Goal: Transaction & Acquisition: Book appointment/travel/reservation

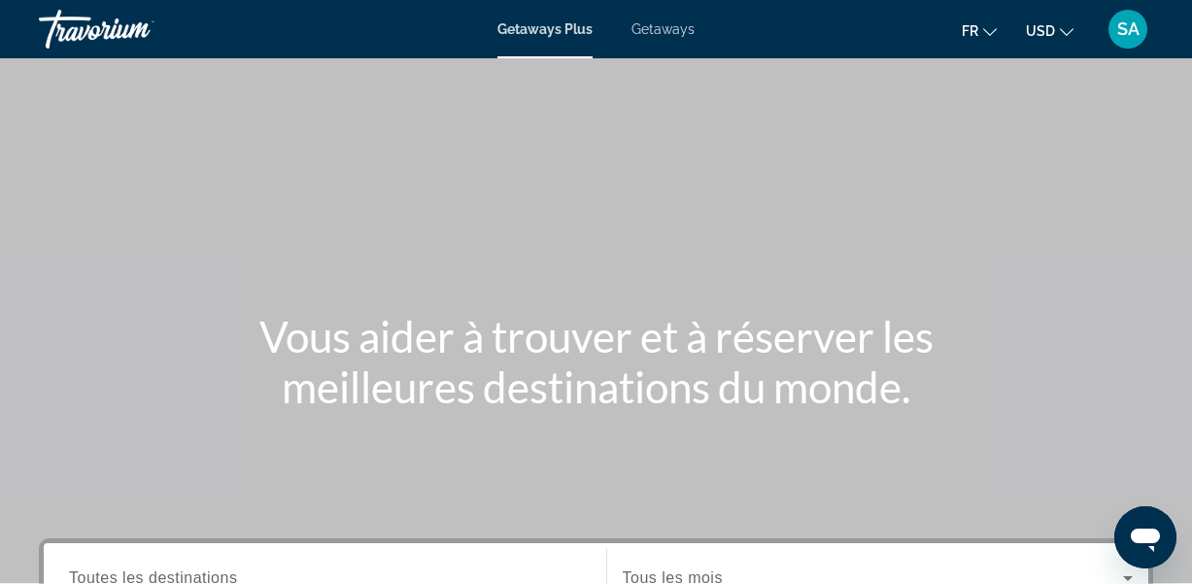
click at [665, 38] on div "Getaways Plus Getaways fr English Español Français Italiano Português русский U…" at bounding box center [596, 29] width 1192 height 51
click at [1051, 31] on span "USD" at bounding box center [1040, 31] width 29 height 16
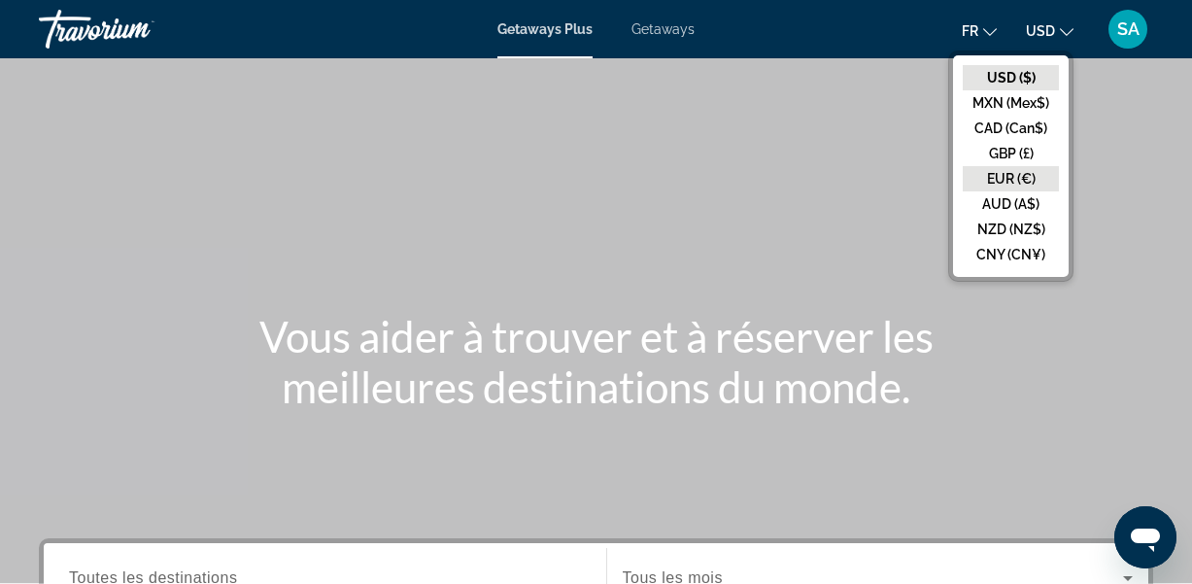
click at [1010, 172] on button "EUR (€)" at bounding box center [1011, 178] width 96 height 25
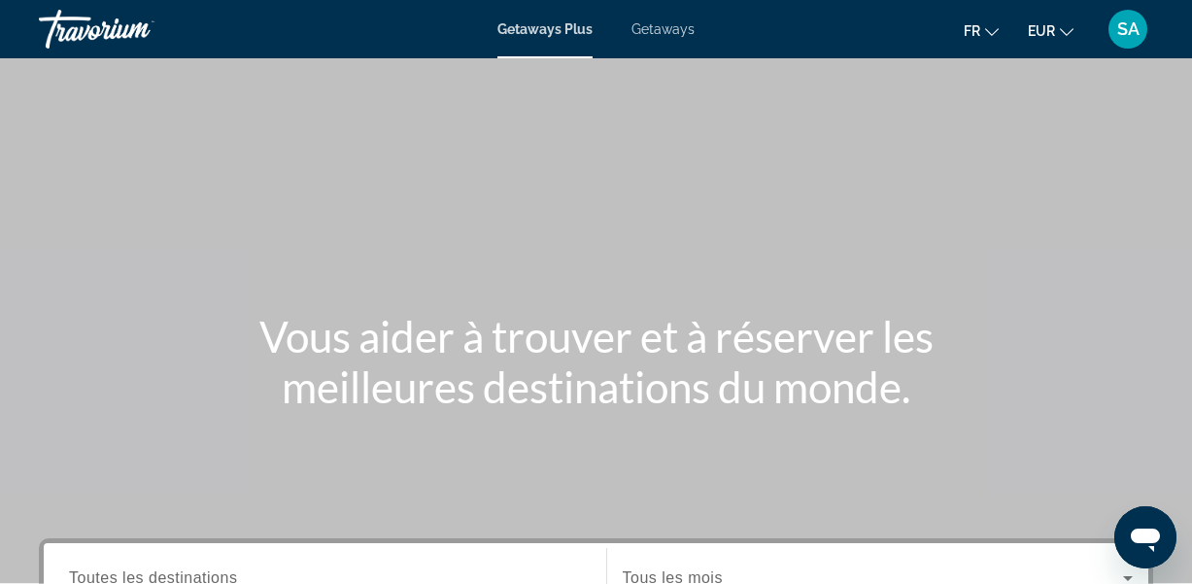
click at [665, 36] on span "Getaways" at bounding box center [662, 29] width 63 height 16
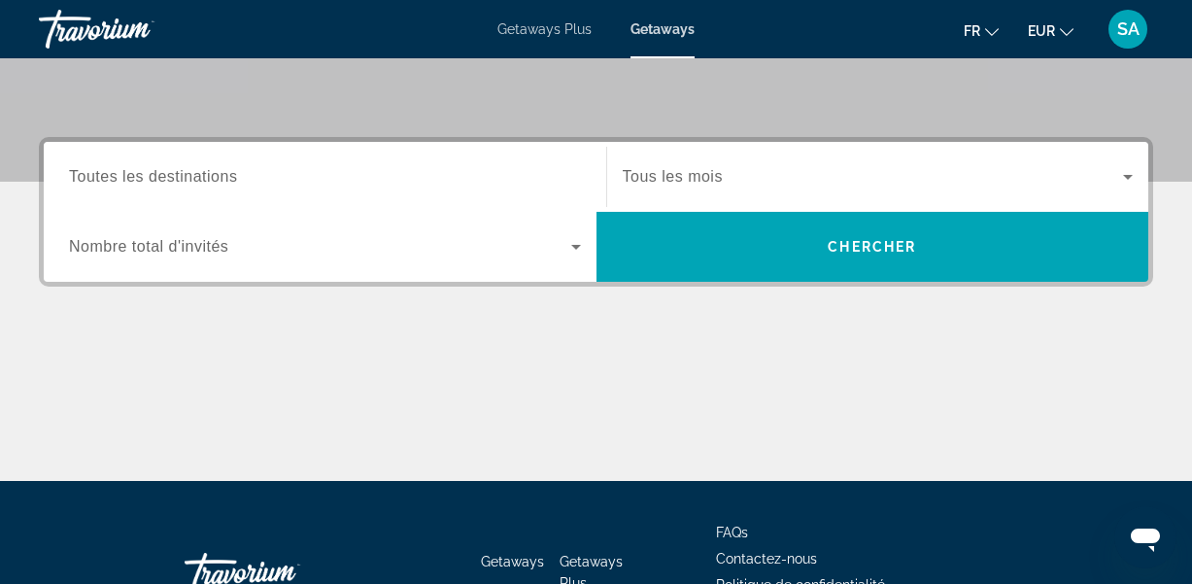
scroll to position [390, 0]
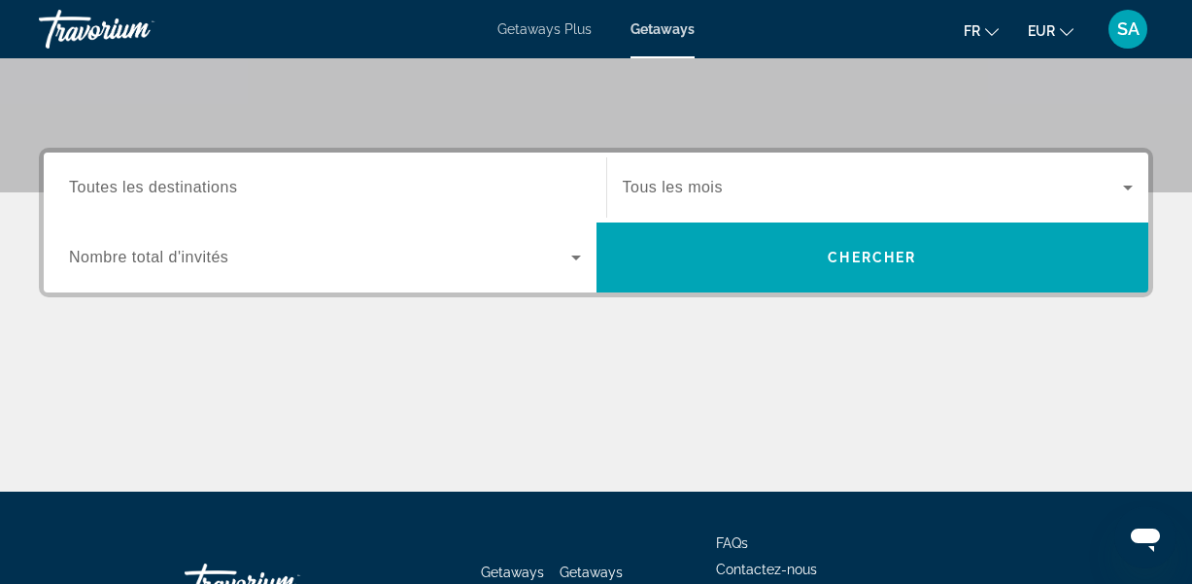
click at [183, 188] on span "Toutes les destinations" at bounding box center [153, 187] width 168 height 17
click at [183, 188] on input "Destination Toutes les destinations" at bounding box center [325, 188] width 512 height 23
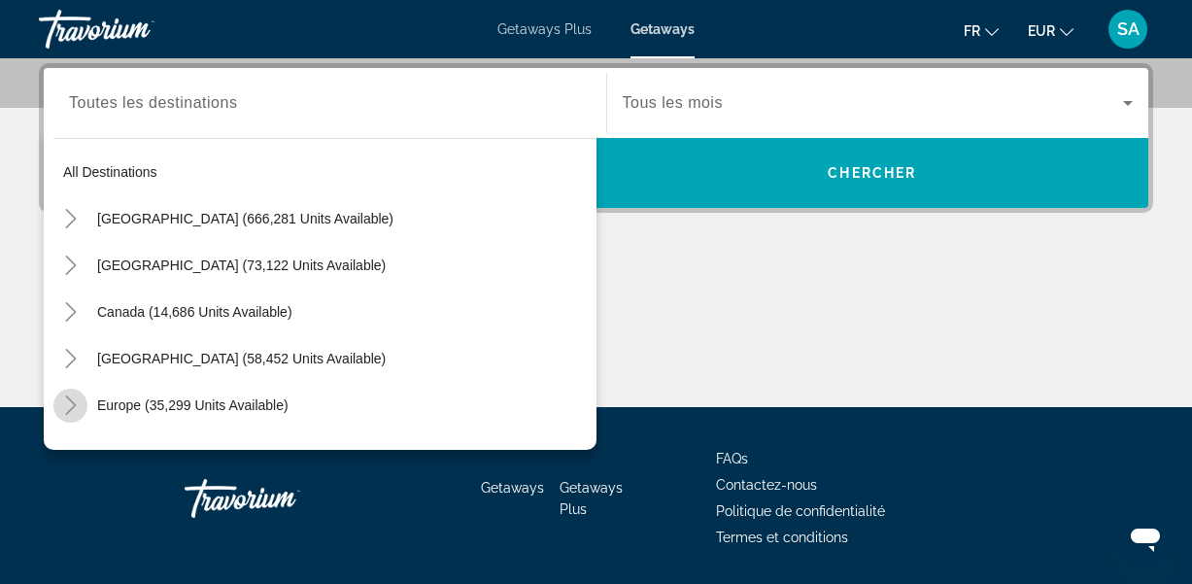
click at [71, 404] on icon "Toggle Europe (35,299 units available)" at bounding box center [70, 404] width 19 height 19
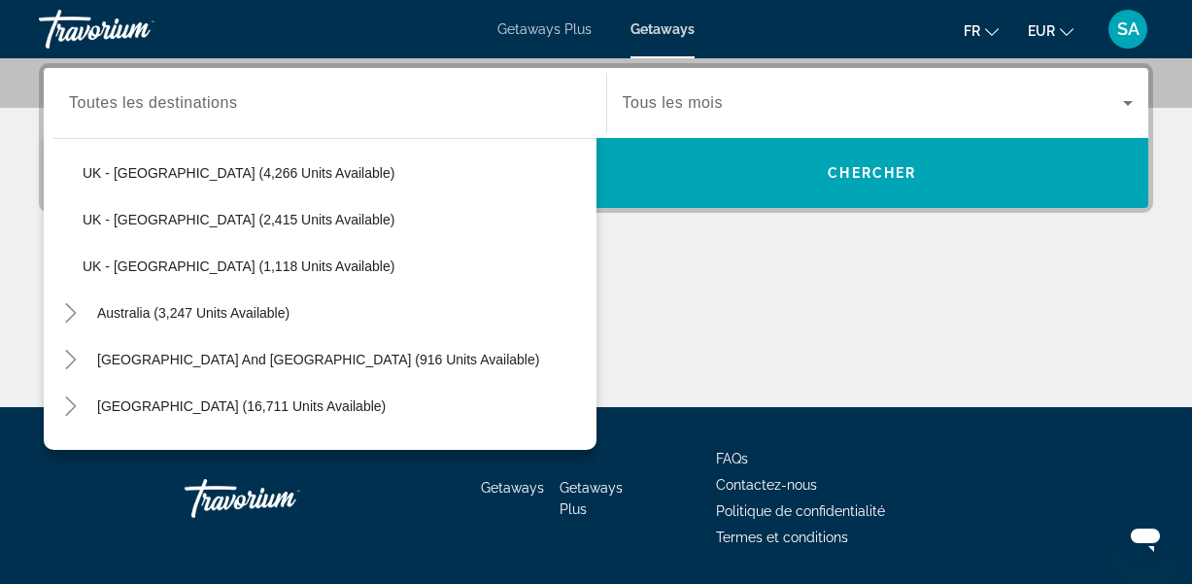
scroll to position [92, 0]
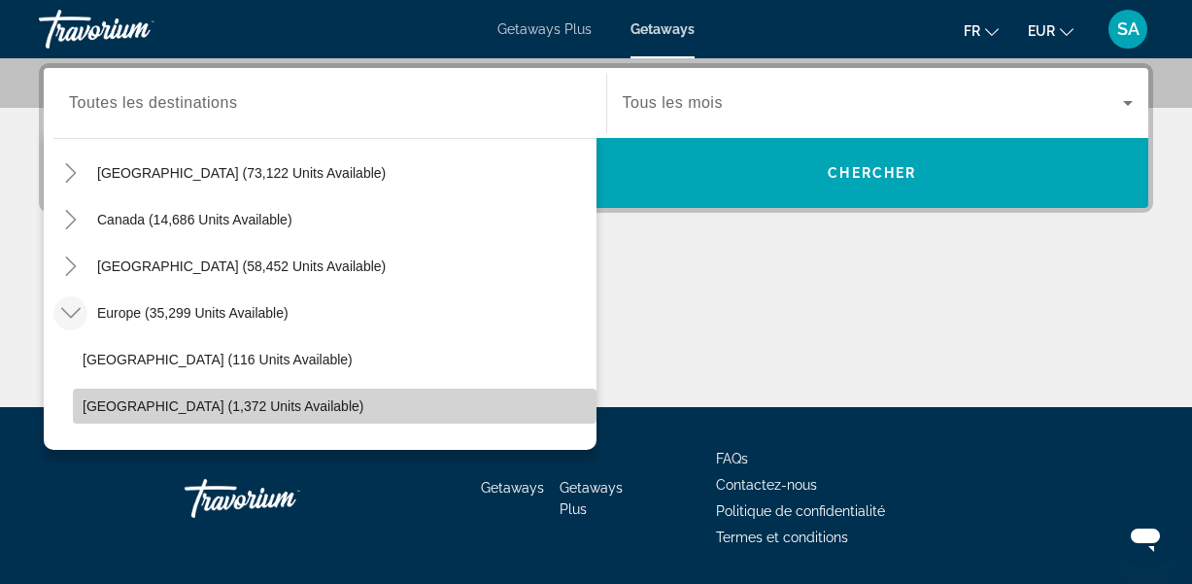
click at [592, 397] on span "Search widget" at bounding box center [335, 406] width 524 height 47
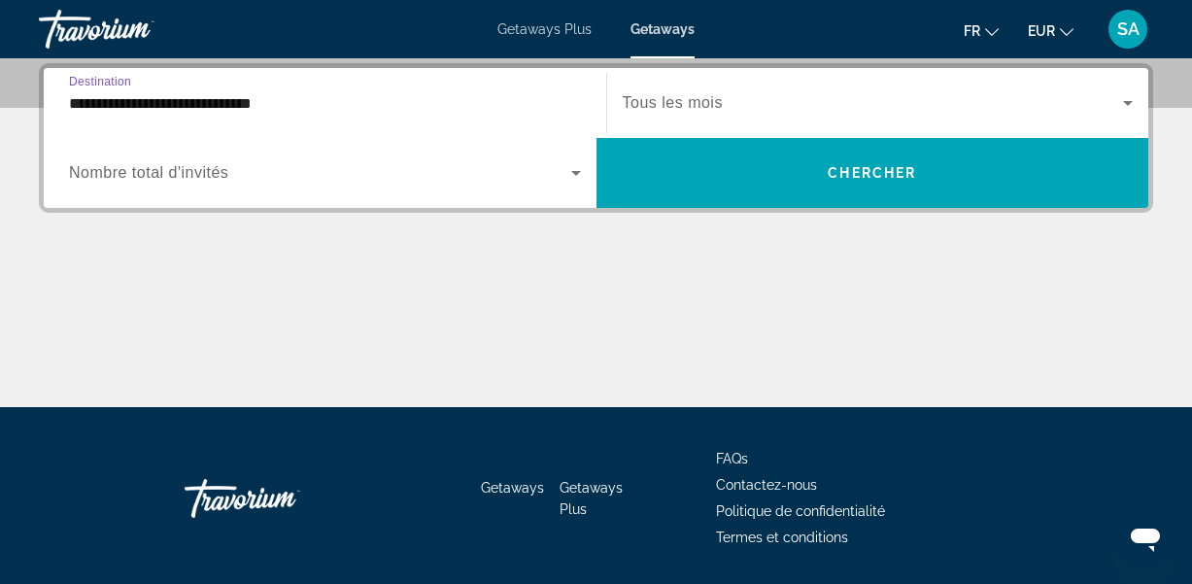
click at [110, 101] on input "**********" at bounding box center [325, 103] width 512 height 23
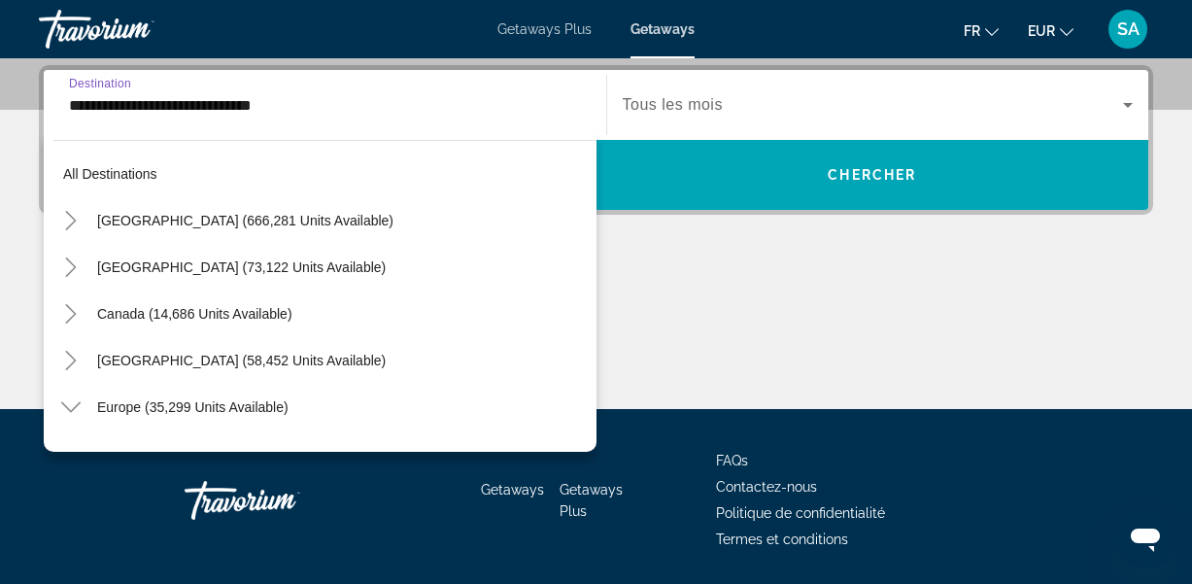
scroll to position [209, 0]
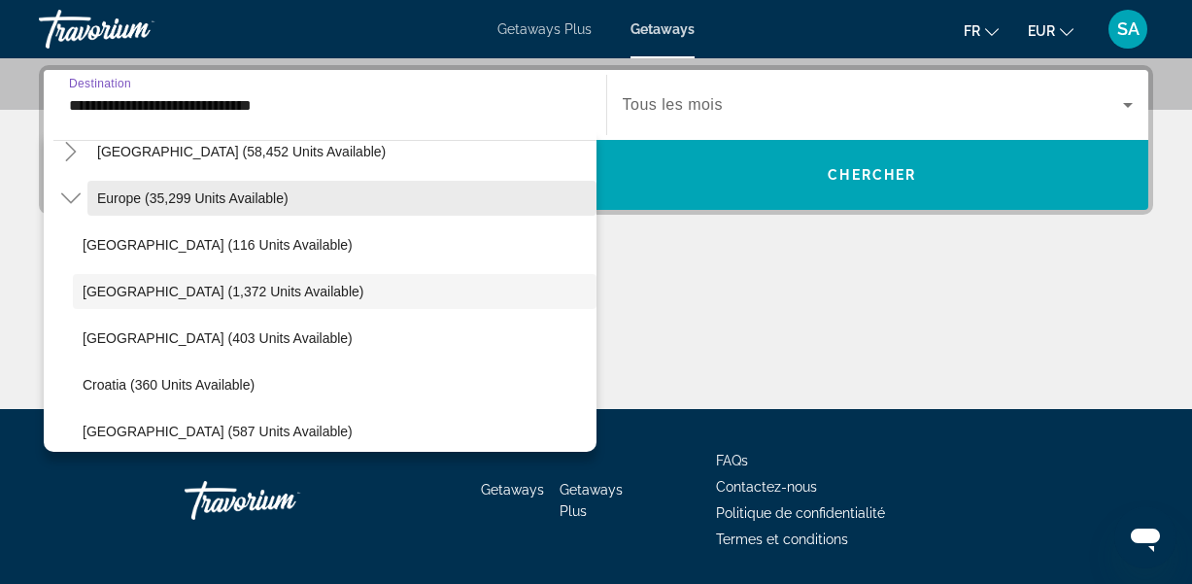
click at [114, 203] on span "Europe (35,299 units available)" at bounding box center [192, 198] width 191 height 16
type input "**********"
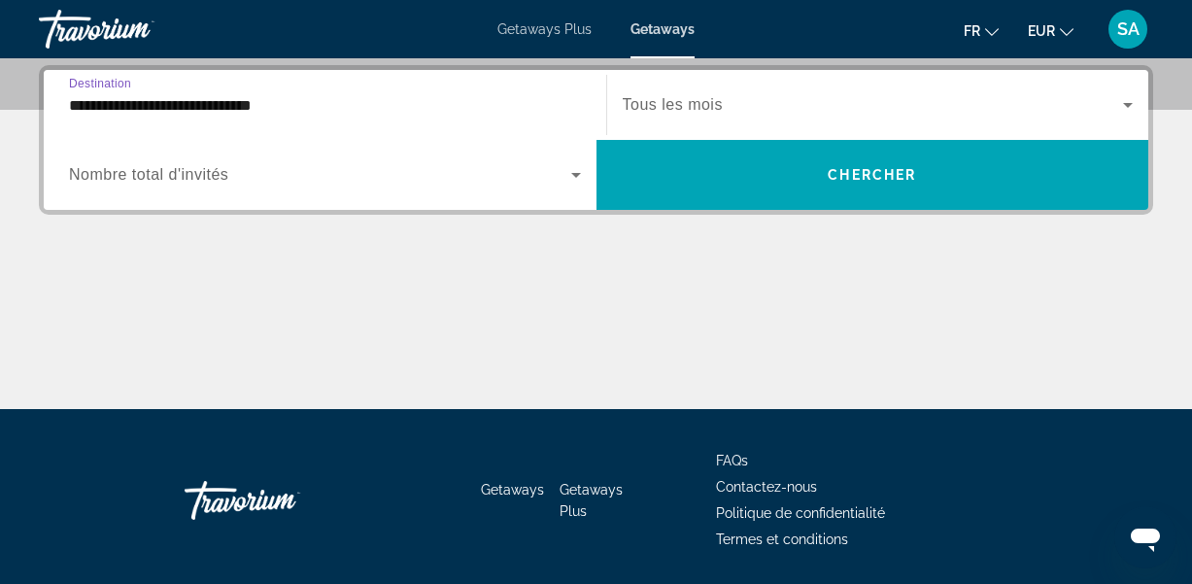
scroll to position [475, 0]
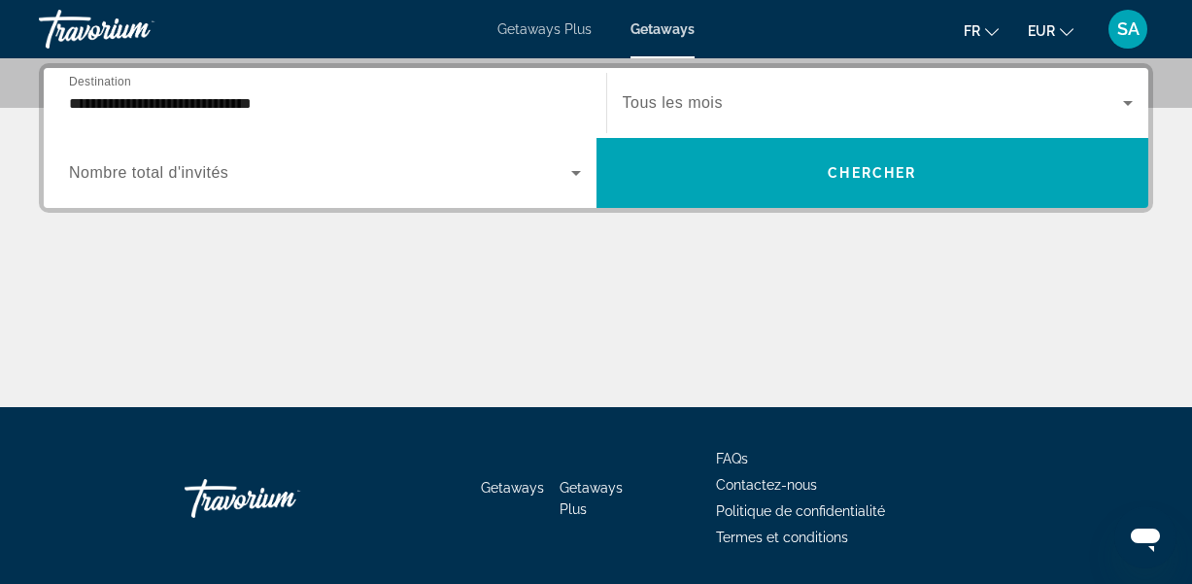
click at [154, 179] on span "Nombre total d'invités" at bounding box center [148, 172] width 159 height 17
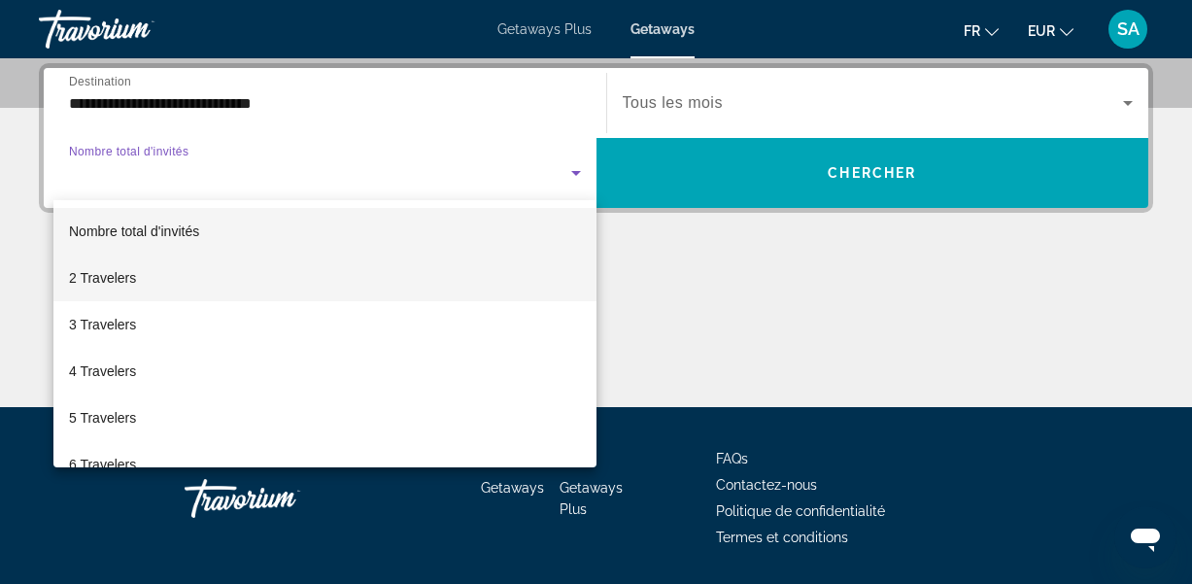
click at [153, 270] on mat-option "2 Travelers" at bounding box center [324, 277] width 543 height 47
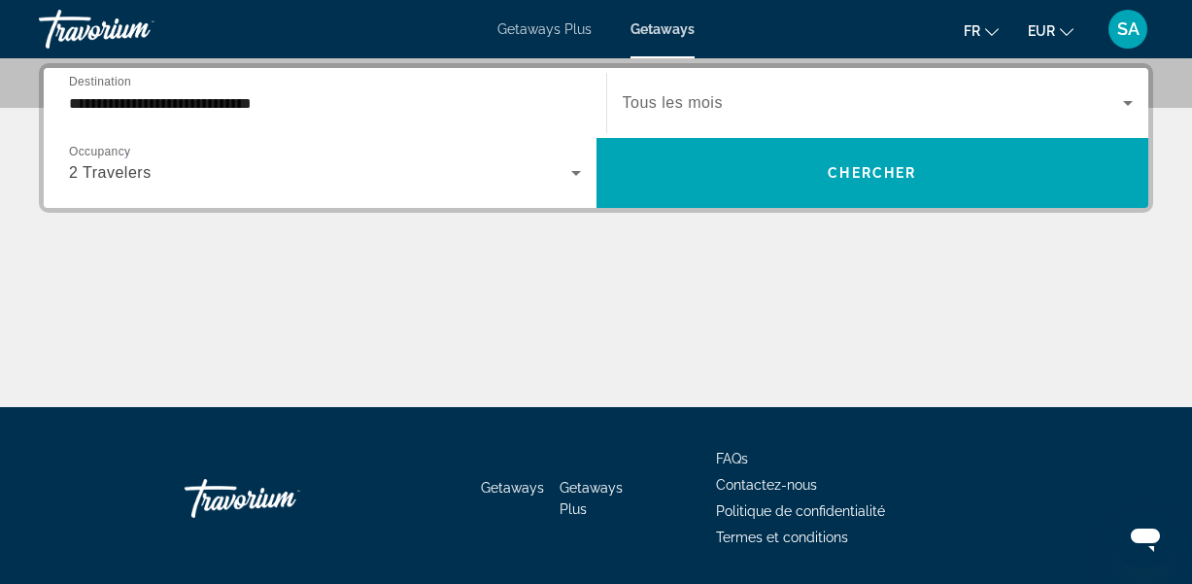
click at [716, 117] on div "Search widget" at bounding box center [878, 103] width 511 height 54
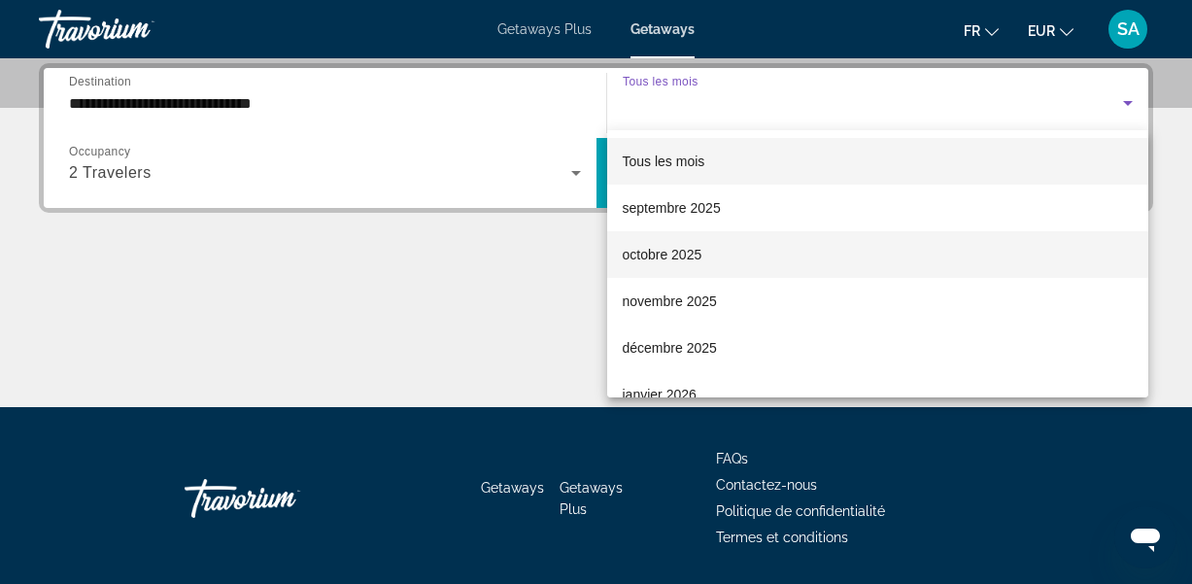
drag, startPoint x: 1124, startPoint y: 145, endPoint x: 1137, endPoint y: 233, distance: 89.4
click at [1137, 233] on div "Tous les mois septembre 2025 octobre 2025 novembre 2025 décembre 2025 janvier 2…" at bounding box center [878, 263] width 542 height 267
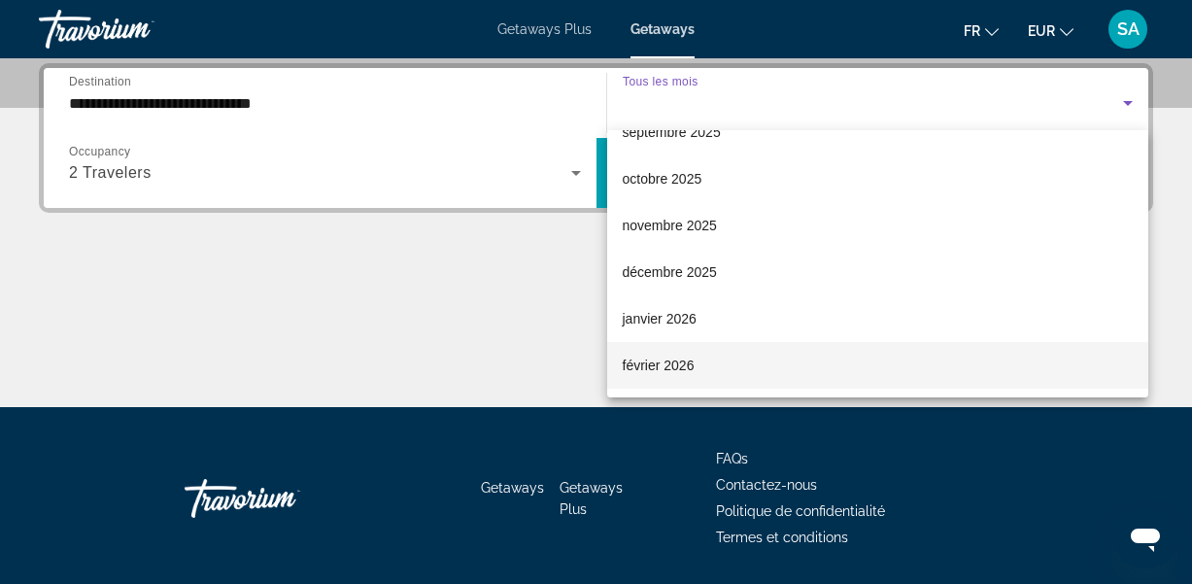
scroll to position [82, 0]
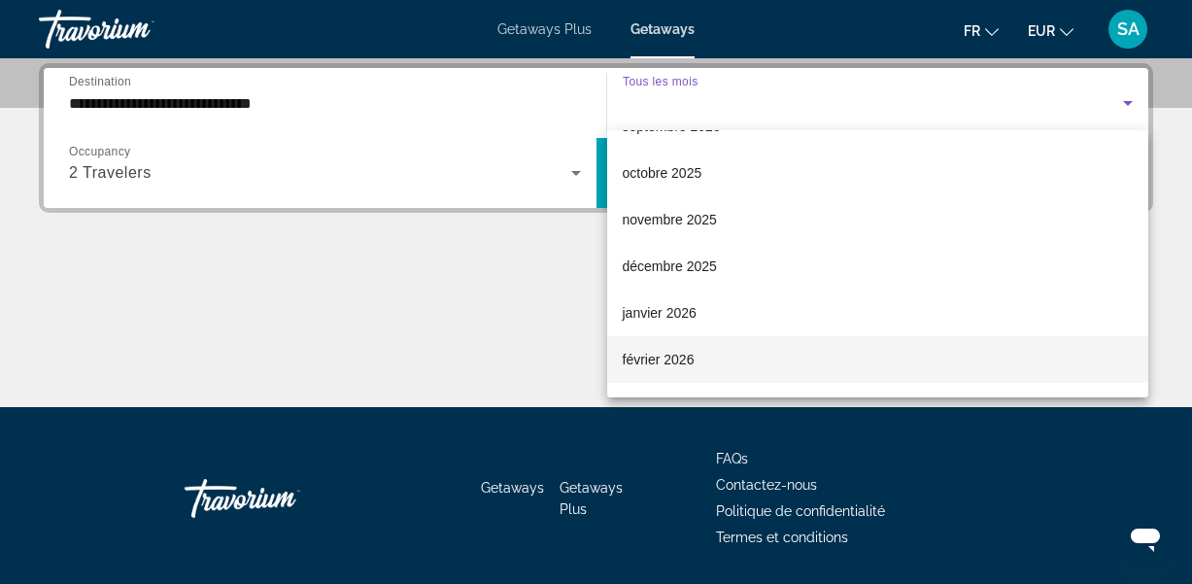
drag, startPoint x: 1143, startPoint y: 234, endPoint x: 1110, endPoint y: 360, distance: 130.5
click at [1114, 381] on div "Tous les mois septembre 2025 octobre 2025 novembre 2025 décembre 2025 janvier 2…" at bounding box center [878, 263] width 542 height 267
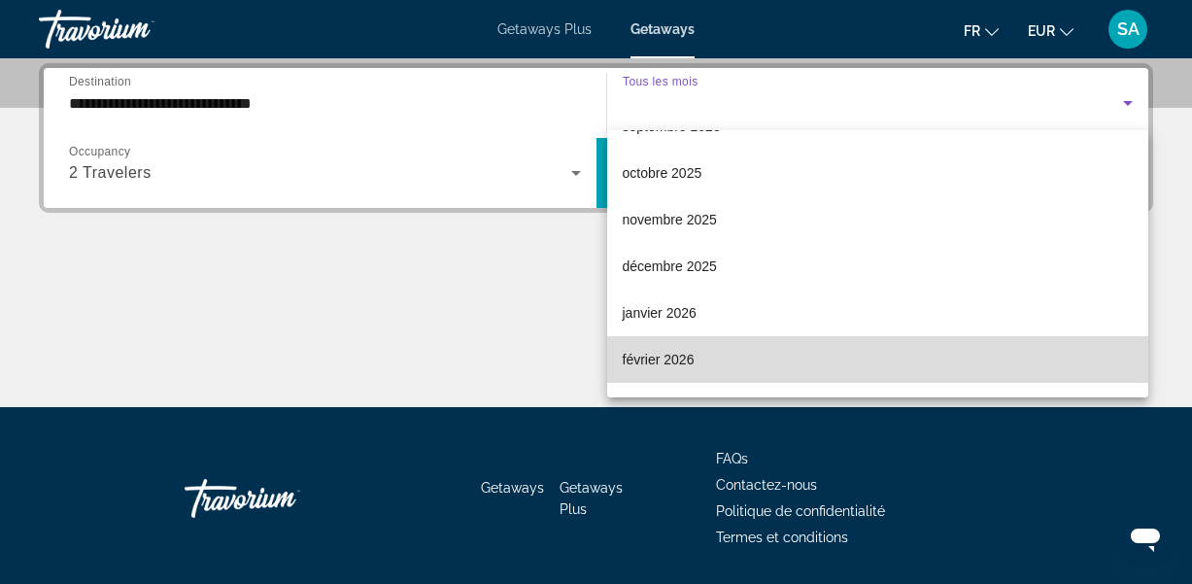
click at [696, 359] on mat-option "février 2026" at bounding box center [878, 359] width 542 height 47
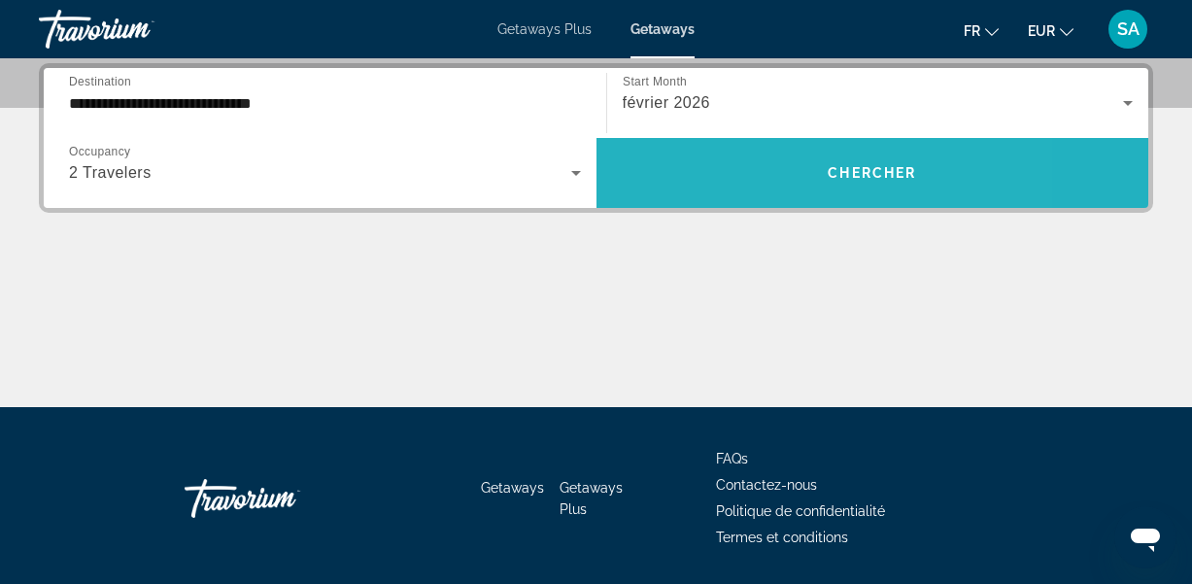
click at [730, 180] on span "Search widget" at bounding box center [872, 173] width 553 height 47
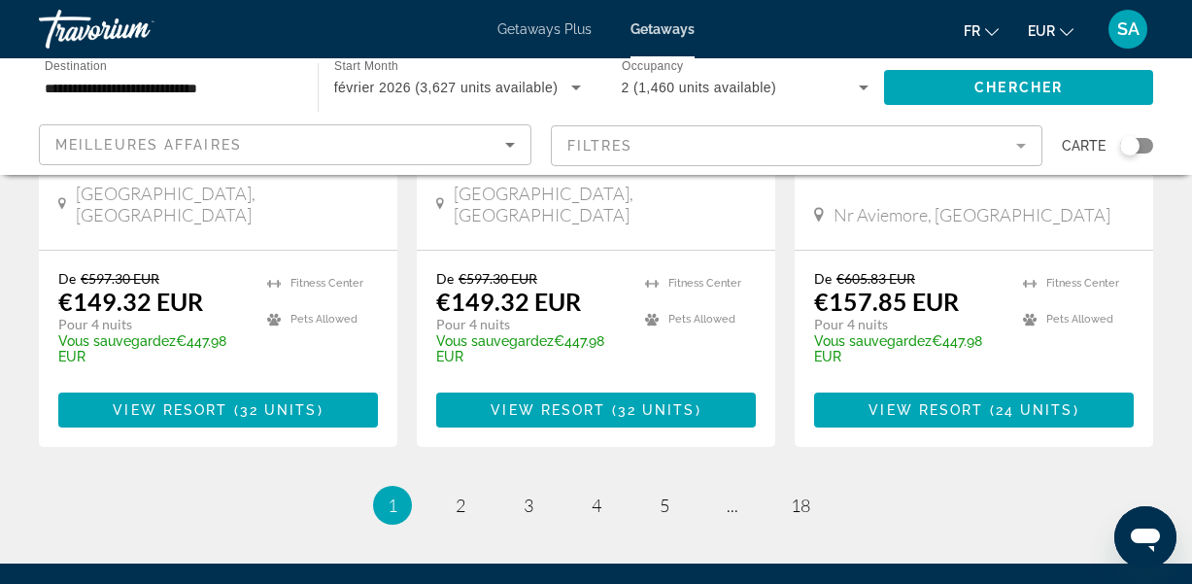
scroll to position [2696, 0]
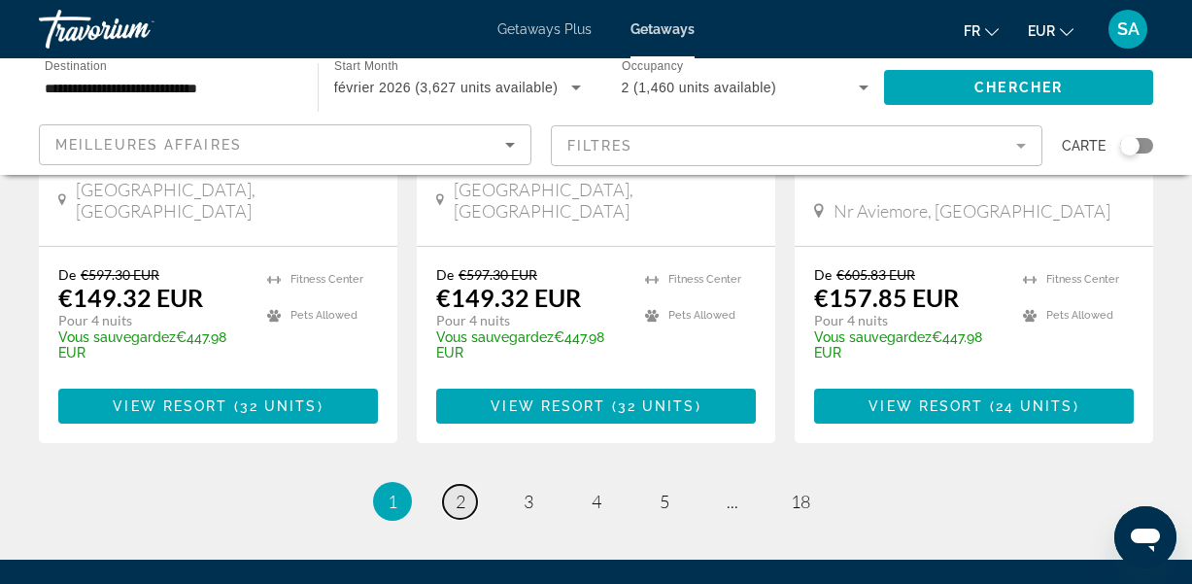
click at [457, 491] on span "2" at bounding box center [461, 501] width 10 height 21
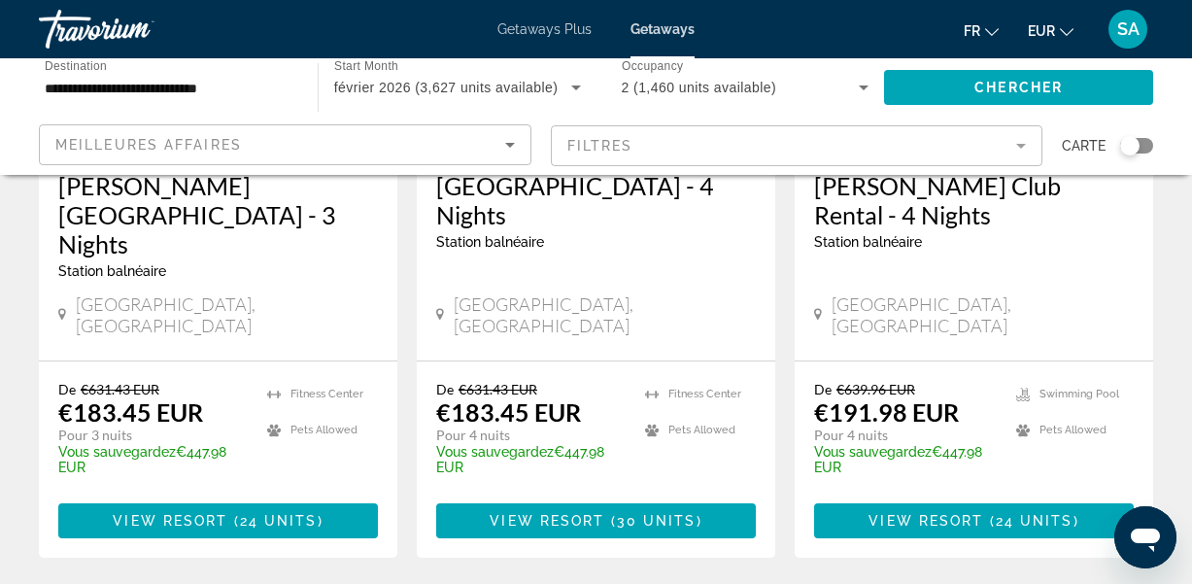
scroll to position [2583, 0]
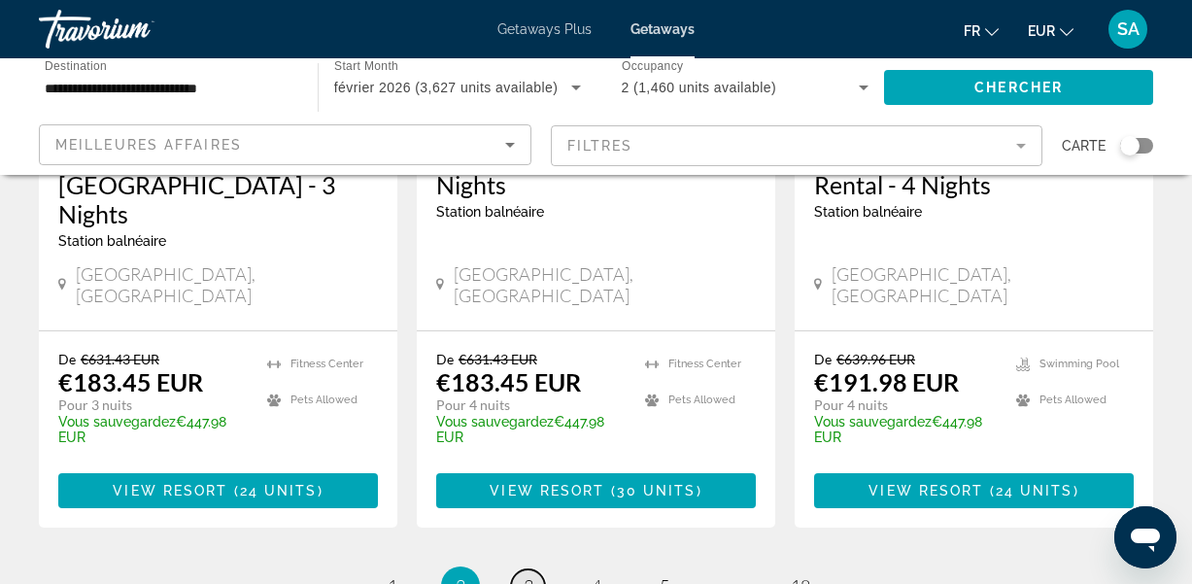
click at [525, 575] on span "3" at bounding box center [529, 585] width 10 height 21
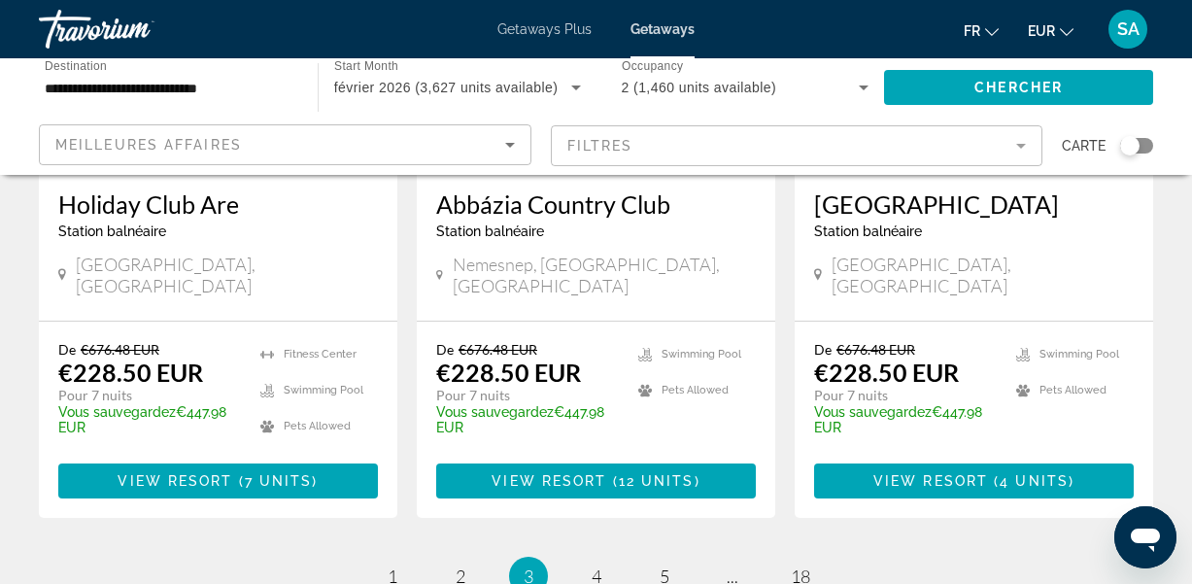
scroll to position [2561, 0]
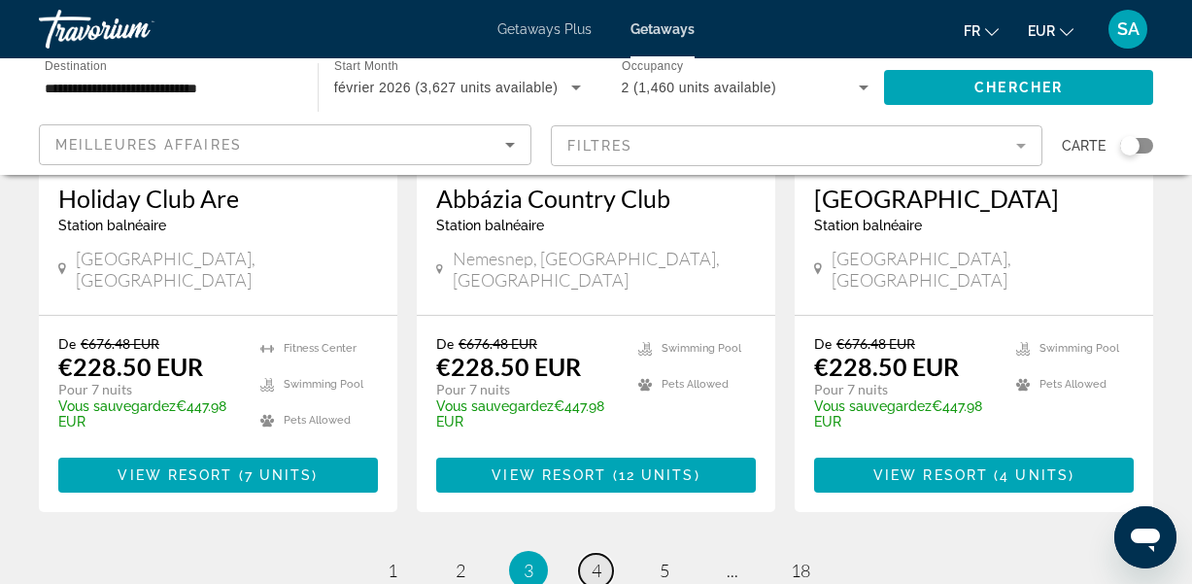
click at [594, 559] on span "4" at bounding box center [597, 569] width 10 height 21
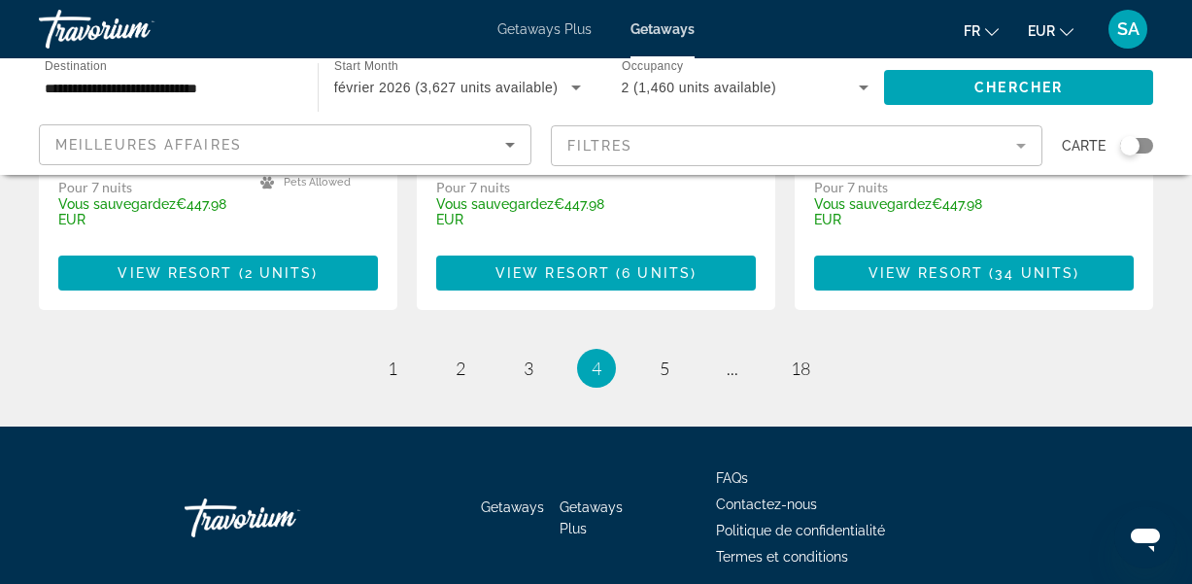
scroll to position [2767, 0]
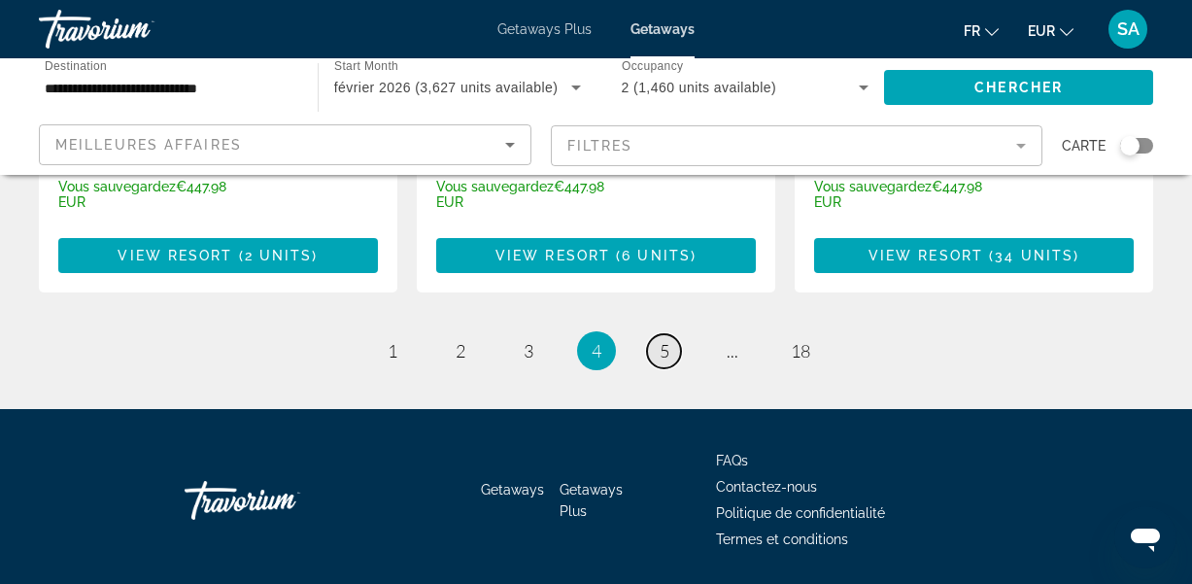
click at [663, 340] on span "5" at bounding box center [665, 350] width 10 height 21
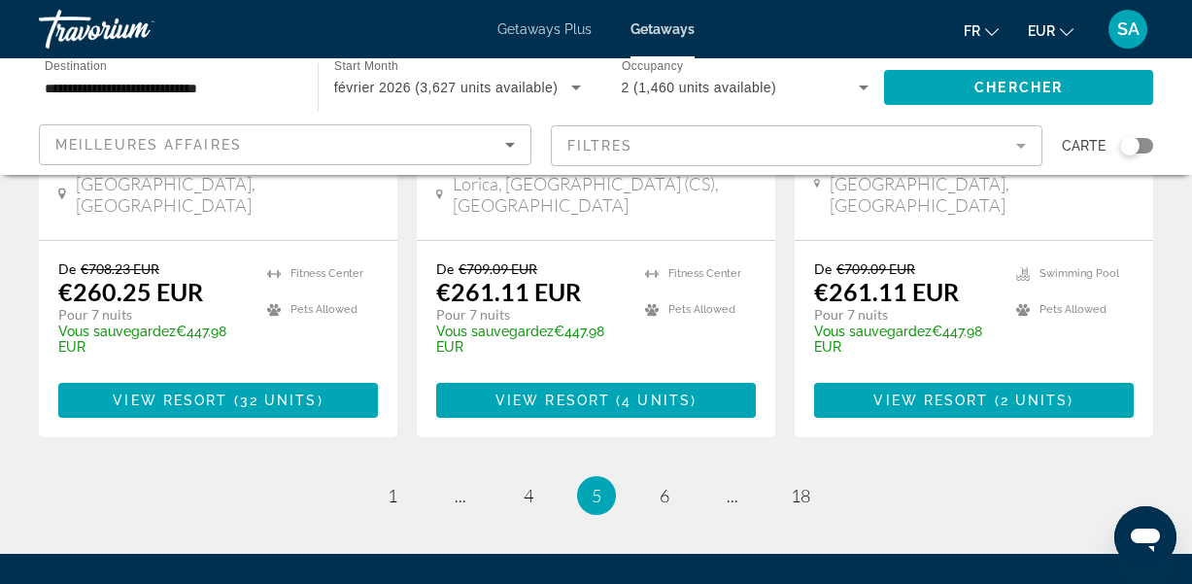
scroll to position [2590, 0]
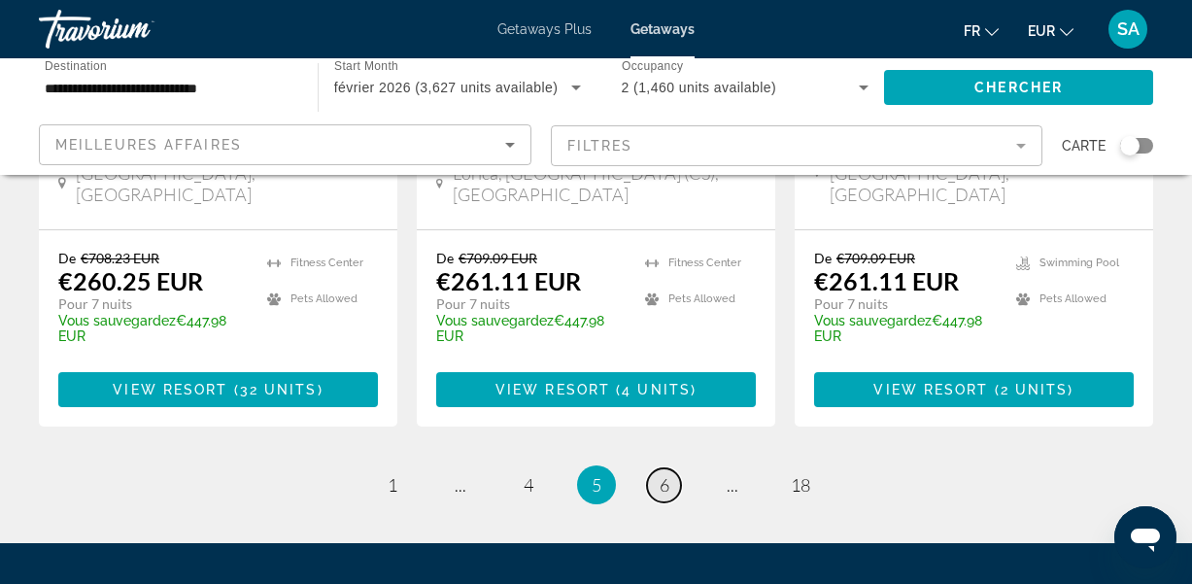
click at [660, 474] on span "6" at bounding box center [665, 484] width 10 height 21
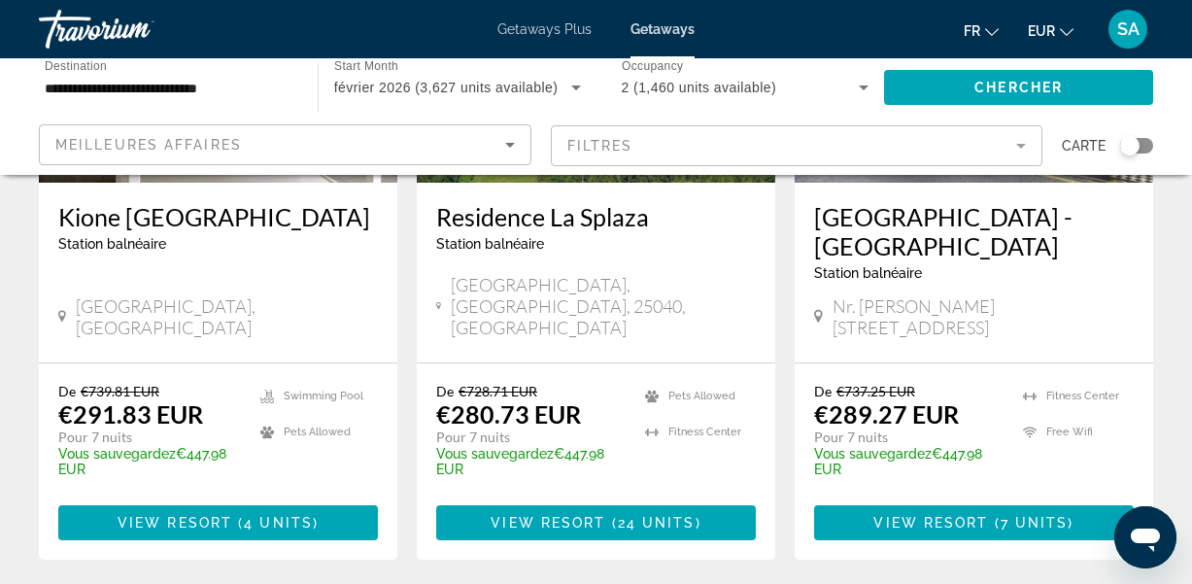
scroll to position [2604, 0]
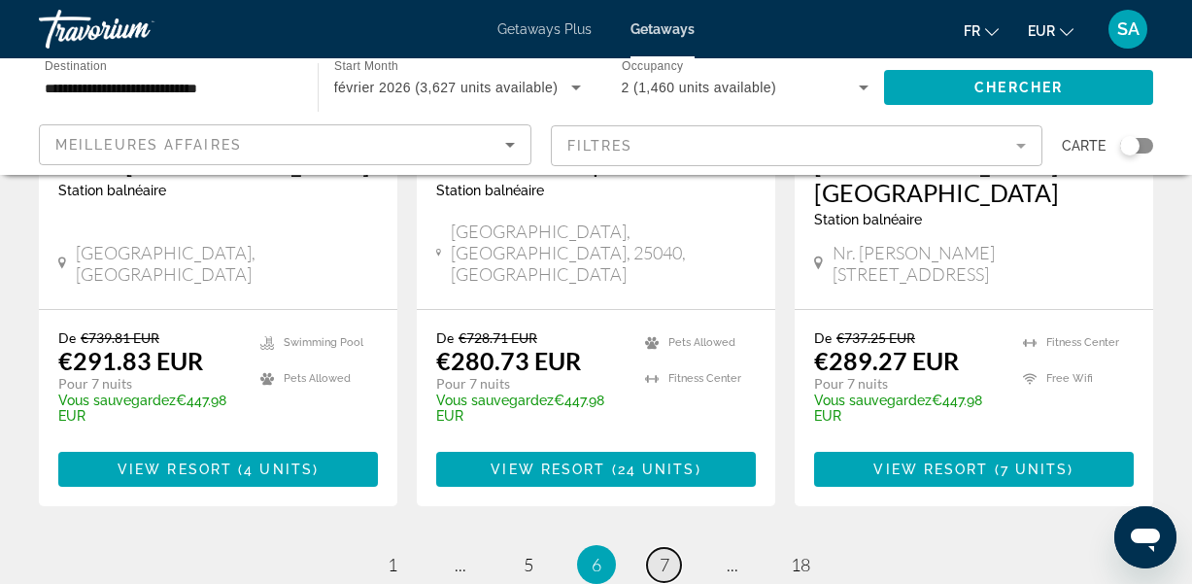
click at [671, 548] on link "page 7" at bounding box center [664, 565] width 34 height 34
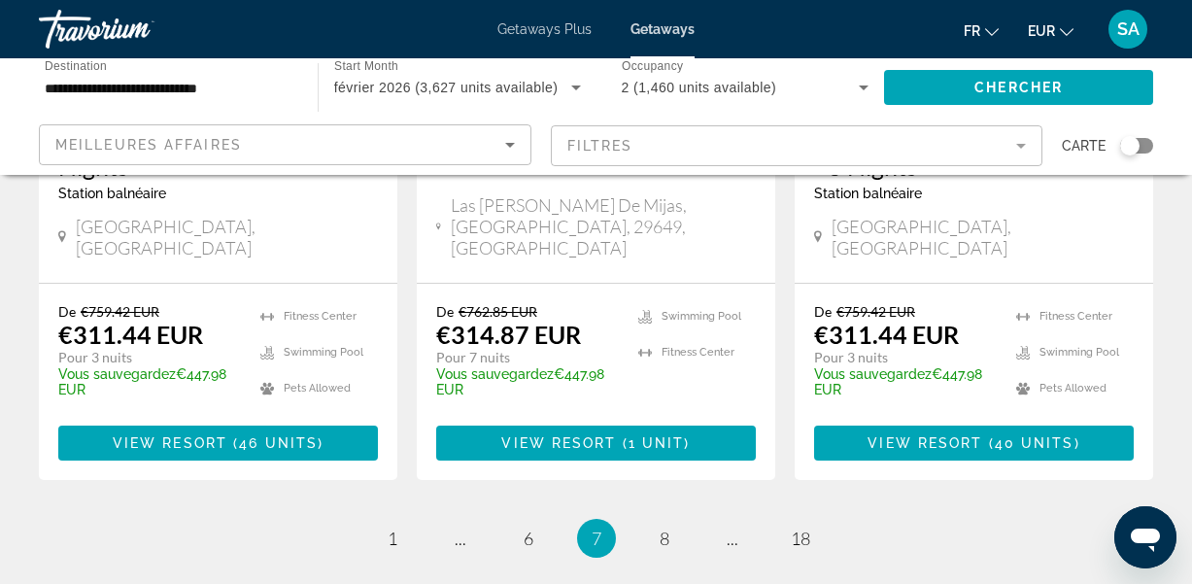
scroll to position [2670, 0]
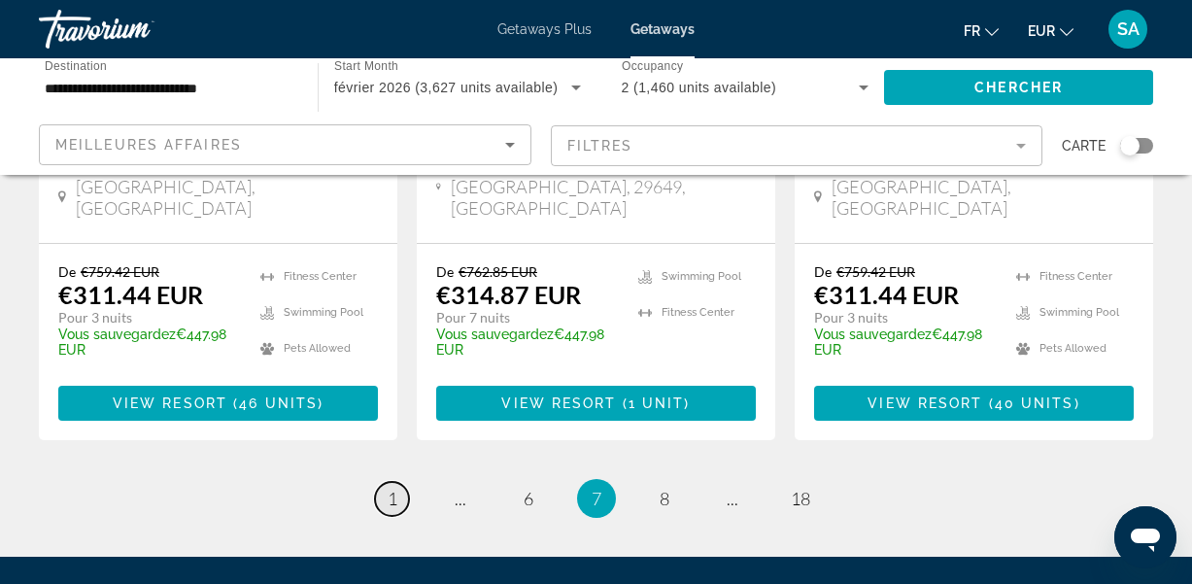
click at [388, 488] on span "1" at bounding box center [393, 498] width 10 height 21
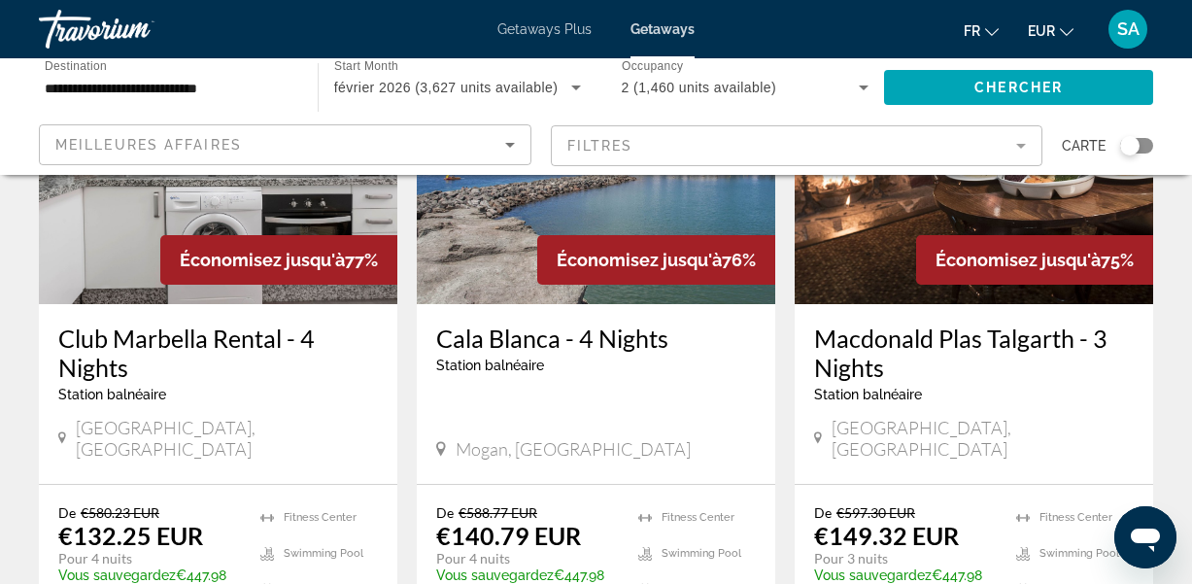
scroll to position [1711, 0]
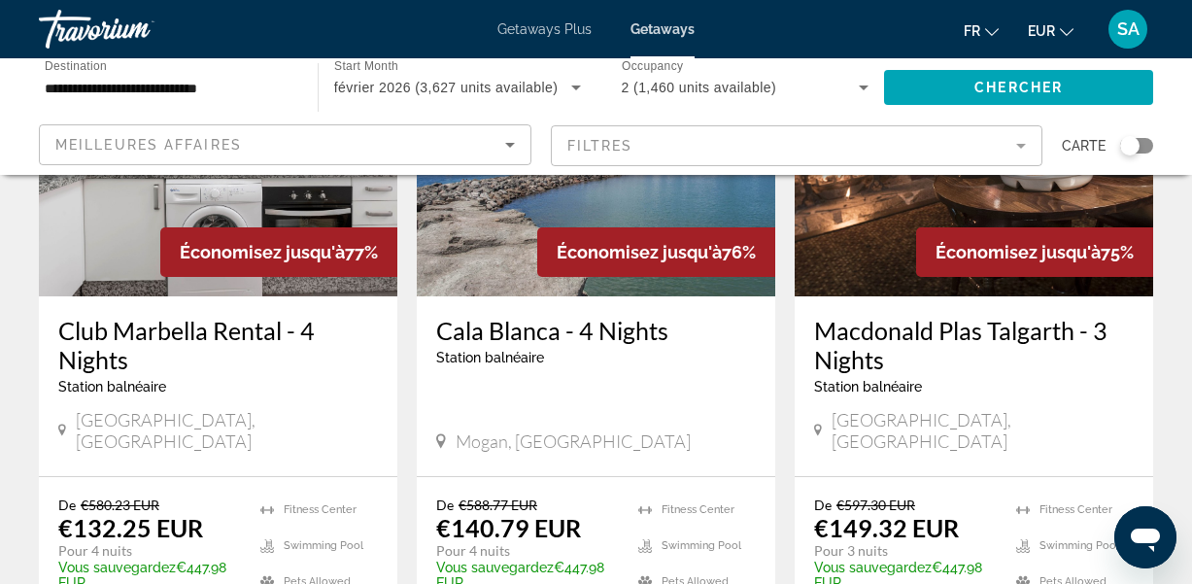
click at [496, 232] on img "Main content" at bounding box center [596, 140] width 358 height 311
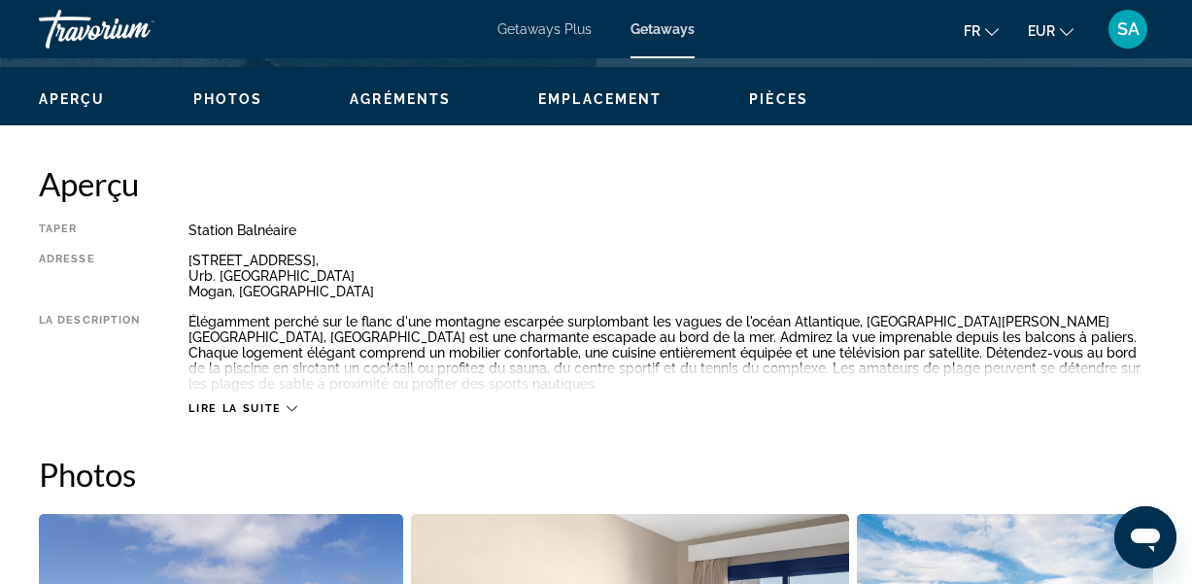
scroll to position [929, 0]
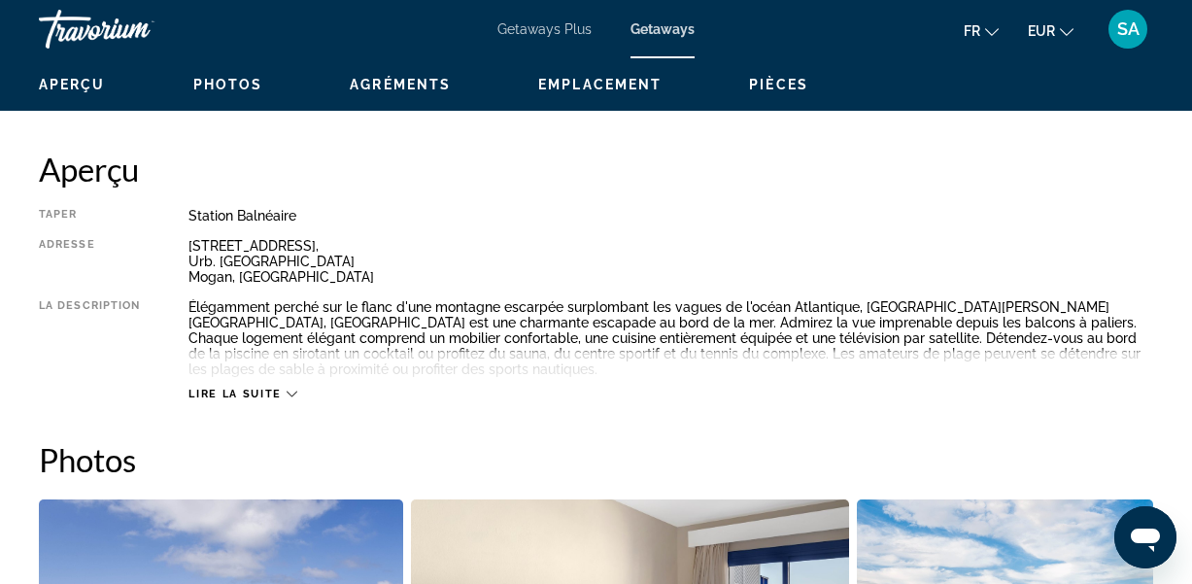
click at [288, 389] on icon "Main content" at bounding box center [292, 394] width 11 height 11
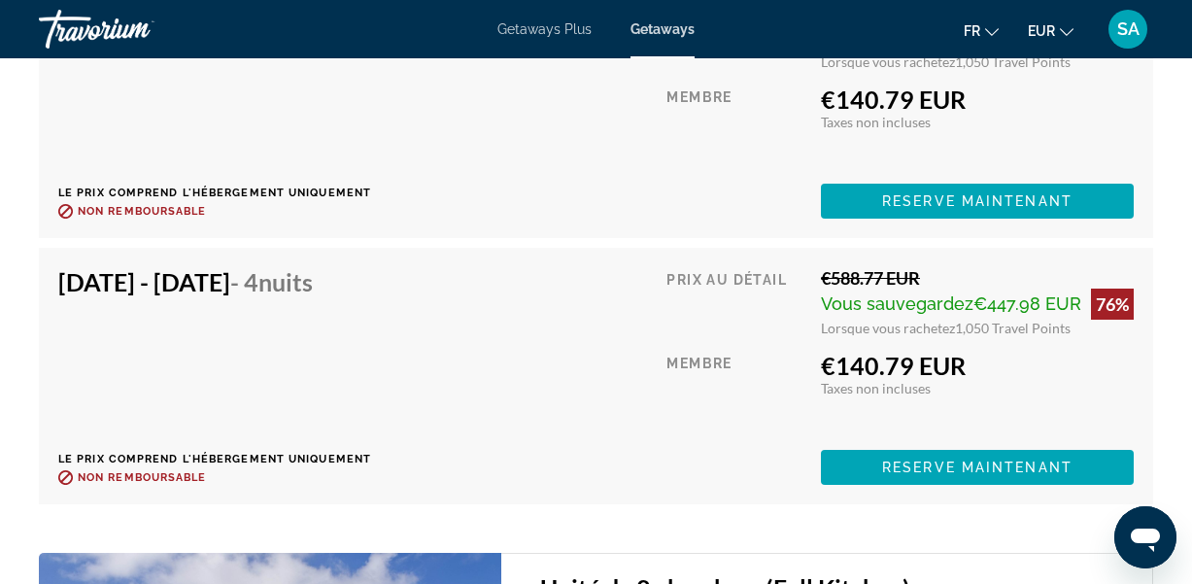
scroll to position [4497, 0]
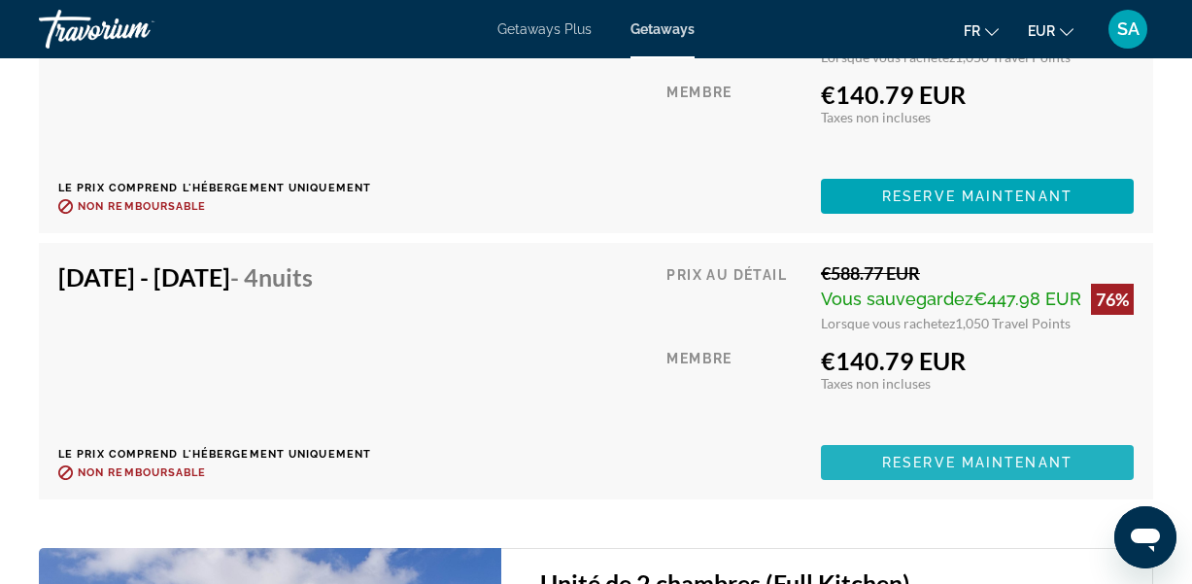
click at [894, 465] on span "Reserve maintenant" at bounding box center [977, 463] width 190 height 16
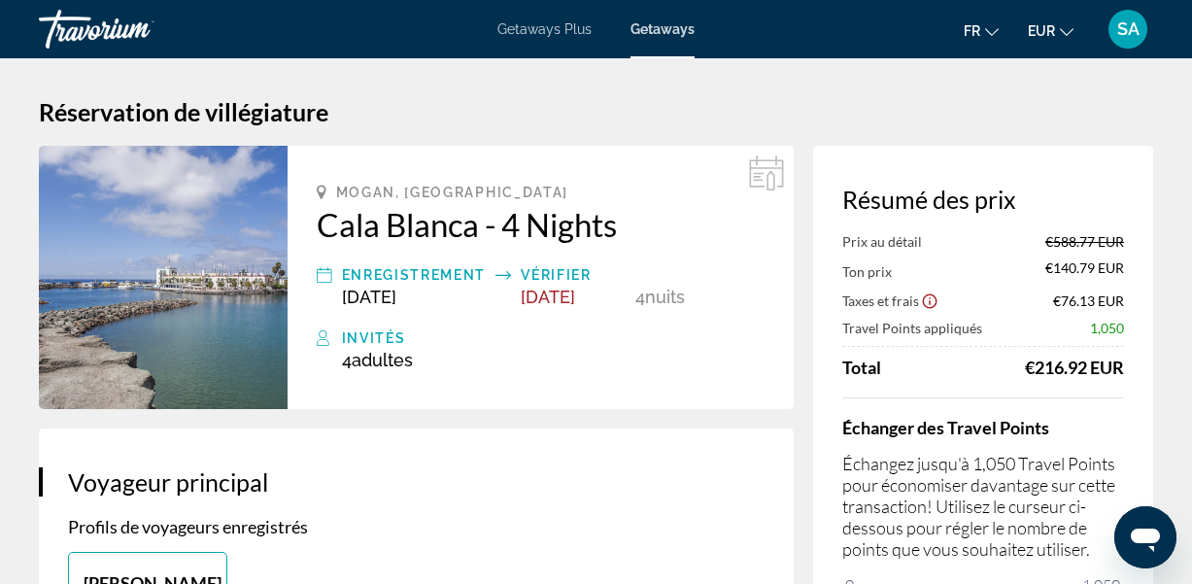
scroll to position [-1, 0]
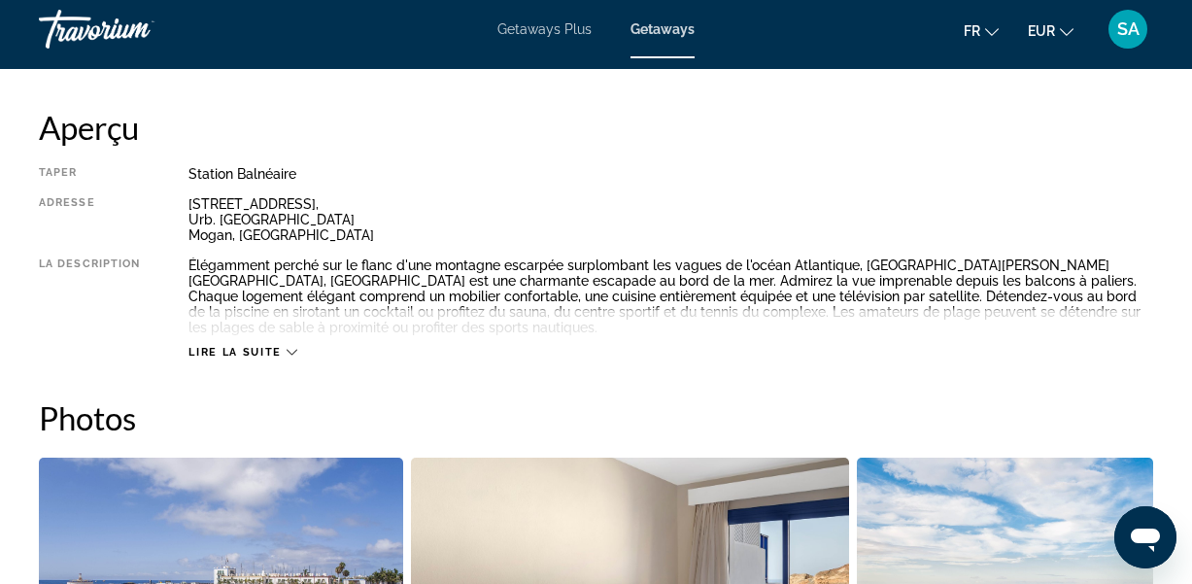
scroll to position [987, 0]
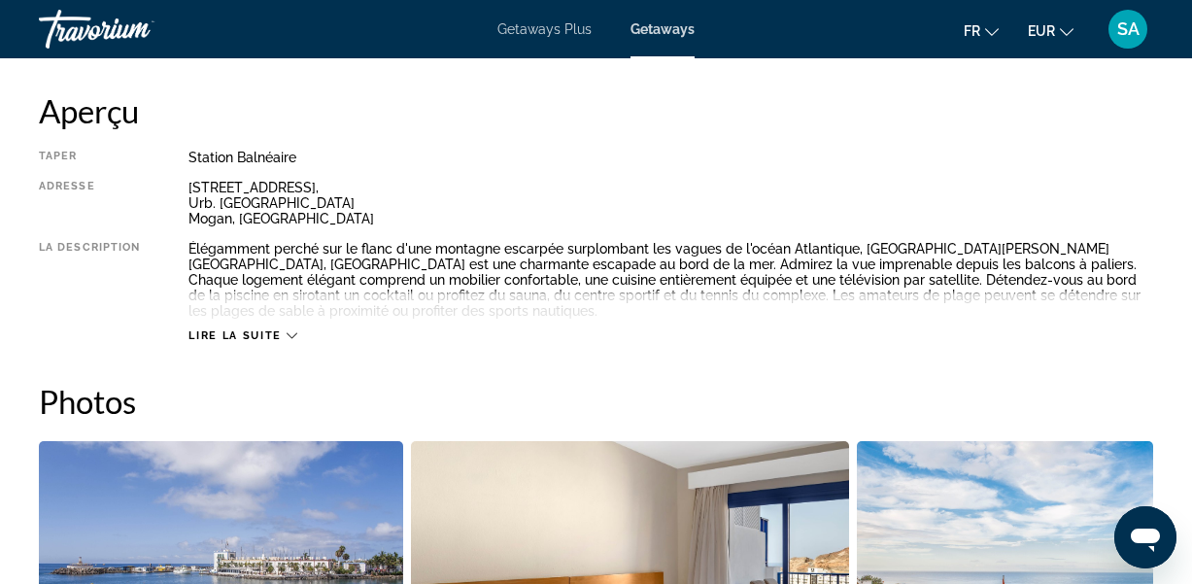
click at [294, 330] on icon "Main content" at bounding box center [292, 335] width 11 height 11
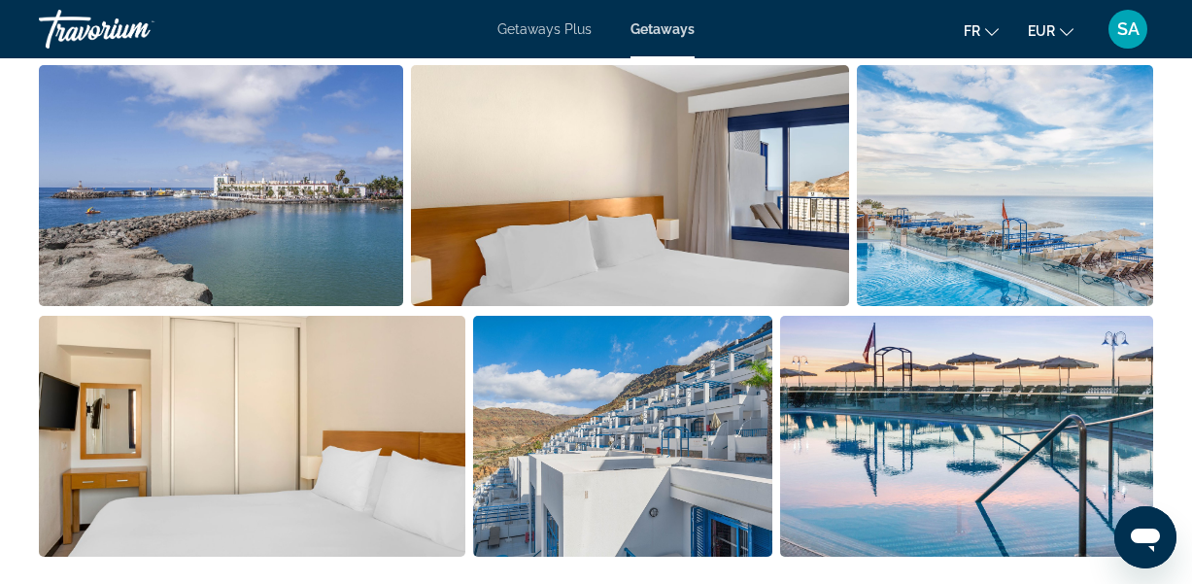
scroll to position [1362, 0]
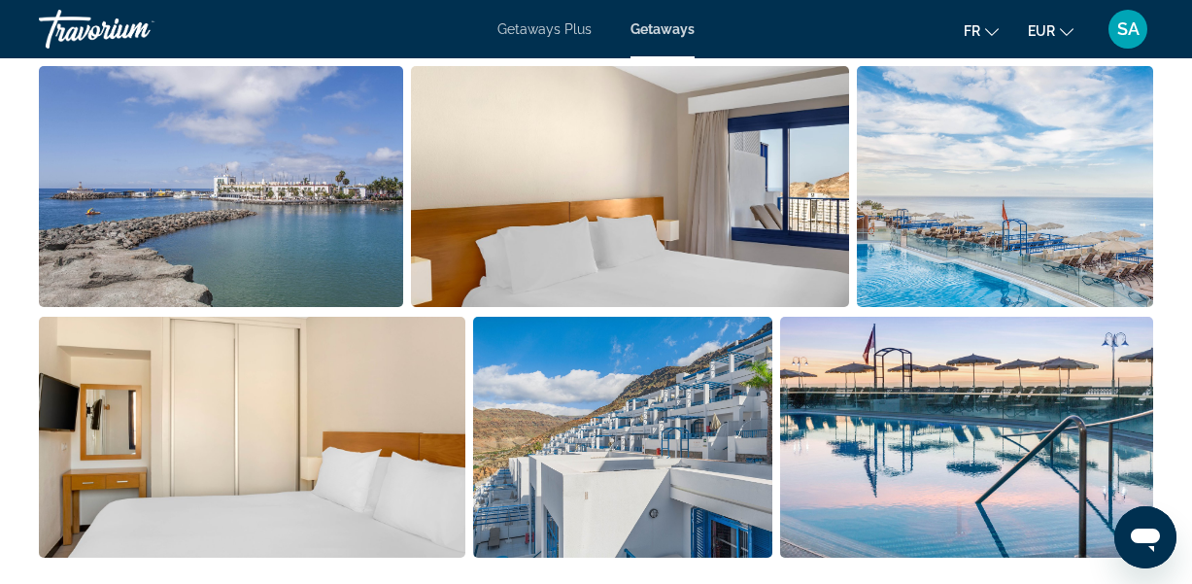
click at [343, 238] on img "Open full-screen image slider" at bounding box center [221, 186] width 364 height 241
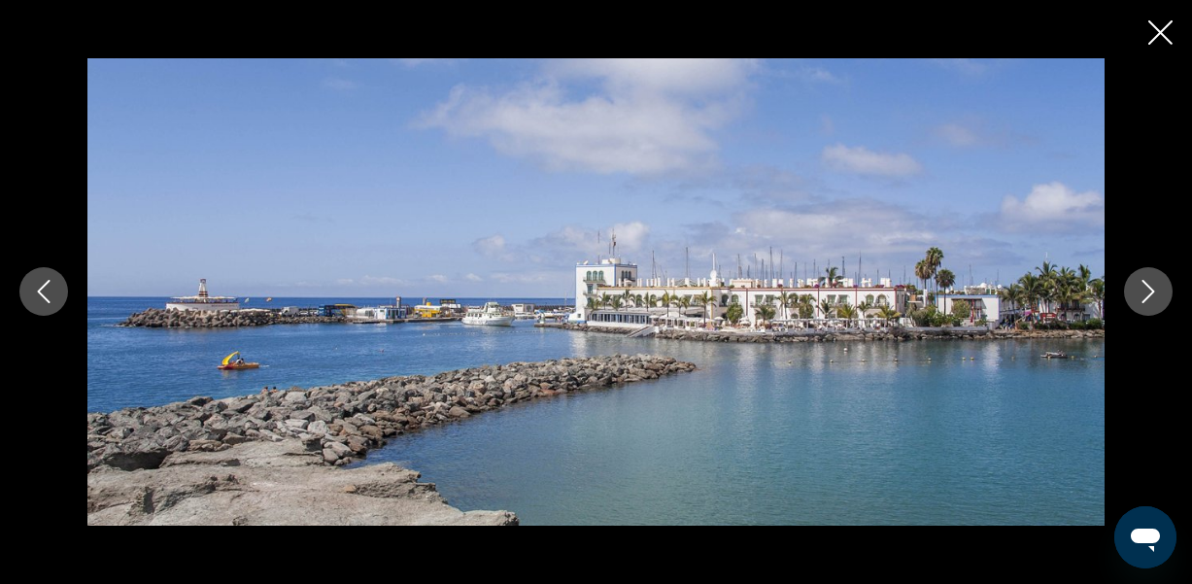
scroll to position [1490, 0]
click at [1137, 308] on button "Next image" at bounding box center [1148, 291] width 49 height 49
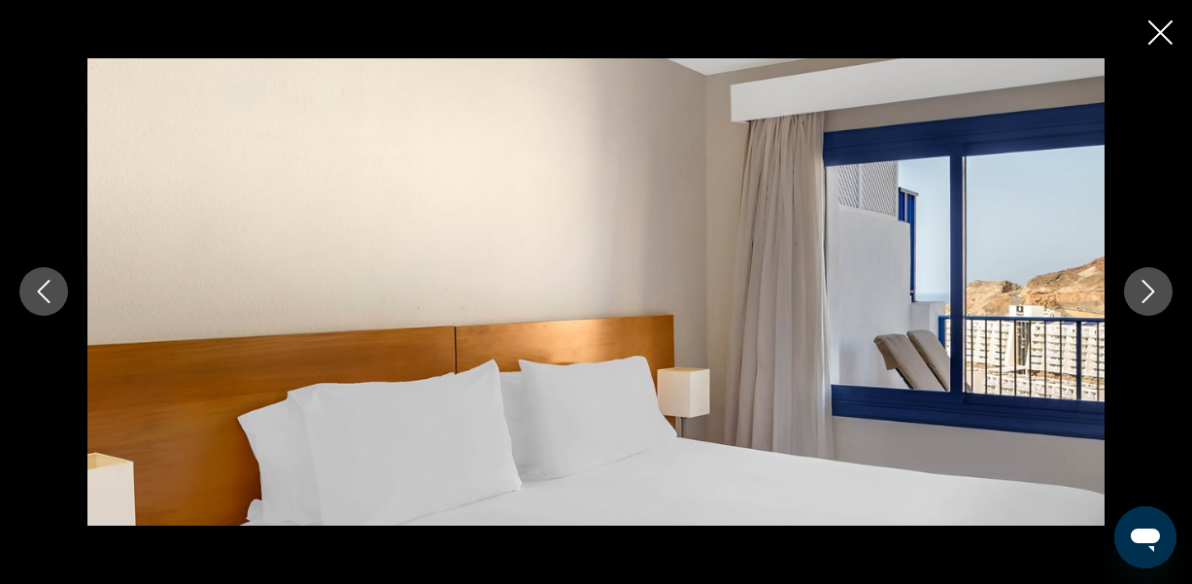
click at [1136, 307] on button "Next image" at bounding box center [1148, 291] width 49 height 49
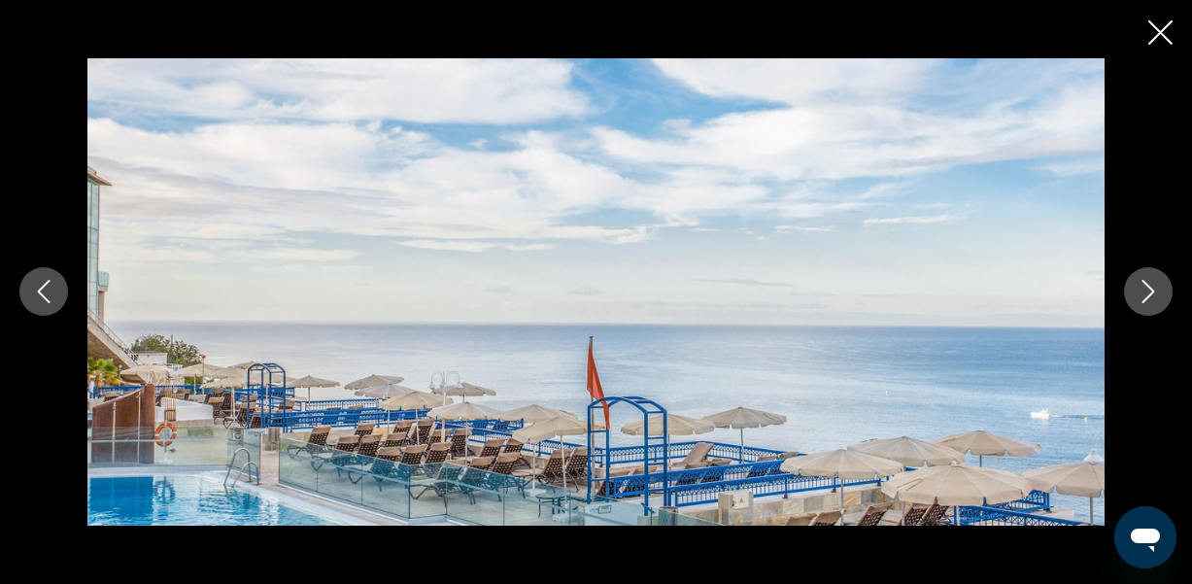
click at [1136, 307] on button "Next image" at bounding box center [1148, 291] width 49 height 49
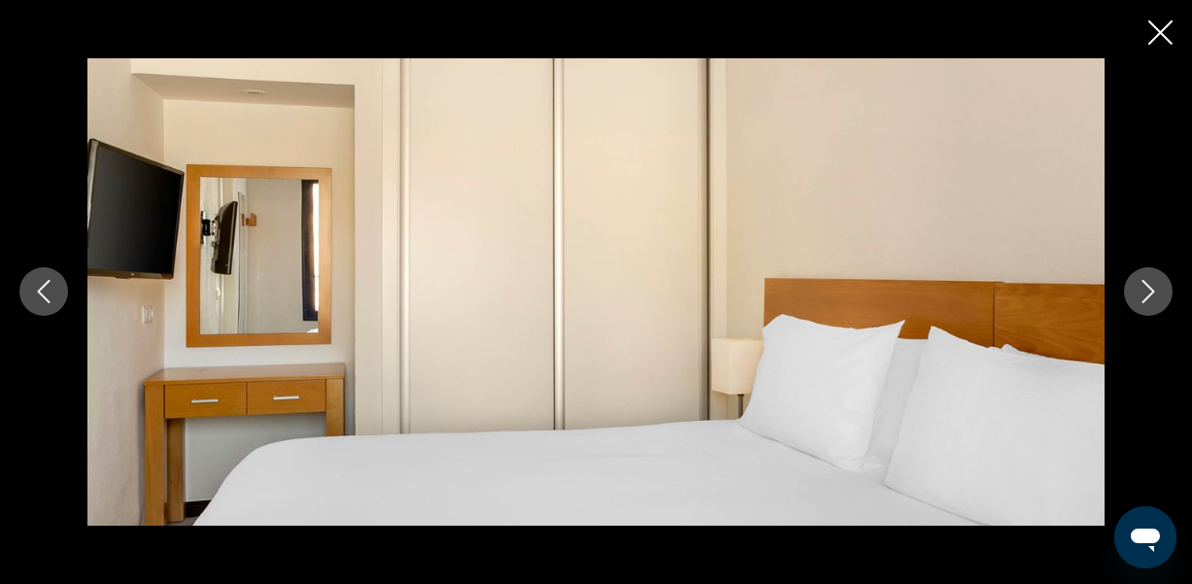
click at [1136, 307] on button "Next image" at bounding box center [1148, 291] width 49 height 49
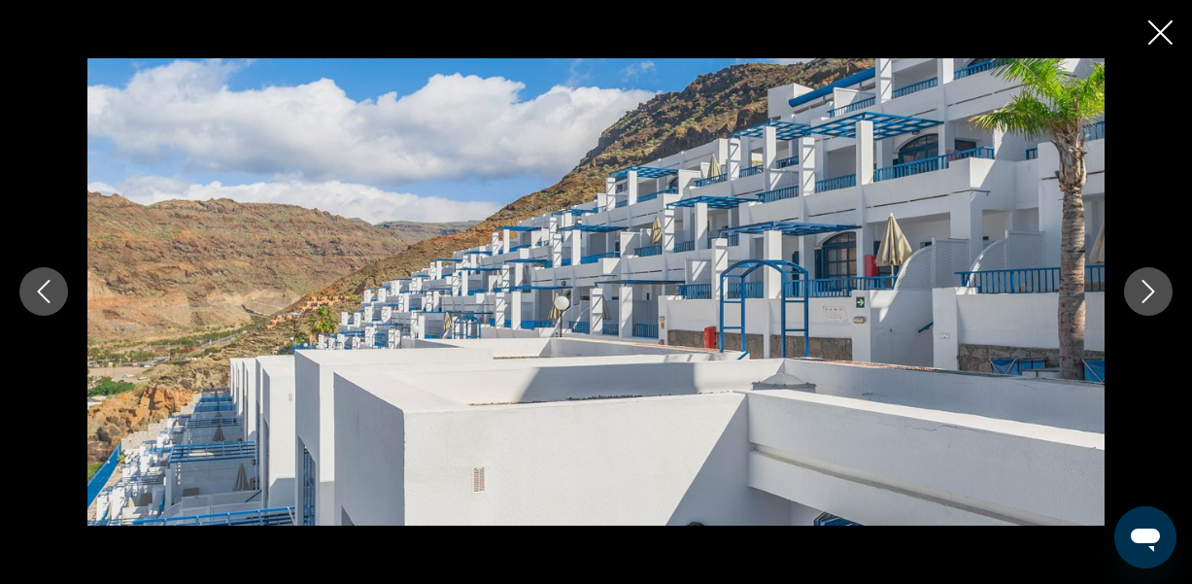
click at [1136, 307] on button "Next image" at bounding box center [1148, 291] width 49 height 49
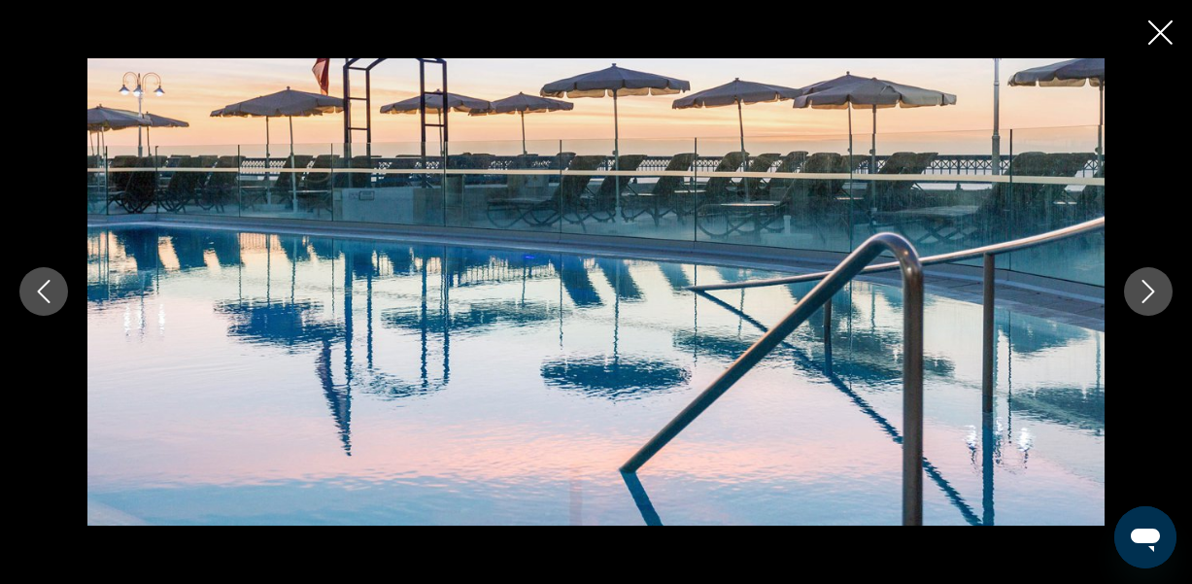
click at [1136, 307] on button "Next image" at bounding box center [1148, 291] width 49 height 49
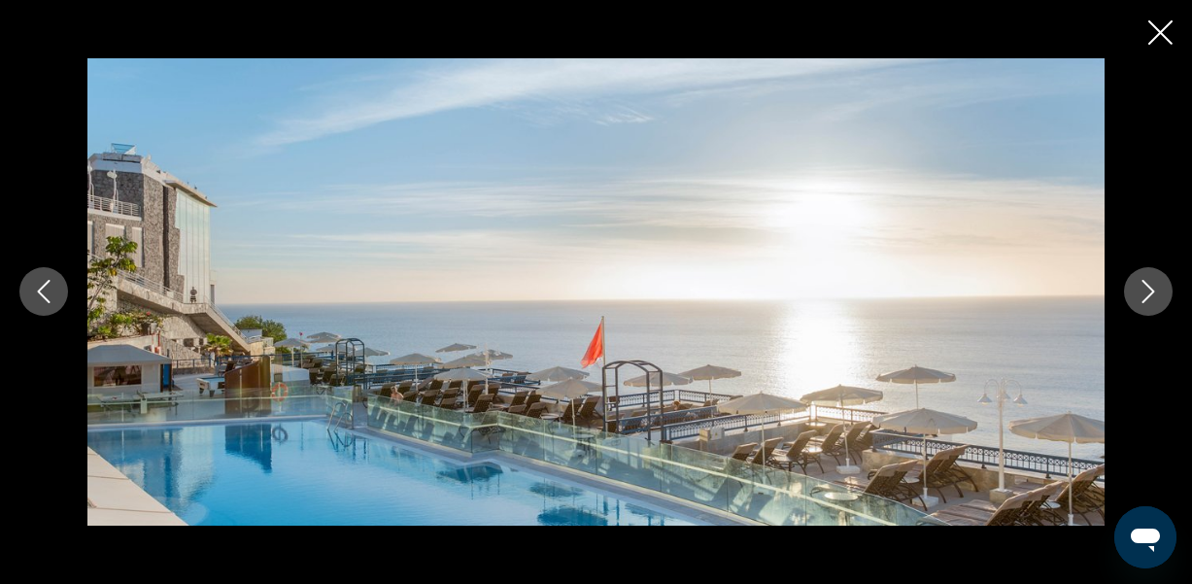
click at [1136, 307] on button "Next image" at bounding box center [1148, 291] width 49 height 49
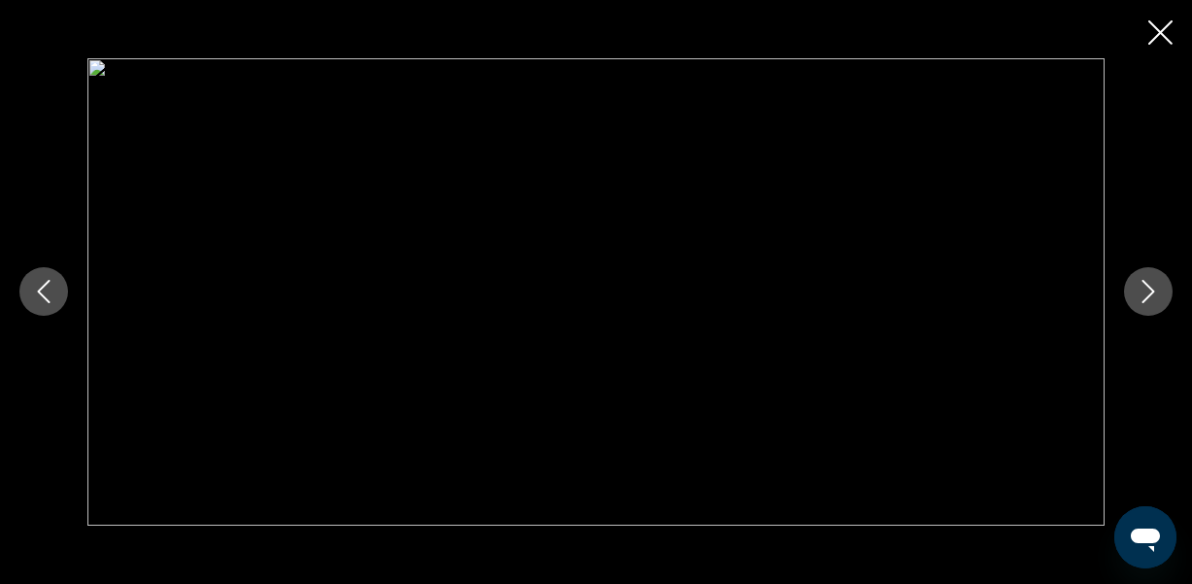
click at [1145, 289] on icon "Next image" at bounding box center [1147, 291] width 23 height 23
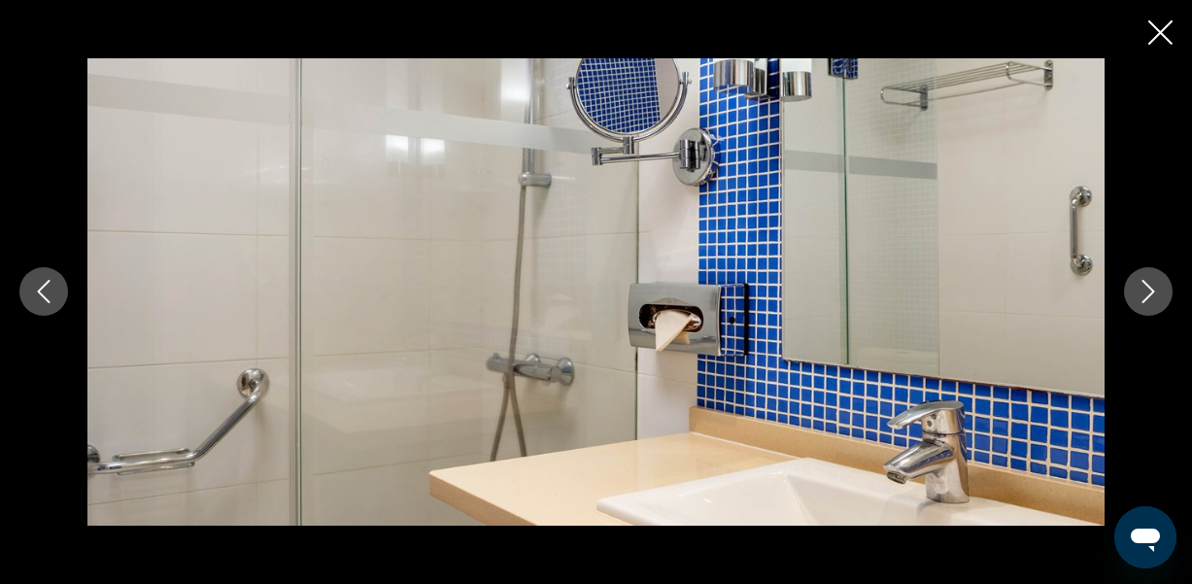
click at [1145, 290] on icon "Next image" at bounding box center [1147, 291] width 23 height 23
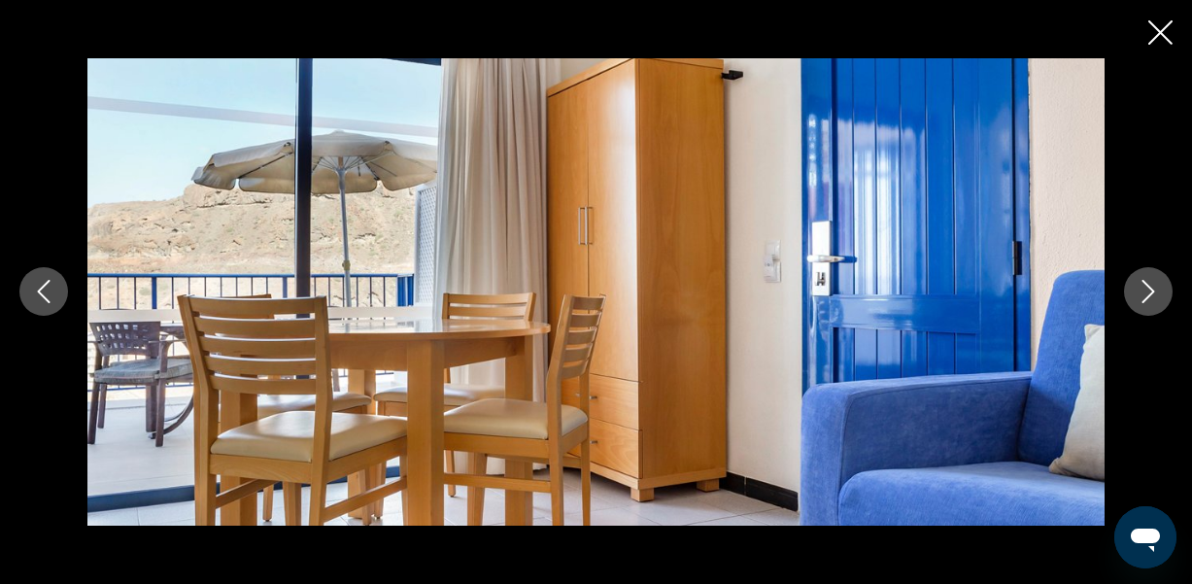
click at [1145, 290] on icon "Next image" at bounding box center [1147, 291] width 23 height 23
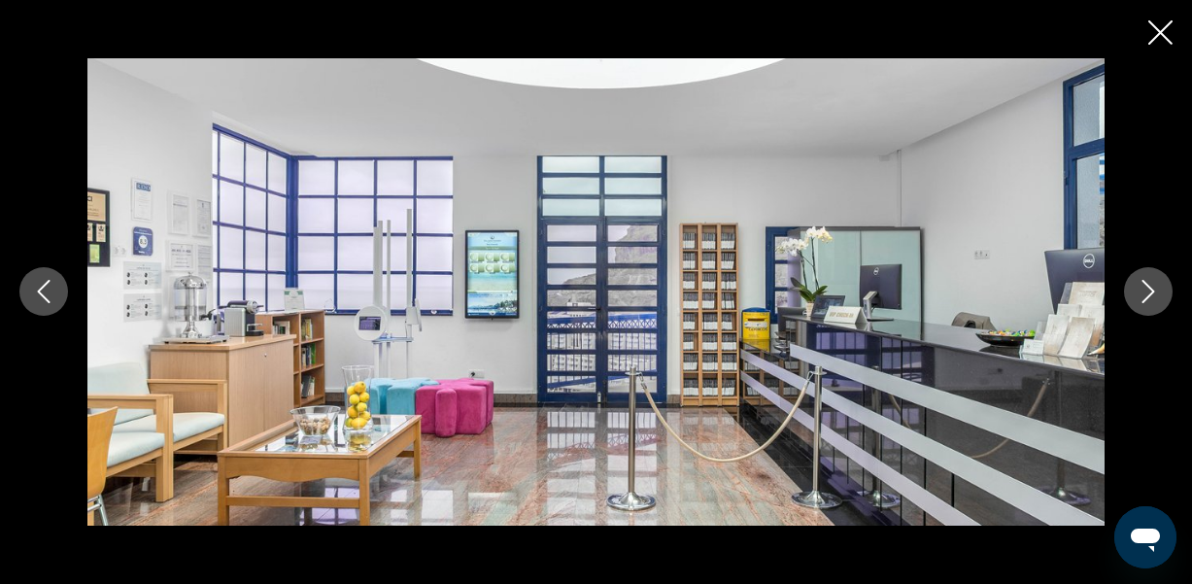
click at [1145, 290] on icon "Next image" at bounding box center [1147, 291] width 23 height 23
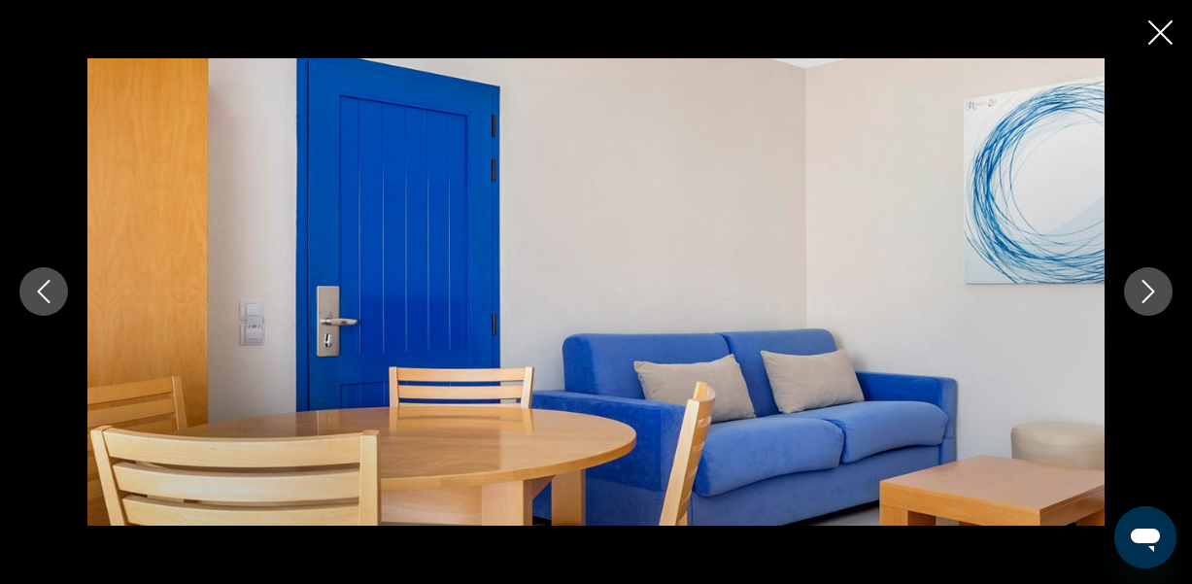
click at [1145, 290] on icon "Next image" at bounding box center [1147, 291] width 23 height 23
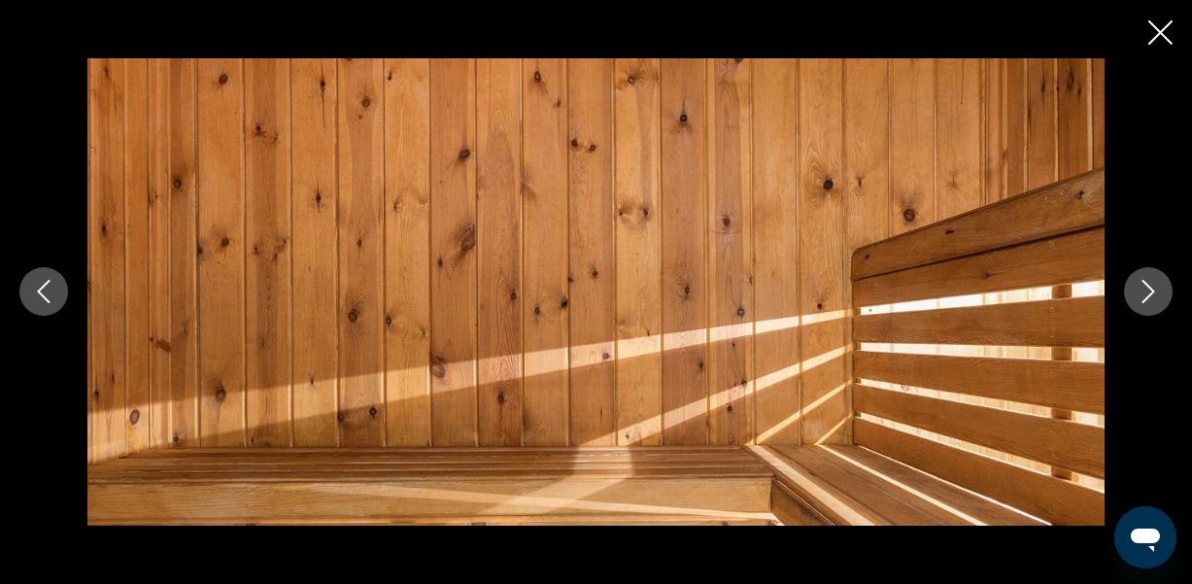
click at [1145, 290] on icon "Next image" at bounding box center [1147, 291] width 23 height 23
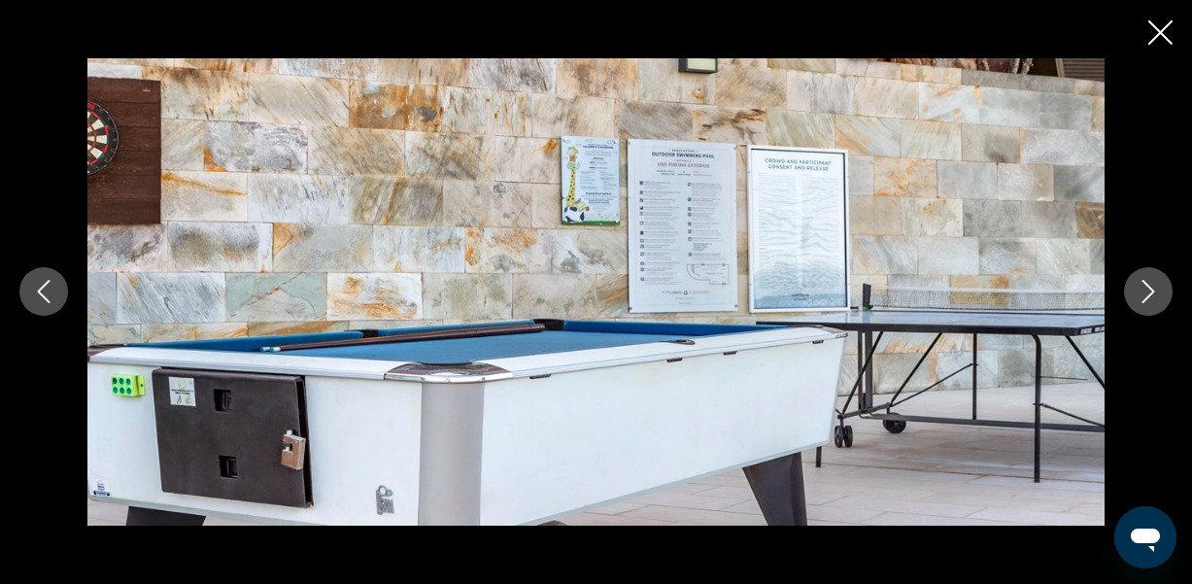
click at [1145, 290] on icon "Next image" at bounding box center [1147, 291] width 23 height 23
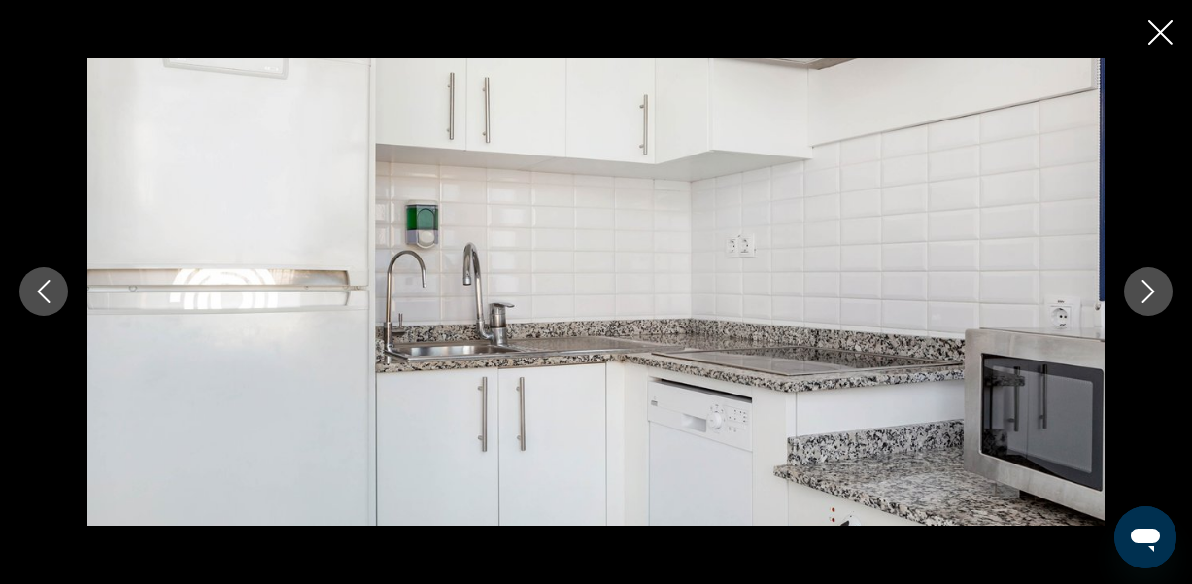
click at [1145, 290] on icon "Next image" at bounding box center [1147, 291] width 23 height 23
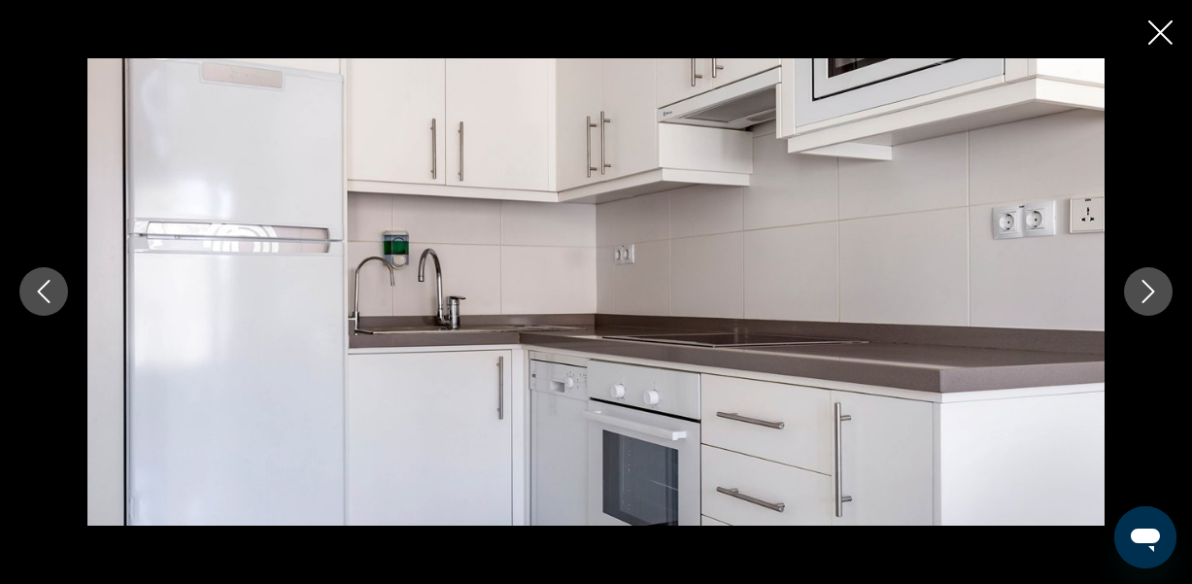
click at [1145, 290] on icon "Next image" at bounding box center [1147, 291] width 23 height 23
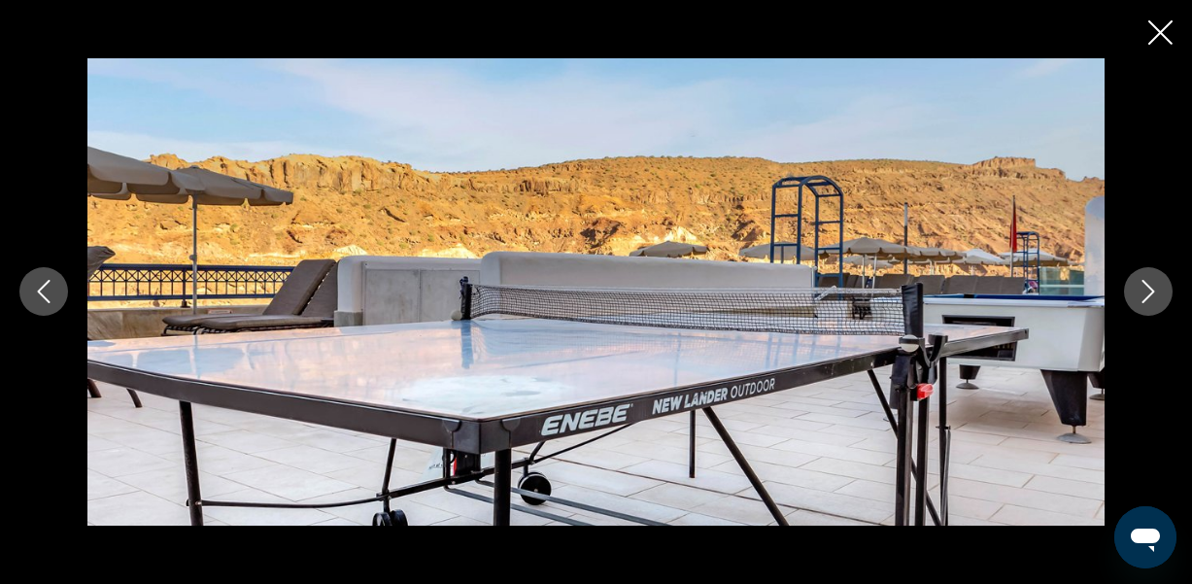
click at [1145, 290] on icon "Next image" at bounding box center [1147, 291] width 23 height 23
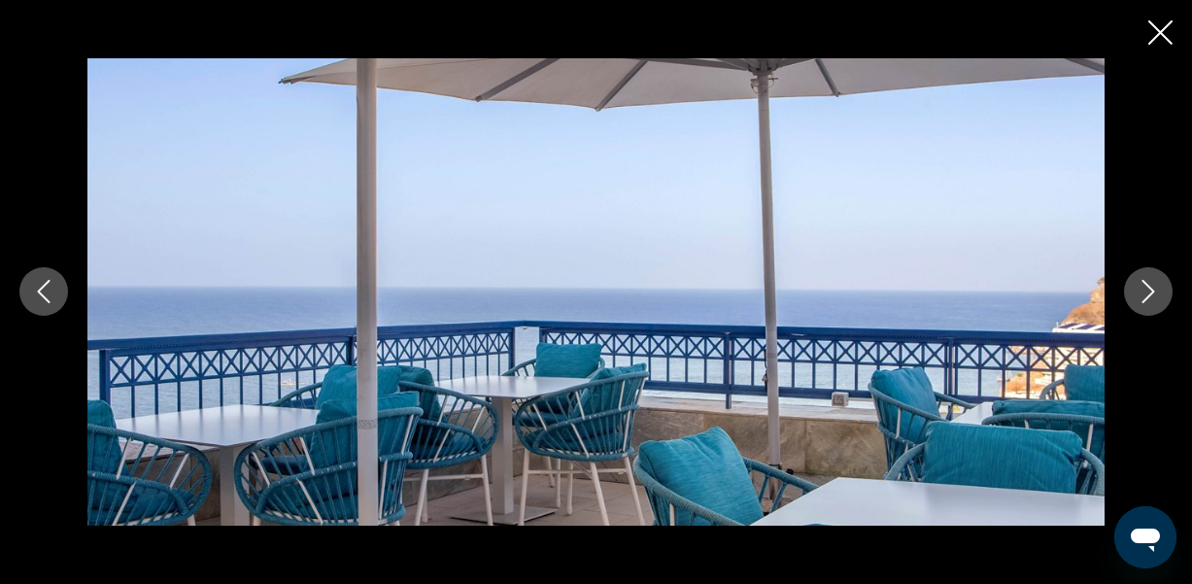
click at [1145, 290] on icon "Next image" at bounding box center [1147, 291] width 23 height 23
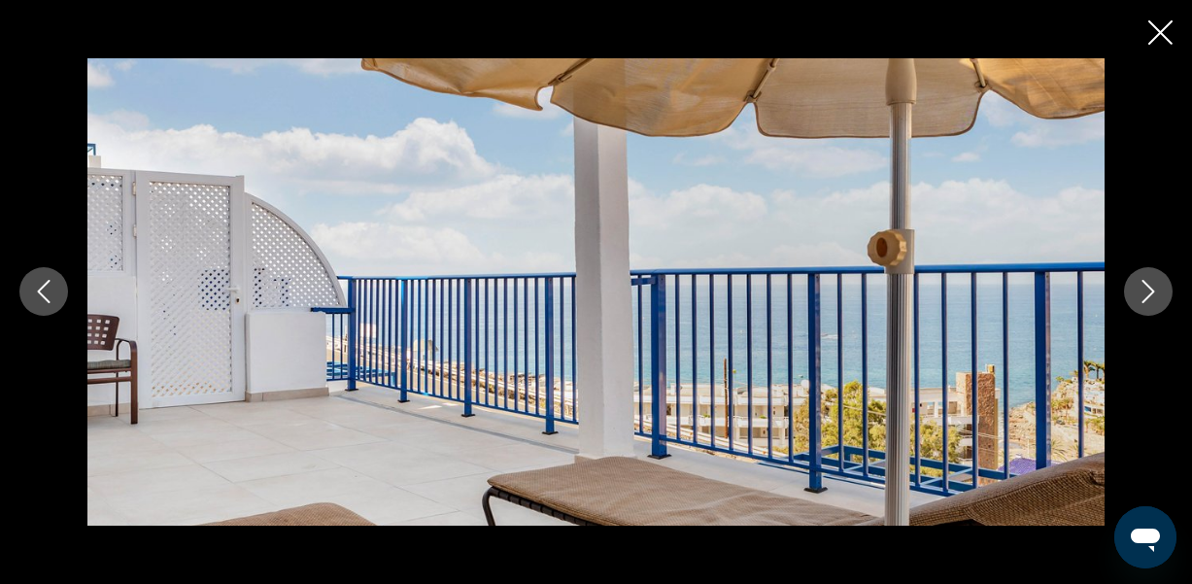
click at [1145, 290] on icon "Next image" at bounding box center [1147, 291] width 23 height 23
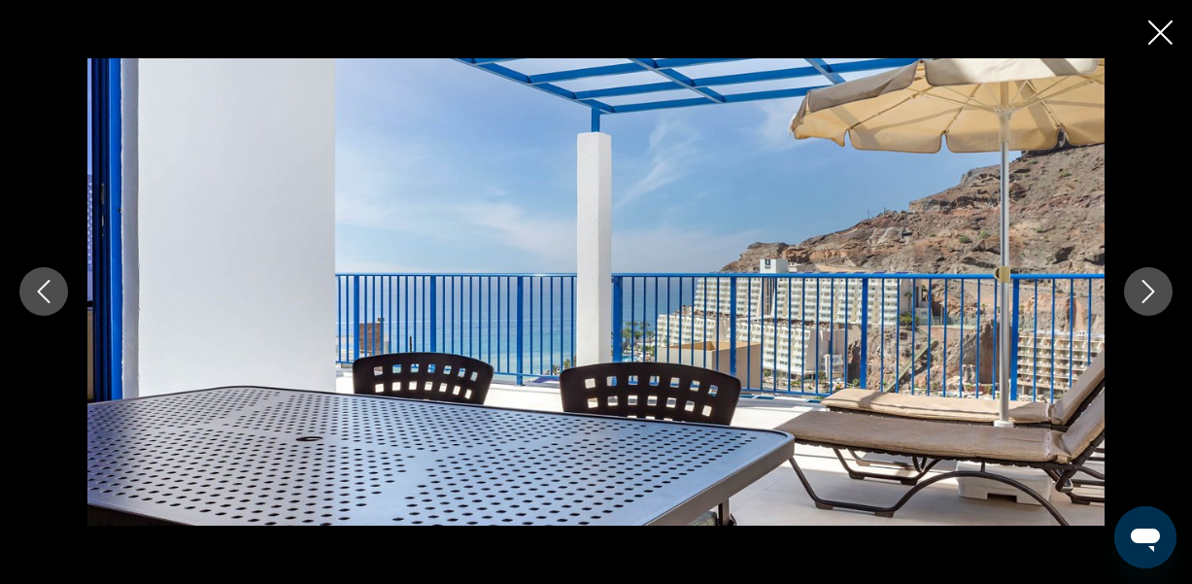
click at [1145, 290] on icon "Next image" at bounding box center [1147, 291] width 23 height 23
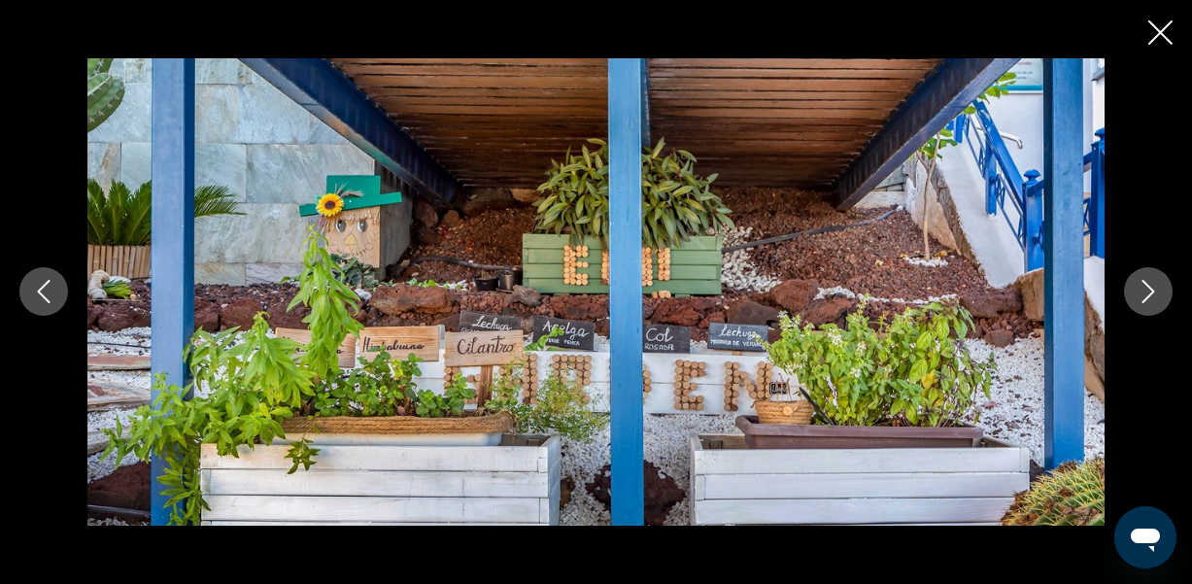
click at [1145, 290] on icon "Next image" at bounding box center [1147, 291] width 23 height 23
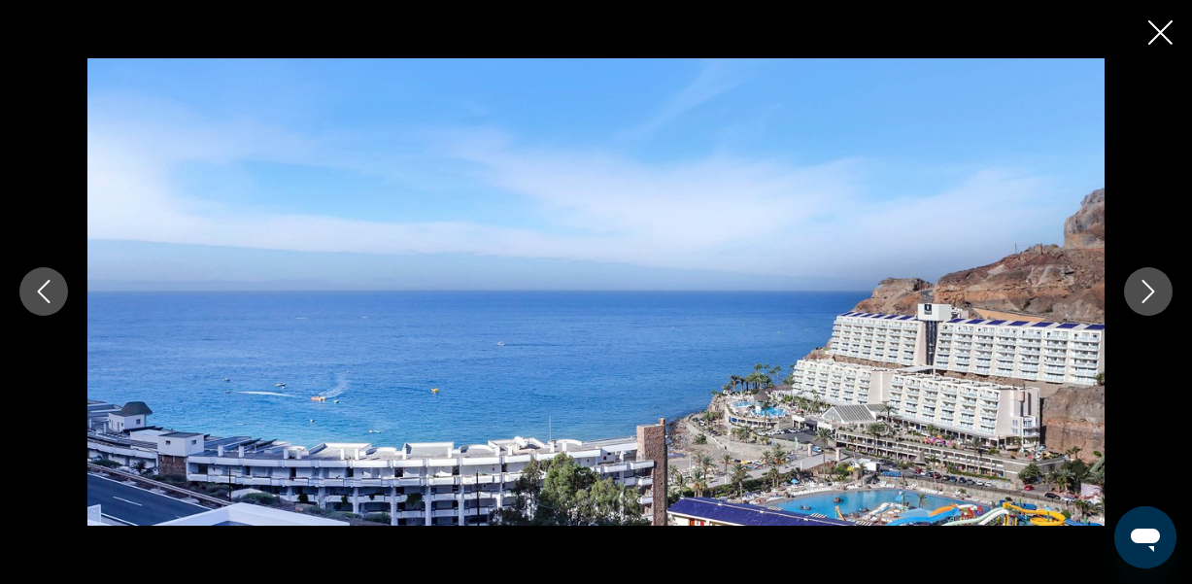
click at [1145, 290] on icon "Next image" at bounding box center [1147, 291] width 23 height 23
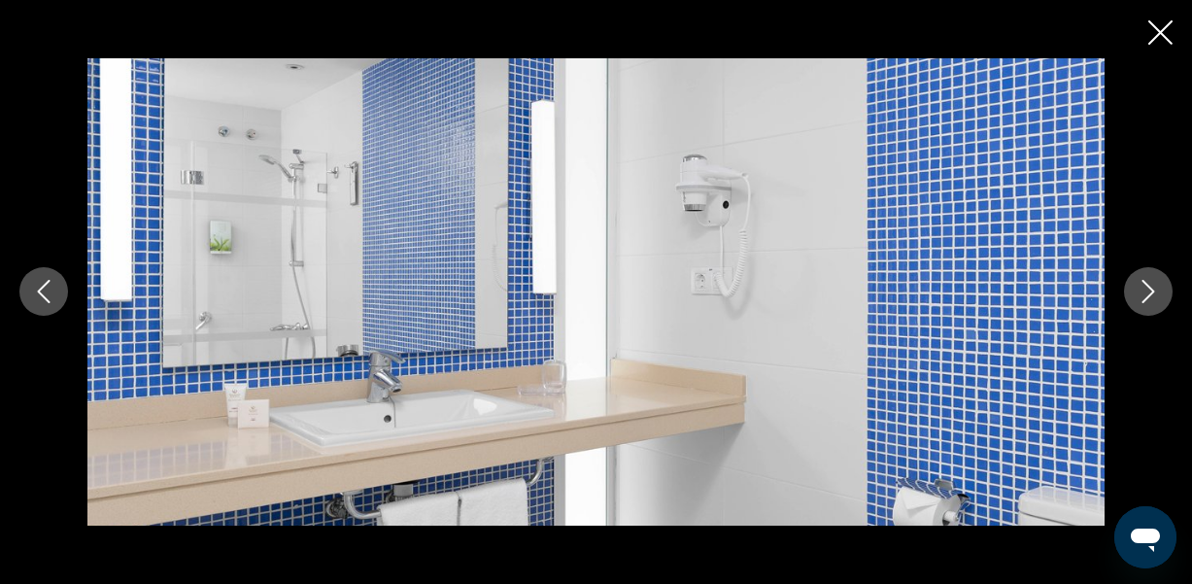
click at [1145, 290] on icon "Next image" at bounding box center [1147, 291] width 23 height 23
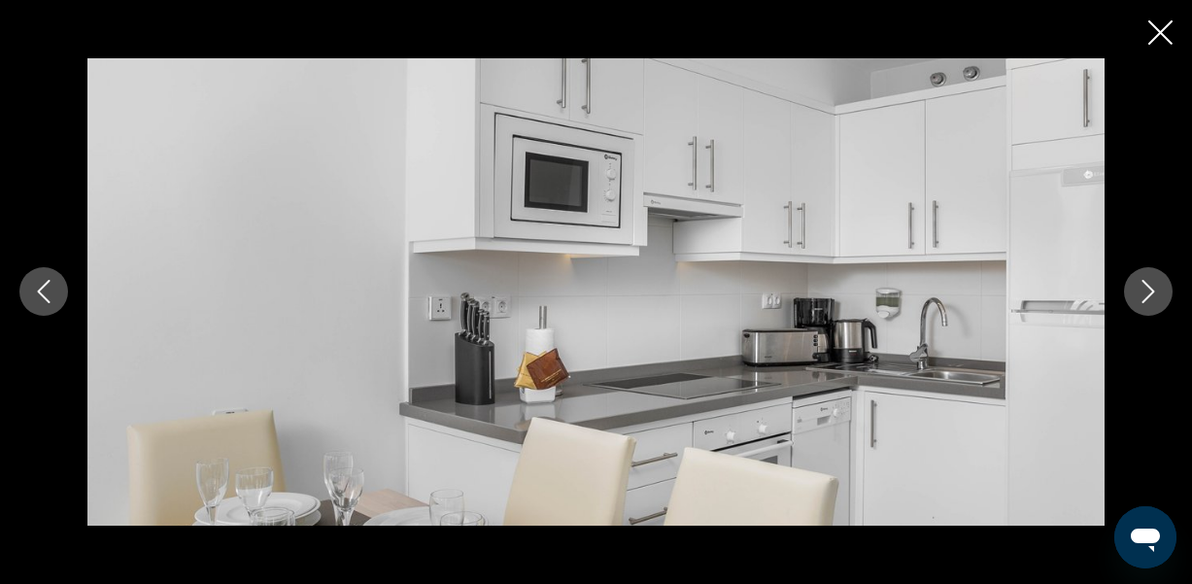
click at [1145, 290] on icon "Next image" at bounding box center [1147, 291] width 23 height 23
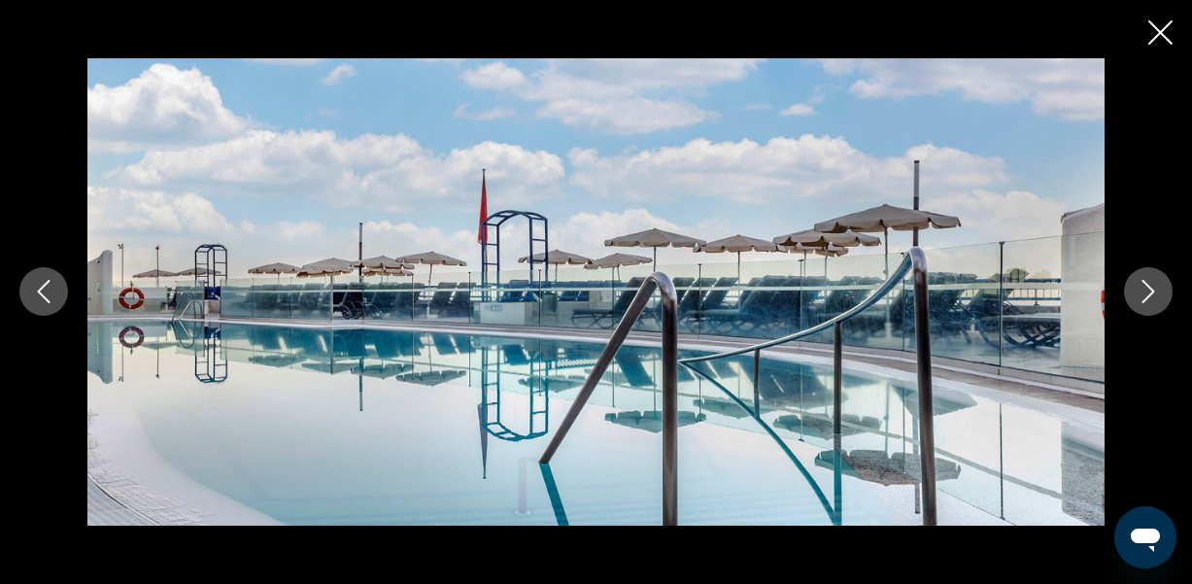
click at [1145, 290] on icon "Next image" at bounding box center [1147, 291] width 23 height 23
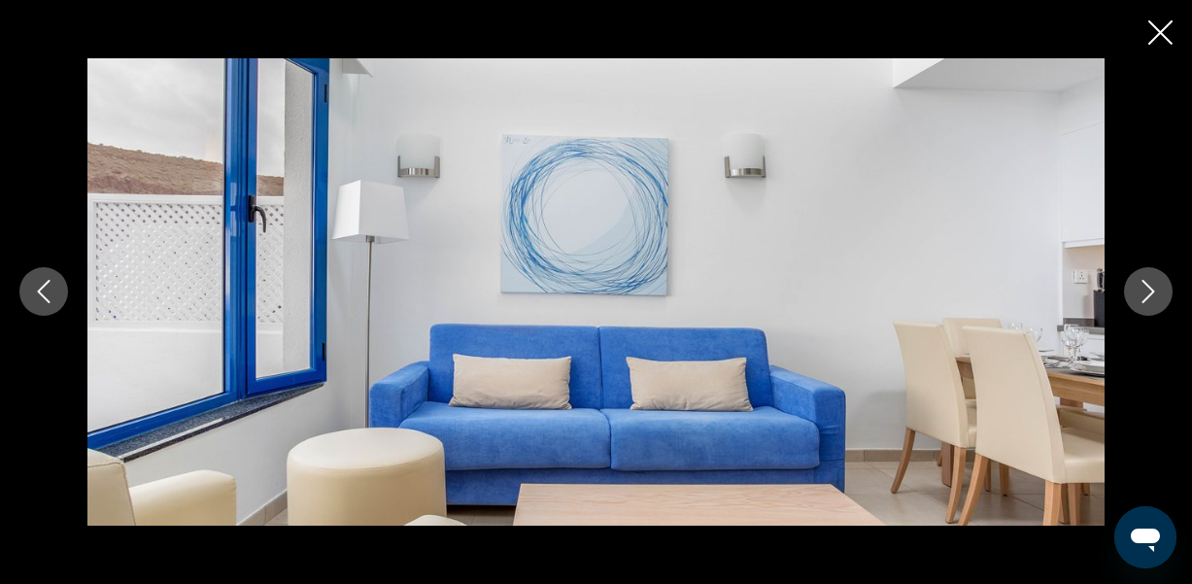
click at [1145, 290] on icon "Next image" at bounding box center [1147, 291] width 23 height 23
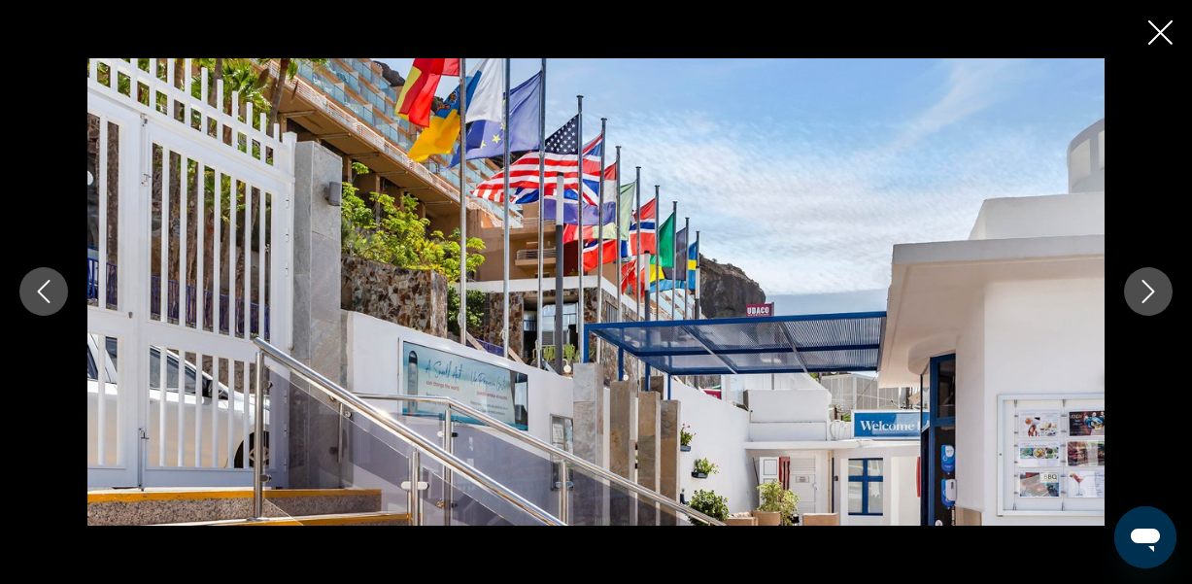
click at [1145, 290] on icon "Next image" at bounding box center [1147, 291] width 23 height 23
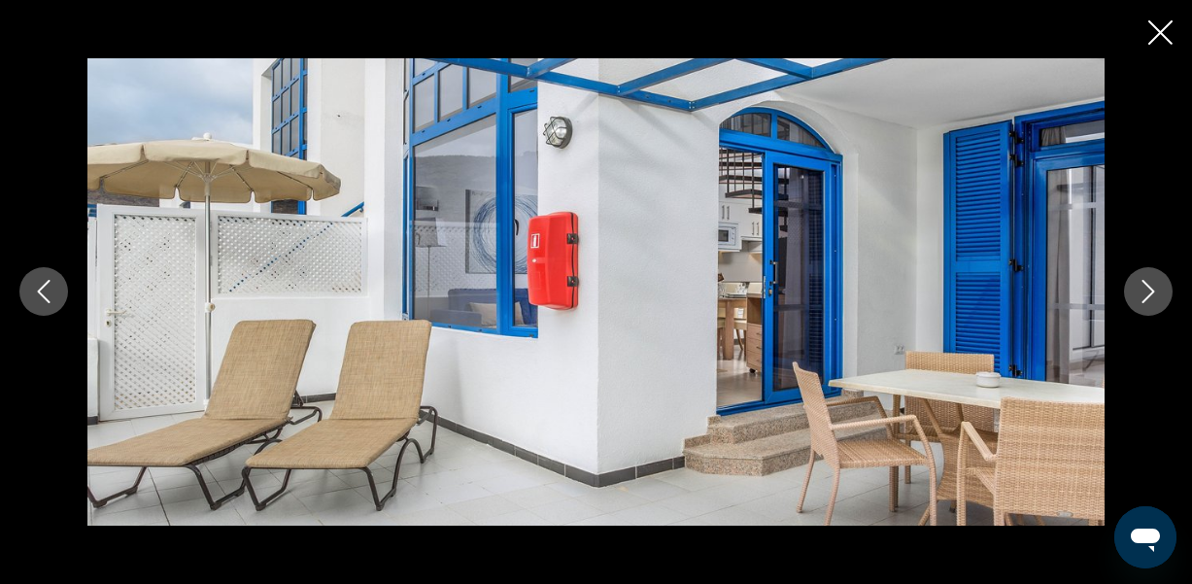
click at [1145, 290] on icon "Next image" at bounding box center [1147, 291] width 23 height 23
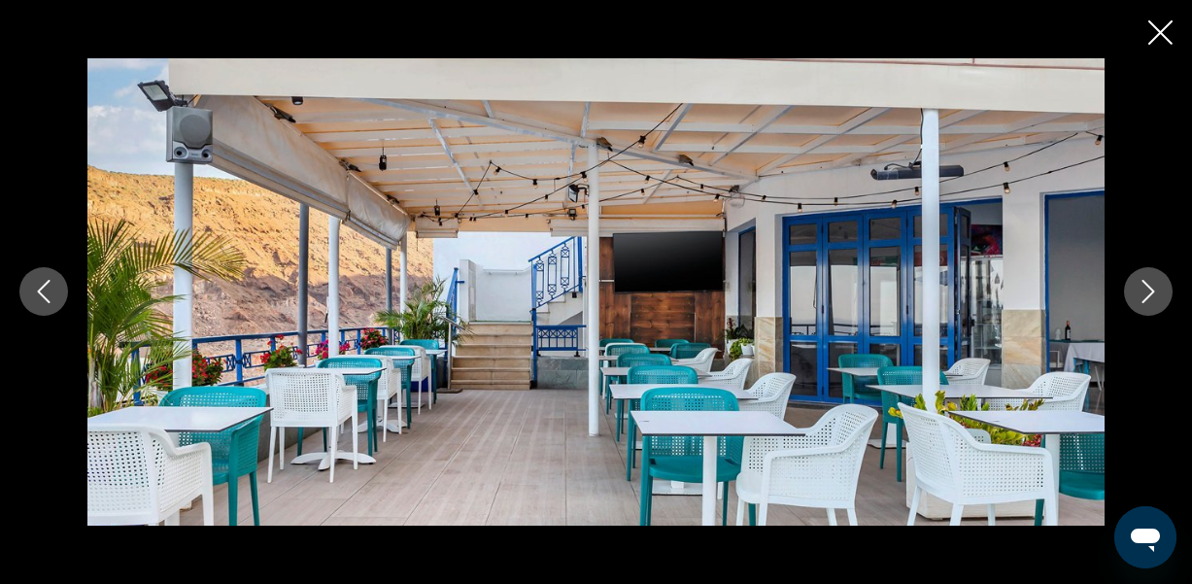
click at [1145, 290] on icon "Next image" at bounding box center [1147, 291] width 23 height 23
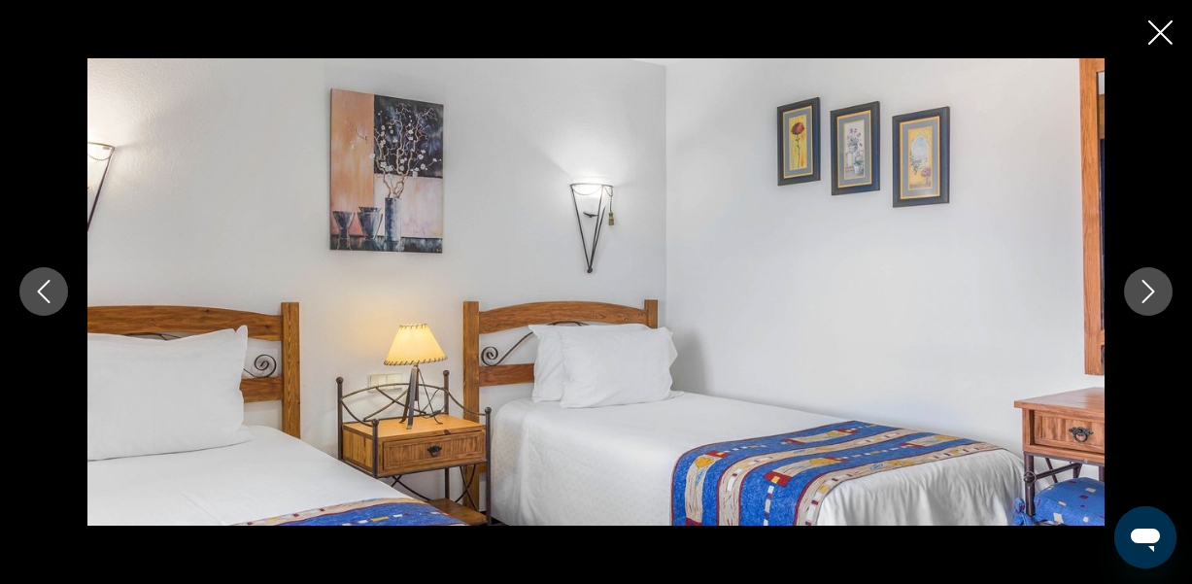
click at [1145, 290] on icon "Next image" at bounding box center [1147, 291] width 23 height 23
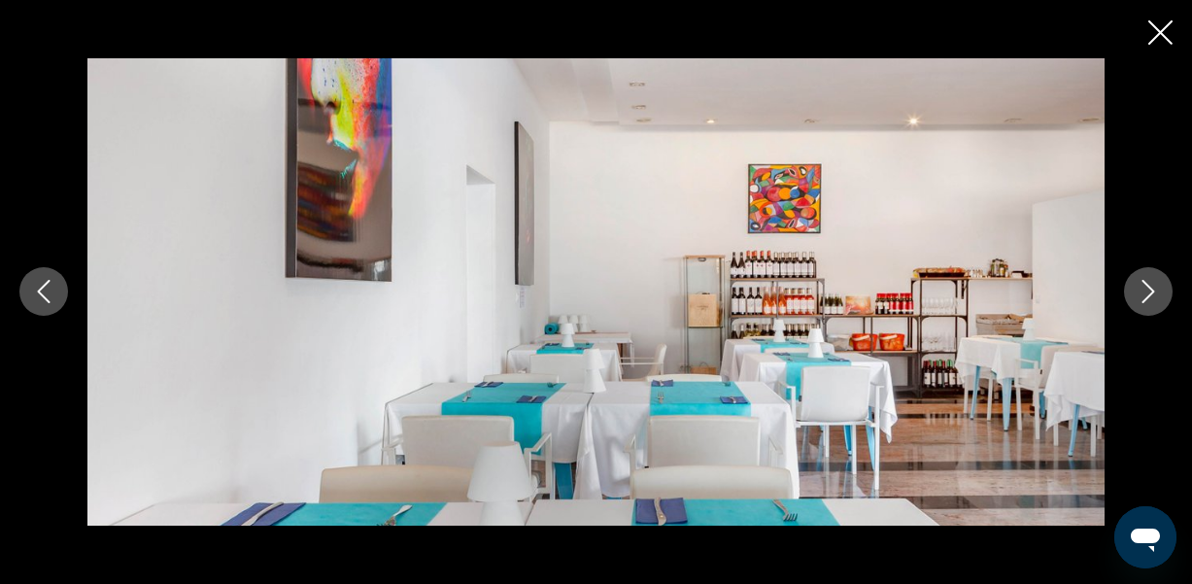
click at [50, 282] on icon "Previous image" at bounding box center [43, 291] width 23 height 23
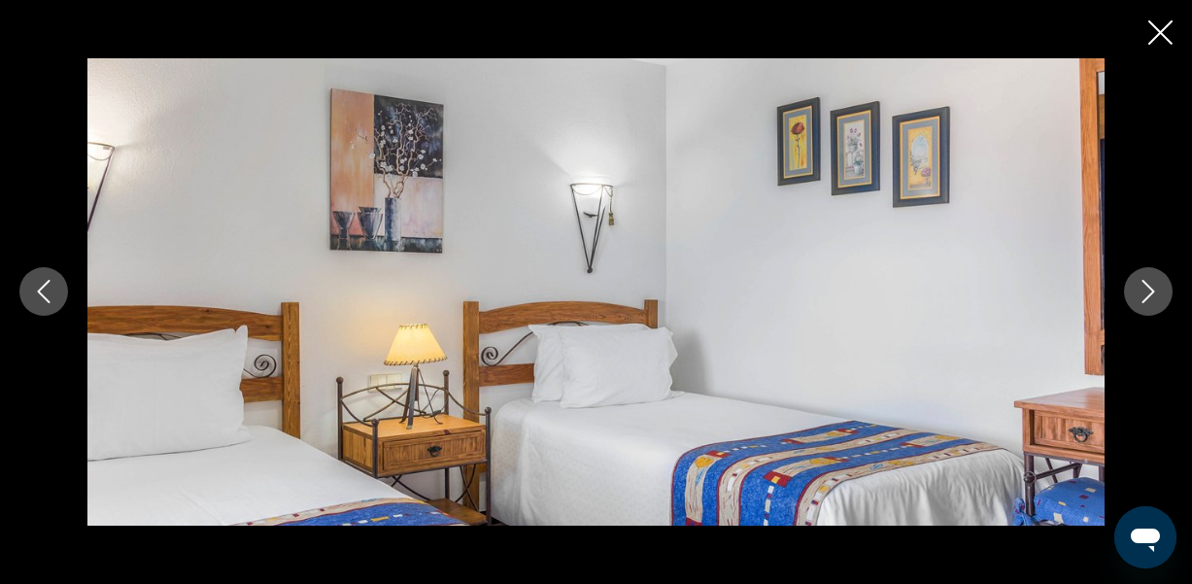
click at [1141, 292] on icon "Next image" at bounding box center [1147, 291] width 23 height 23
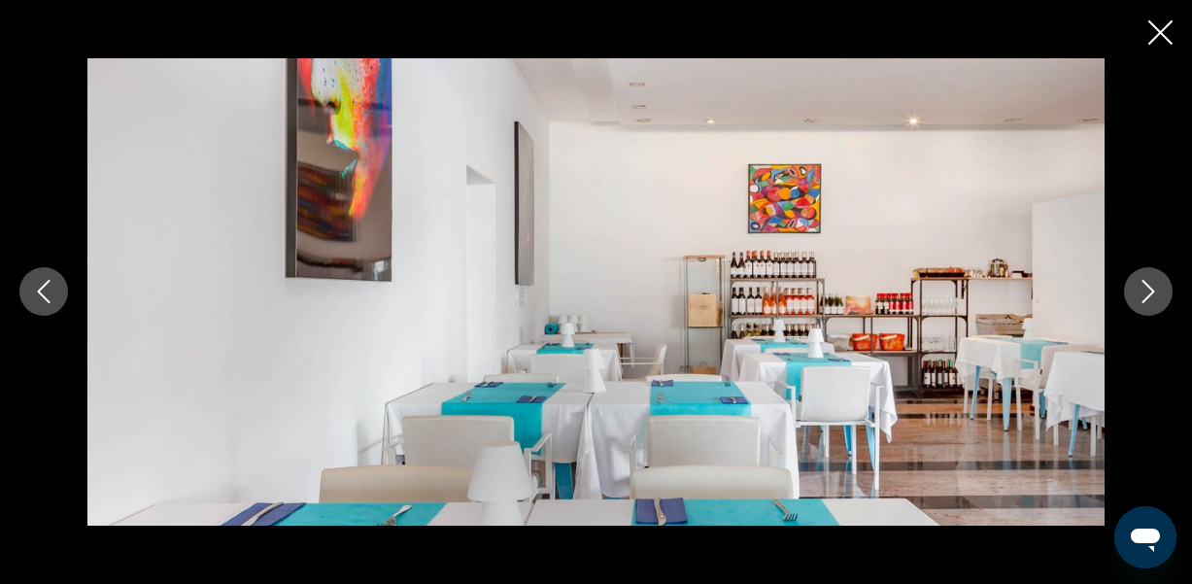
click at [1141, 292] on icon "Next image" at bounding box center [1147, 291] width 23 height 23
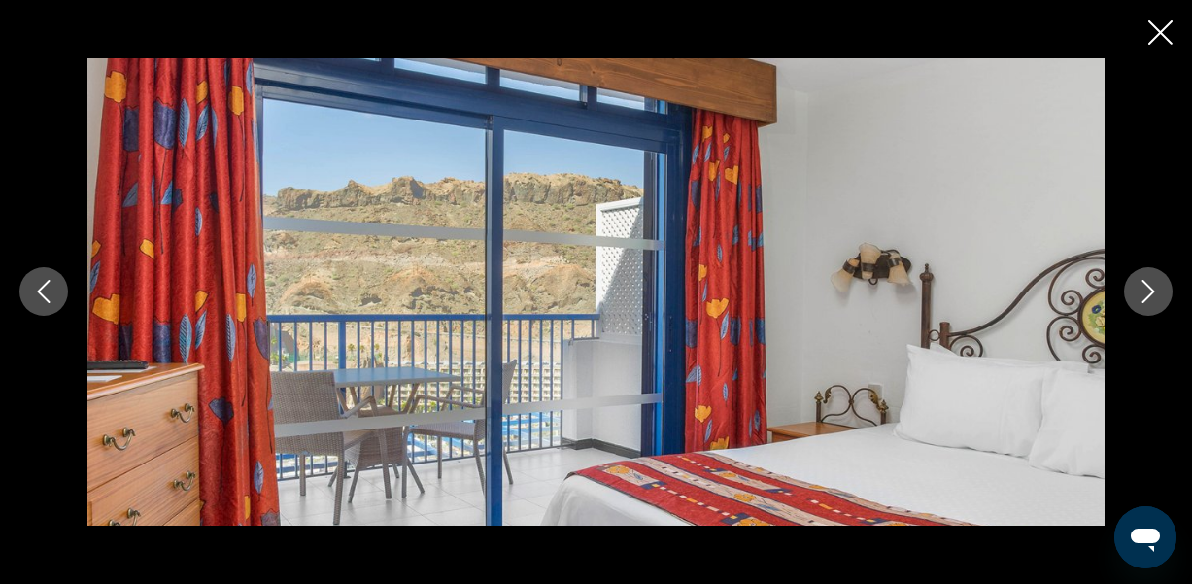
click at [1141, 292] on icon "Next image" at bounding box center [1147, 291] width 23 height 23
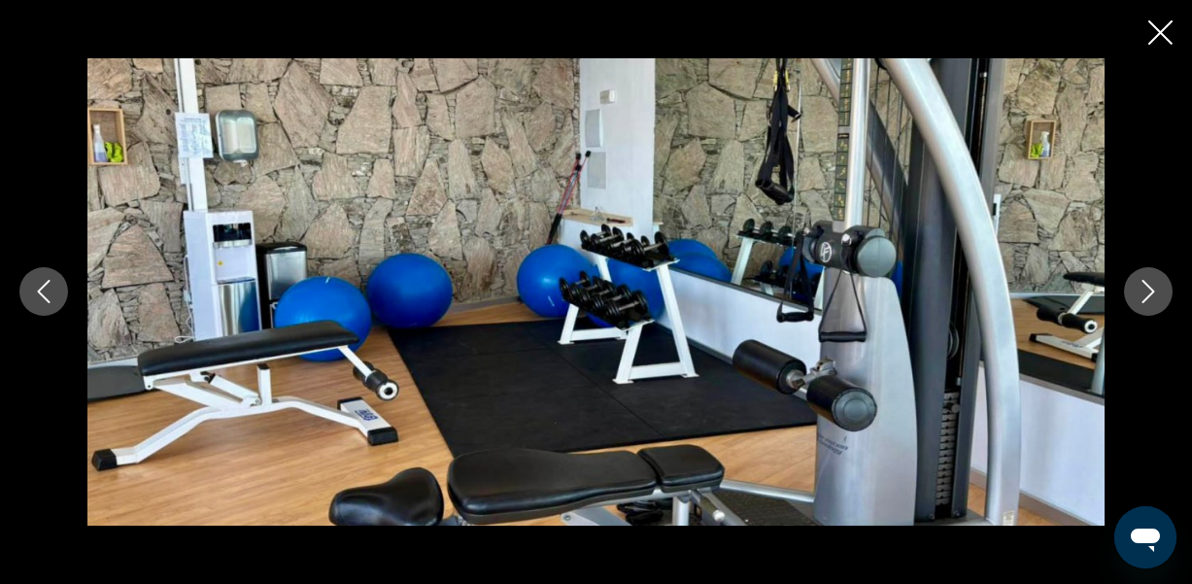
click at [1141, 292] on icon "Next image" at bounding box center [1147, 291] width 23 height 23
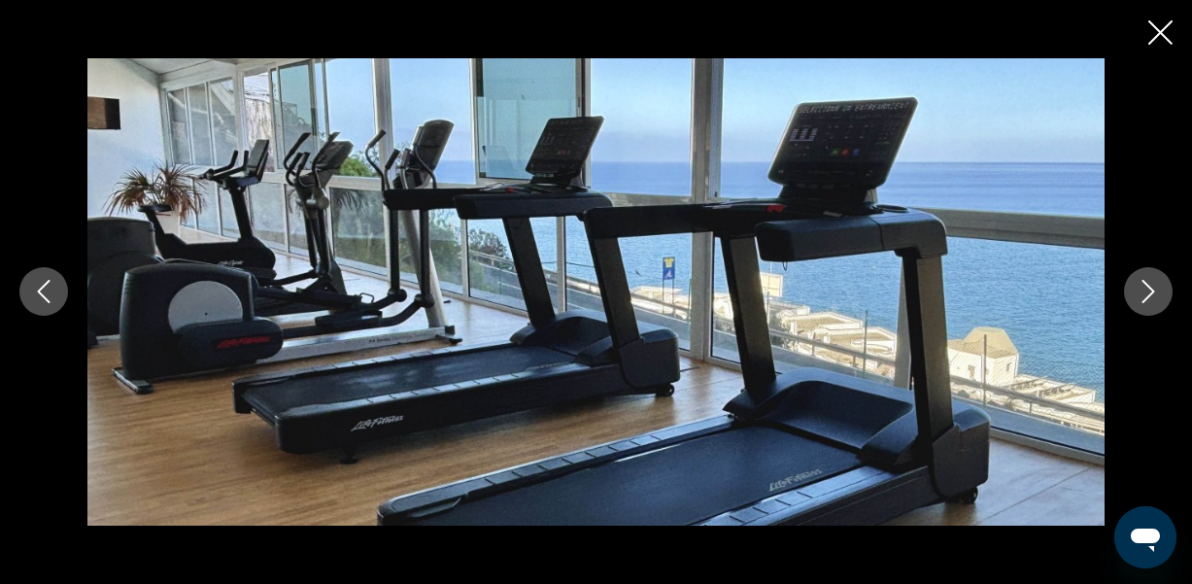
click at [1141, 292] on icon "Next image" at bounding box center [1147, 291] width 23 height 23
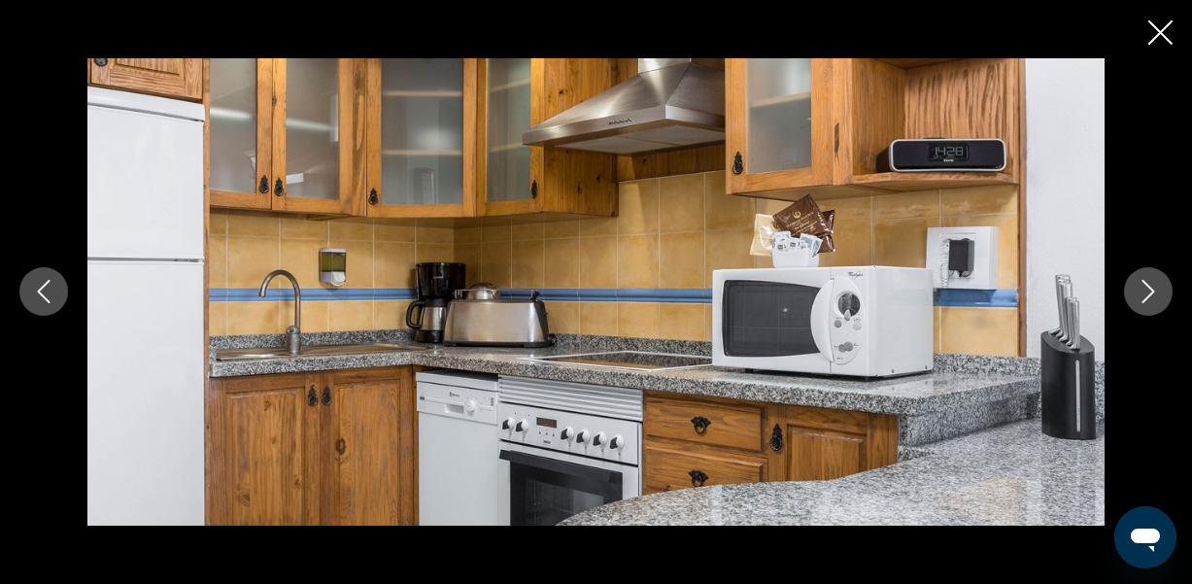
click at [1154, 38] on icon "Close slideshow" at bounding box center [1160, 32] width 24 height 24
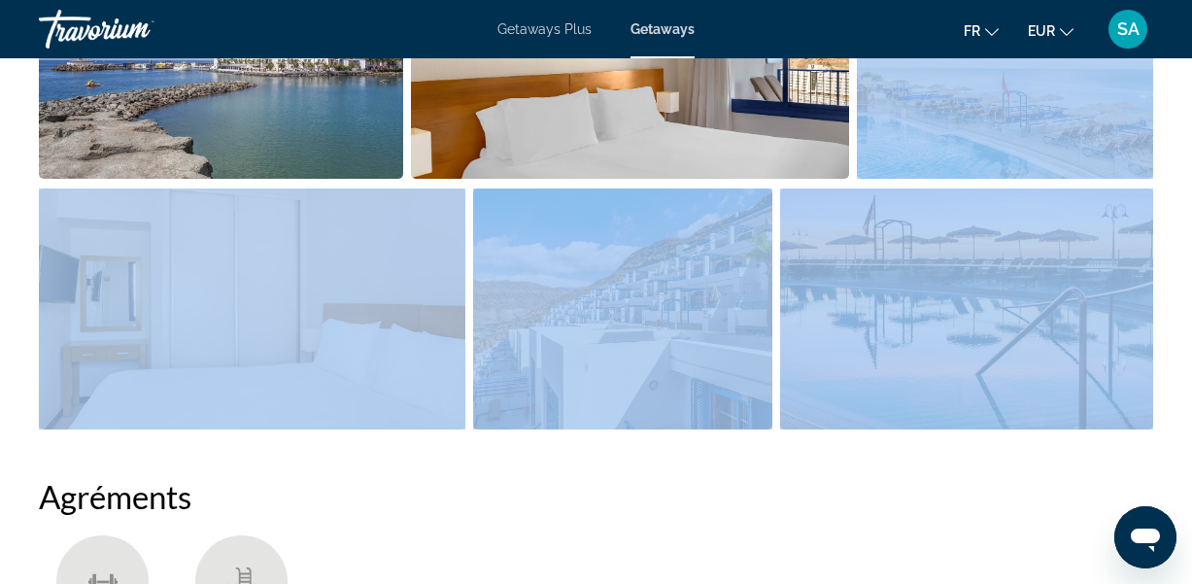
drag, startPoint x: 1183, startPoint y: 157, endPoint x: 1181, endPoint y: 173, distance: 15.7
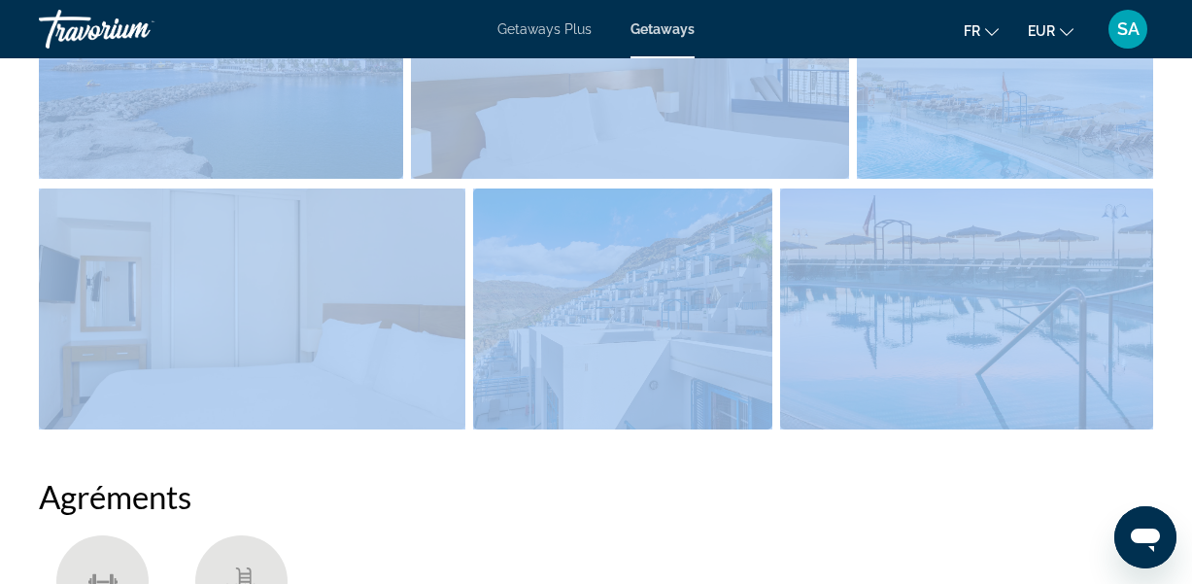
drag, startPoint x: 1184, startPoint y: 186, endPoint x: 1173, endPoint y: 588, distance: 402.3
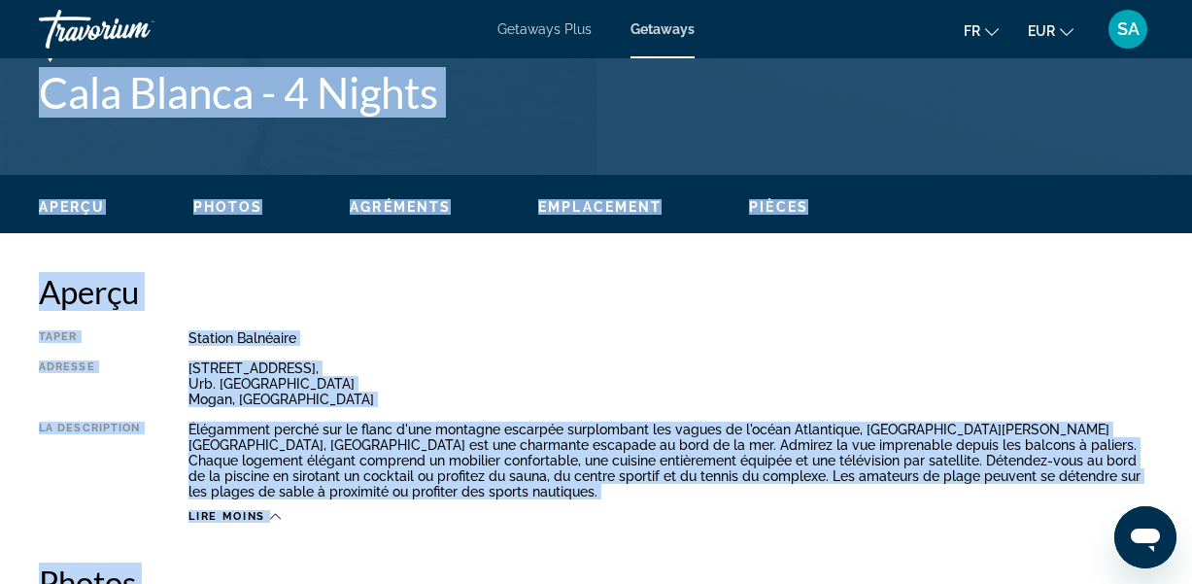
scroll to position [758, 0]
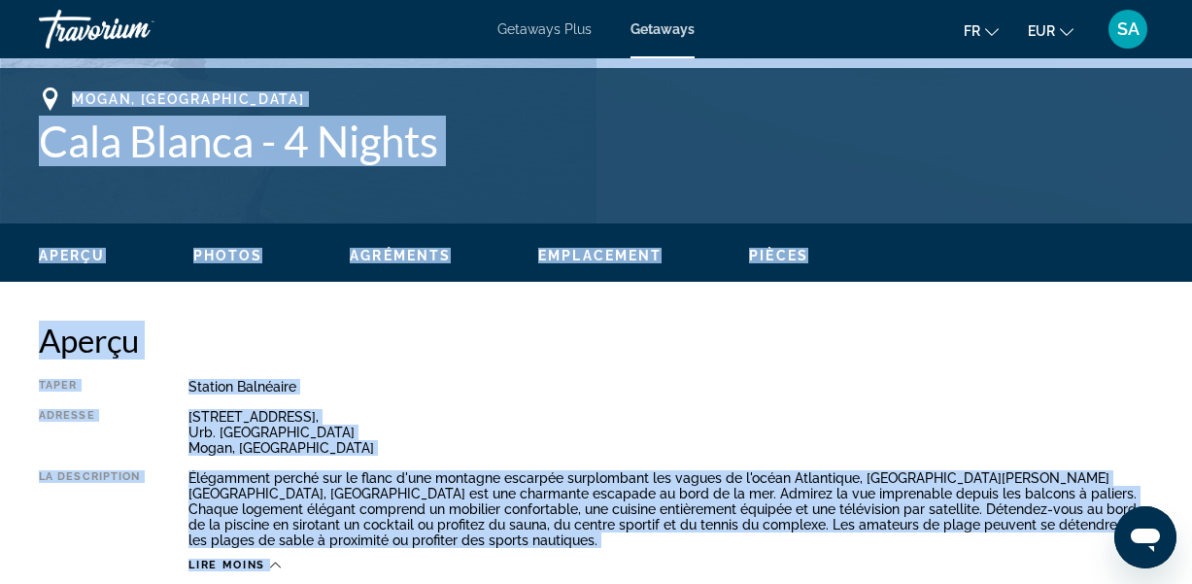
click at [616, 355] on h2 "Aperçu" at bounding box center [596, 340] width 1114 height 39
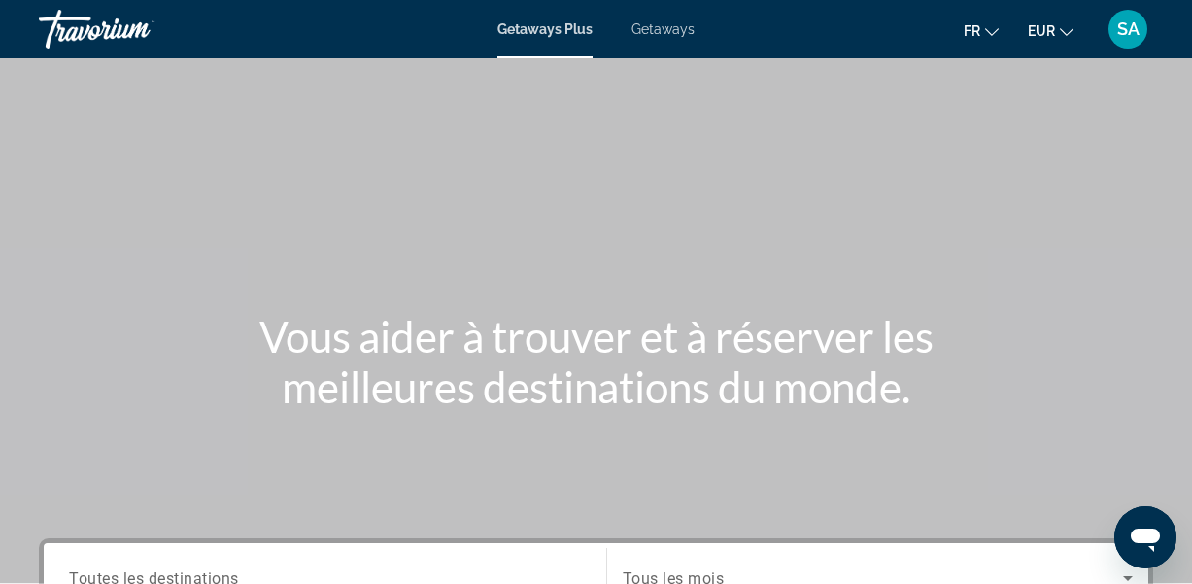
click at [1137, 26] on span "SA" at bounding box center [1128, 28] width 22 height 19
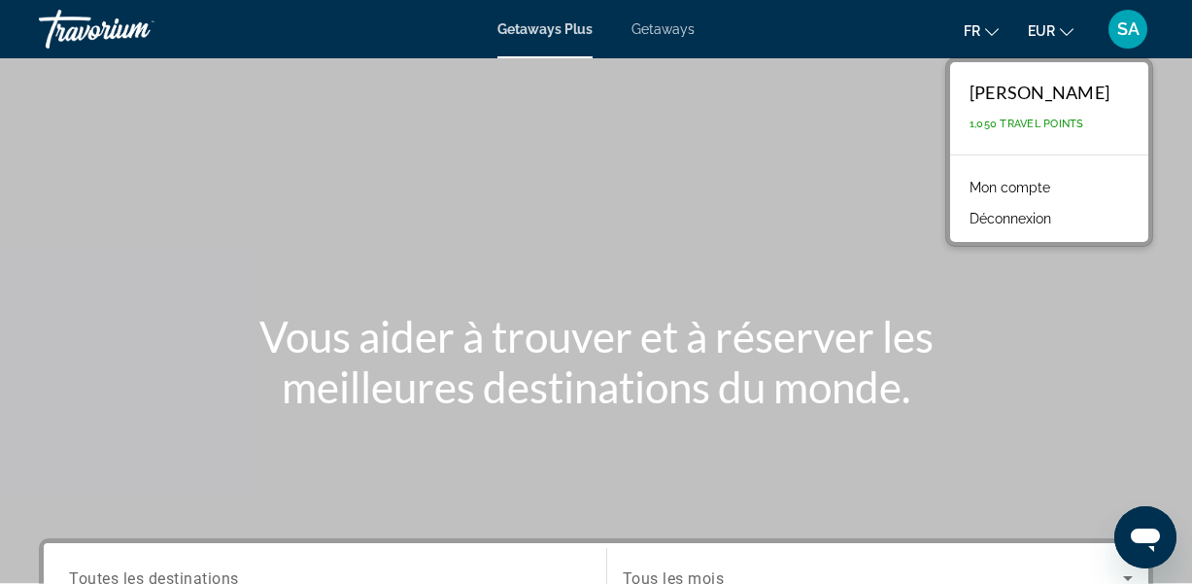
click at [814, 202] on div "Main content" at bounding box center [596, 291] width 1192 height 583
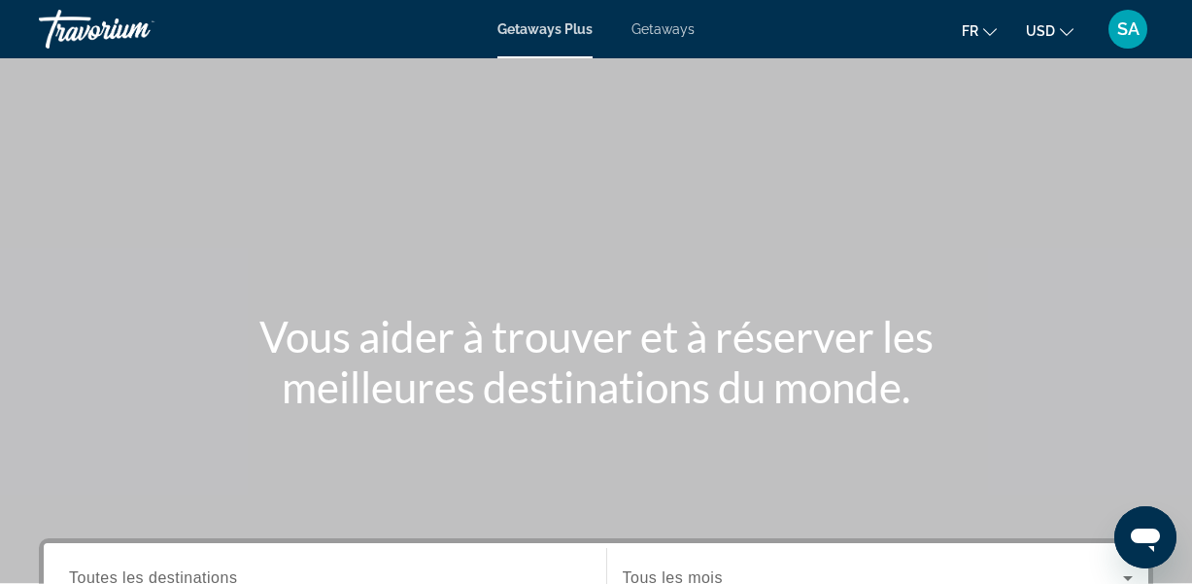
click at [649, 29] on span "Getaways" at bounding box center [662, 29] width 63 height 16
click at [1060, 43] on button "USD USD ($) MXN (Mex$) CAD (Can$) GBP (£) EUR (€) AUD (A$) NZD (NZ$) CNY (CN¥)" at bounding box center [1050, 31] width 48 height 28
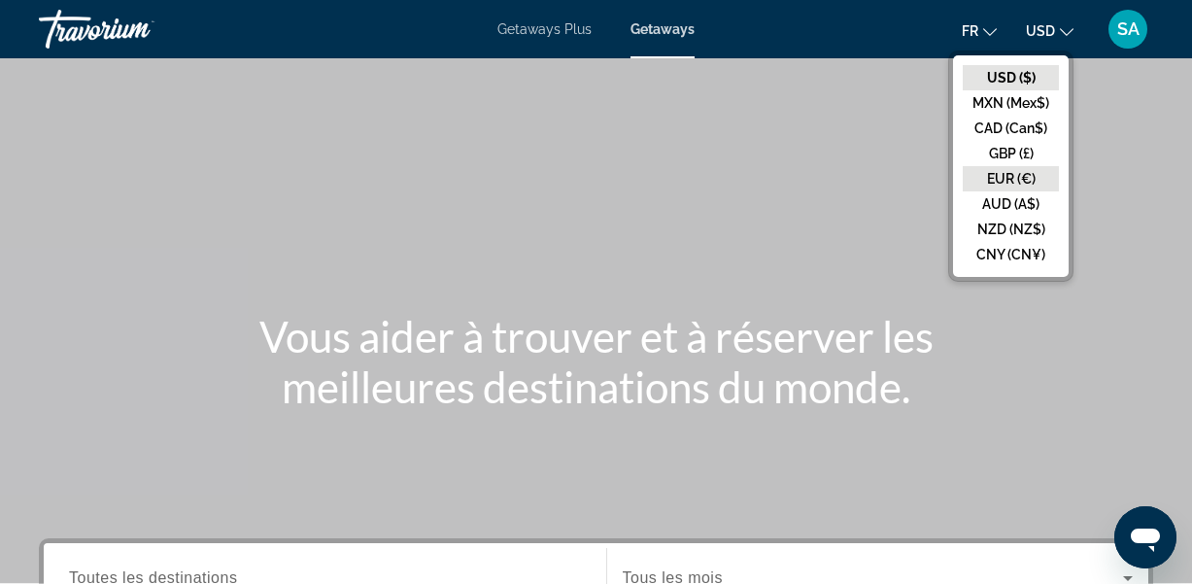
click at [1005, 180] on button "EUR (€)" at bounding box center [1011, 178] width 96 height 25
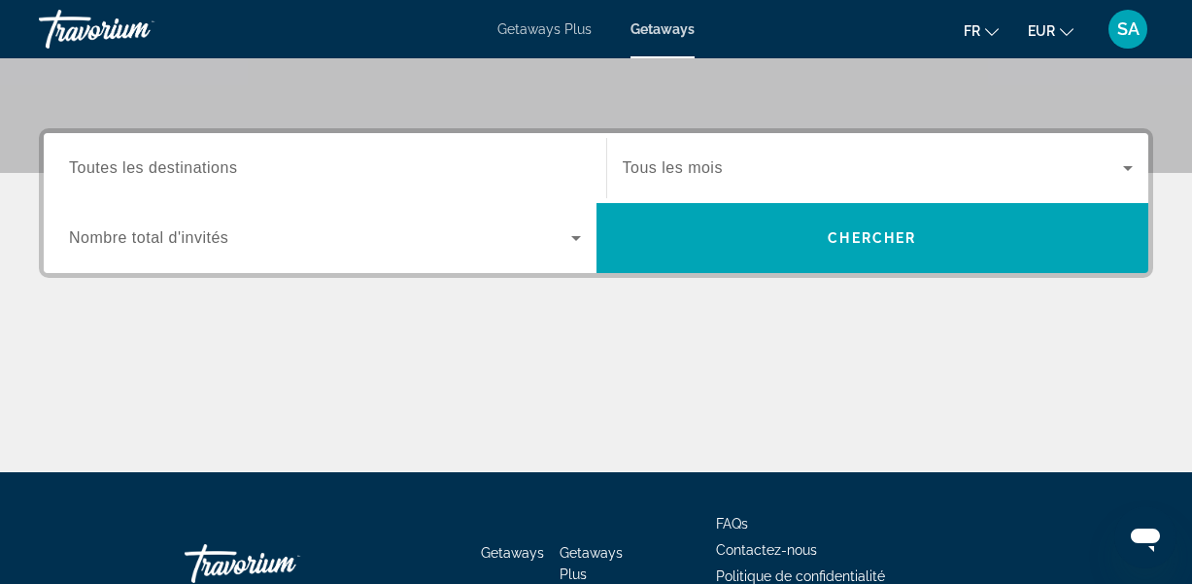
scroll to position [416, 0]
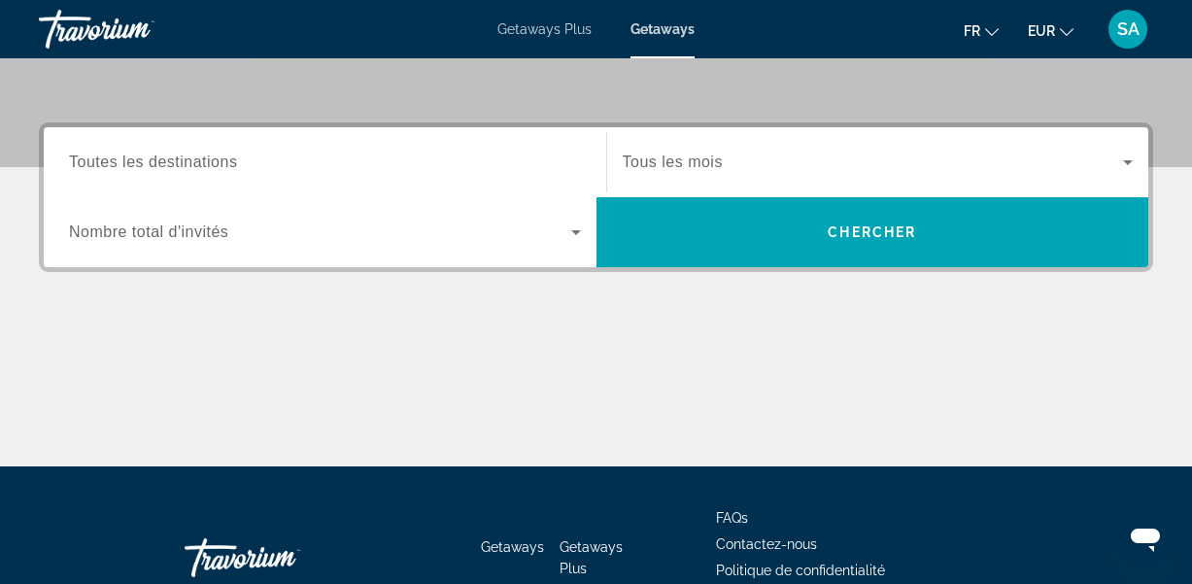
click at [143, 161] on span "Toutes les destinations" at bounding box center [153, 161] width 168 height 17
click at [143, 161] on input "Destination Toutes les destinations" at bounding box center [325, 163] width 512 height 23
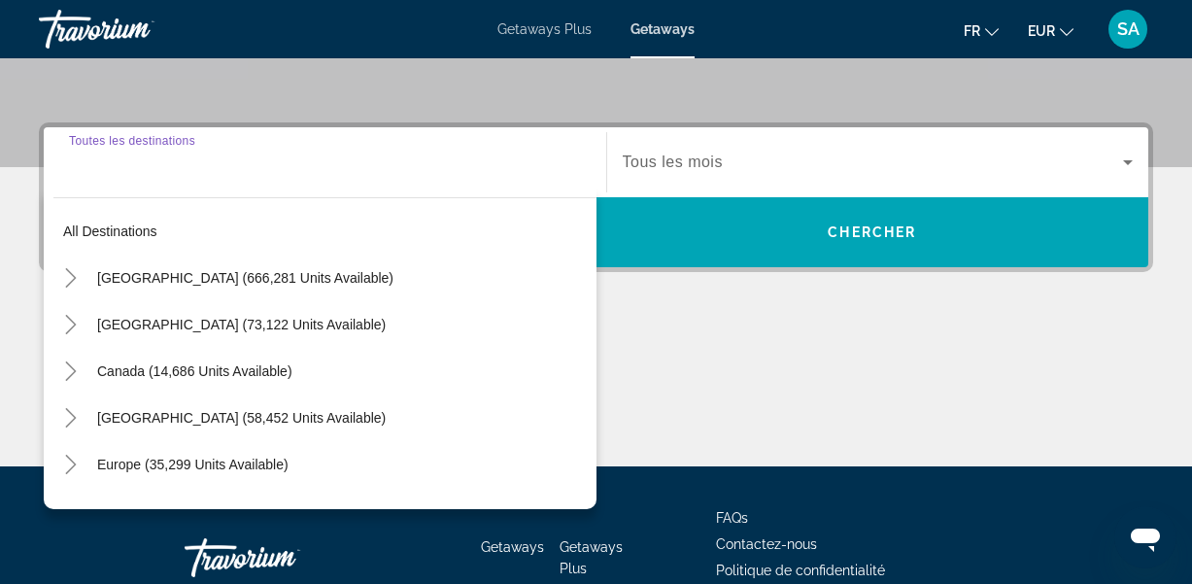
scroll to position [475, 0]
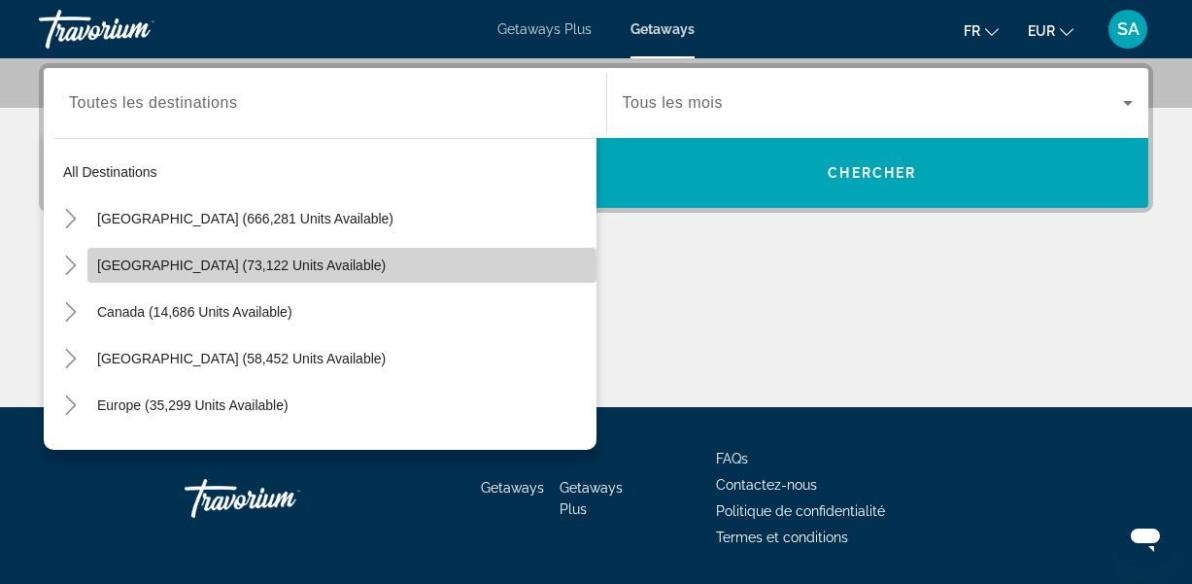
click at [136, 268] on span "[GEOGRAPHIC_DATA] (73,122 units available)" at bounding box center [241, 265] width 288 height 16
type input "**********"
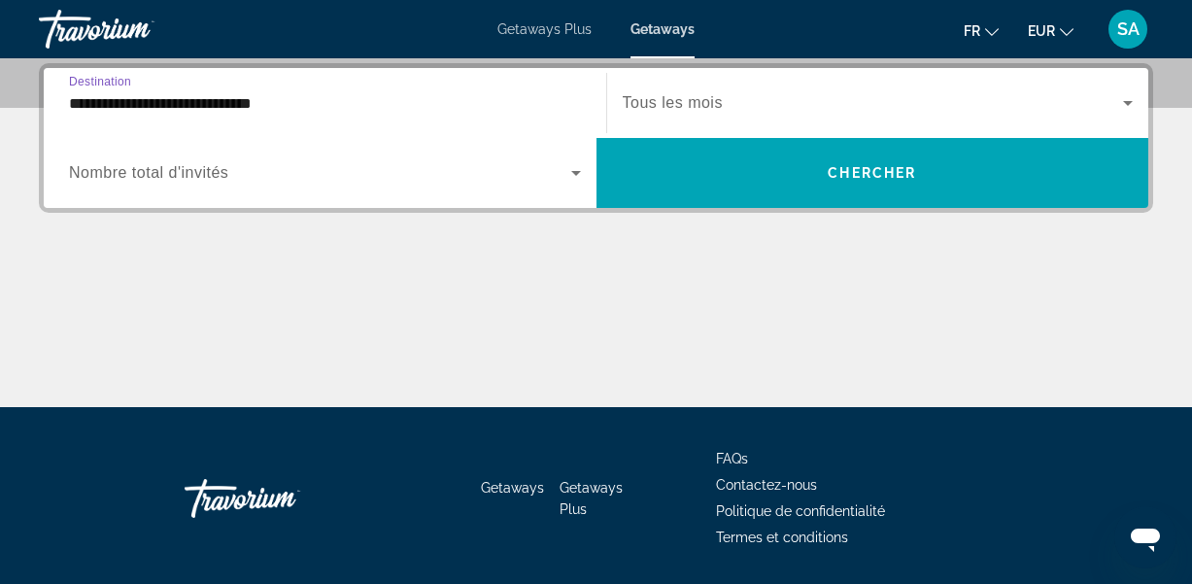
click at [308, 194] on div "Search widget" at bounding box center [325, 173] width 512 height 54
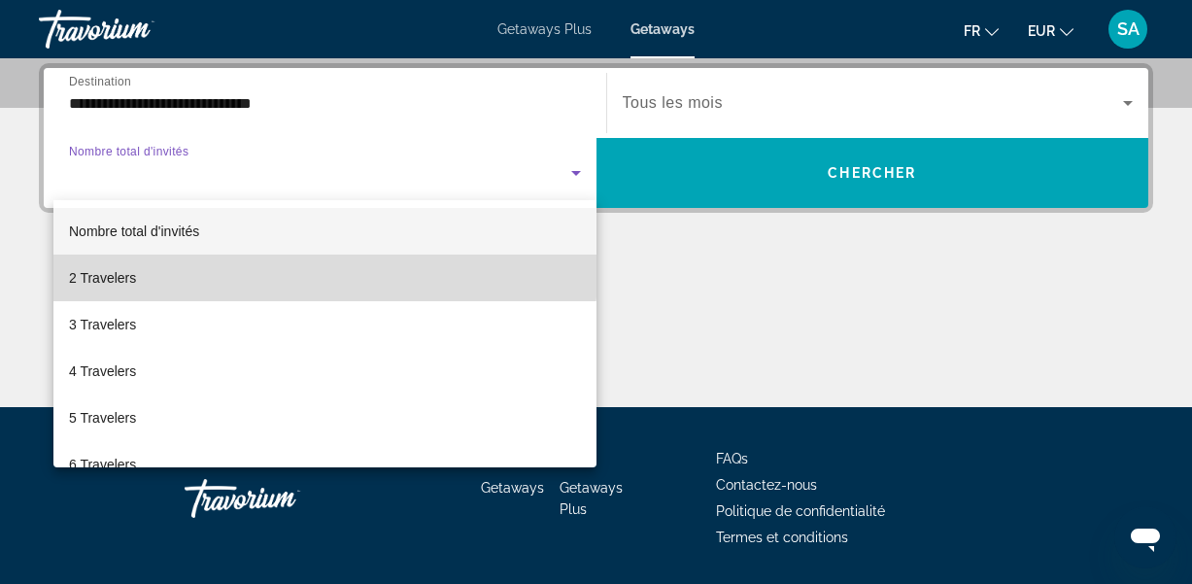
click at [257, 261] on mat-option "2 Travelers" at bounding box center [324, 277] width 543 height 47
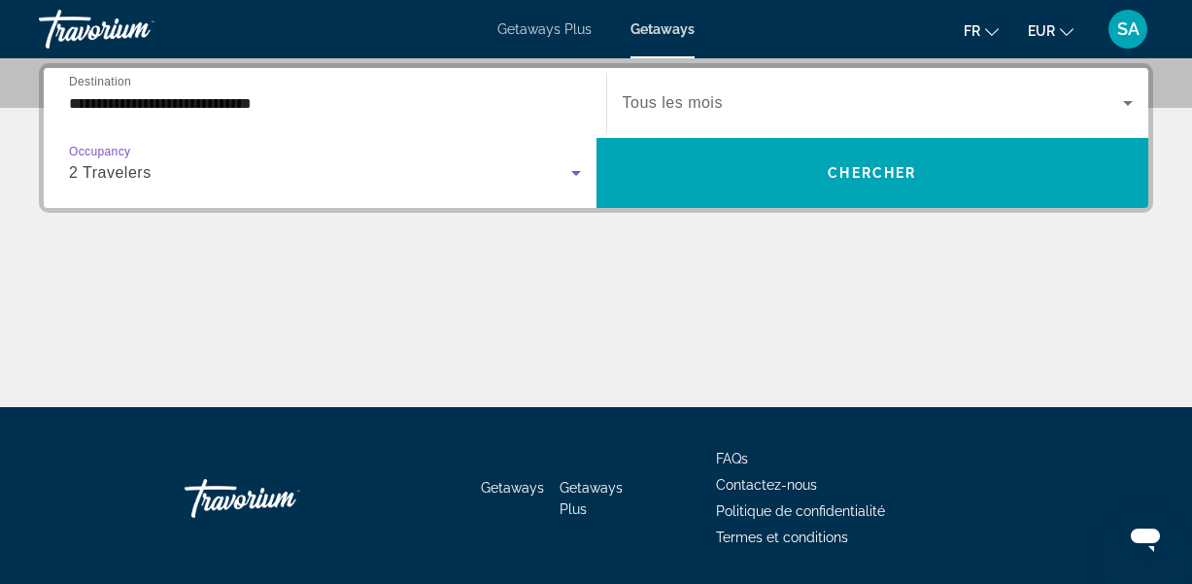
click at [670, 98] on span "Tous les mois" at bounding box center [673, 102] width 100 height 17
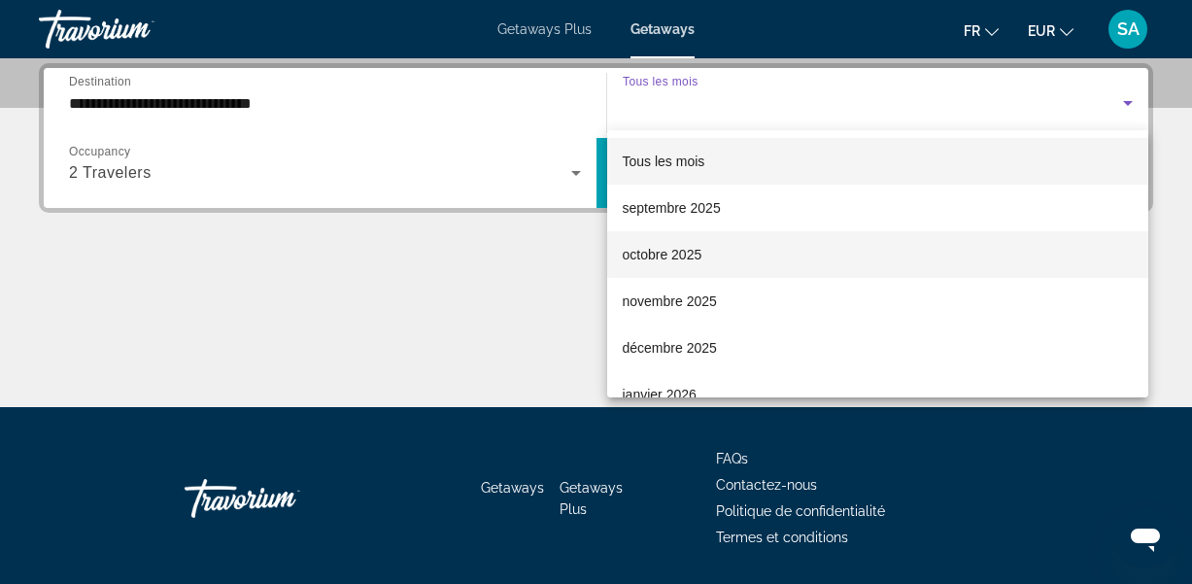
drag, startPoint x: 1129, startPoint y: 151, endPoint x: 1147, endPoint y: 236, distance: 87.4
click at [1152, 254] on div "Tous les mois septembre 2025 octobre 2025 novembre 2025 décembre 2025 janvier 2…" at bounding box center [596, 292] width 1192 height 584
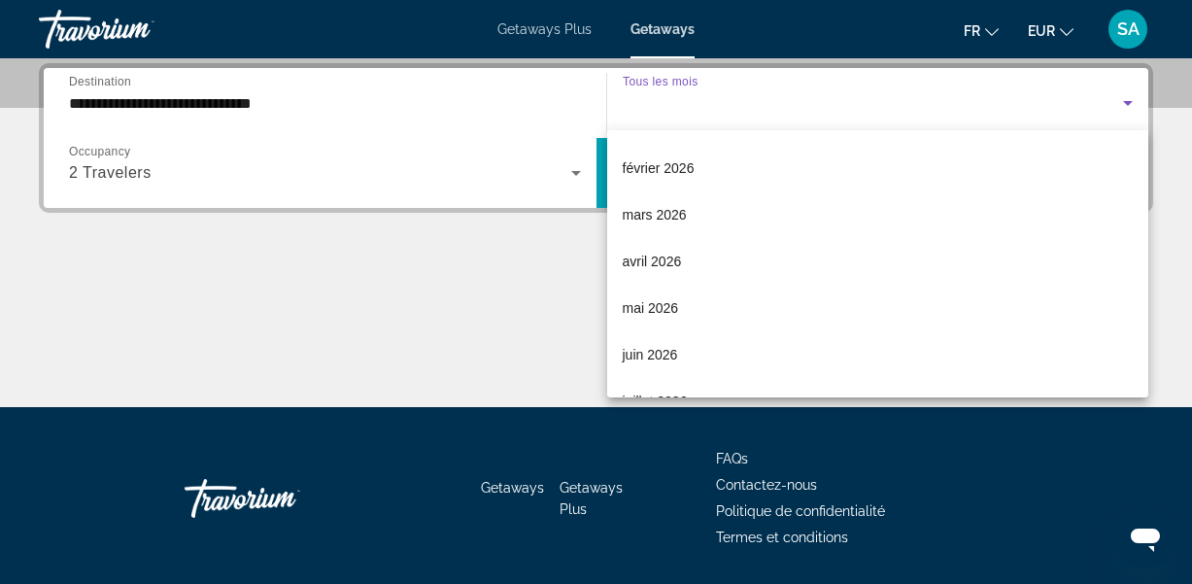
drag, startPoint x: 1144, startPoint y: 230, endPoint x: 1105, endPoint y: 430, distance: 203.8
click at [1105, 430] on div "Tous les mois septembre 2025 octobre 2025 novembre 2025 décembre 2025 janvier 2…" at bounding box center [596, 292] width 1192 height 584
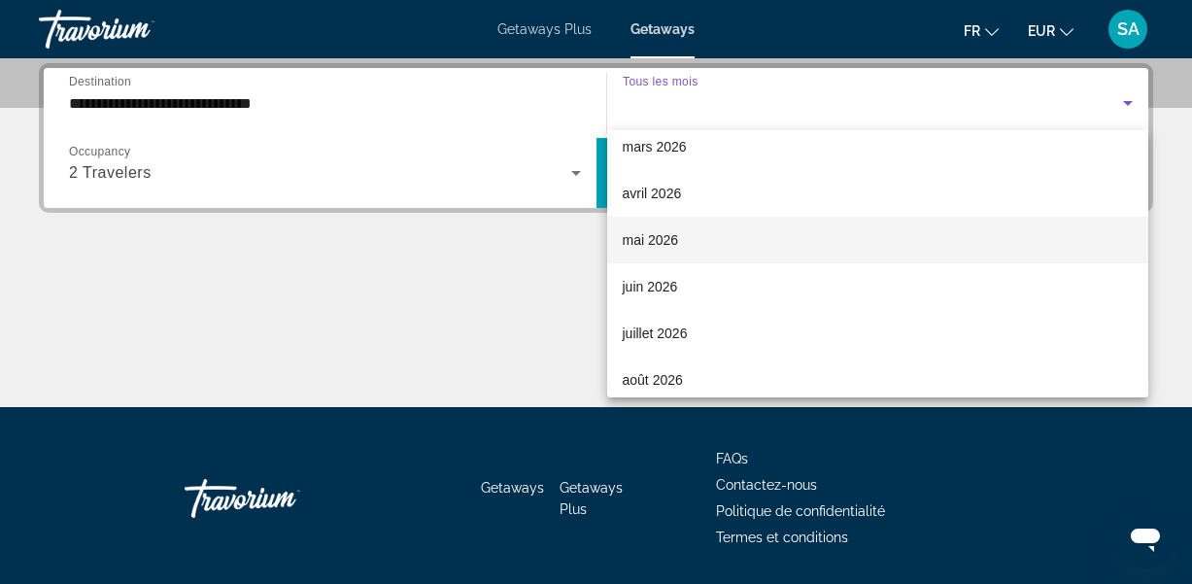
drag, startPoint x: 1139, startPoint y: 287, endPoint x: 1121, endPoint y: 229, distance: 60.2
click at [1122, 229] on div "Tous les mois septembre 2025 octobre 2025 novembre 2025 décembre 2025 janvier 2…" at bounding box center [878, 263] width 542 height 267
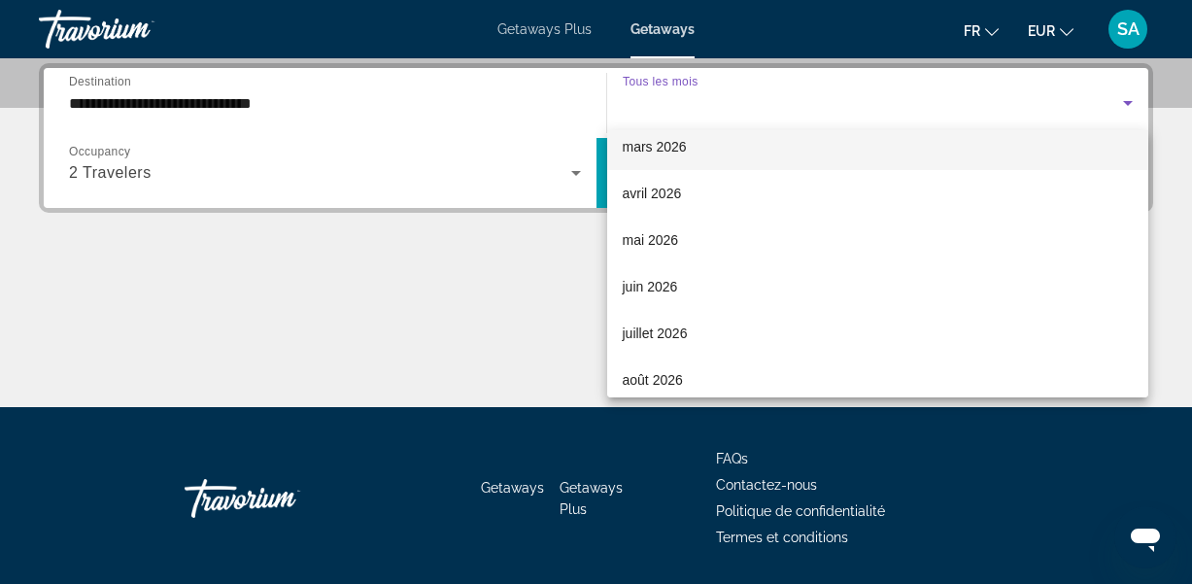
drag, startPoint x: 1139, startPoint y: 254, endPoint x: 1124, endPoint y: 164, distance: 91.7
click at [1124, 164] on div "Tous les mois septembre 2025 octobre 2025 novembre 2025 décembre 2025 janvier 2…" at bounding box center [878, 263] width 542 height 267
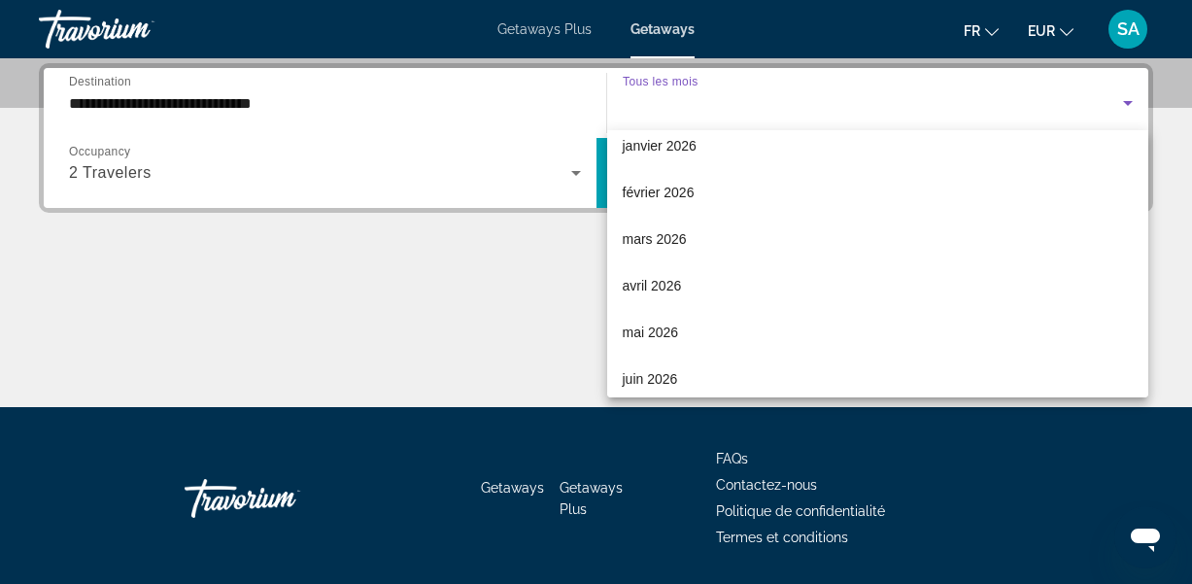
drag, startPoint x: 1106, startPoint y: 135, endPoint x: 1093, endPoint y: 120, distance: 19.9
click at [1093, 119] on div "Tous les mois septembre 2025 octobre 2025 novembre 2025 décembre 2025 janvier 2…" at bounding box center [596, 292] width 1192 height 584
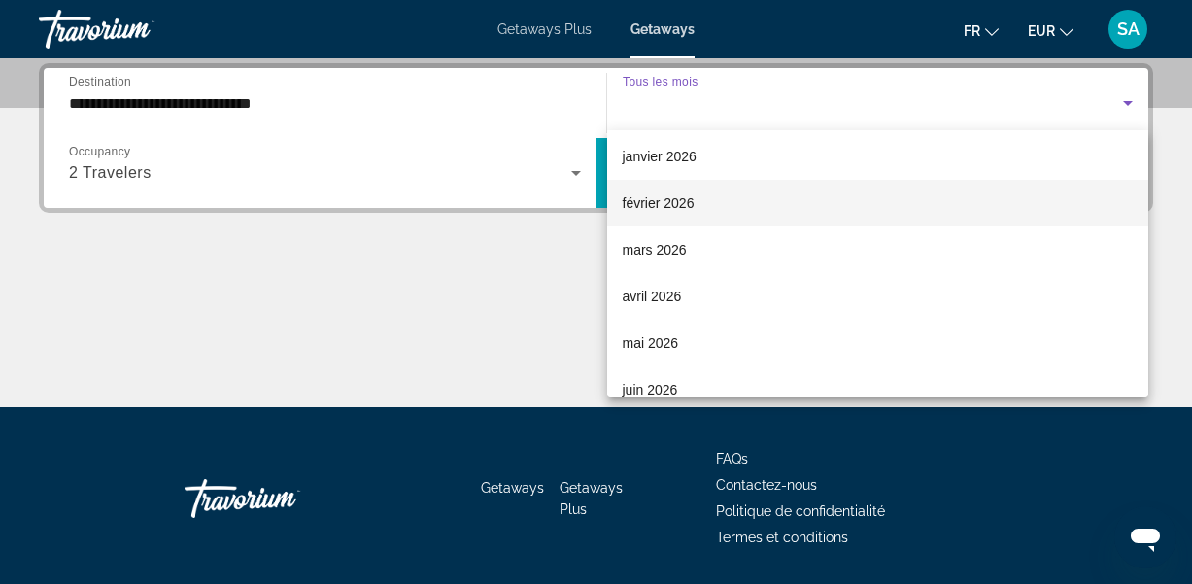
click at [710, 198] on mat-option "février 2026" at bounding box center [878, 203] width 542 height 47
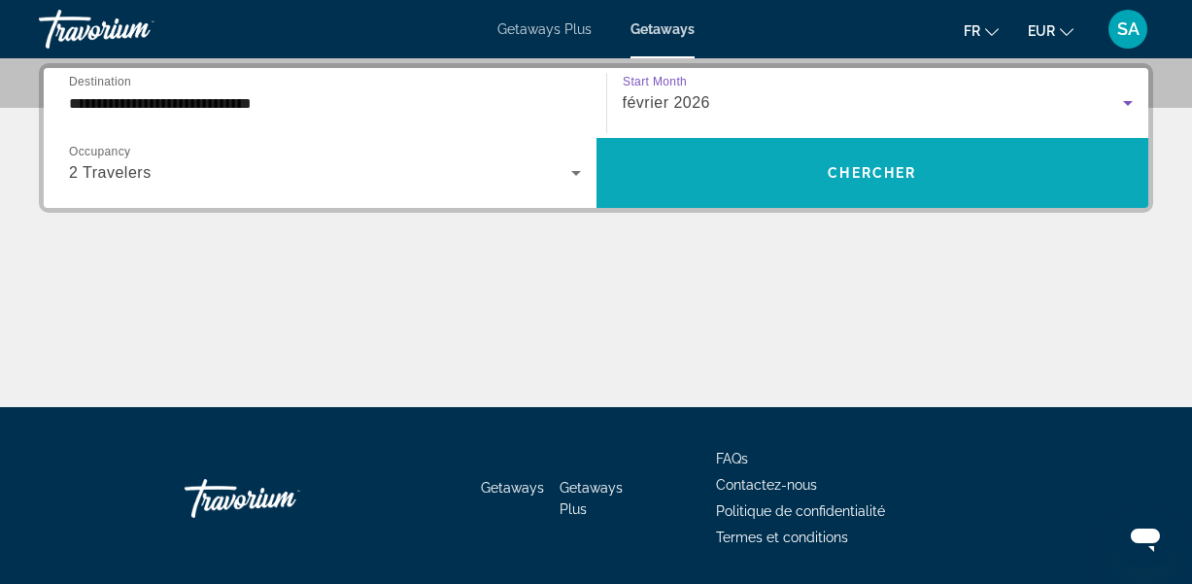
click at [629, 177] on span "Search widget" at bounding box center [872, 173] width 553 height 47
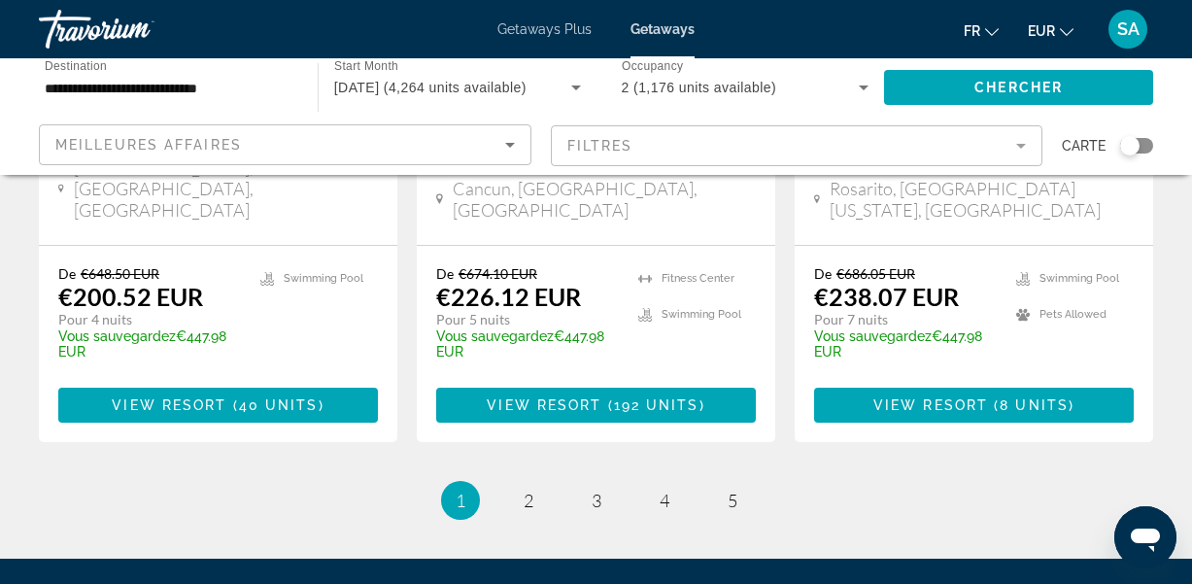
scroll to position [2719, 0]
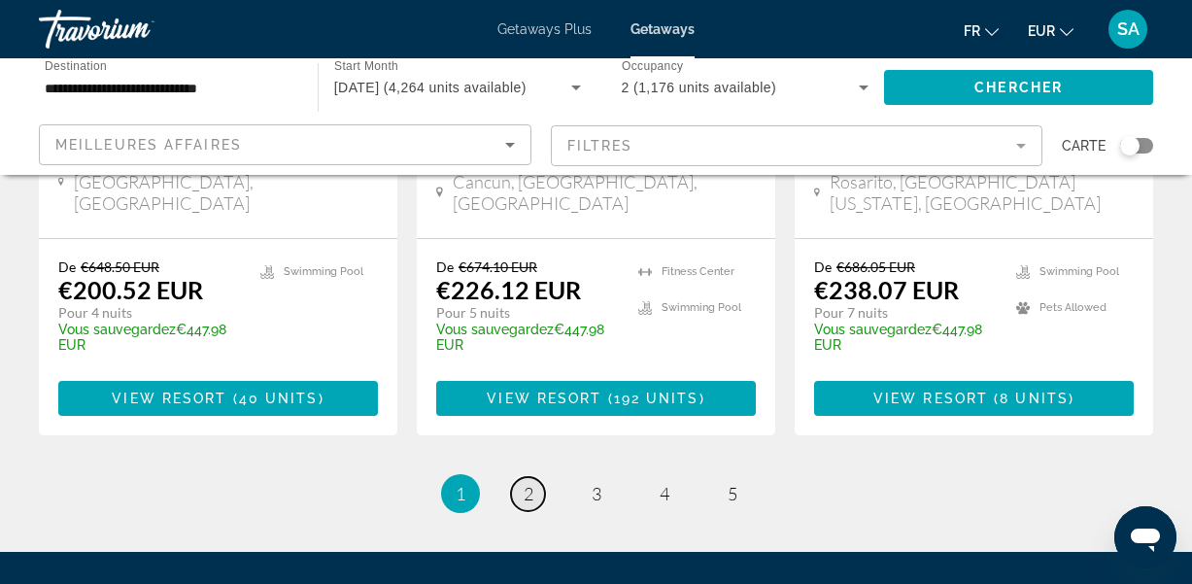
click at [526, 483] on span "2" at bounding box center [529, 493] width 10 height 21
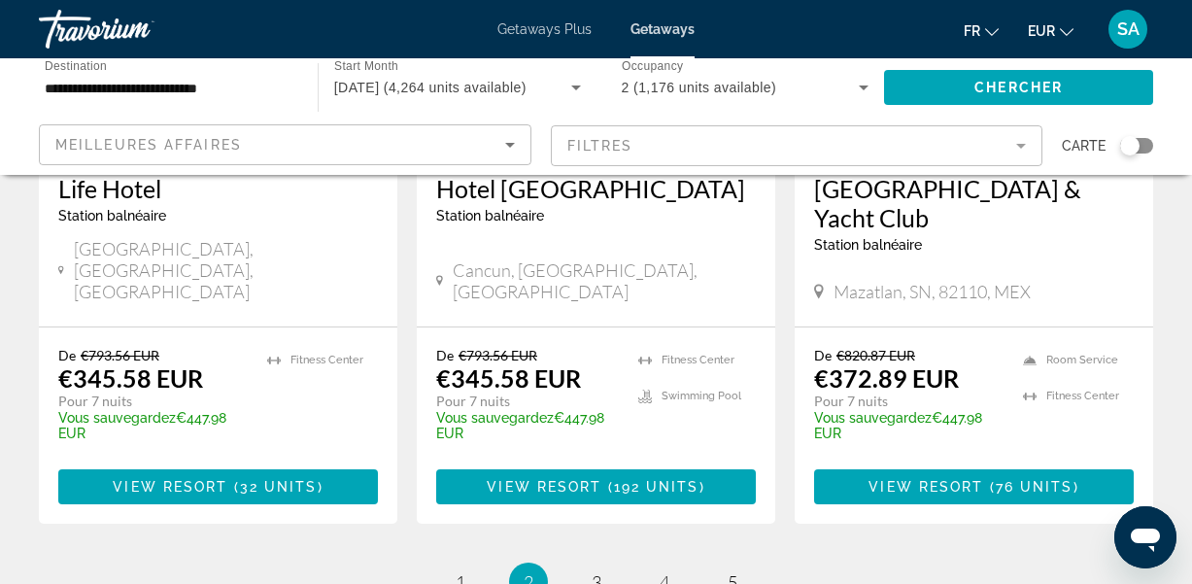
scroll to position [2744, 0]
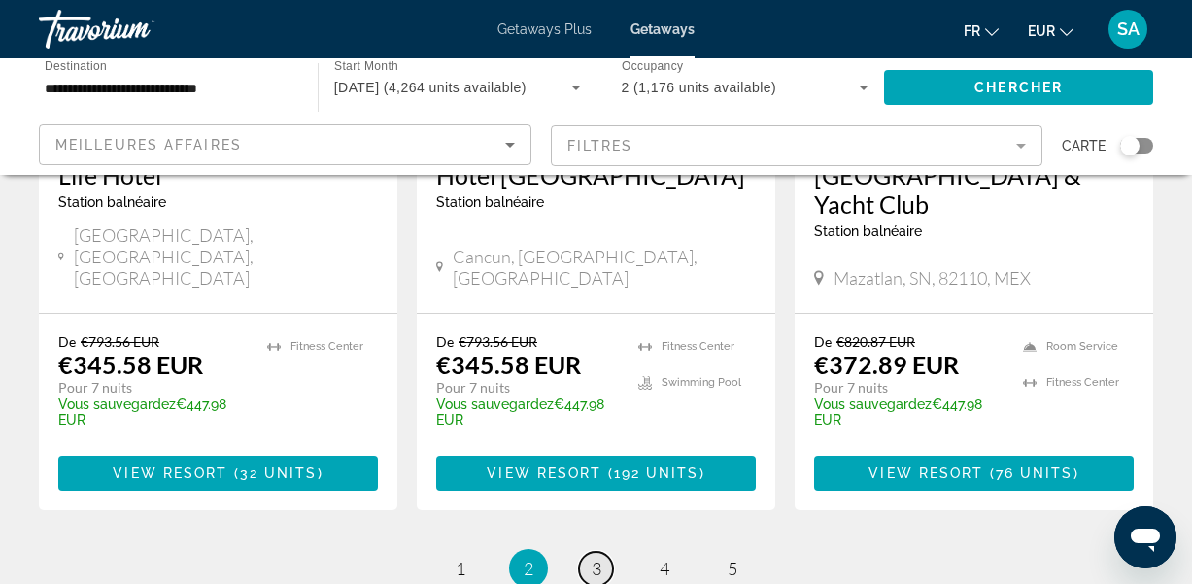
click at [594, 558] on span "3" at bounding box center [597, 568] width 10 height 21
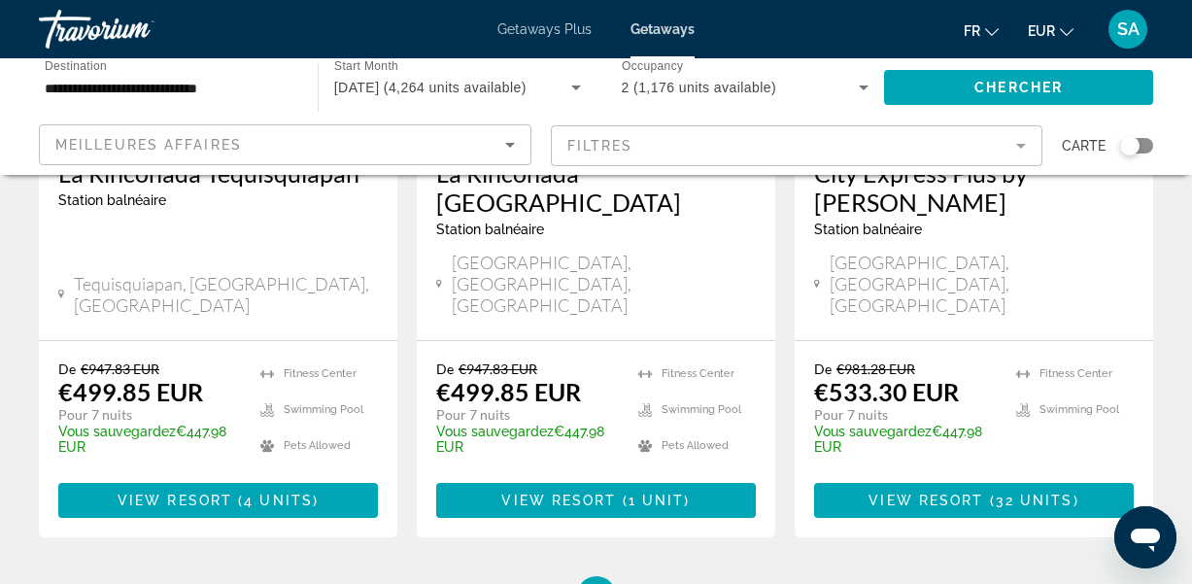
scroll to position [2663, 0]
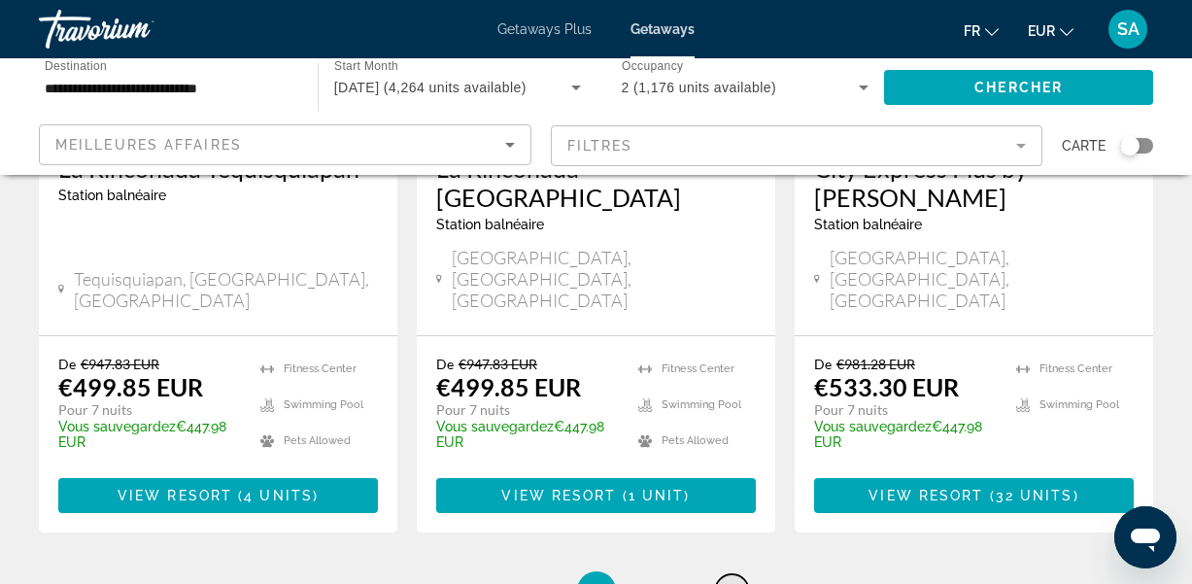
click at [729, 580] on span "5" at bounding box center [733, 590] width 10 height 21
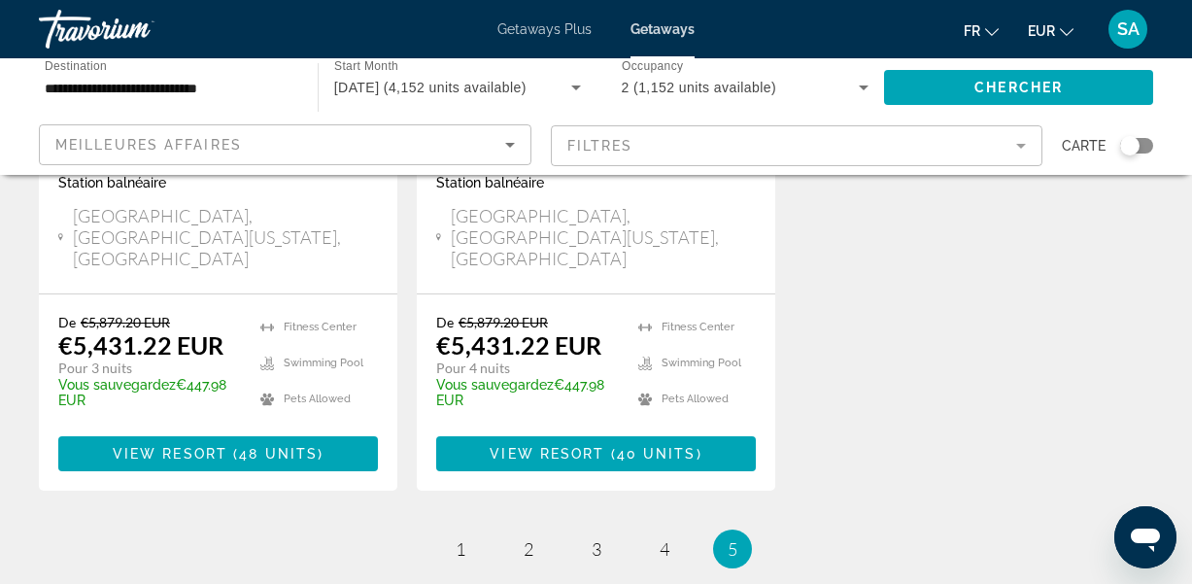
scroll to position [2112, 0]
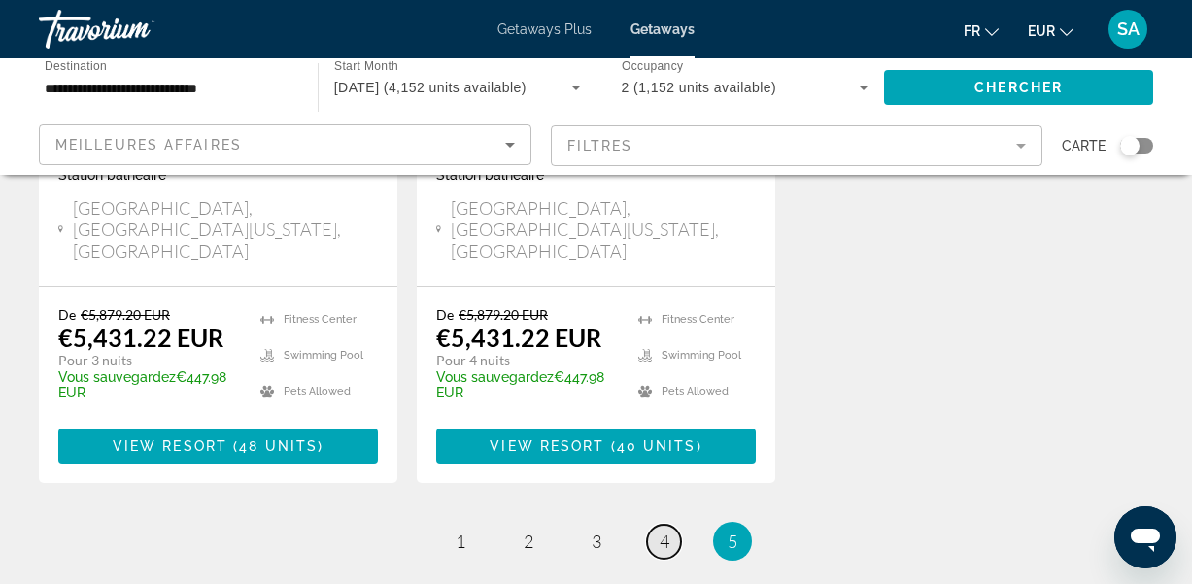
click at [669, 525] on link "page 4" at bounding box center [664, 542] width 34 height 34
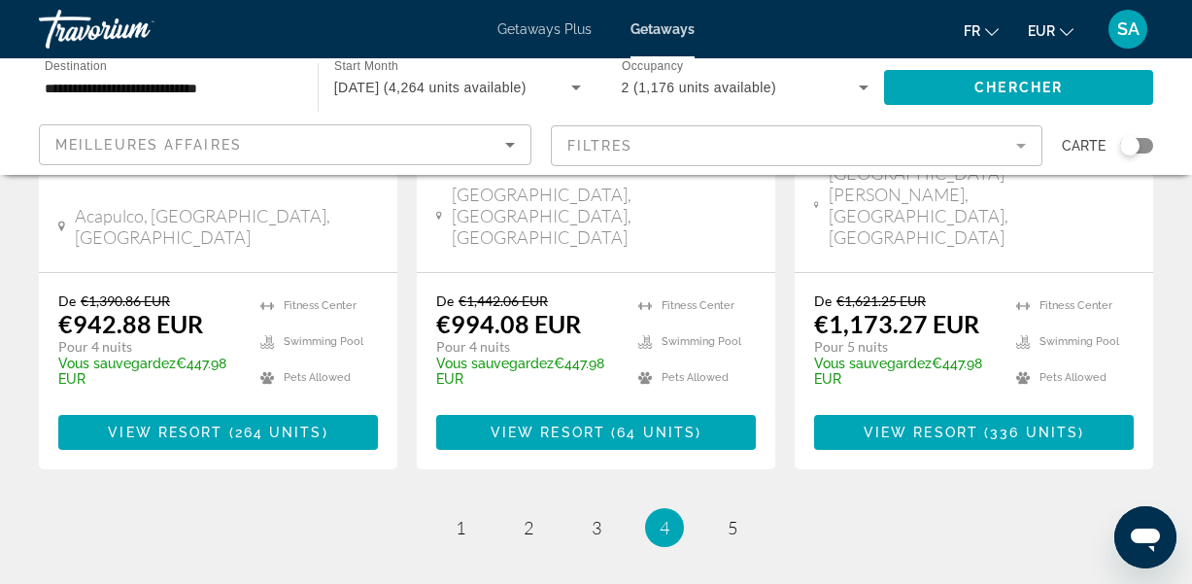
scroll to position [2868, 0]
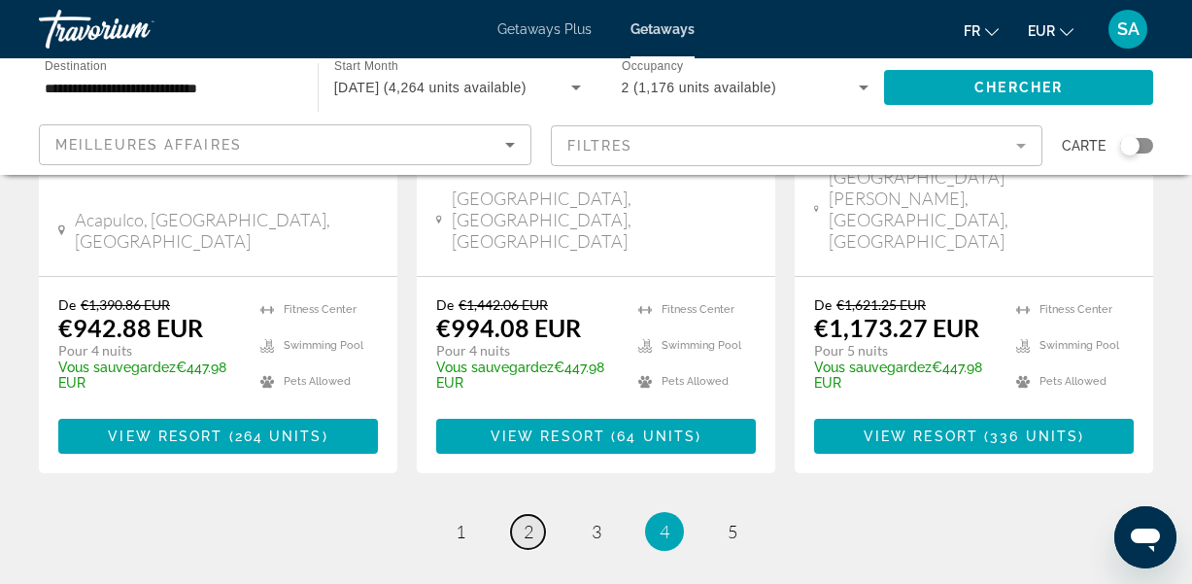
click at [524, 515] on link "page 2" at bounding box center [528, 532] width 34 height 34
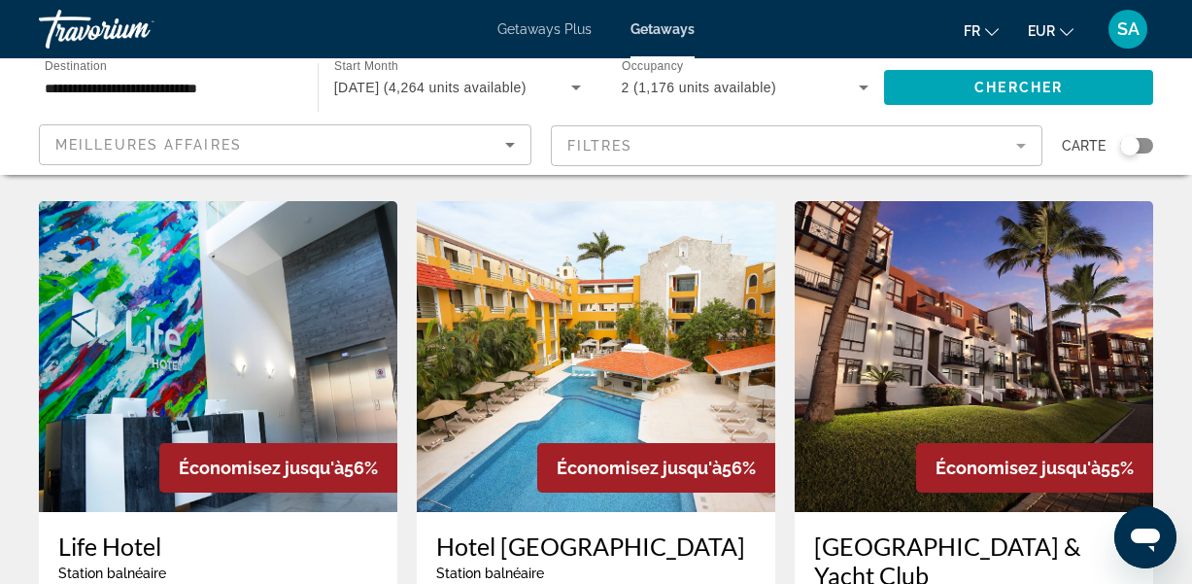
scroll to position [2381, 0]
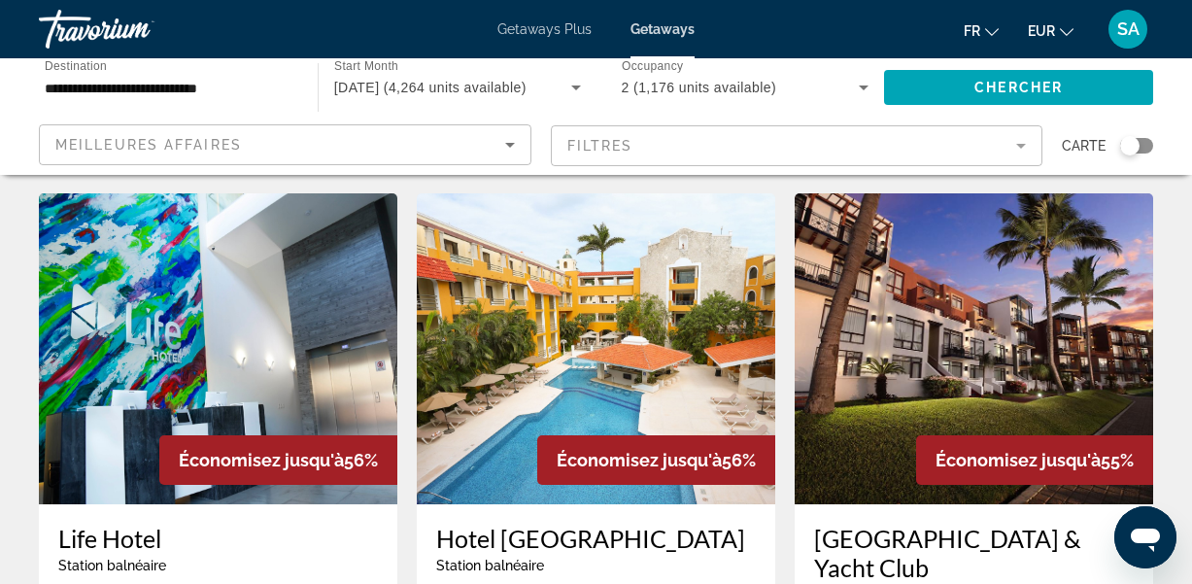
click at [525, 272] on img "Main content" at bounding box center [596, 348] width 358 height 311
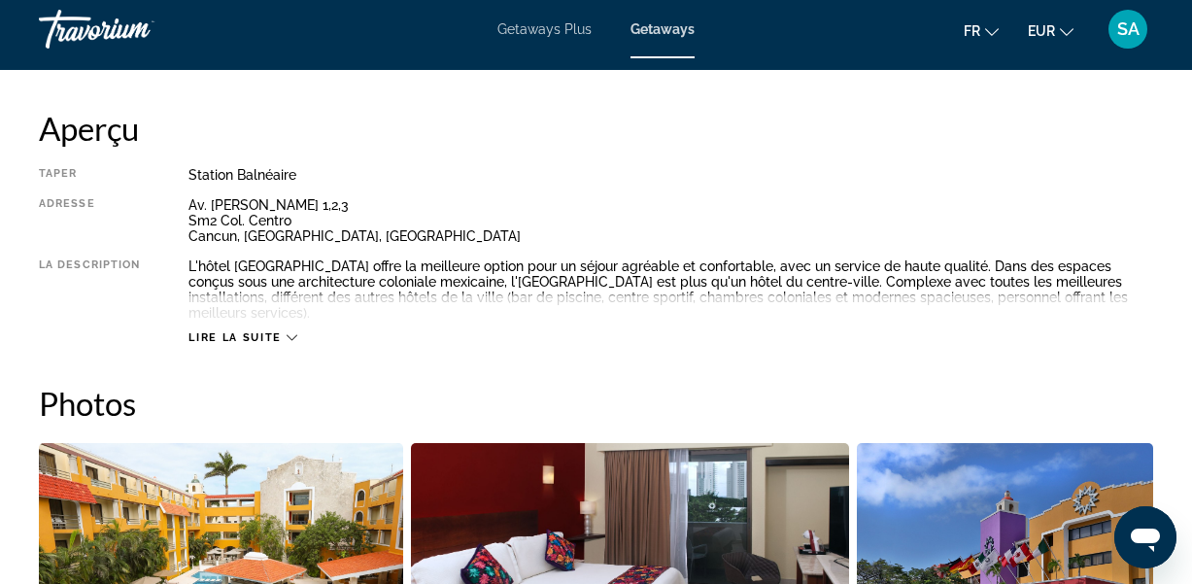
scroll to position [973, 0]
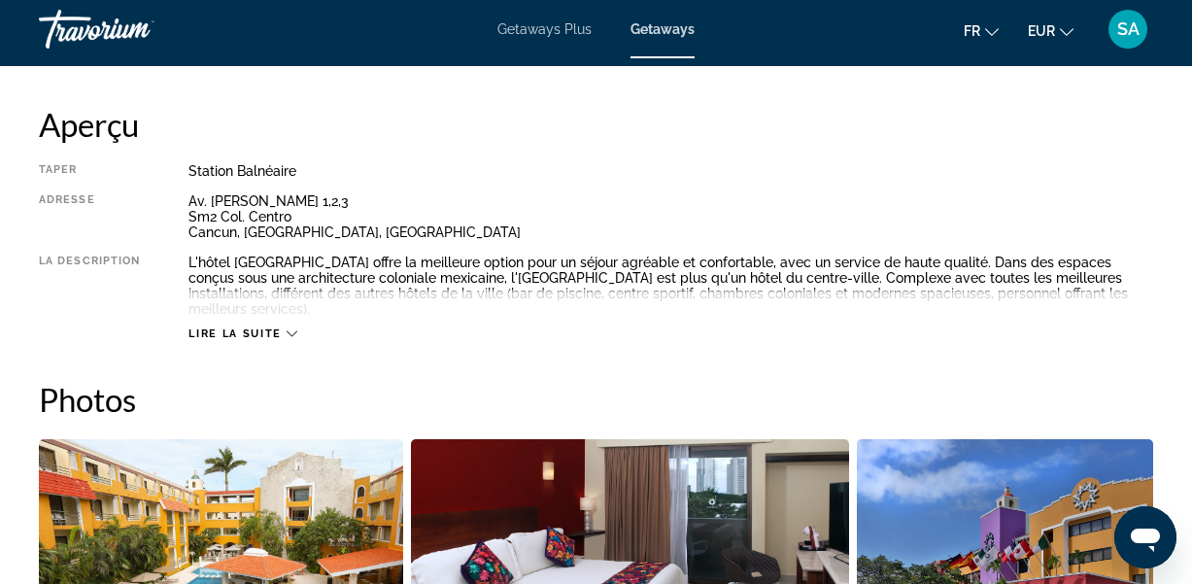
click at [279, 331] on span "Lire la suite" at bounding box center [234, 333] width 92 height 13
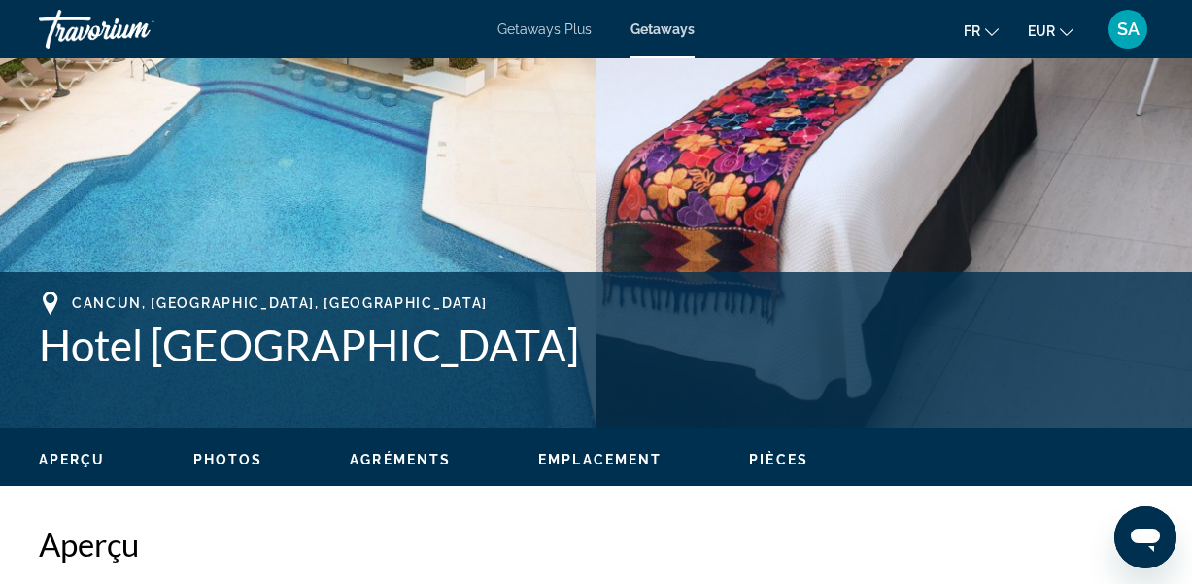
scroll to position [532, 0]
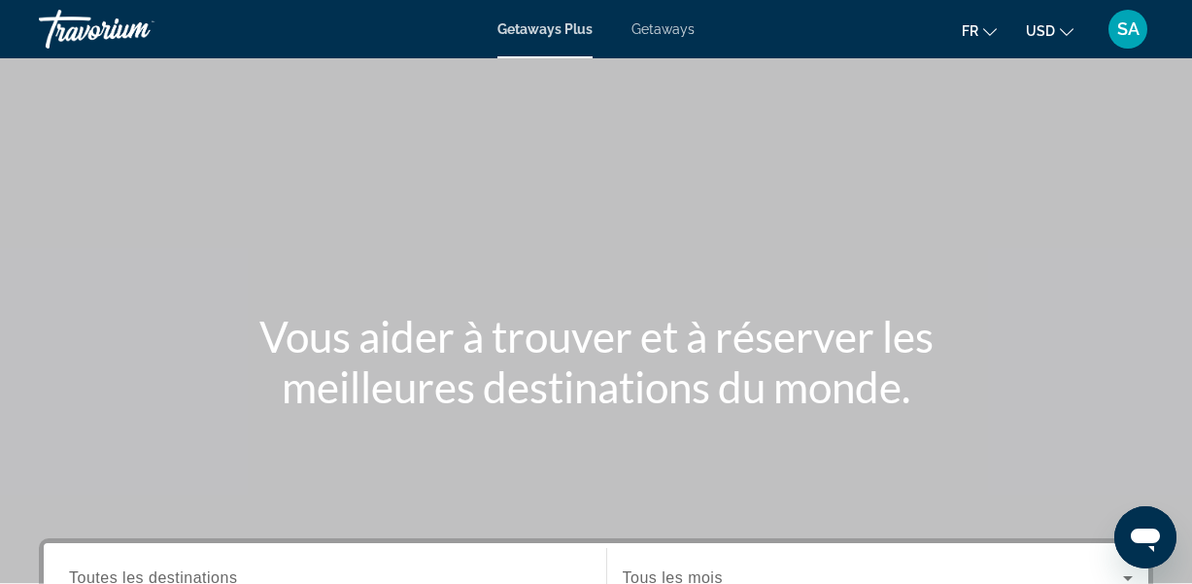
click at [660, 26] on span "Getaways" at bounding box center [662, 29] width 63 height 16
click at [1047, 24] on span "USD" at bounding box center [1040, 31] width 29 height 16
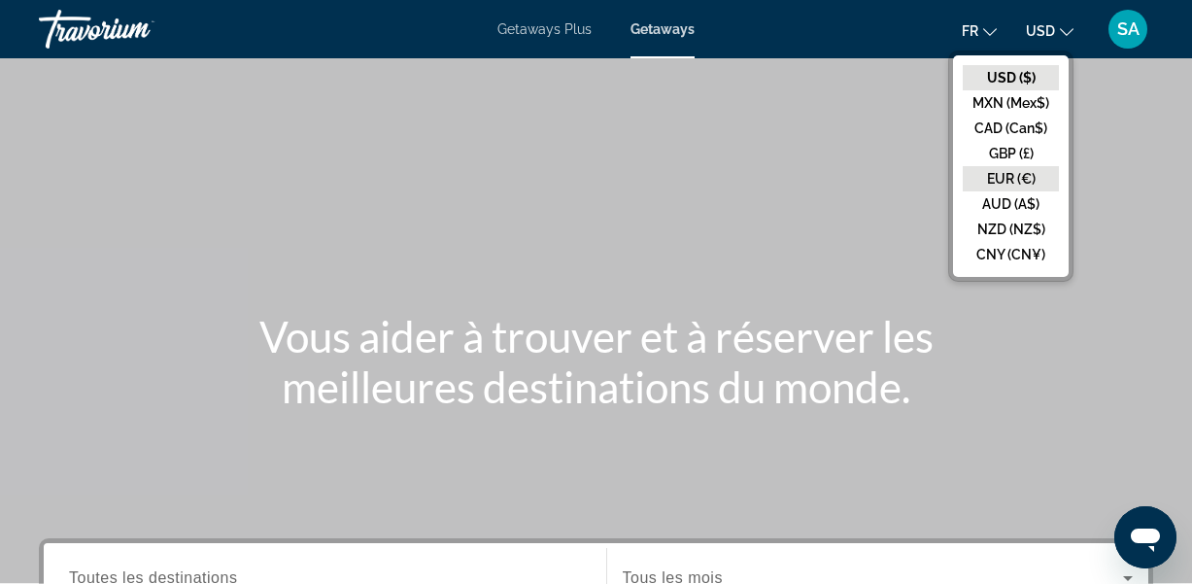
click at [1001, 176] on button "EUR (€)" at bounding box center [1011, 178] width 96 height 25
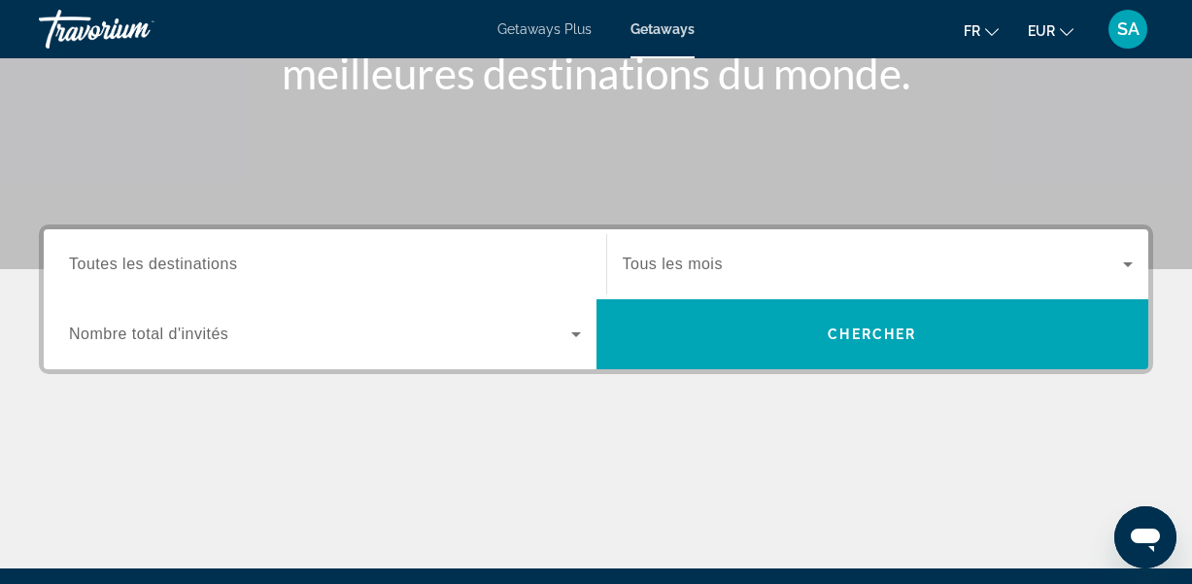
scroll to position [317, 0]
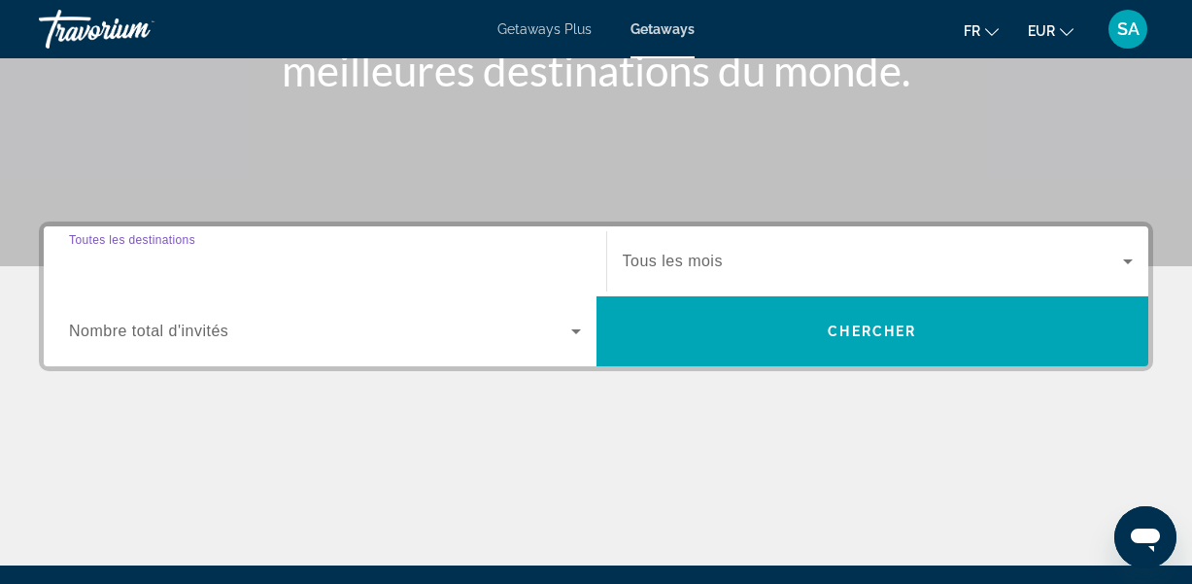
click at [188, 270] on input "Destination Toutes les destinations" at bounding box center [325, 262] width 512 height 23
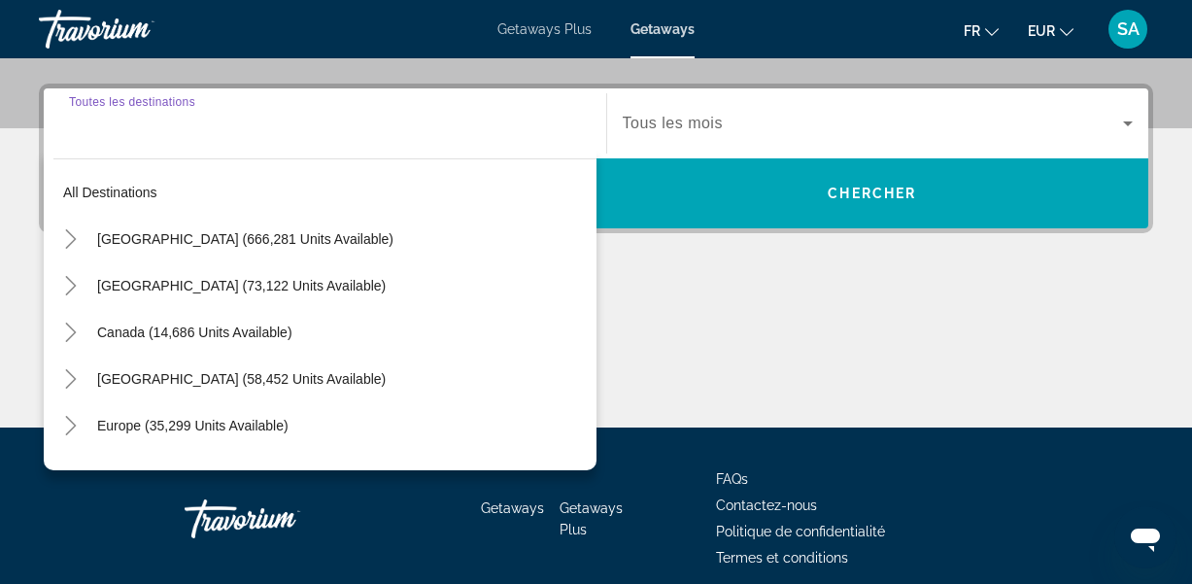
scroll to position [475, 0]
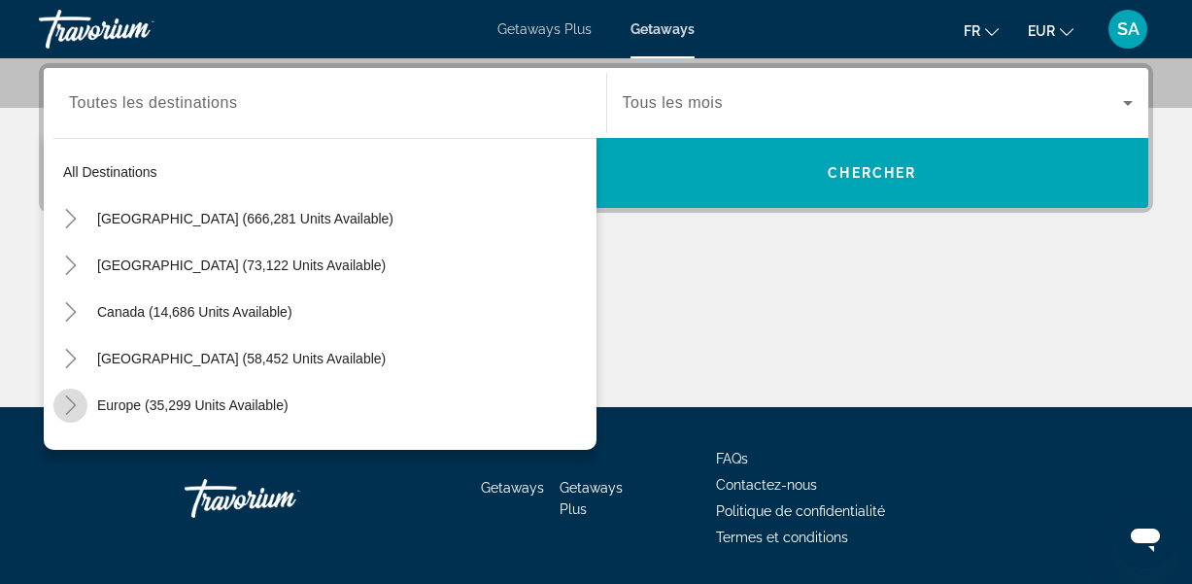
click at [74, 408] on icon "Toggle Europe (35,299 units available)" at bounding box center [70, 404] width 11 height 19
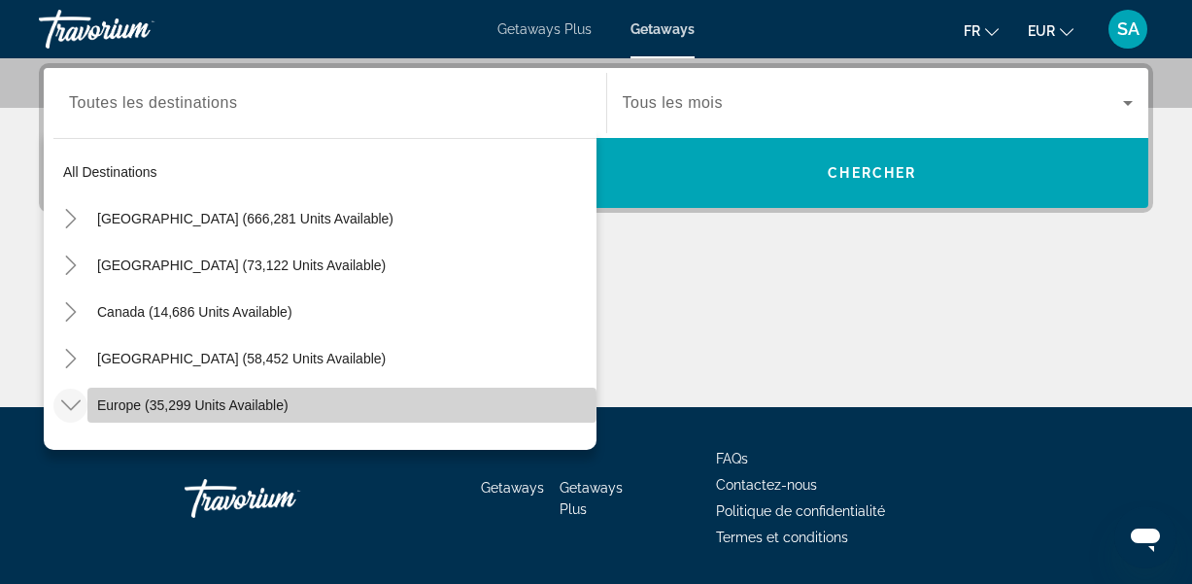
click at [148, 399] on span "Europe (35,299 units available)" at bounding box center [192, 405] width 191 height 16
type input "**********"
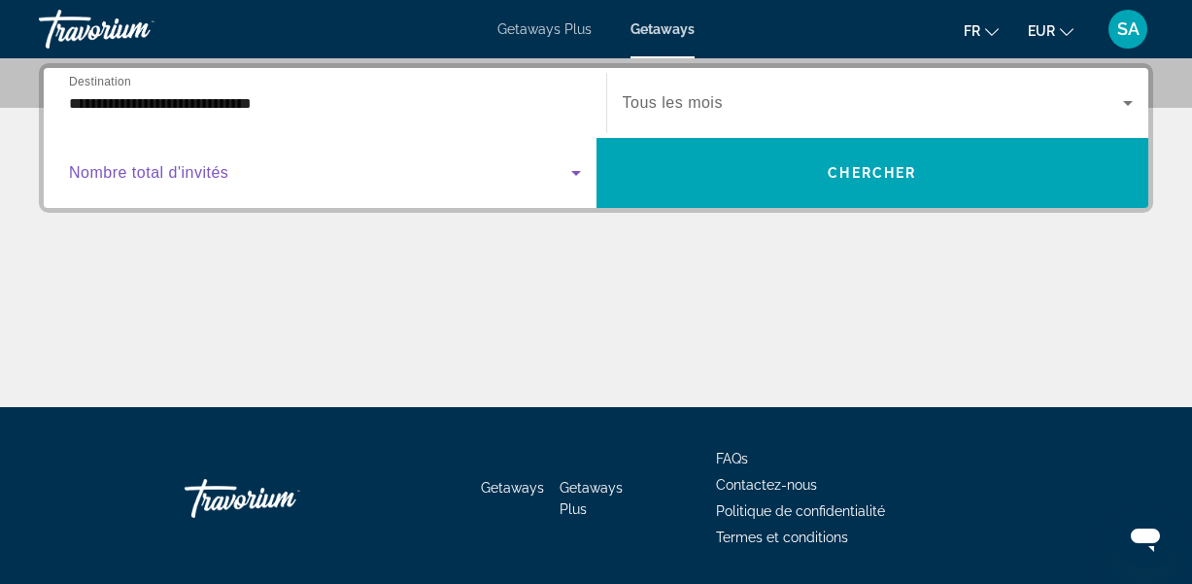
click at [279, 171] on span "Search widget" at bounding box center [320, 172] width 502 height 23
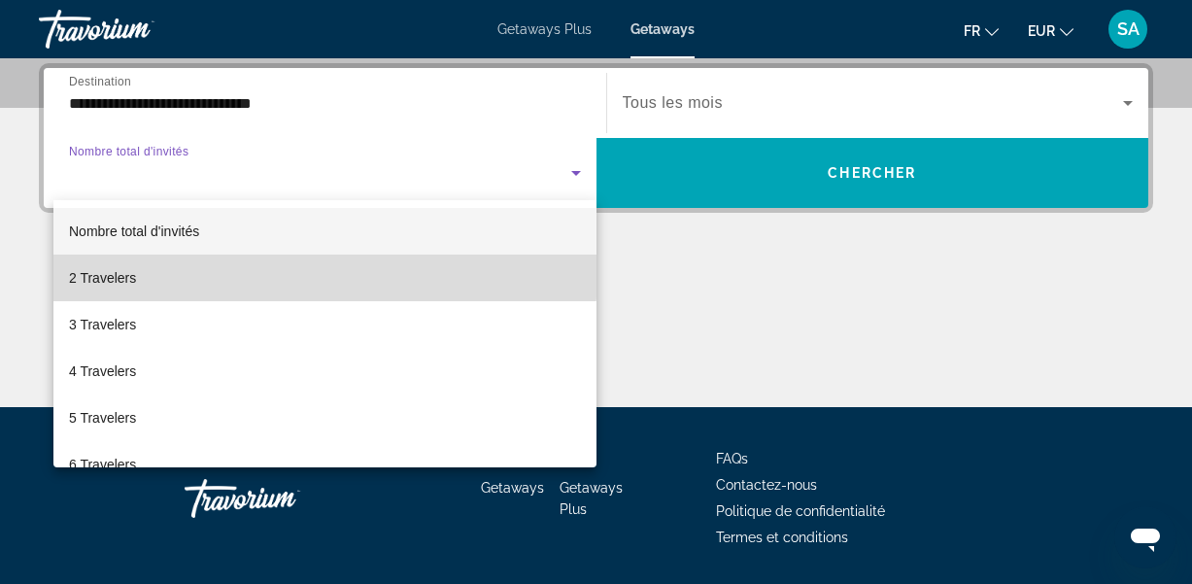
click at [221, 259] on mat-option "2 Travelers" at bounding box center [324, 277] width 543 height 47
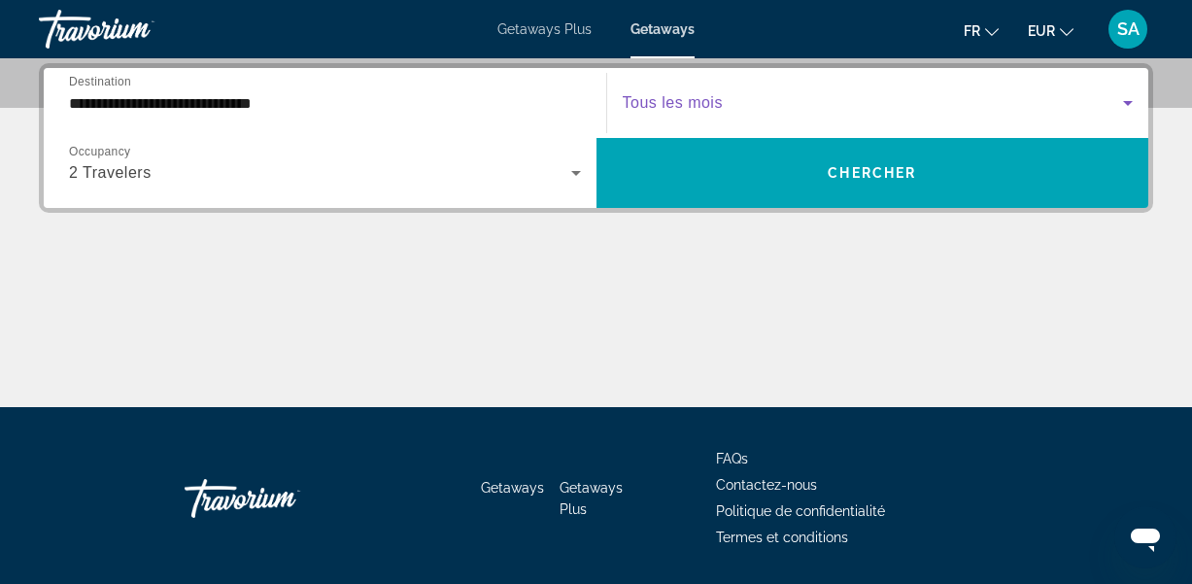
click at [698, 112] on span "Search widget" at bounding box center [873, 102] width 501 height 23
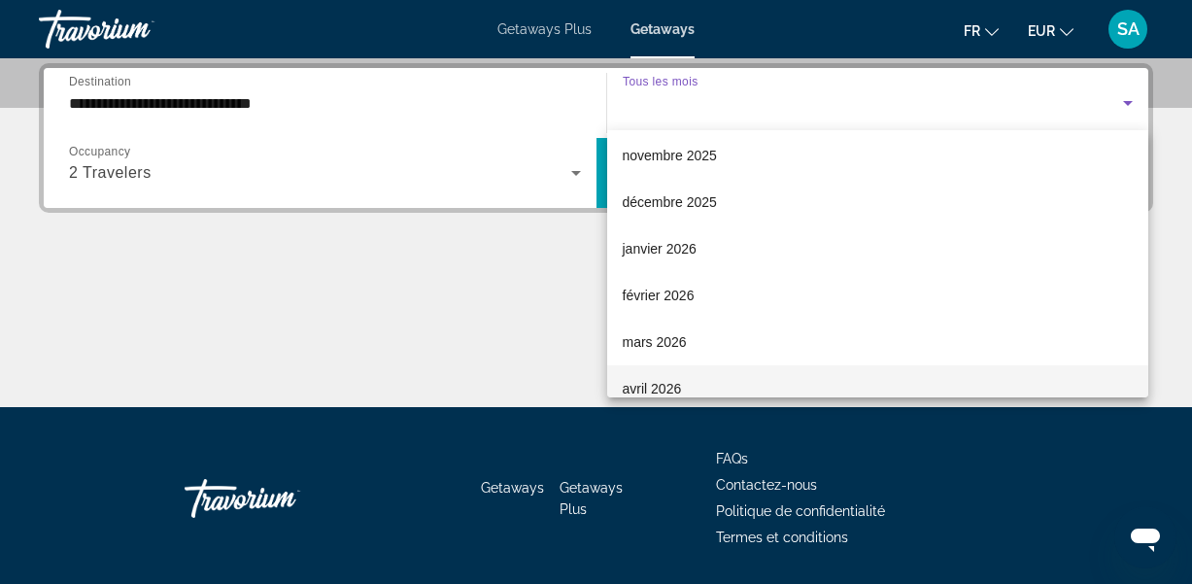
scroll to position [187, 0]
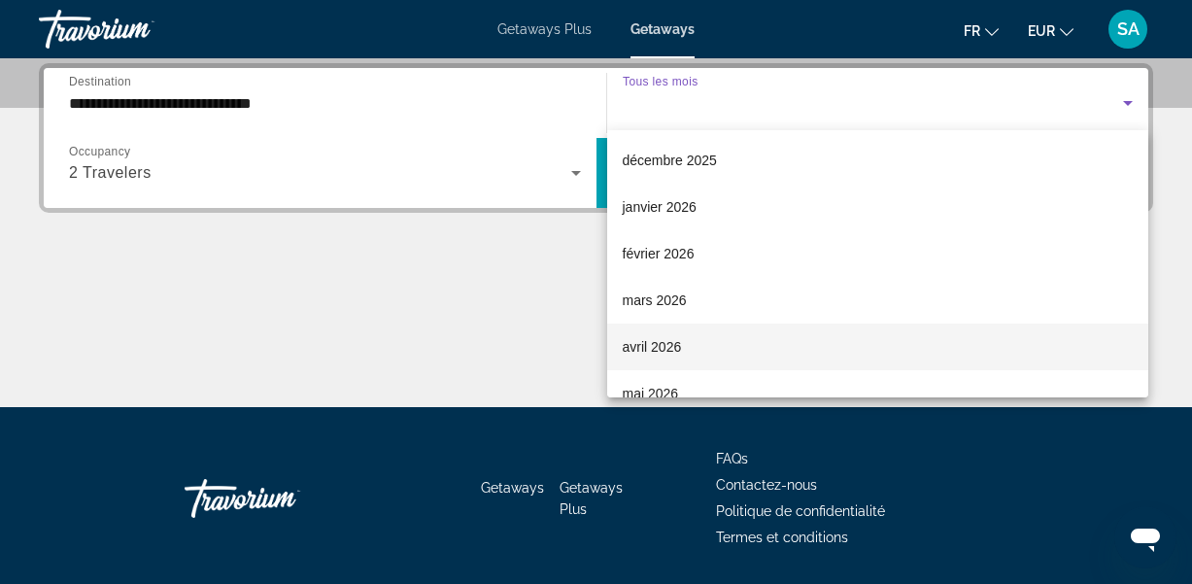
drag, startPoint x: 1127, startPoint y: 147, endPoint x: 1048, endPoint y: 328, distance: 198.0
click at [1049, 328] on div "Tous les mois septembre 2025 octobre 2025 novembre 2025 décembre 2025 janvier 2…" at bounding box center [878, 263] width 542 height 267
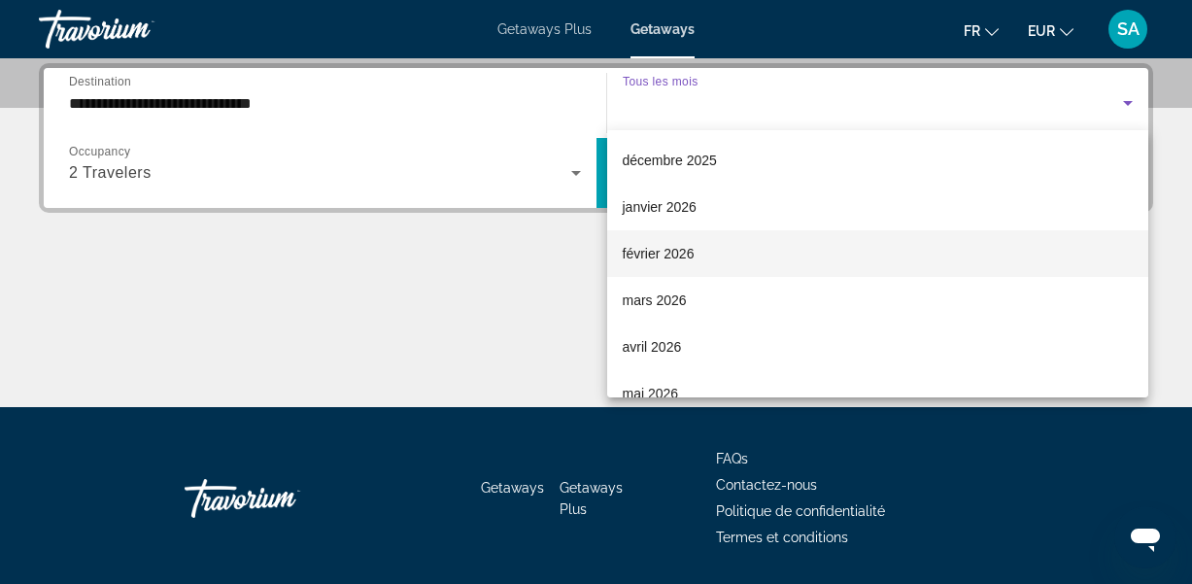
click at [675, 261] on span "février 2026" at bounding box center [659, 253] width 72 height 23
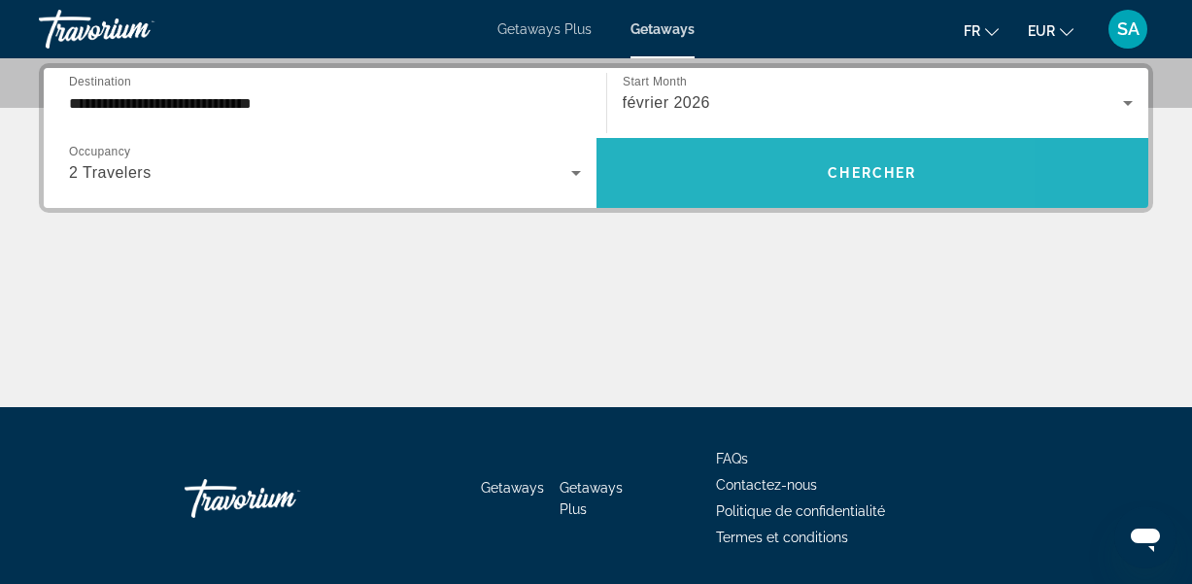
click at [723, 176] on span "Search widget" at bounding box center [872, 173] width 553 height 47
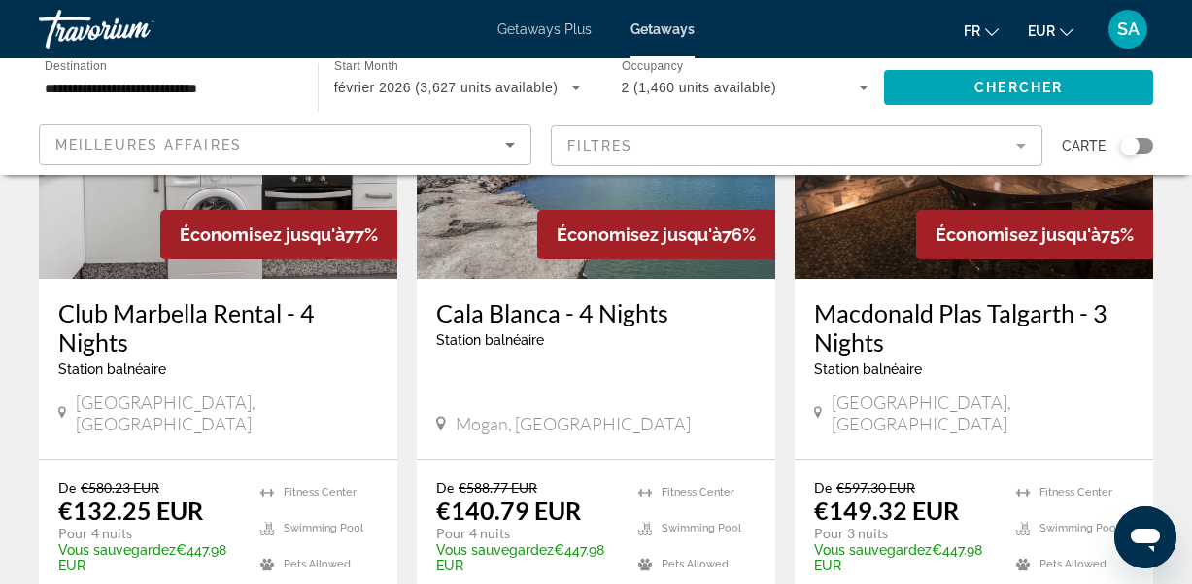
scroll to position [1729, 0]
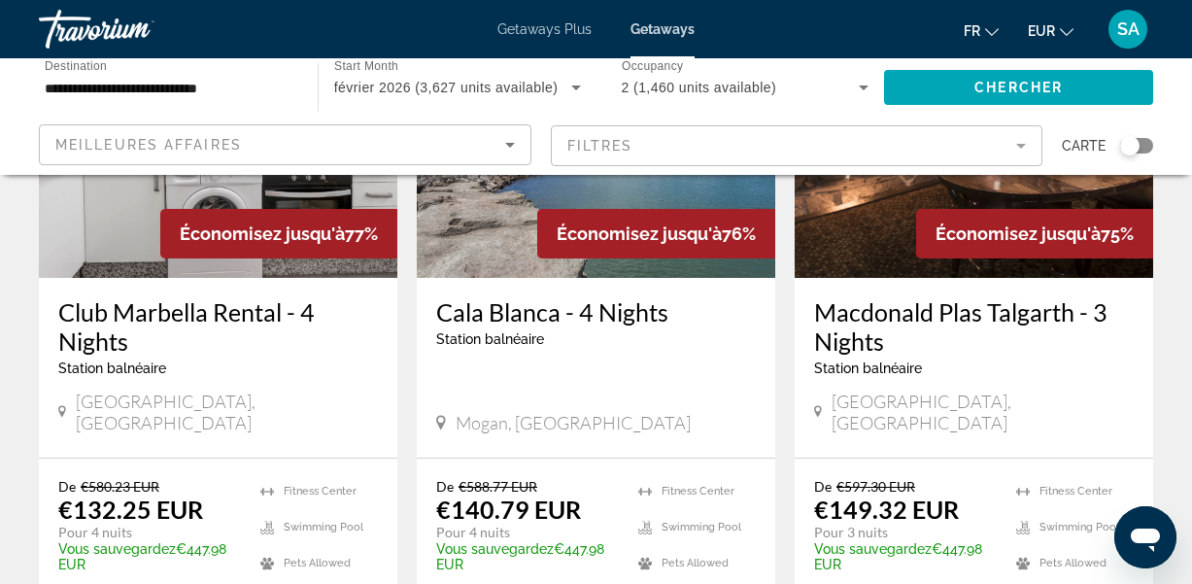
click at [105, 213] on img "Main content" at bounding box center [218, 122] width 358 height 311
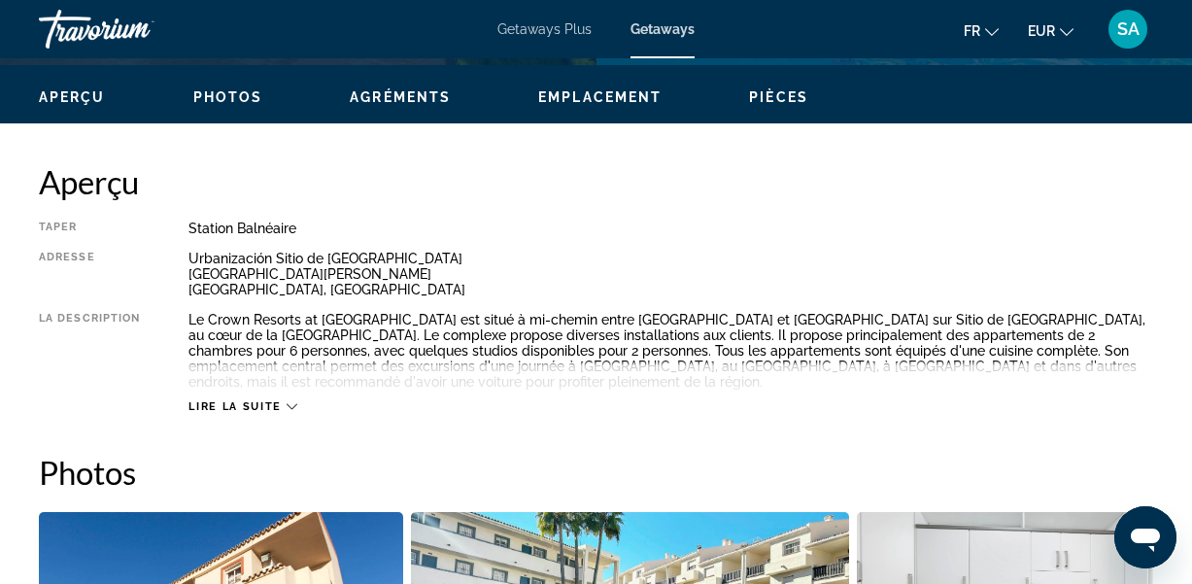
scroll to position [928, 0]
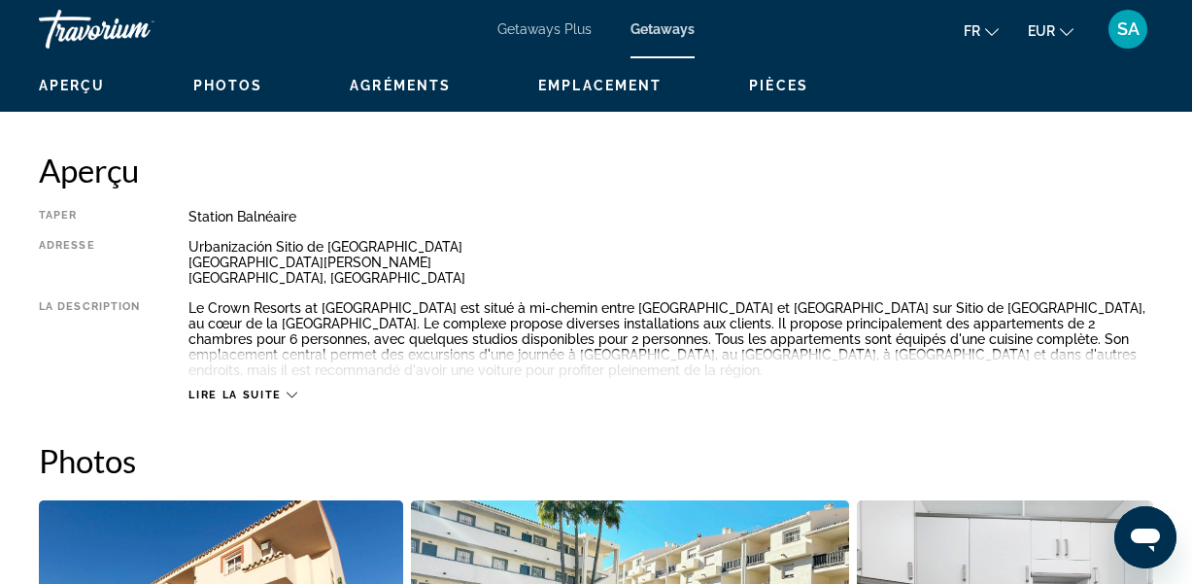
click at [282, 389] on div "Lire la suite" at bounding box center [242, 395] width 108 height 13
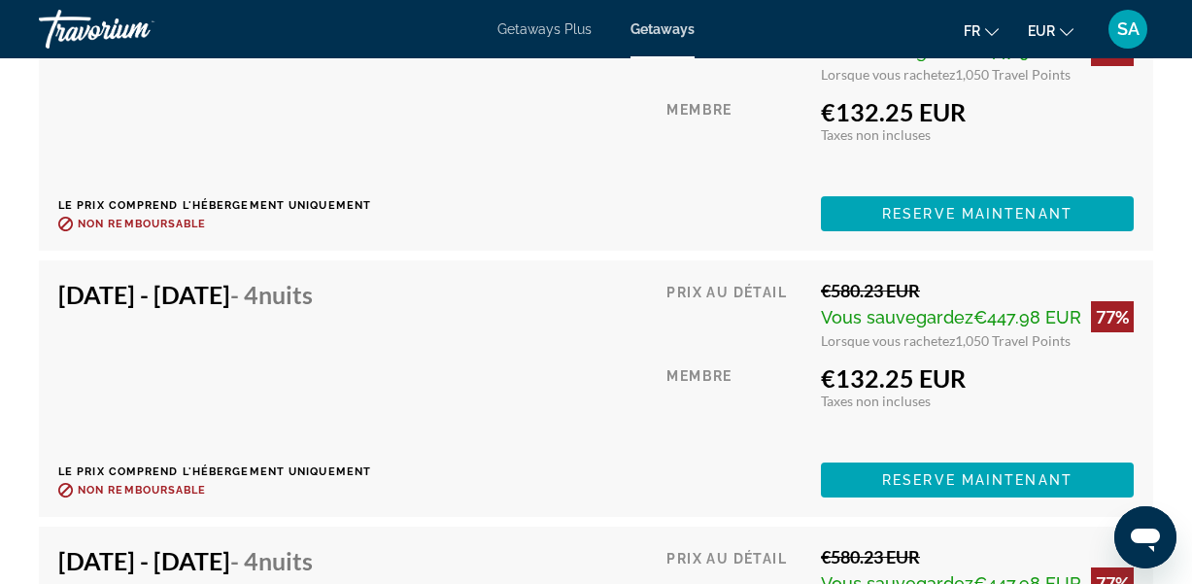
scroll to position [4238, 0]
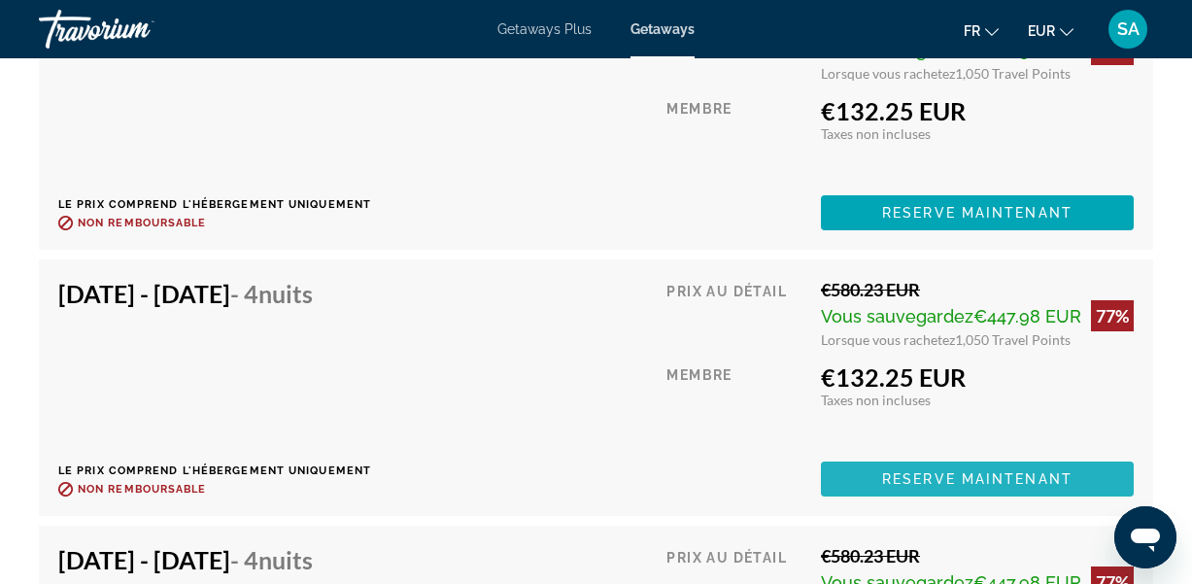
click at [958, 471] on span "Reserve maintenant" at bounding box center [977, 479] width 190 height 16
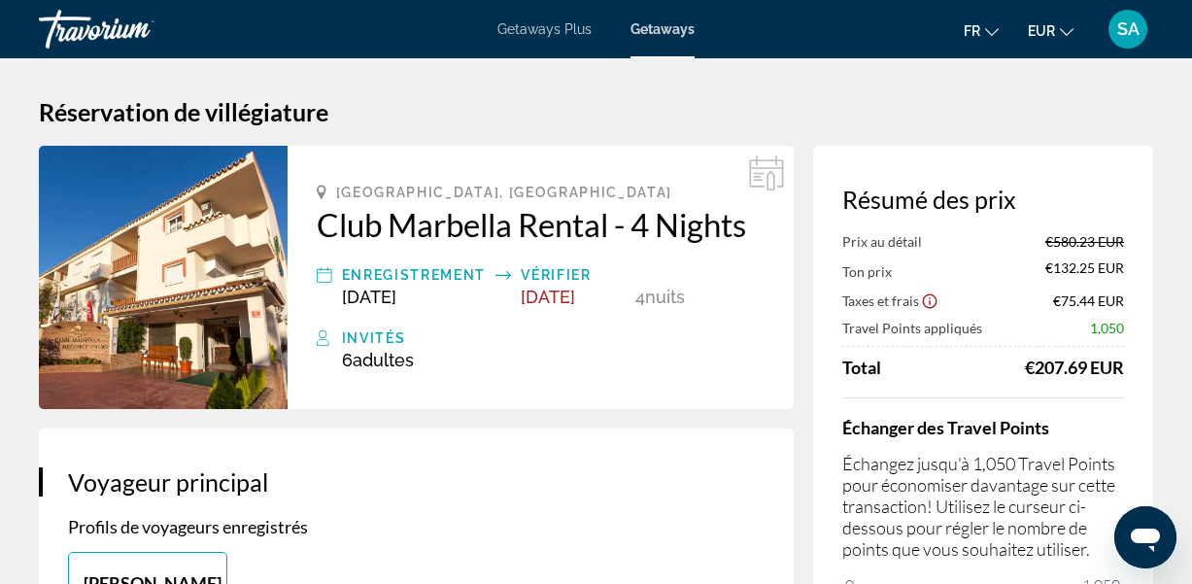
click at [568, 270] on div "Vérifier" at bounding box center [573, 274] width 104 height 23
click at [564, 300] on span "[DATE]" at bounding box center [548, 297] width 54 height 20
click at [565, 298] on span "[DATE]" at bounding box center [548, 297] width 54 height 20
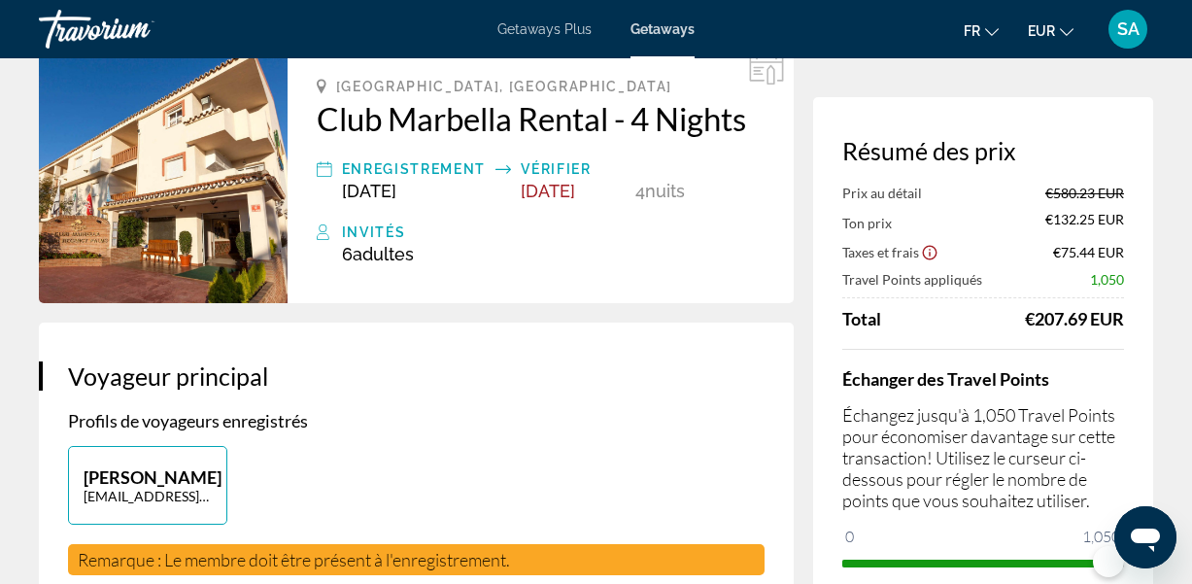
scroll to position [89, 0]
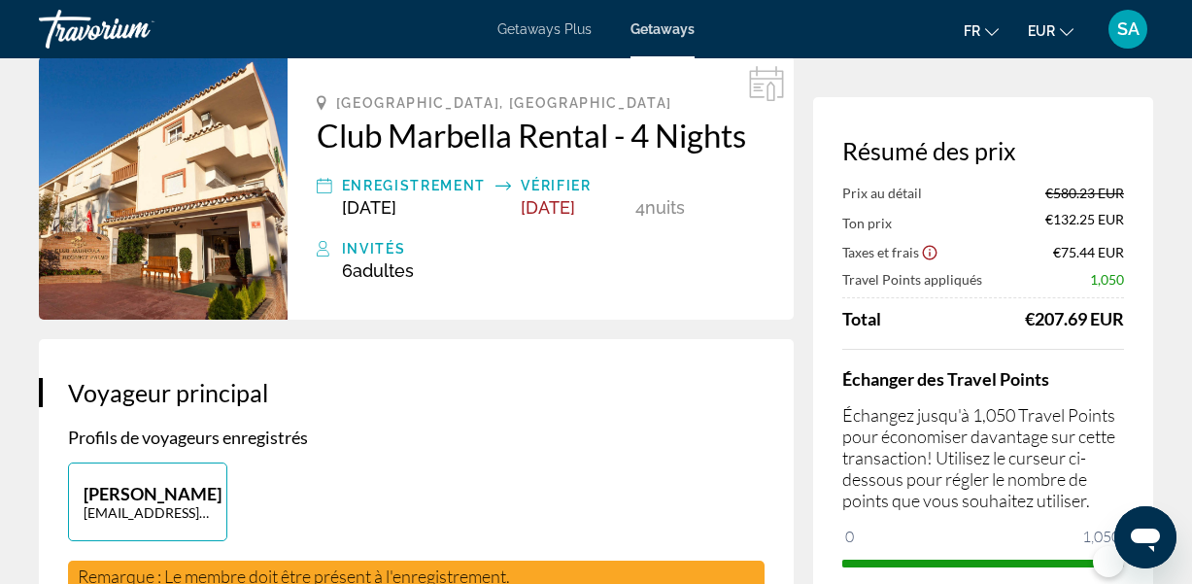
click at [931, 255] on icon "Show Taxes and Fees disclaimer" at bounding box center [929, 252] width 17 height 17
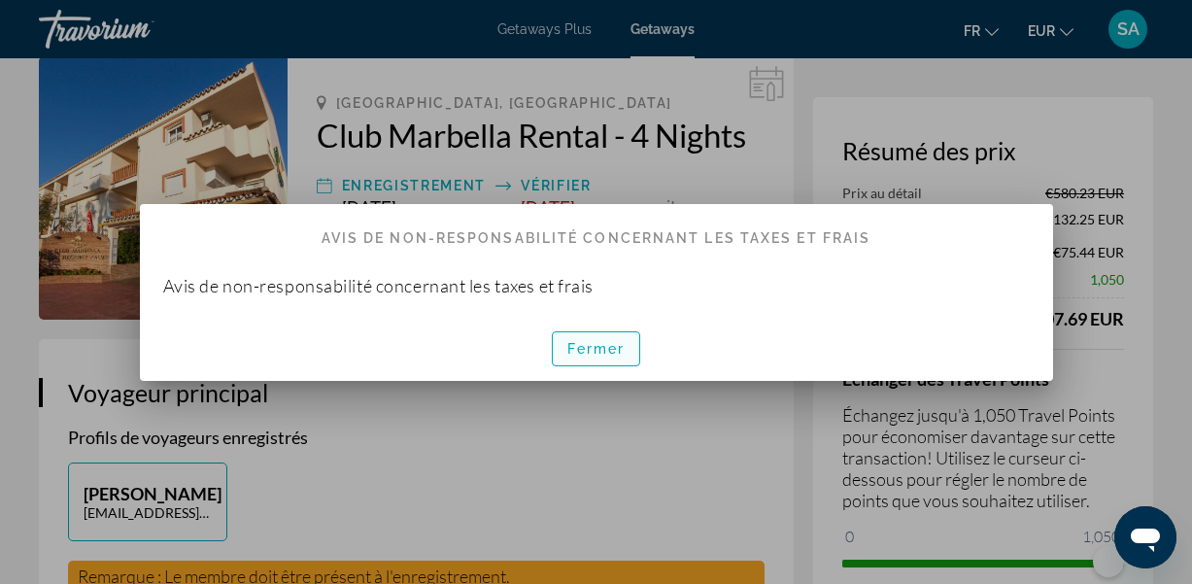
click at [604, 343] on span "Fermer" at bounding box center [596, 349] width 58 height 16
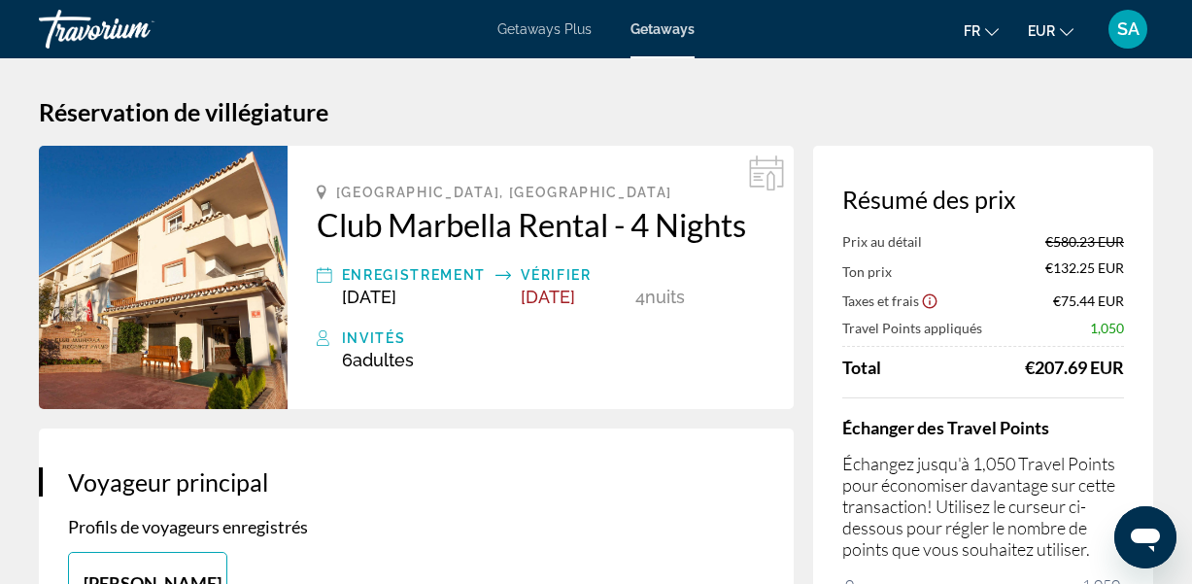
scroll to position [89, 0]
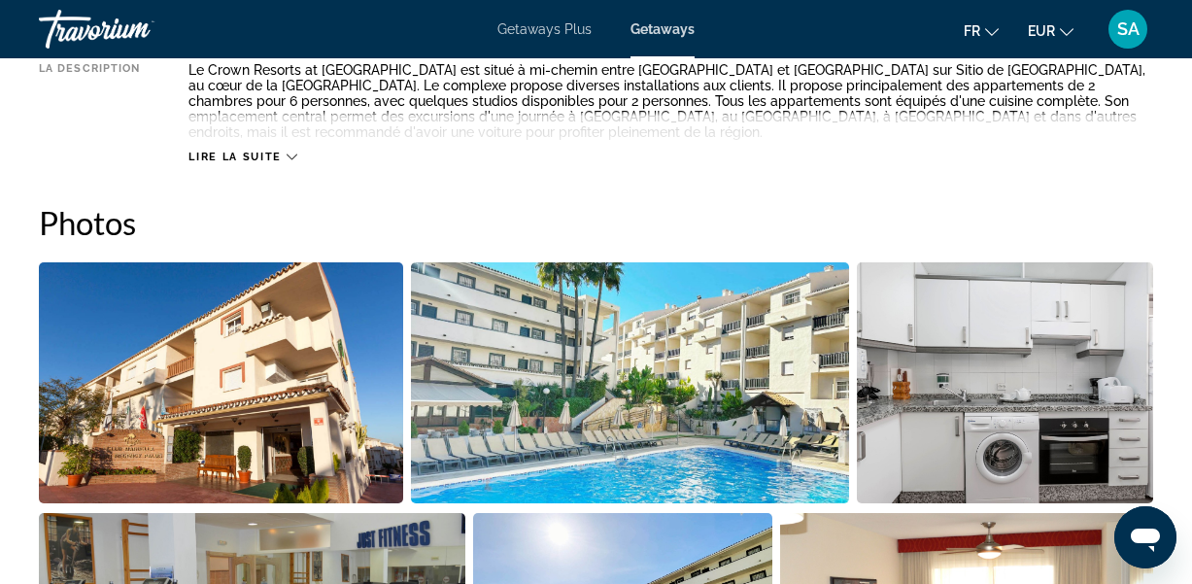
scroll to position [1143, 0]
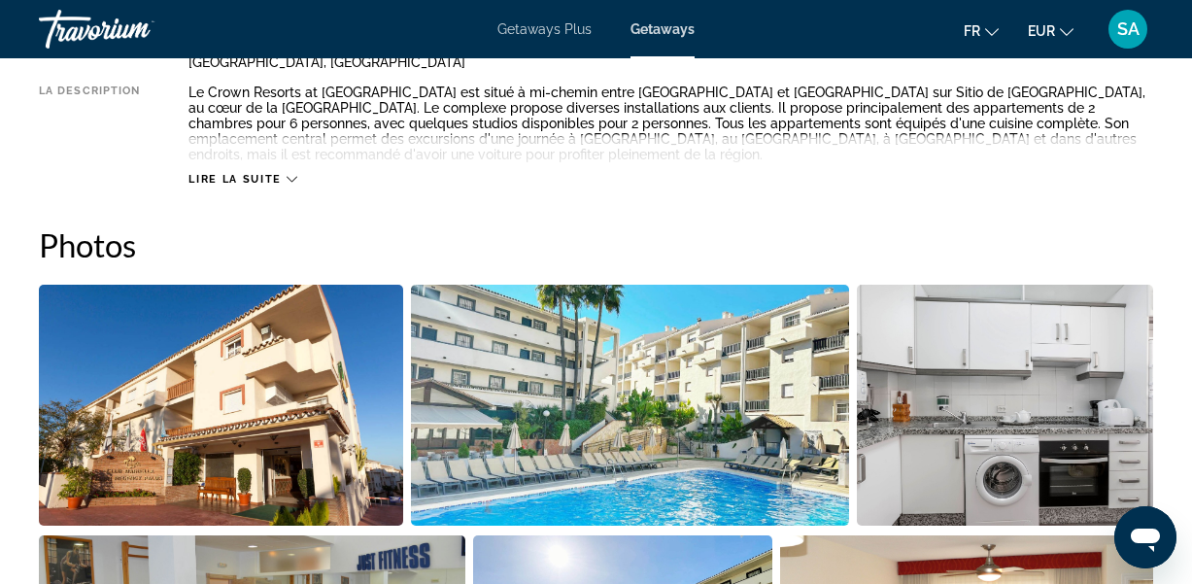
click at [288, 174] on icon "Main content" at bounding box center [292, 179] width 11 height 11
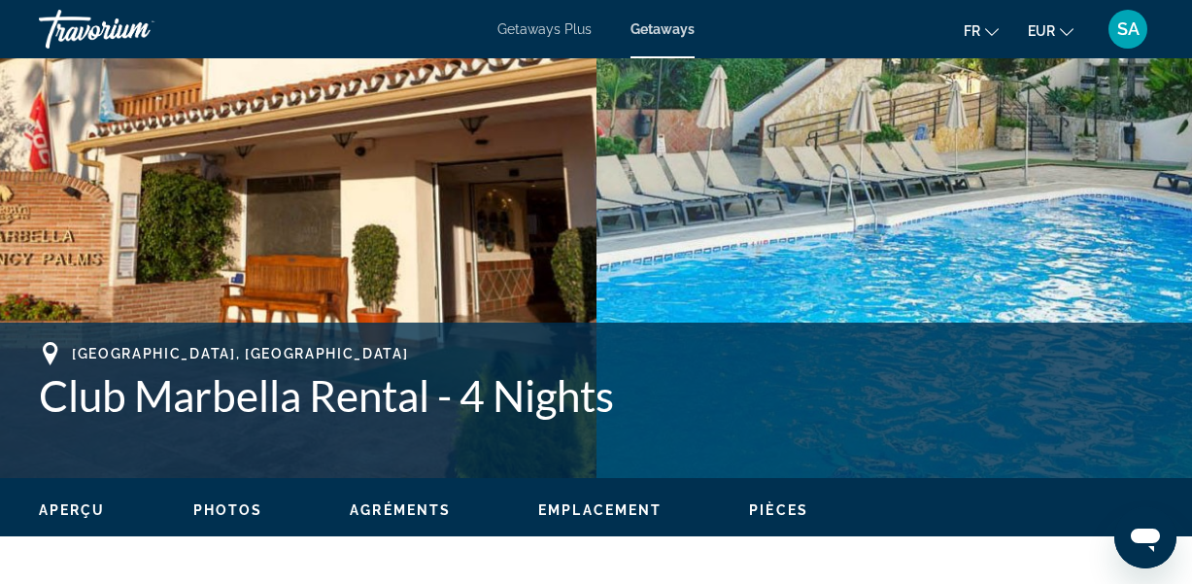
scroll to position [509, 0]
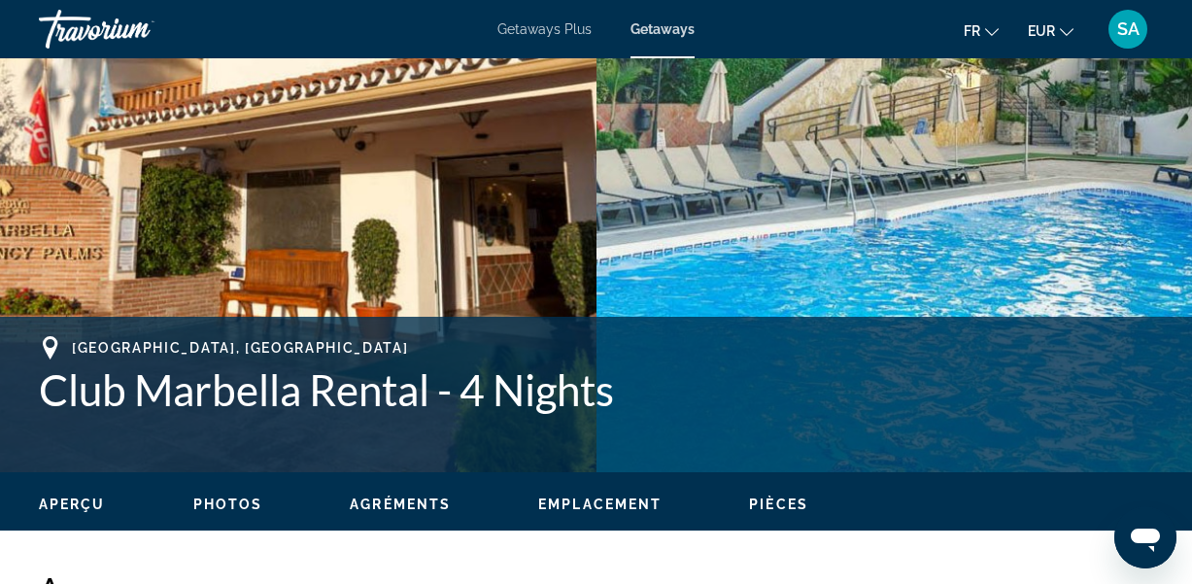
click at [557, 501] on span "Emplacement" at bounding box center [599, 504] width 123 height 16
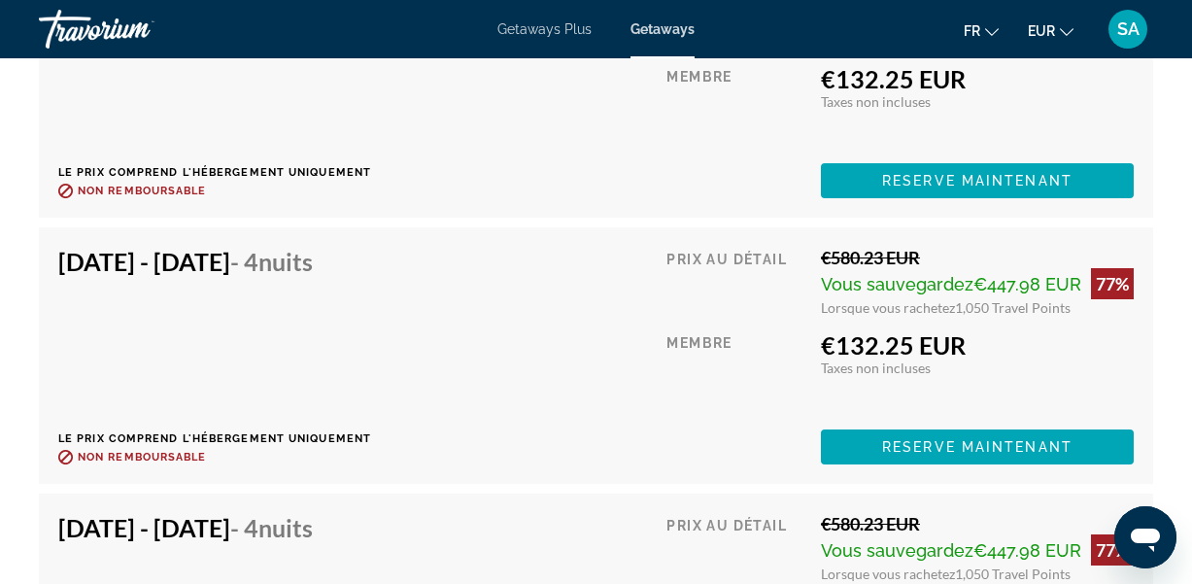
scroll to position [4269, 0]
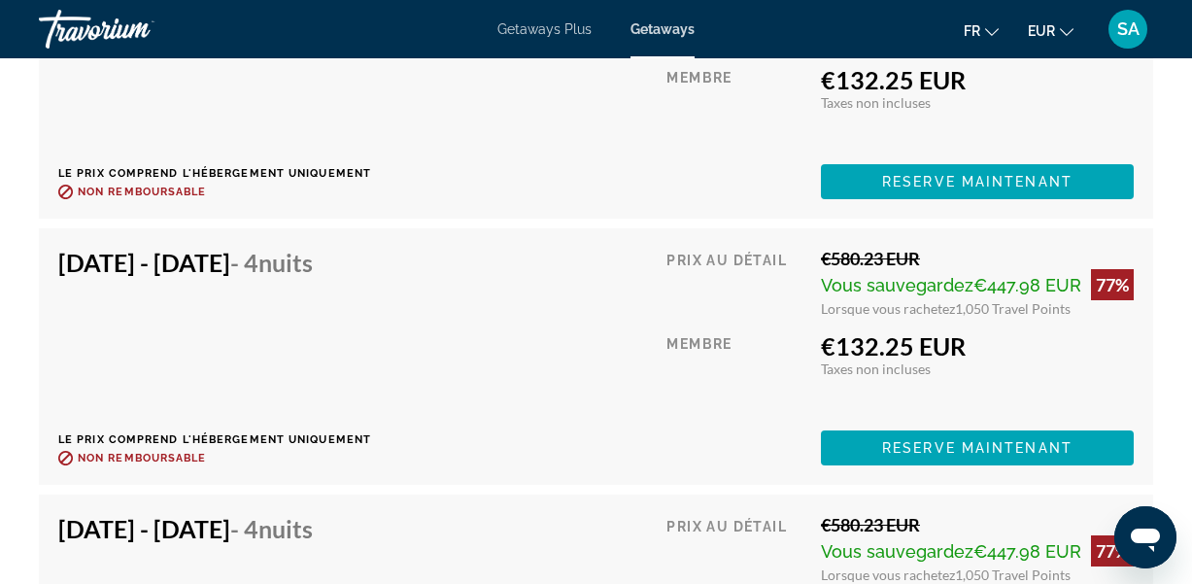
click at [458, 476] on div "[DATE] - [DATE] - 4 nuits Le prix comprend l'hébergement uniquement Remboursabl…" at bounding box center [596, 223] width 1114 height 1055
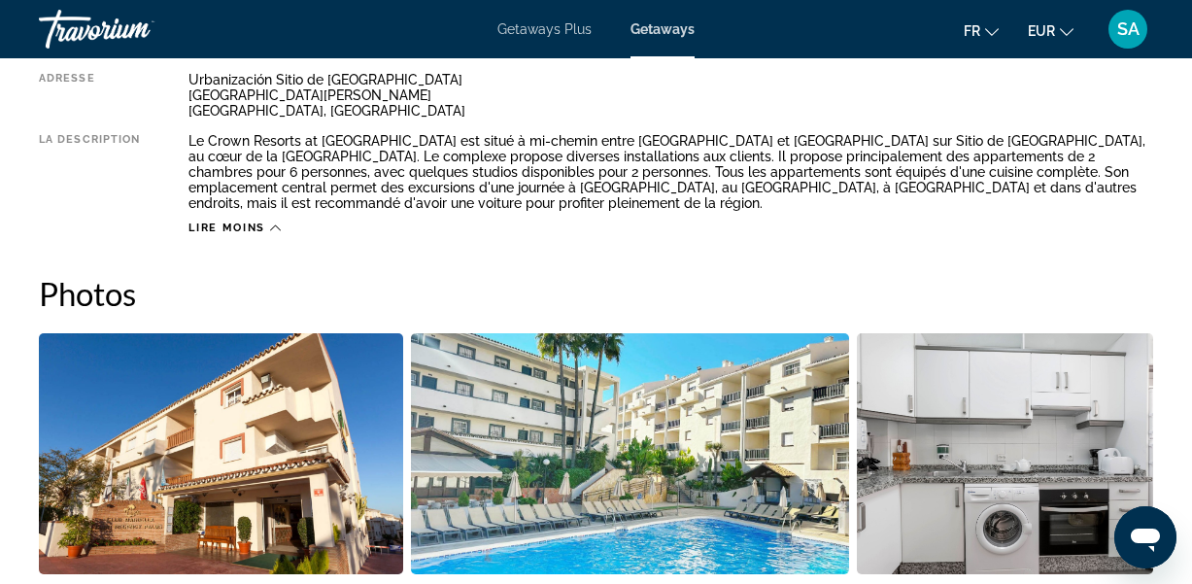
scroll to position [1093, 0]
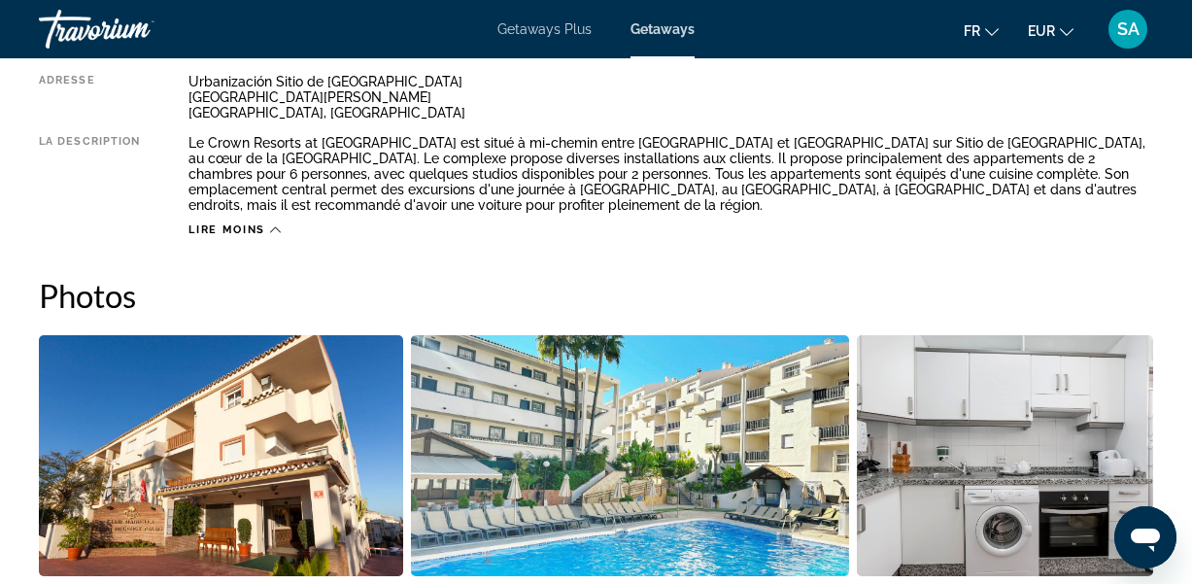
click at [119, 512] on img "Open full-screen image slider" at bounding box center [221, 455] width 364 height 241
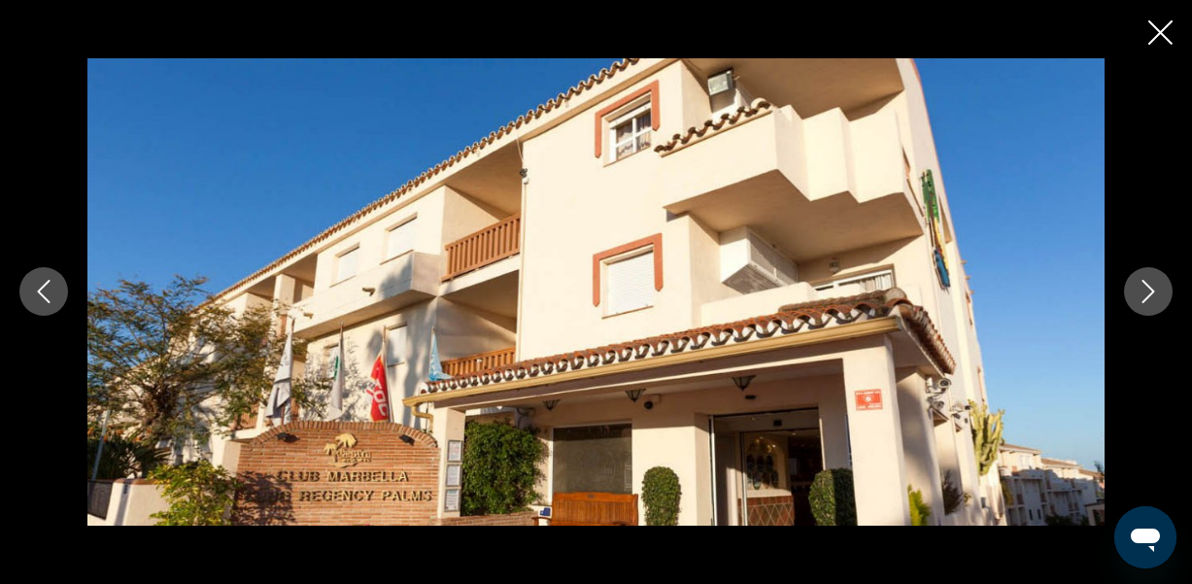
click at [1137, 293] on icon "Next image" at bounding box center [1147, 291] width 23 height 23
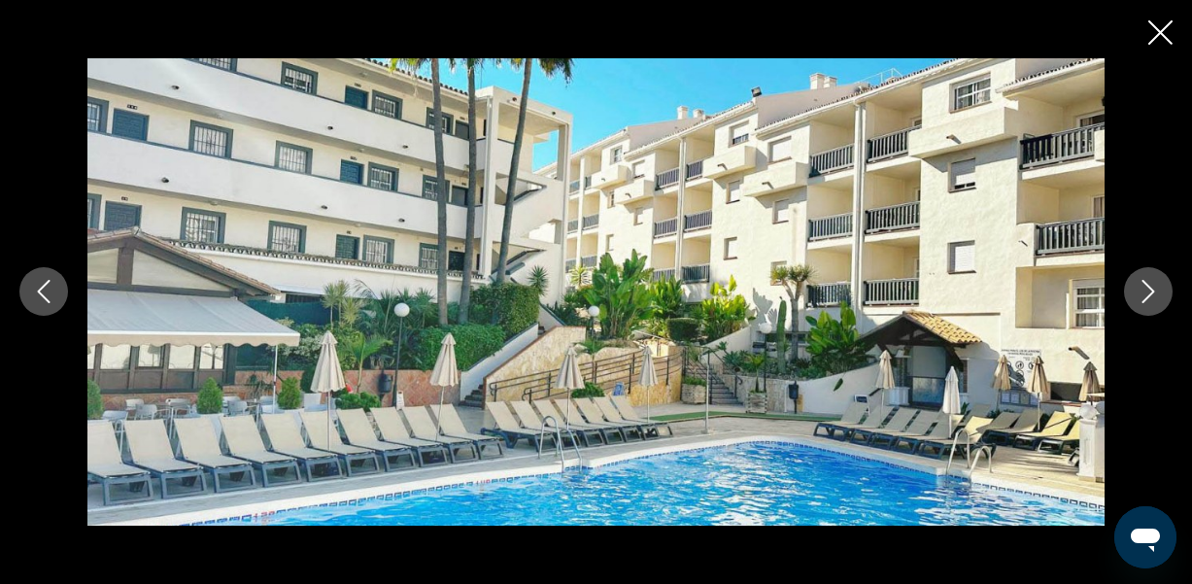
click at [1135, 293] on button "Next image" at bounding box center [1148, 291] width 49 height 49
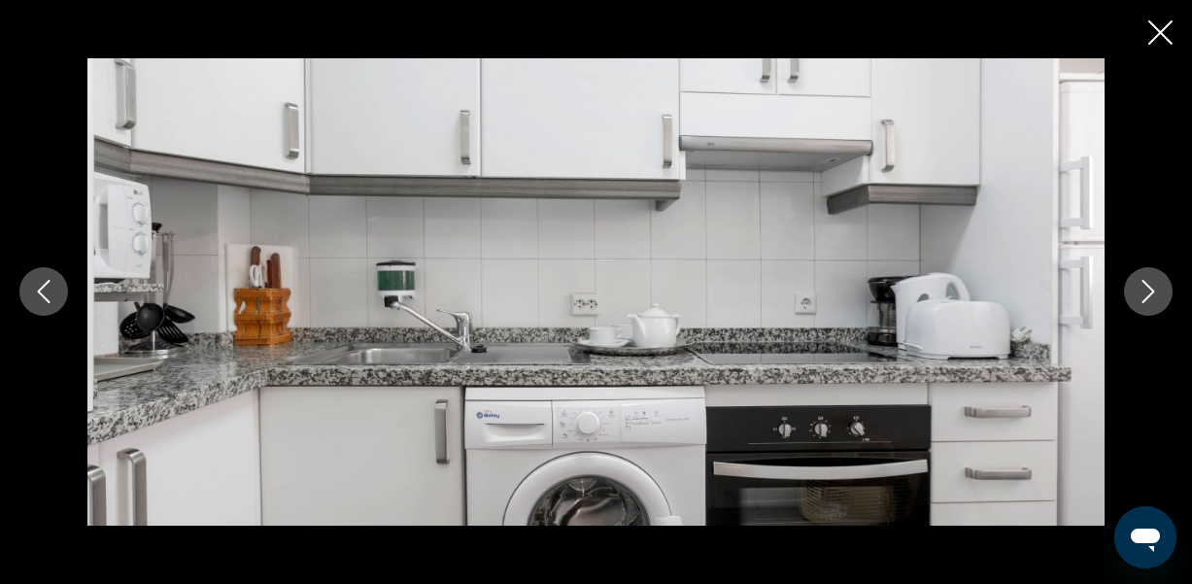
click at [1135, 293] on button "Next image" at bounding box center [1148, 291] width 49 height 49
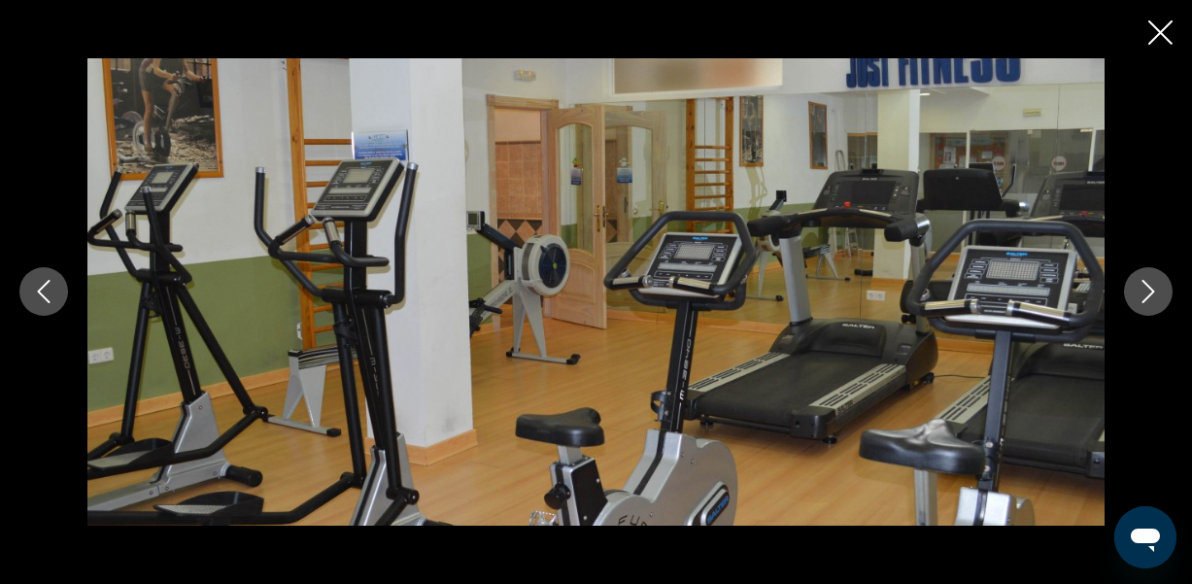
click at [1135, 293] on button "Next image" at bounding box center [1148, 291] width 49 height 49
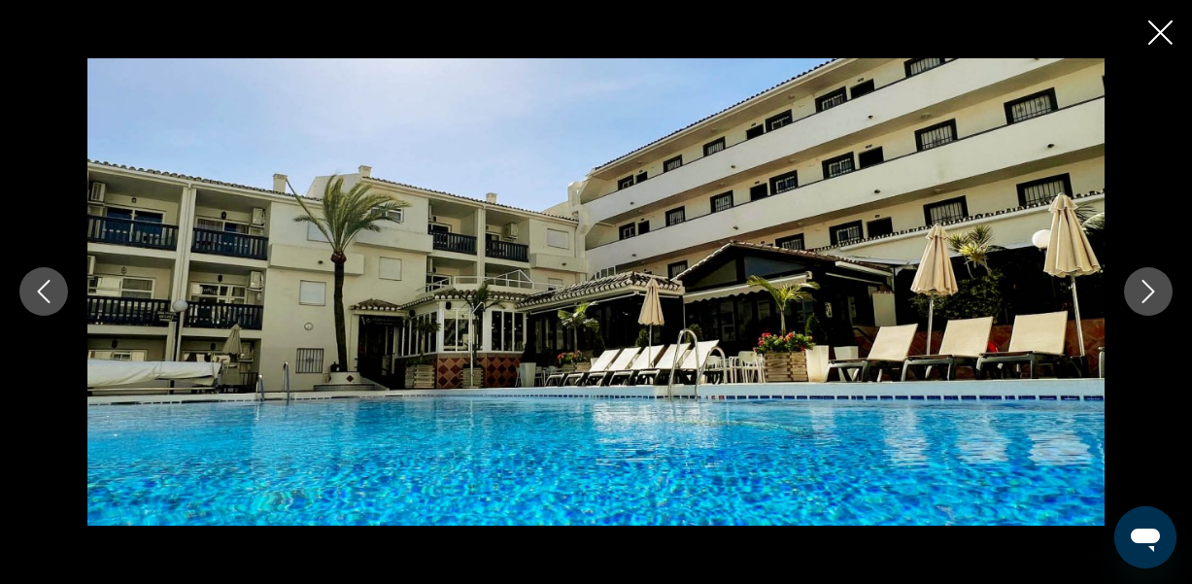
click at [1146, 290] on icon "Next image" at bounding box center [1147, 291] width 23 height 23
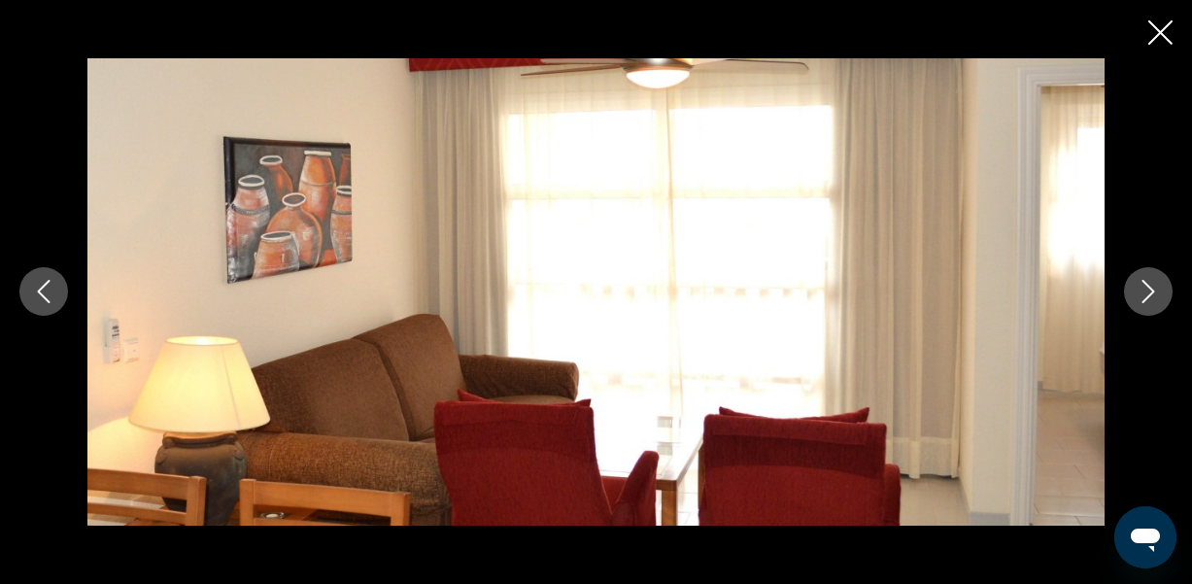
click at [1146, 290] on icon "Next image" at bounding box center [1147, 291] width 23 height 23
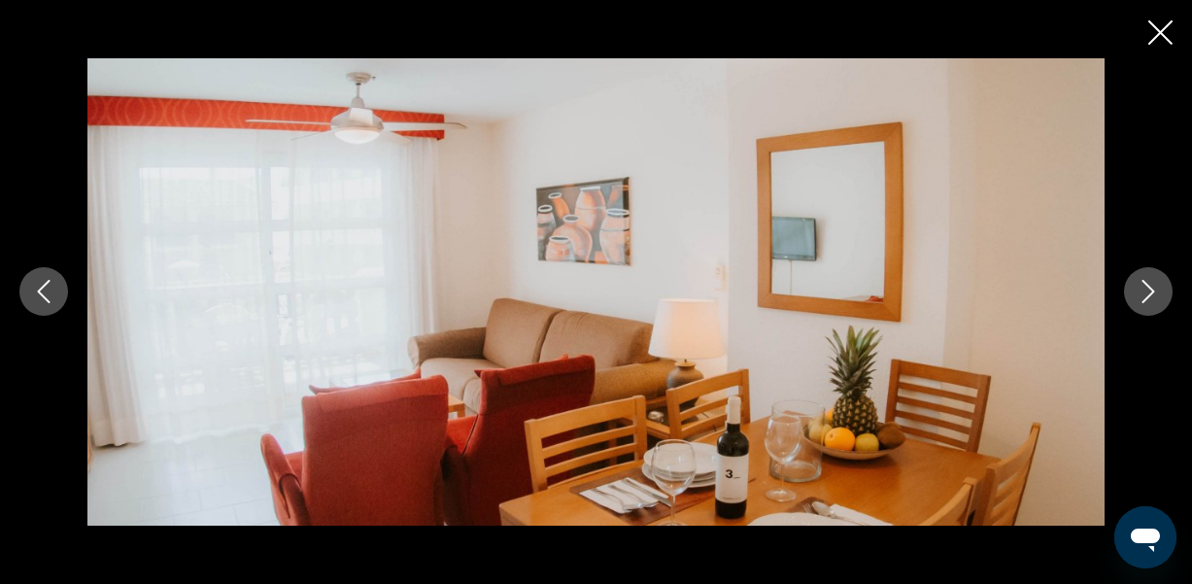
click at [1146, 290] on icon "Next image" at bounding box center [1147, 291] width 23 height 23
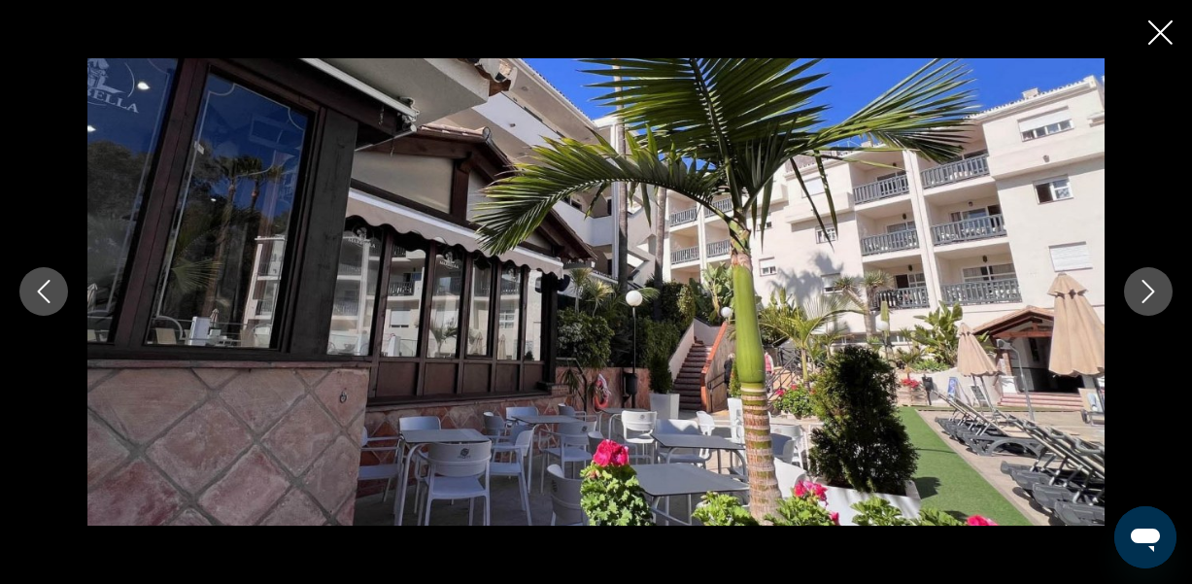
click at [1146, 290] on icon "Next image" at bounding box center [1147, 291] width 23 height 23
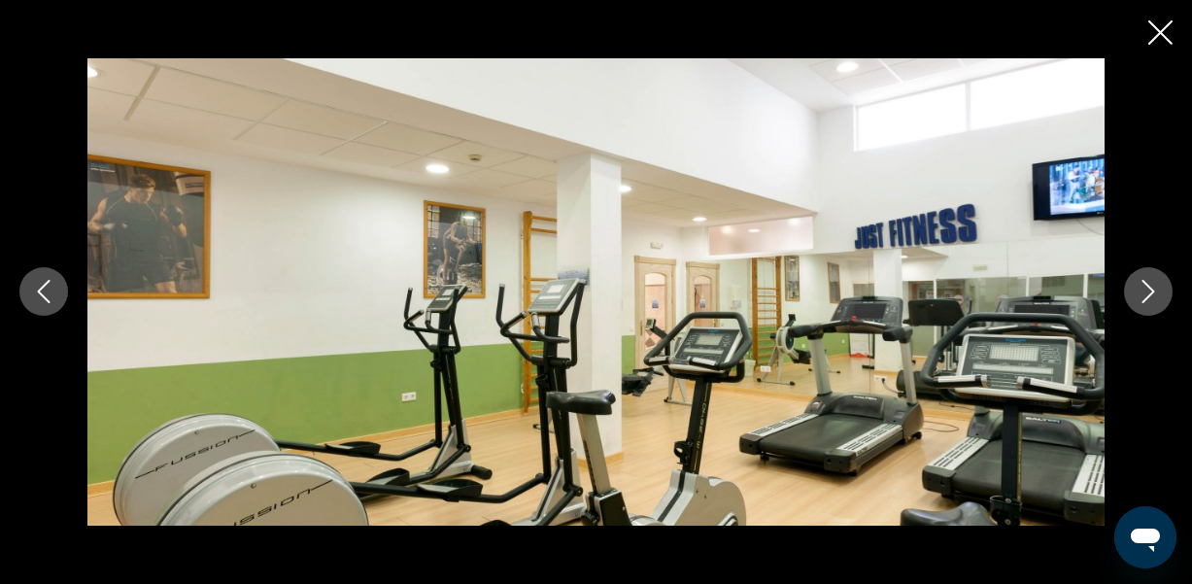
click at [1146, 290] on icon "Next image" at bounding box center [1147, 291] width 23 height 23
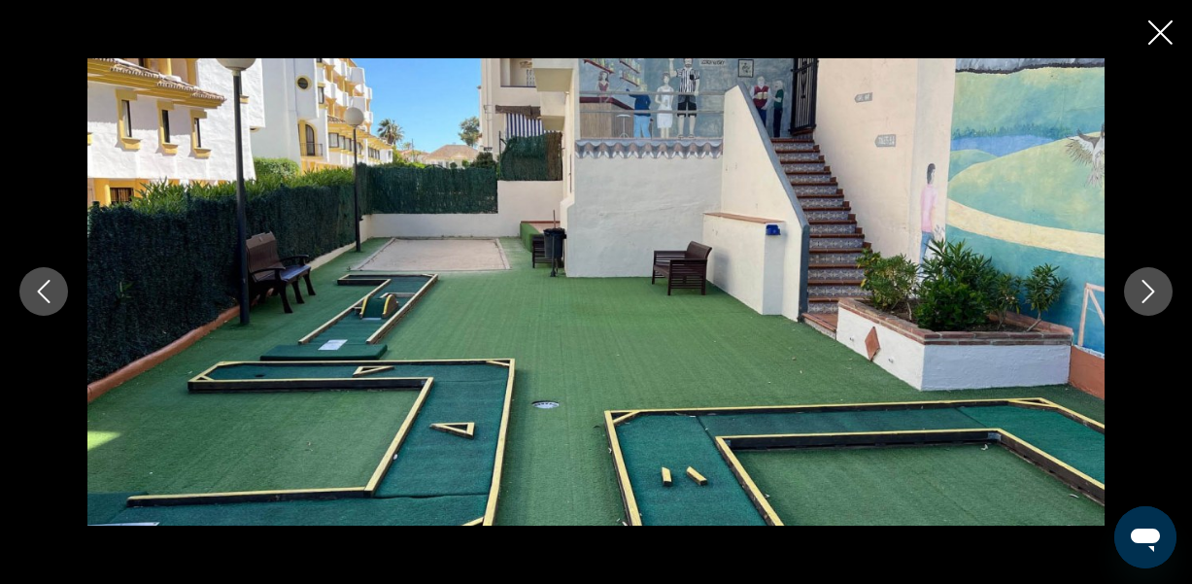
click at [1146, 290] on icon "Next image" at bounding box center [1147, 291] width 23 height 23
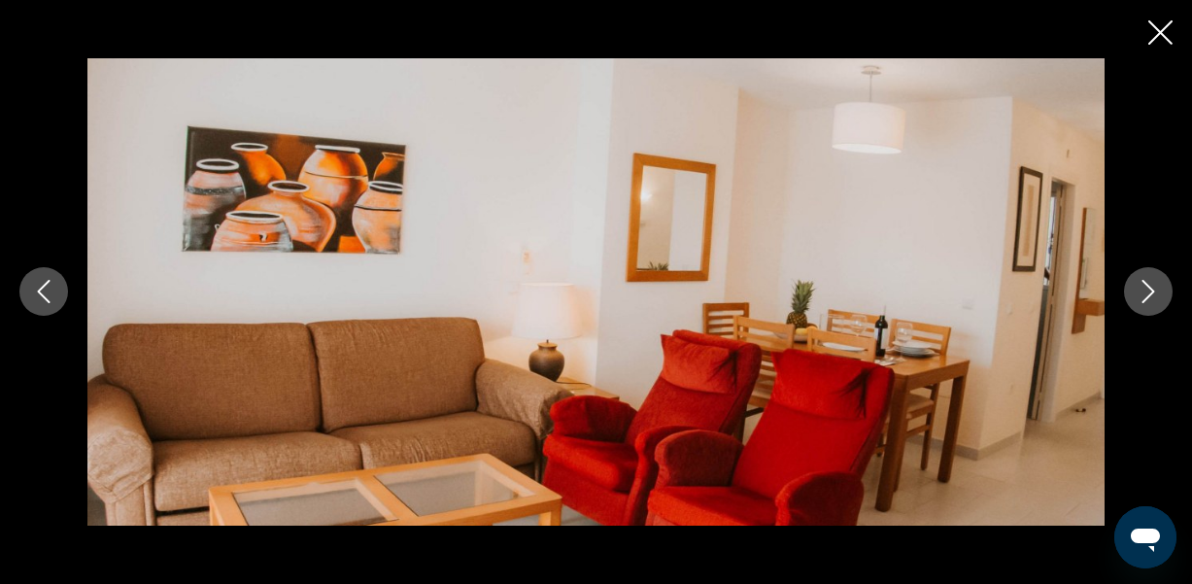
click at [1146, 290] on icon "Next image" at bounding box center [1147, 291] width 23 height 23
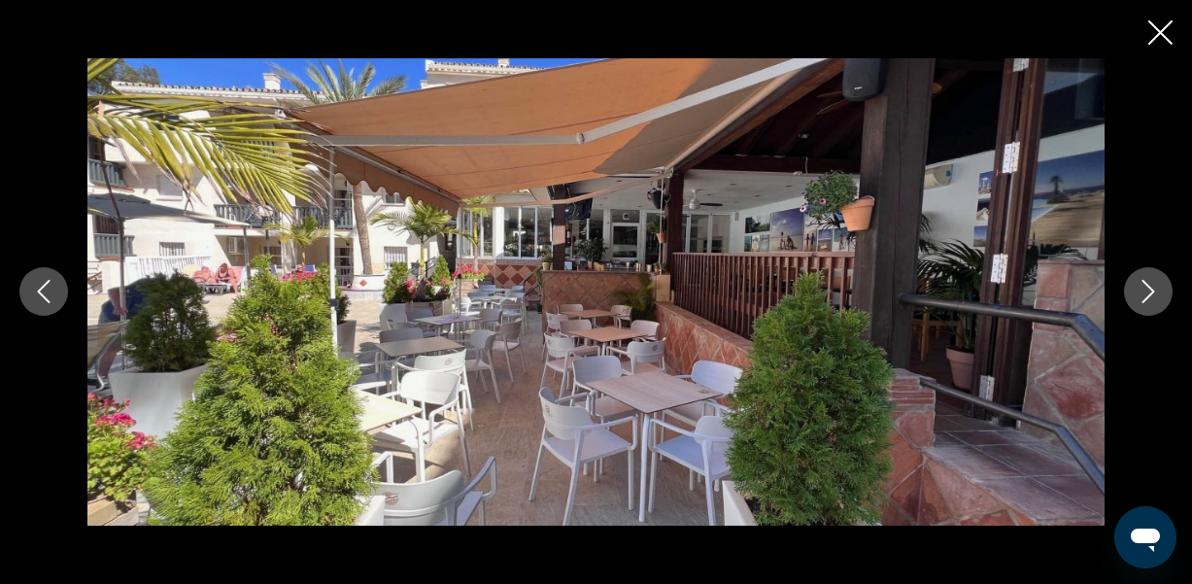
click at [1146, 290] on icon "Next image" at bounding box center [1147, 291] width 23 height 23
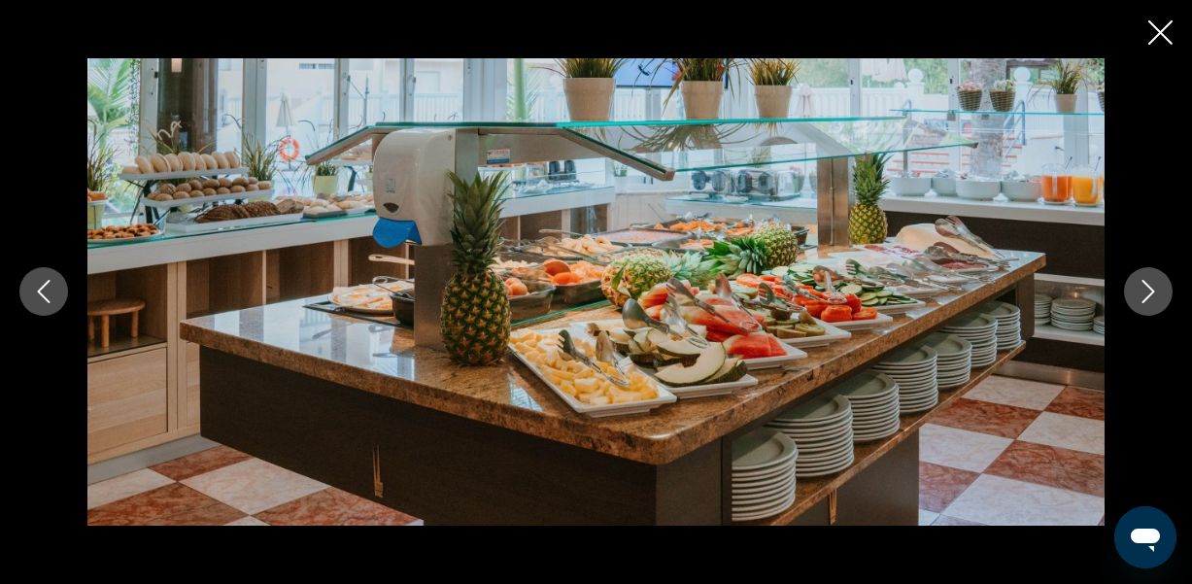
click at [1146, 290] on icon "Next image" at bounding box center [1147, 291] width 23 height 23
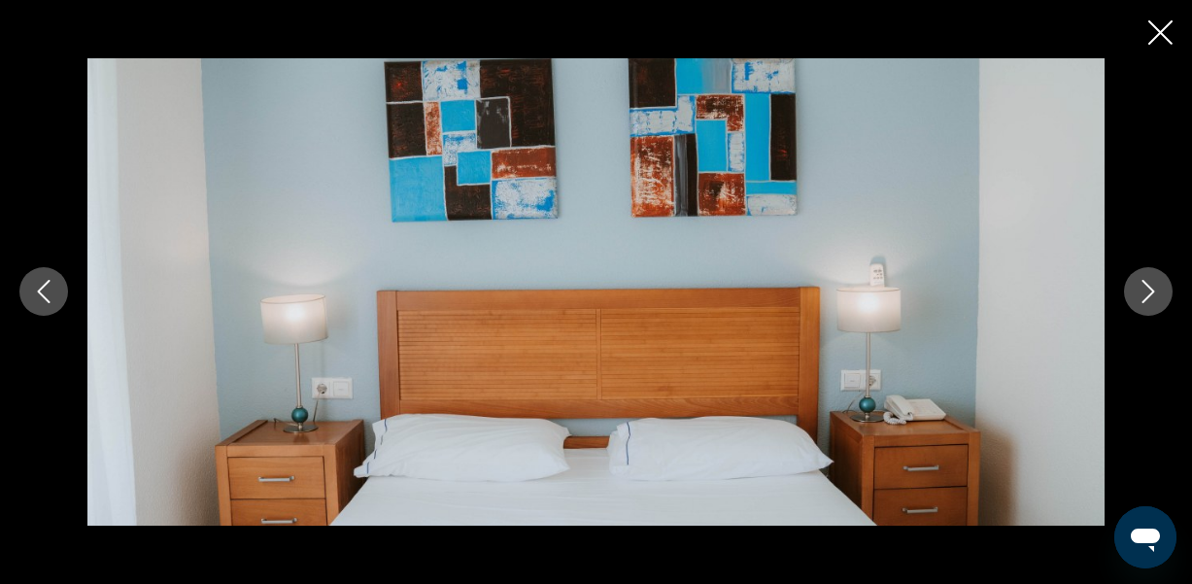
click at [1146, 290] on icon "Next image" at bounding box center [1147, 291] width 23 height 23
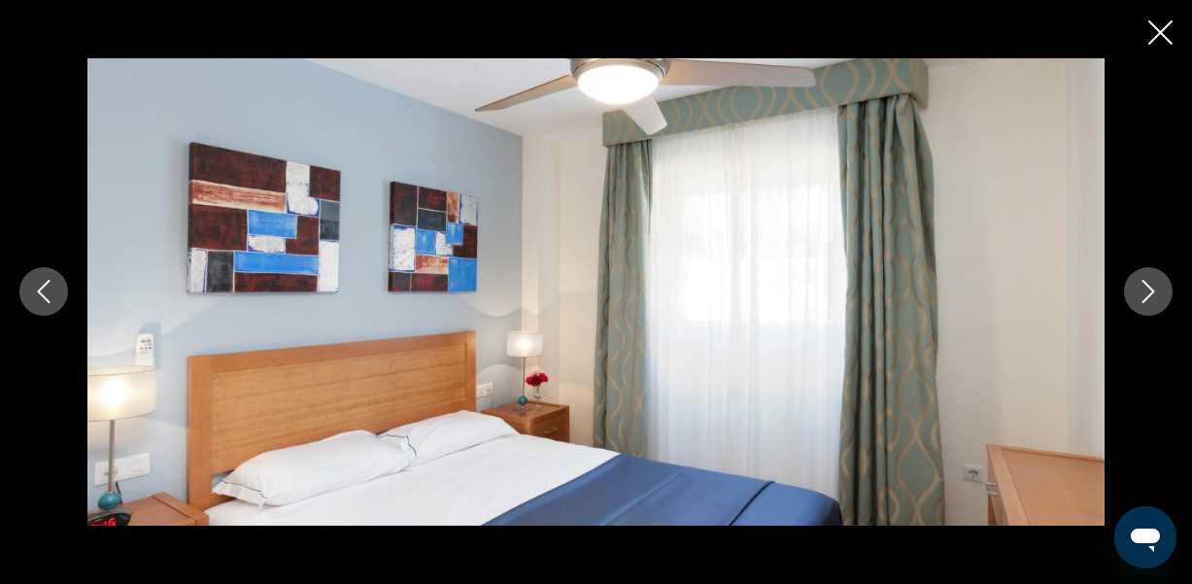
click at [1146, 290] on icon "Next image" at bounding box center [1147, 291] width 23 height 23
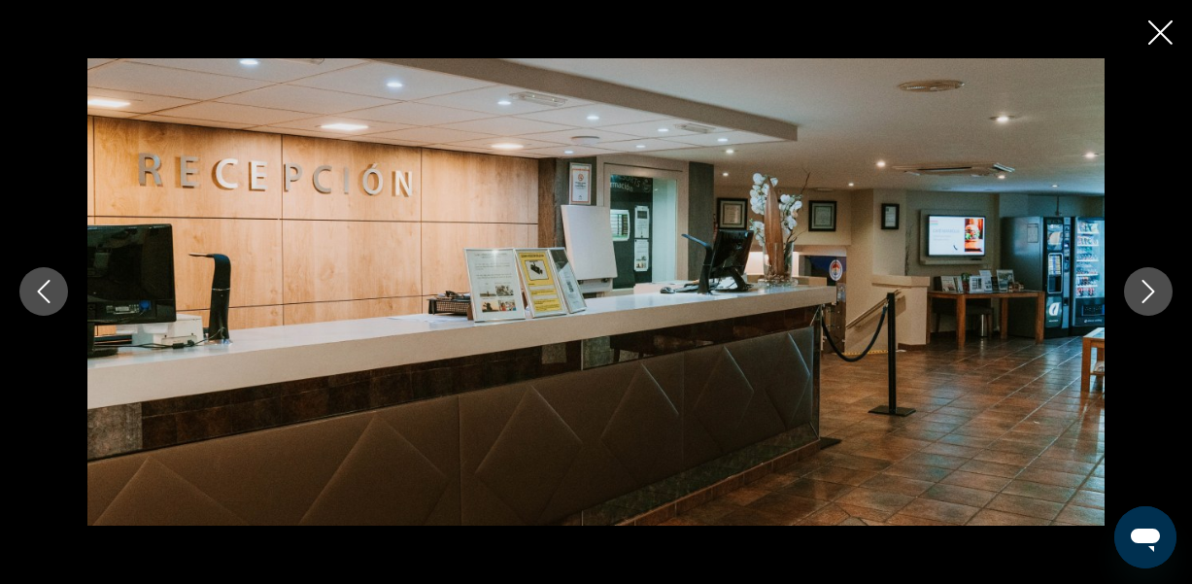
click at [1146, 290] on icon "Next image" at bounding box center [1147, 291] width 23 height 23
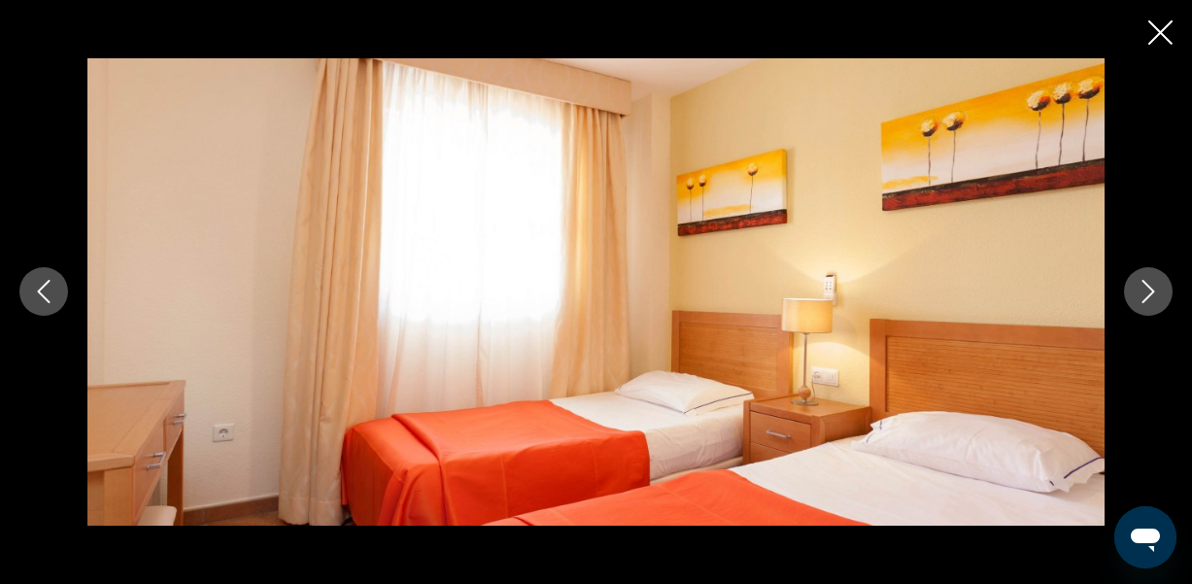
click at [1146, 290] on icon "Next image" at bounding box center [1147, 291] width 23 height 23
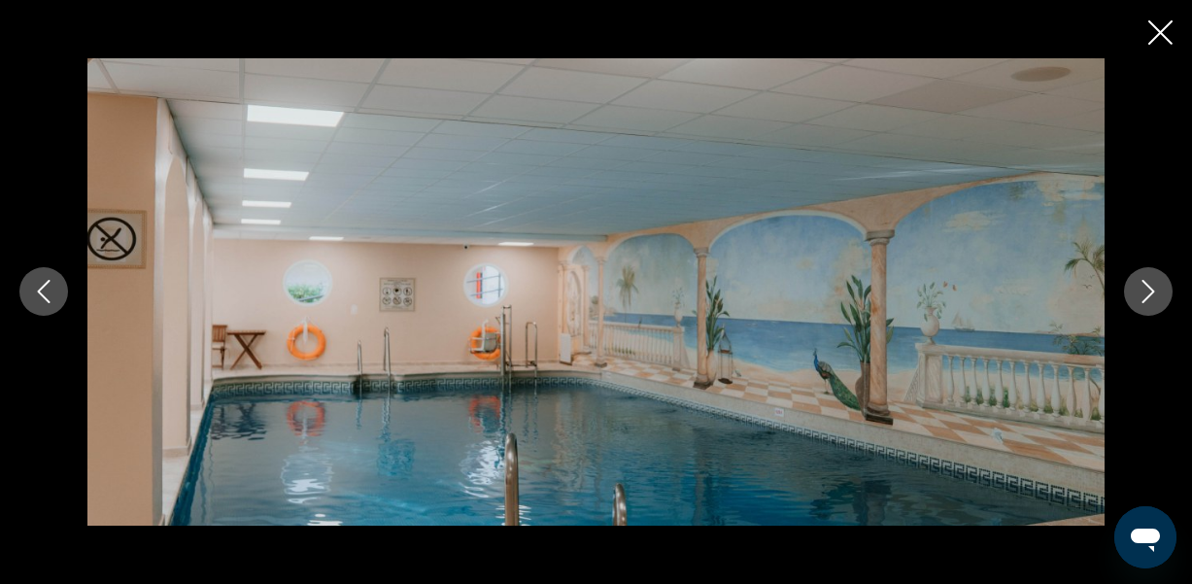
click at [1146, 290] on icon "Next image" at bounding box center [1147, 291] width 23 height 23
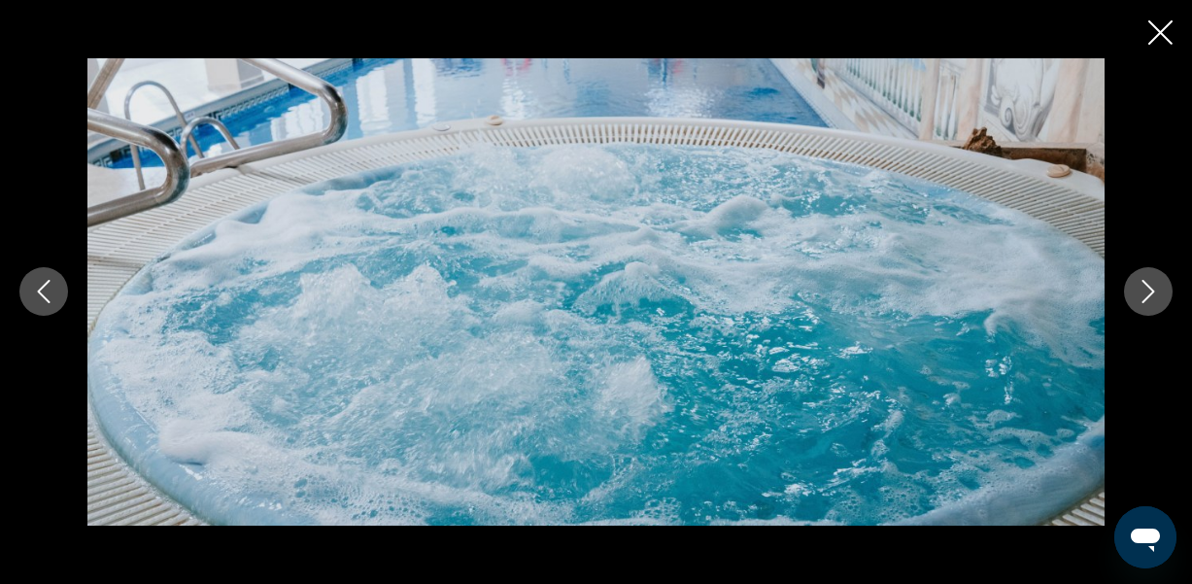
click at [1146, 290] on icon "Next image" at bounding box center [1147, 291] width 23 height 23
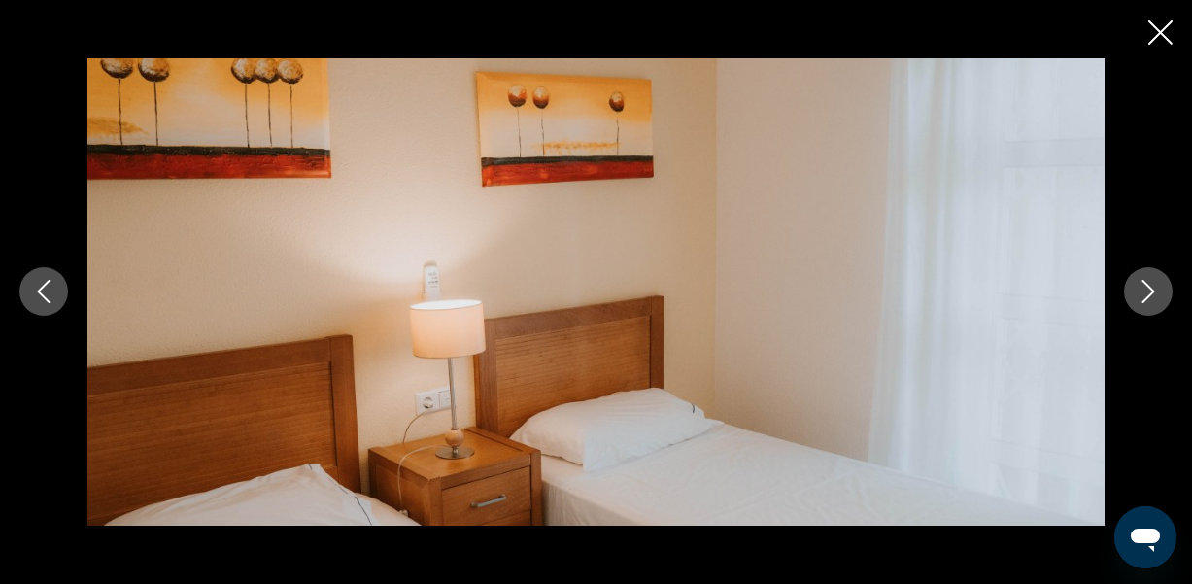
click at [1146, 290] on icon "Next image" at bounding box center [1147, 291] width 23 height 23
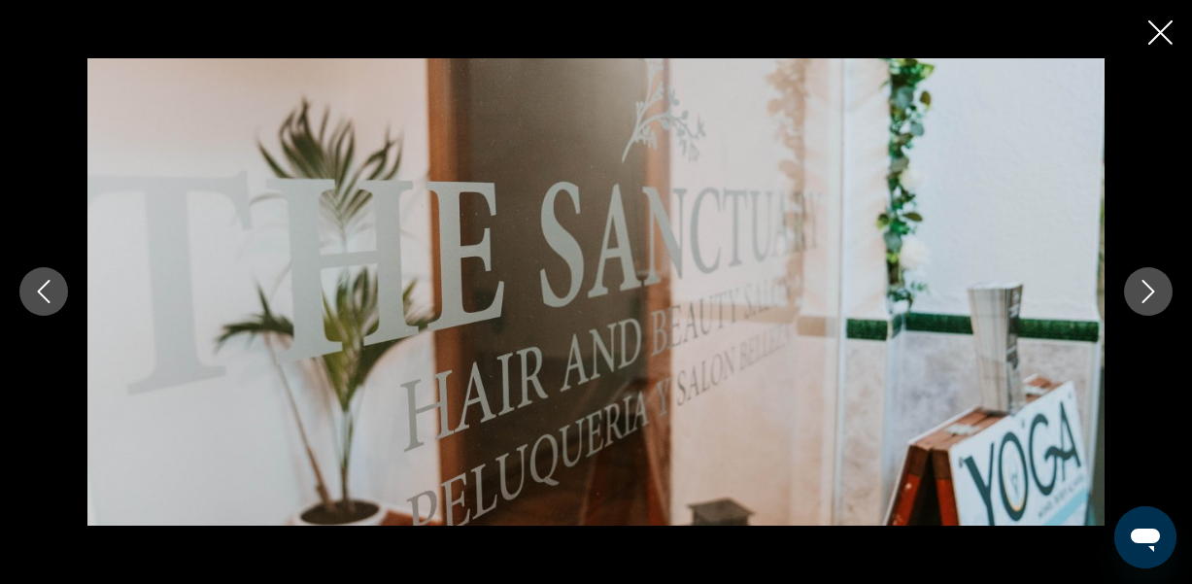
click at [1146, 290] on icon "Next image" at bounding box center [1147, 291] width 23 height 23
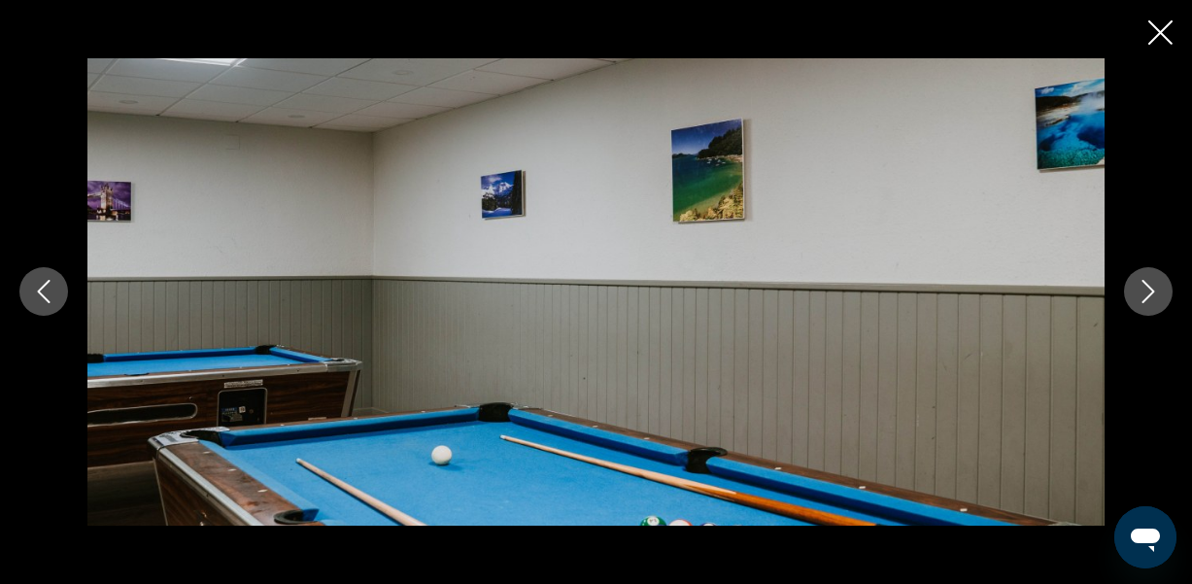
click at [1146, 290] on icon "Next image" at bounding box center [1147, 291] width 23 height 23
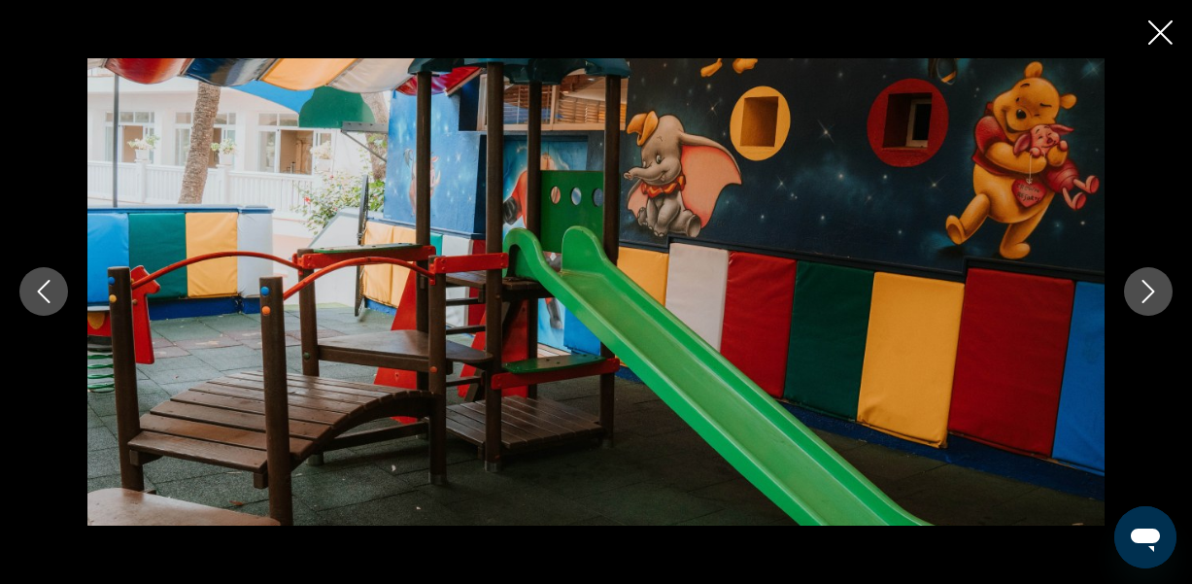
click at [1146, 290] on icon "Next image" at bounding box center [1147, 291] width 23 height 23
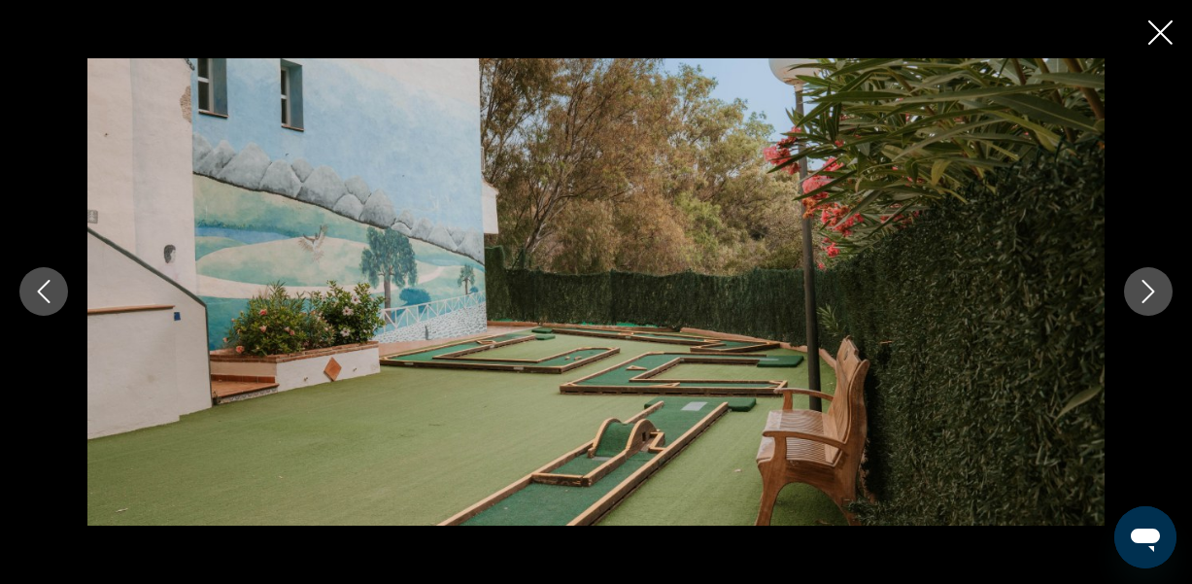
click at [1146, 290] on icon "Next image" at bounding box center [1147, 291] width 23 height 23
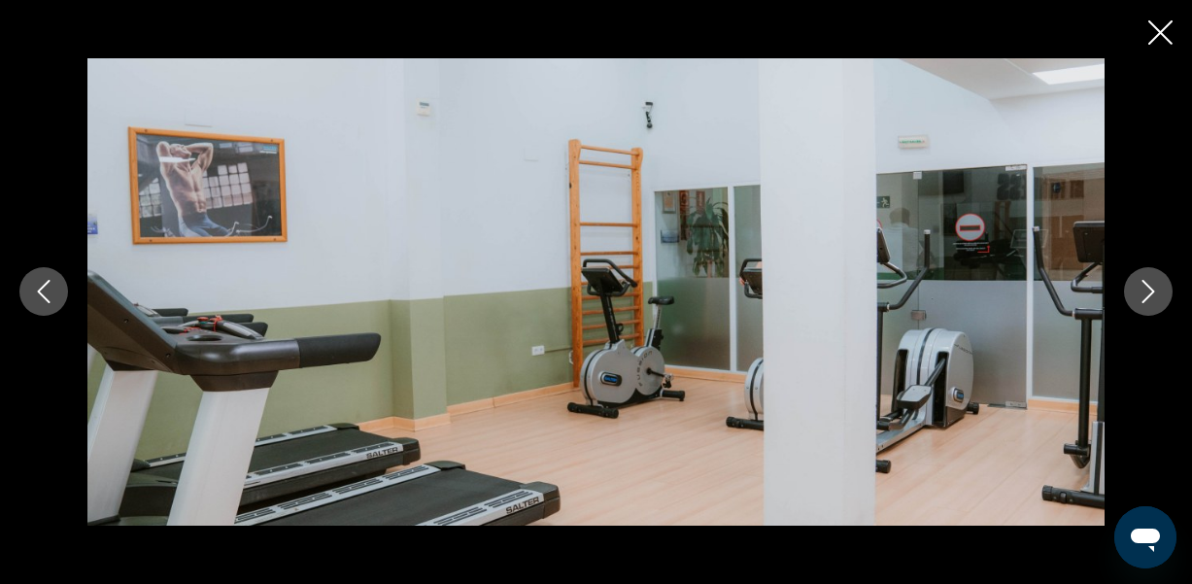
click at [1146, 290] on icon "Next image" at bounding box center [1147, 291] width 23 height 23
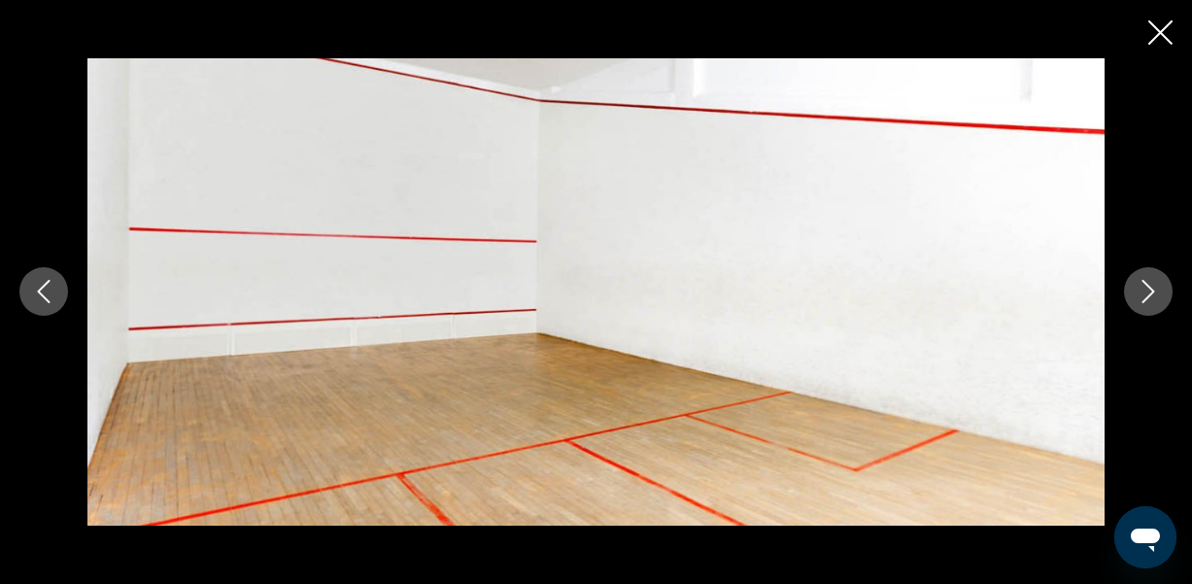
click at [1146, 290] on icon "Next image" at bounding box center [1147, 291] width 23 height 23
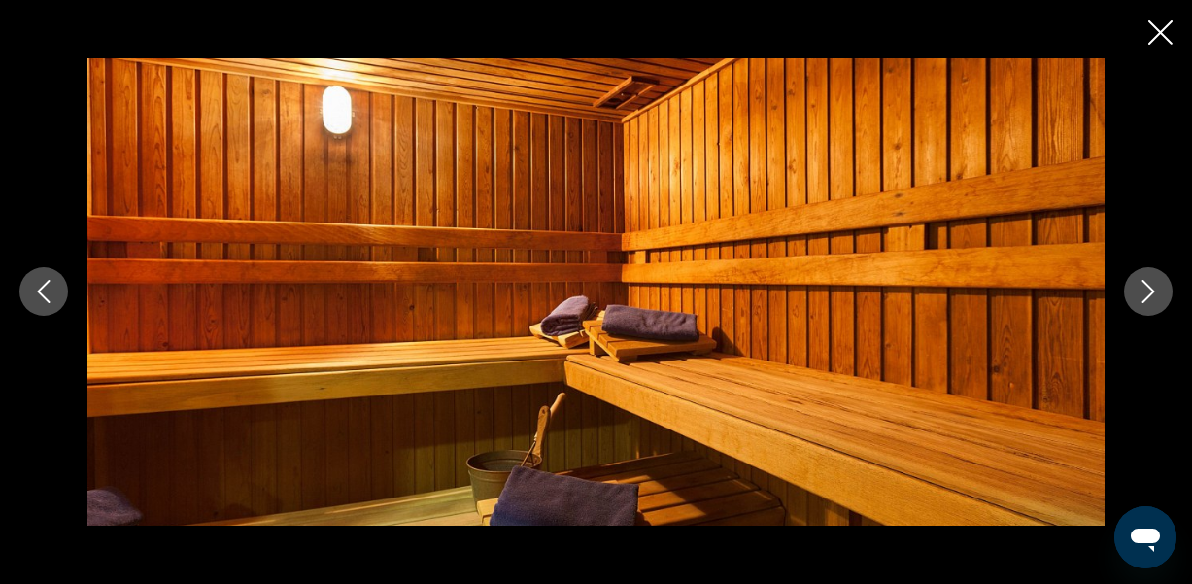
click at [1146, 290] on icon "Next image" at bounding box center [1147, 291] width 23 height 23
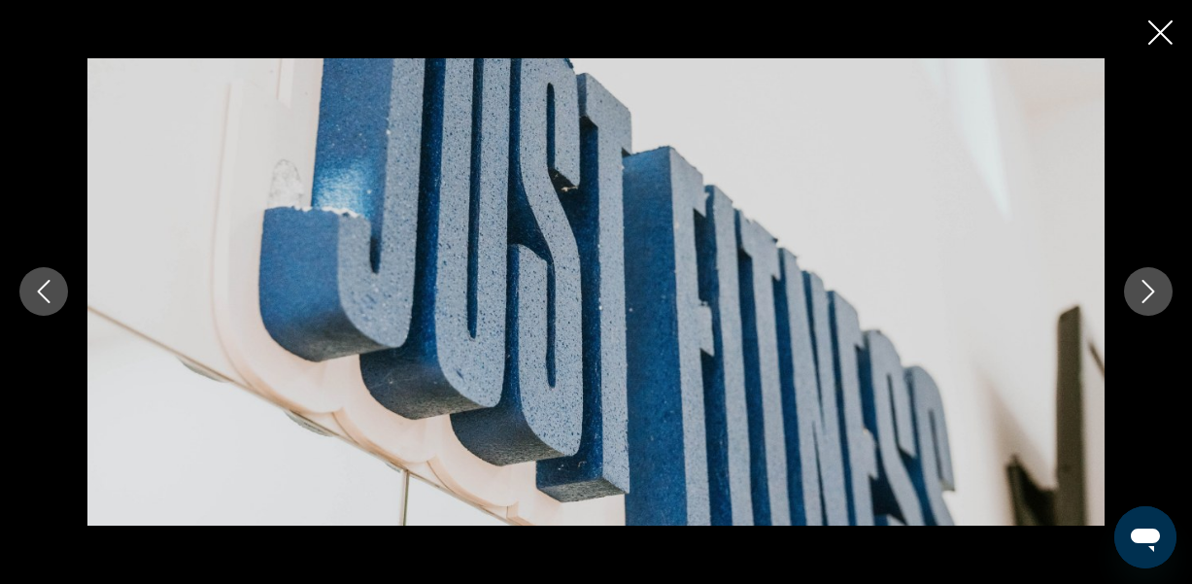
click at [1146, 290] on icon "Next image" at bounding box center [1147, 291] width 23 height 23
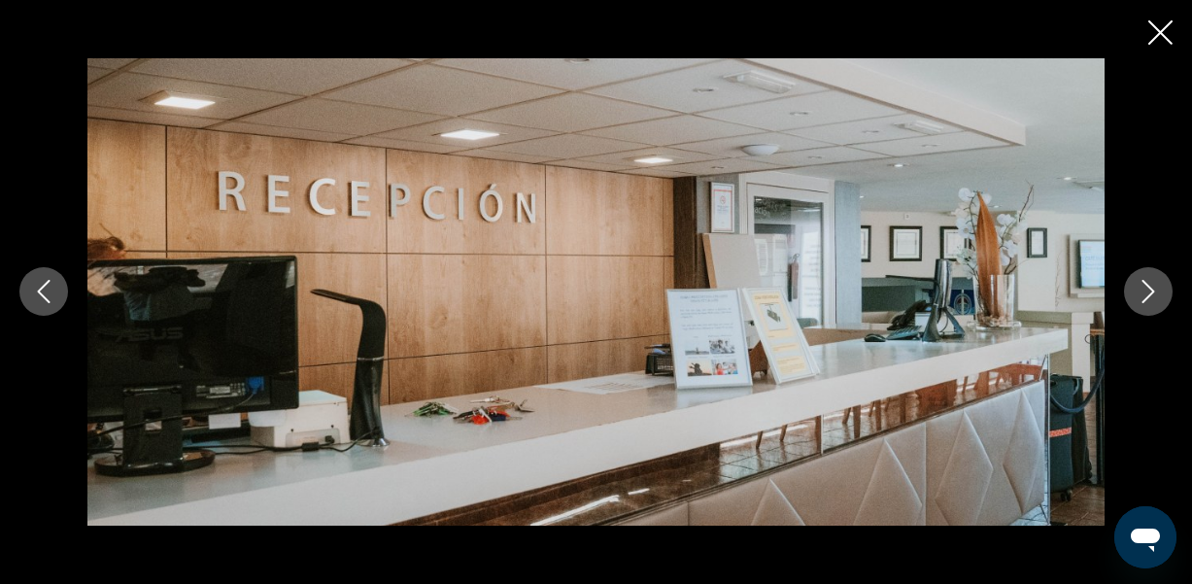
click at [1146, 290] on icon "Next image" at bounding box center [1147, 291] width 23 height 23
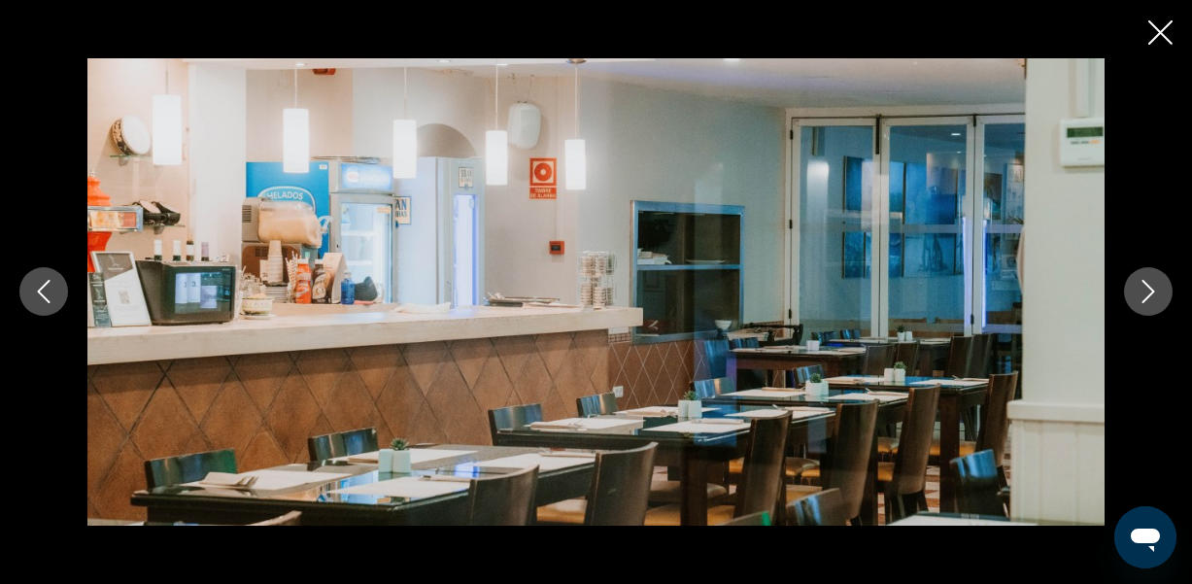
click at [1146, 290] on icon "Next image" at bounding box center [1147, 291] width 23 height 23
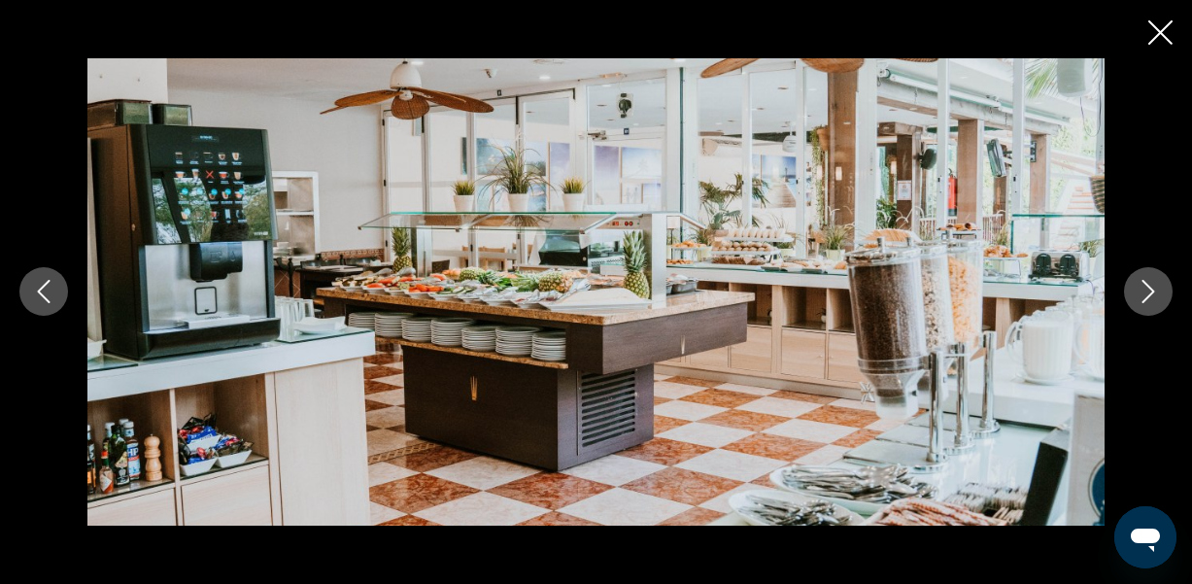
click at [1146, 290] on icon "Next image" at bounding box center [1147, 291] width 23 height 23
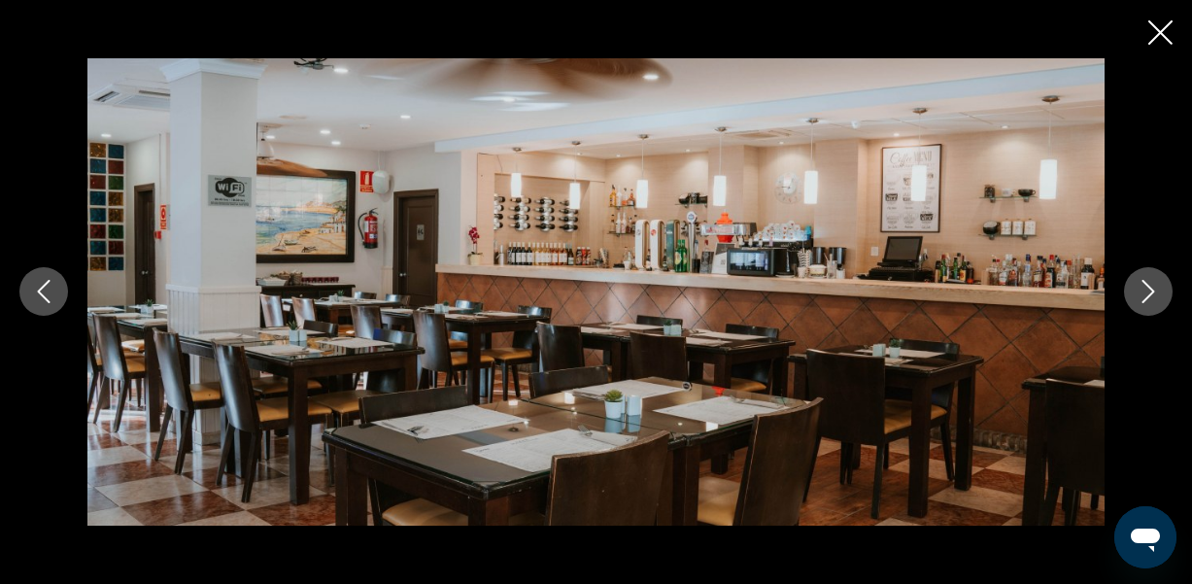
click at [1146, 290] on icon "Next image" at bounding box center [1147, 291] width 23 height 23
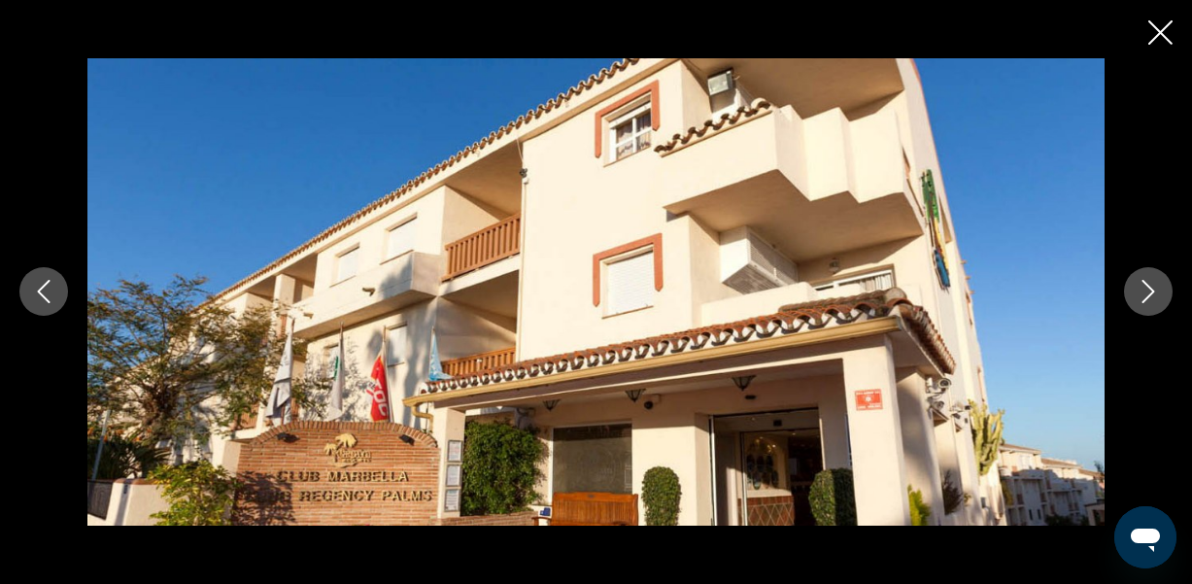
click at [1146, 290] on icon "Next image" at bounding box center [1147, 291] width 23 height 23
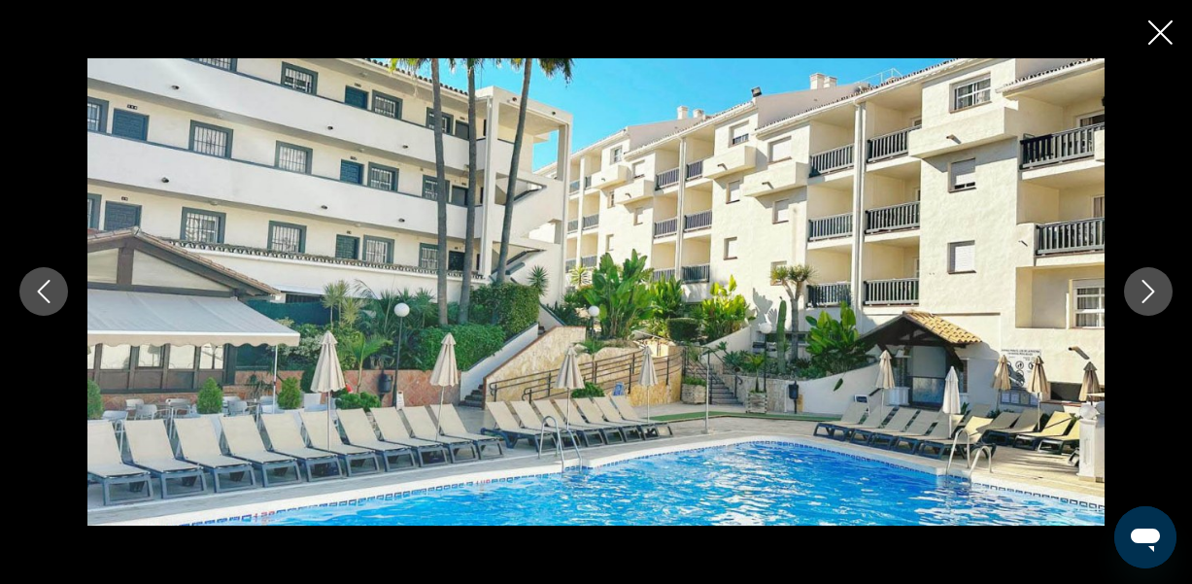
click at [1165, 50] on button "Close slideshow" at bounding box center [1160, 34] width 24 height 30
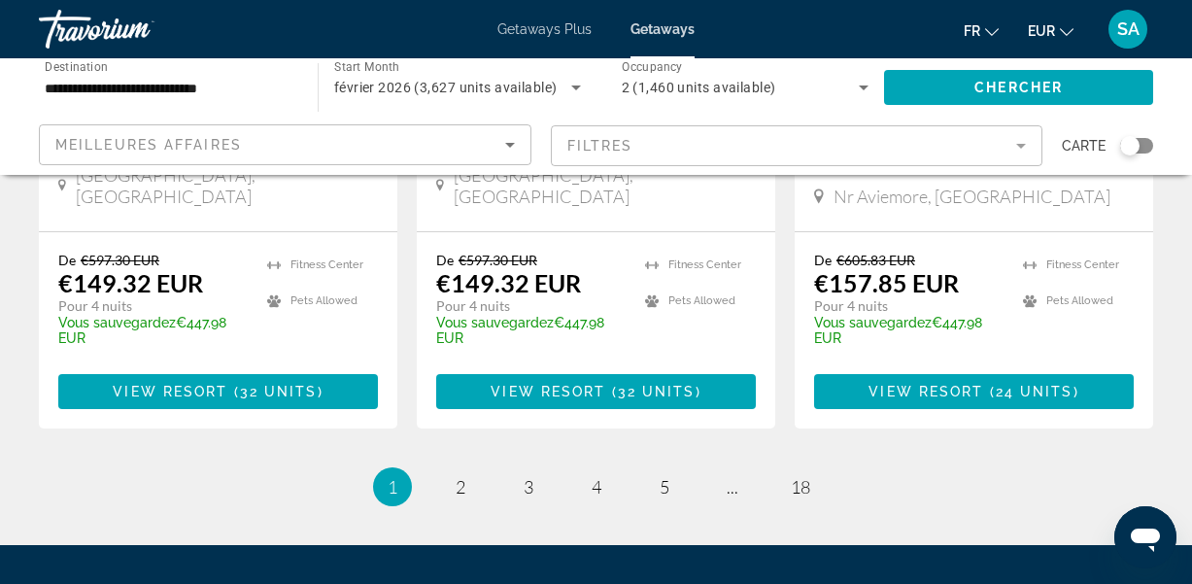
scroll to position [2797, 0]
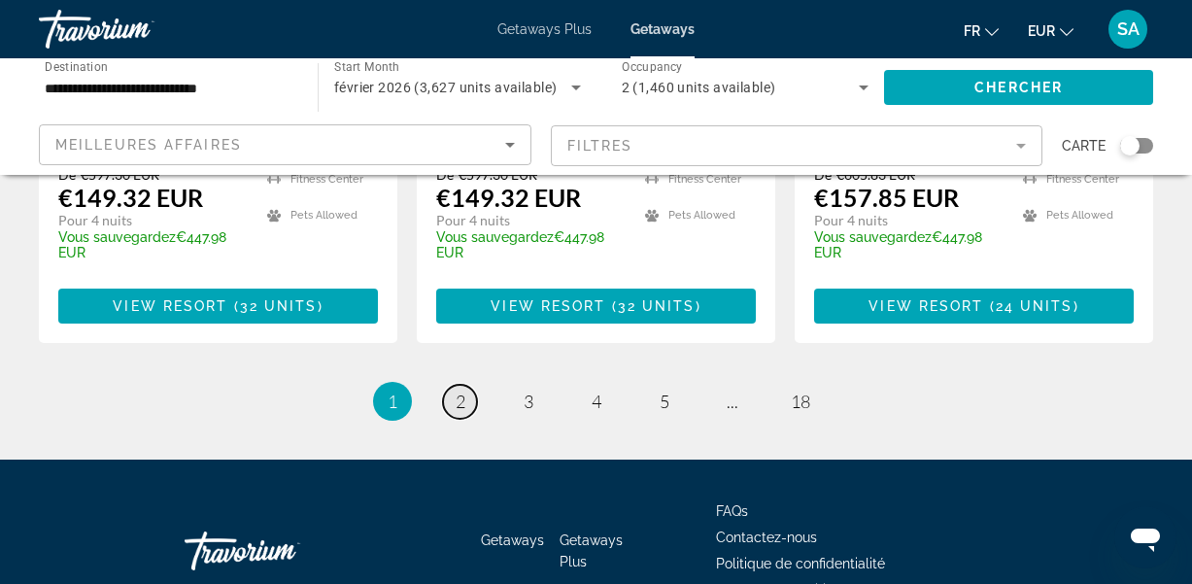
click at [458, 390] on span "2" at bounding box center [461, 400] width 10 height 21
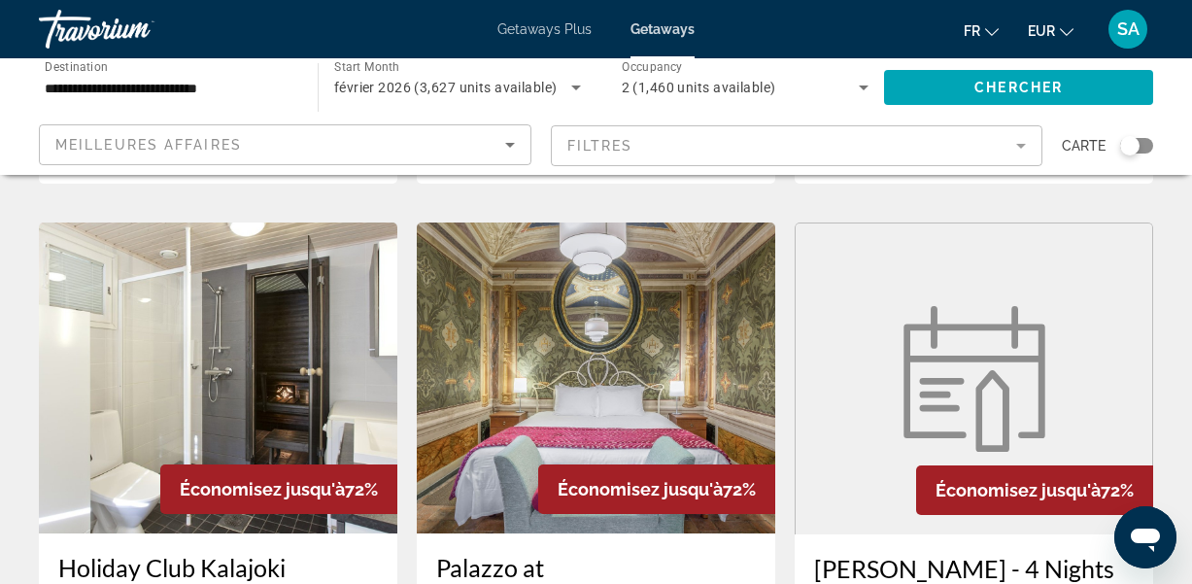
scroll to position [1444, 0]
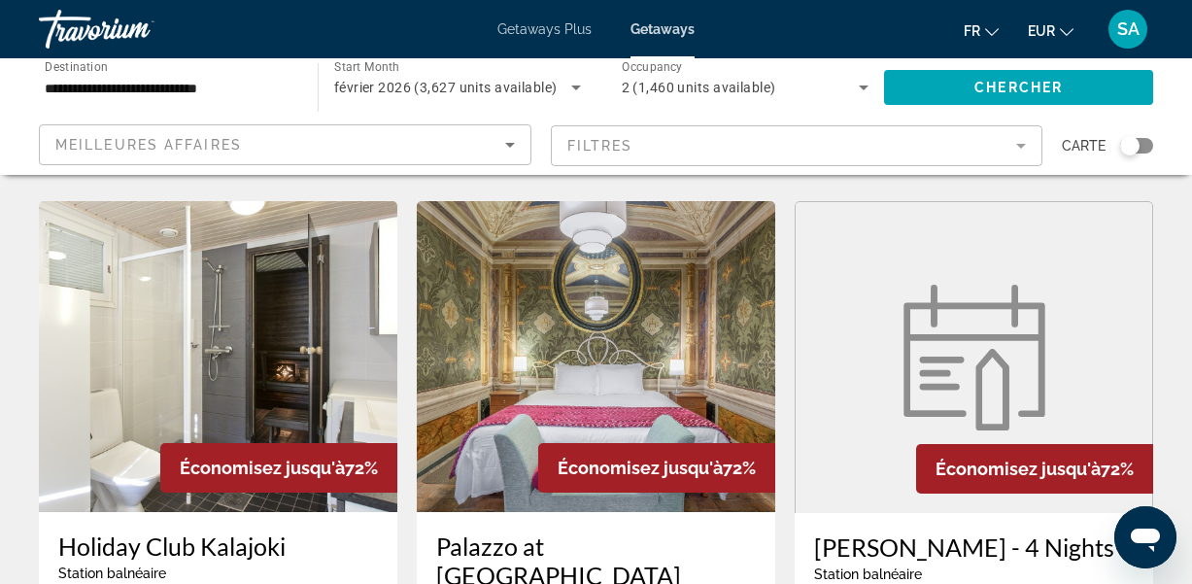
click at [535, 29] on span "Getaways Plus" at bounding box center [544, 29] width 94 height 16
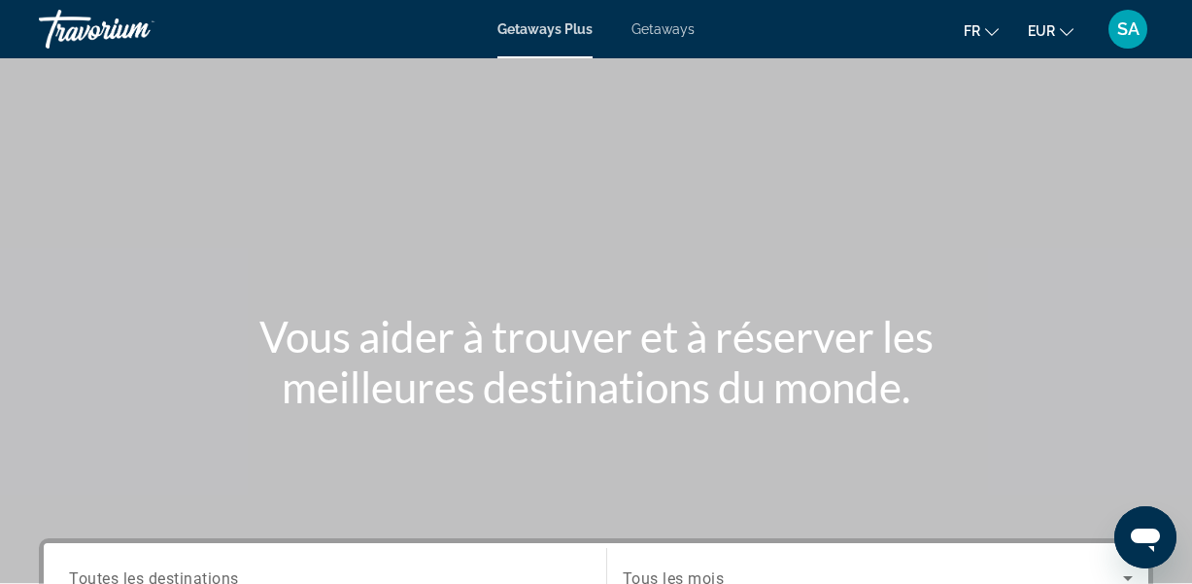
click at [535, 29] on span "Getaways Plus" at bounding box center [544, 29] width 95 height 16
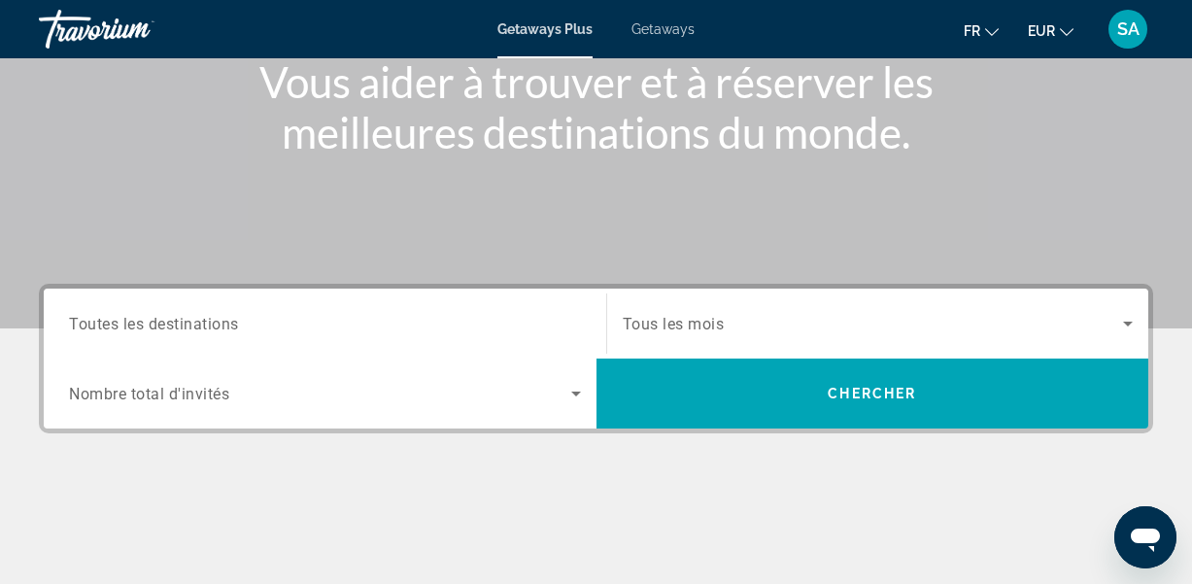
scroll to position [259, 0]
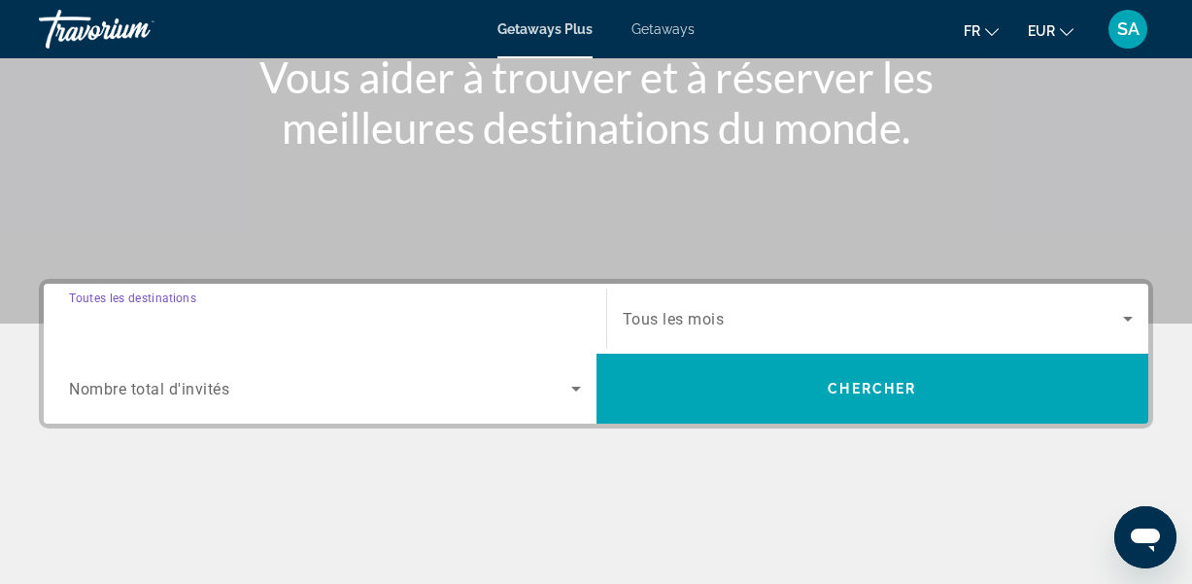
click at [343, 313] on input "Destination Toutes les destinations" at bounding box center [325, 319] width 512 height 23
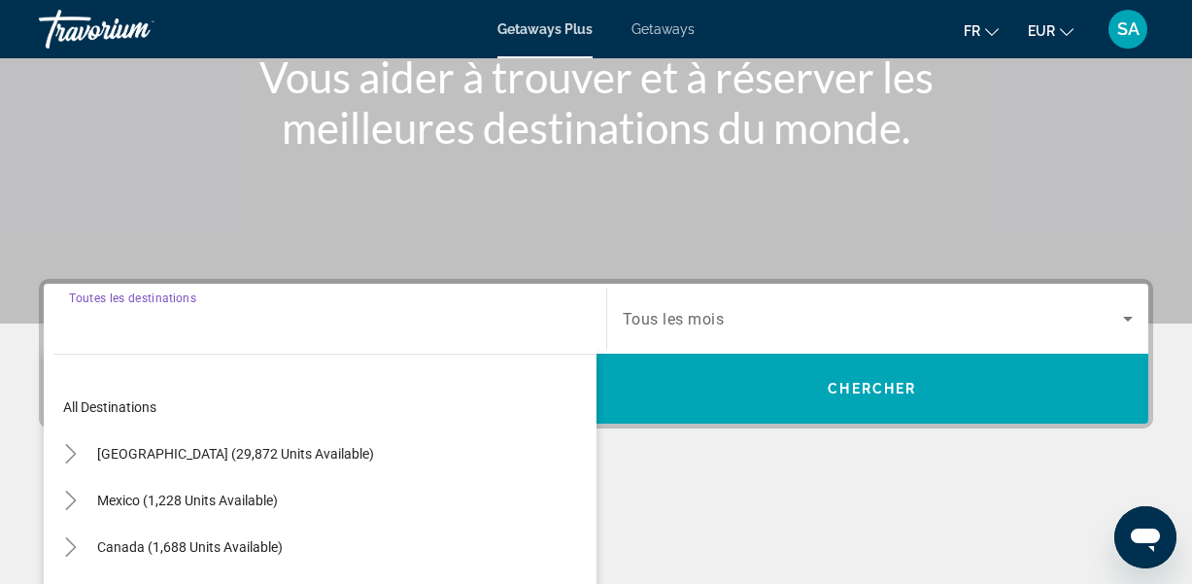
scroll to position [475, 0]
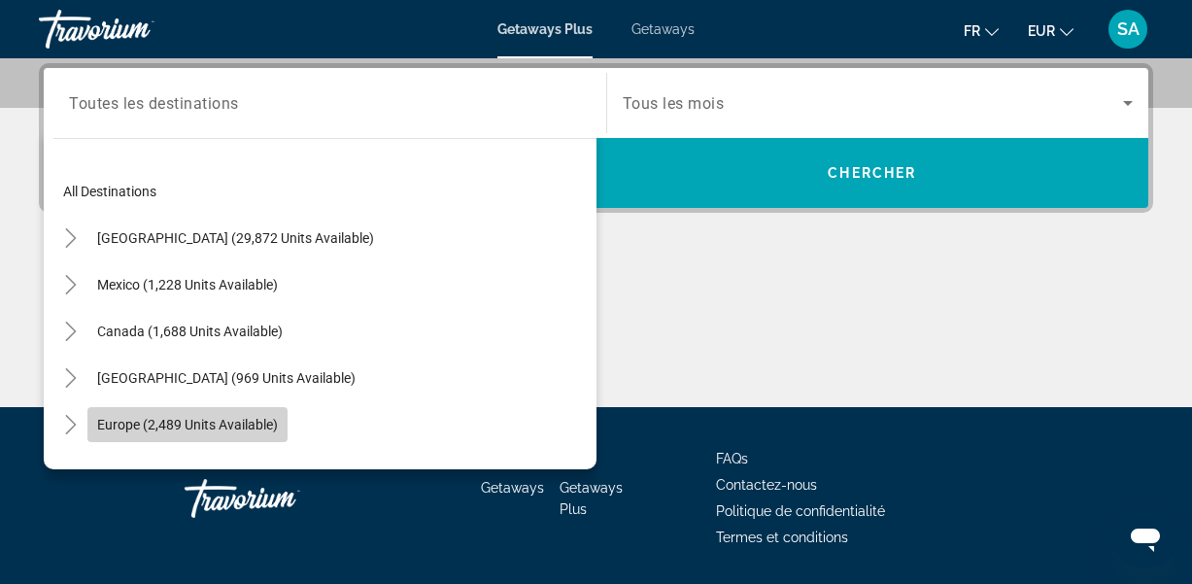
click at [106, 424] on span "Europe (2,489 units available)" at bounding box center [187, 425] width 181 height 16
type input "**********"
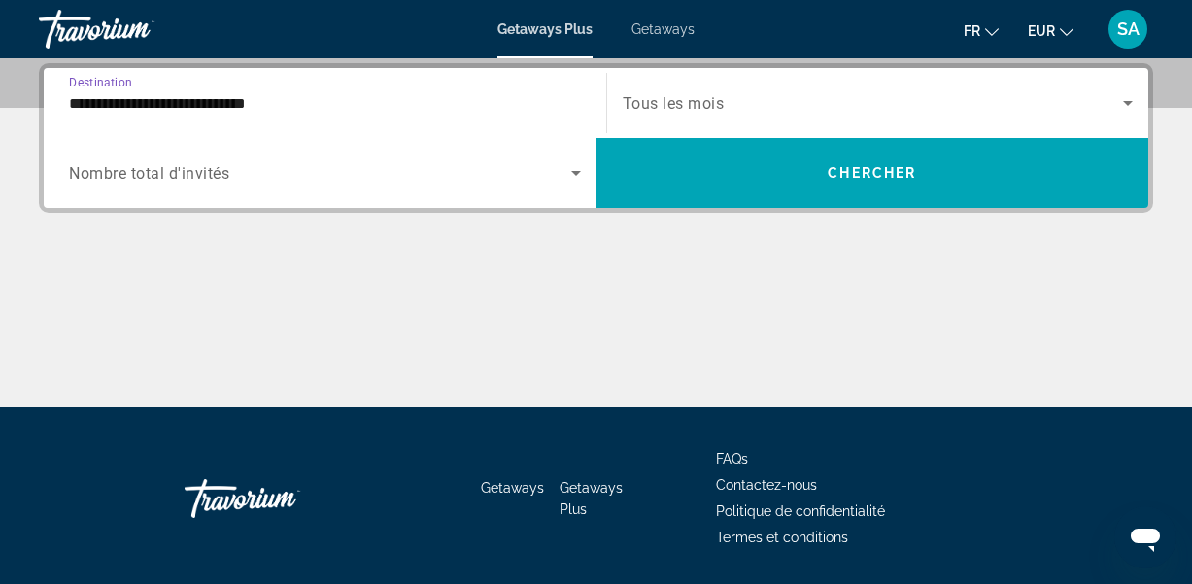
click at [208, 168] on span "Nombre total d'invités" at bounding box center [149, 173] width 160 height 18
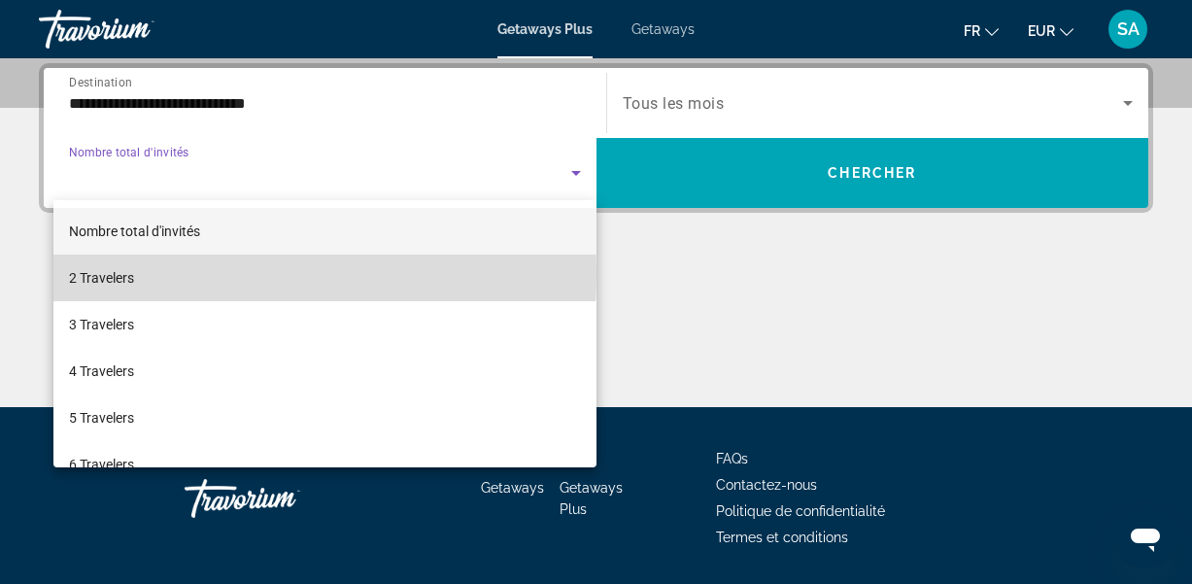
click at [166, 273] on mat-option "2 Travelers" at bounding box center [324, 277] width 543 height 47
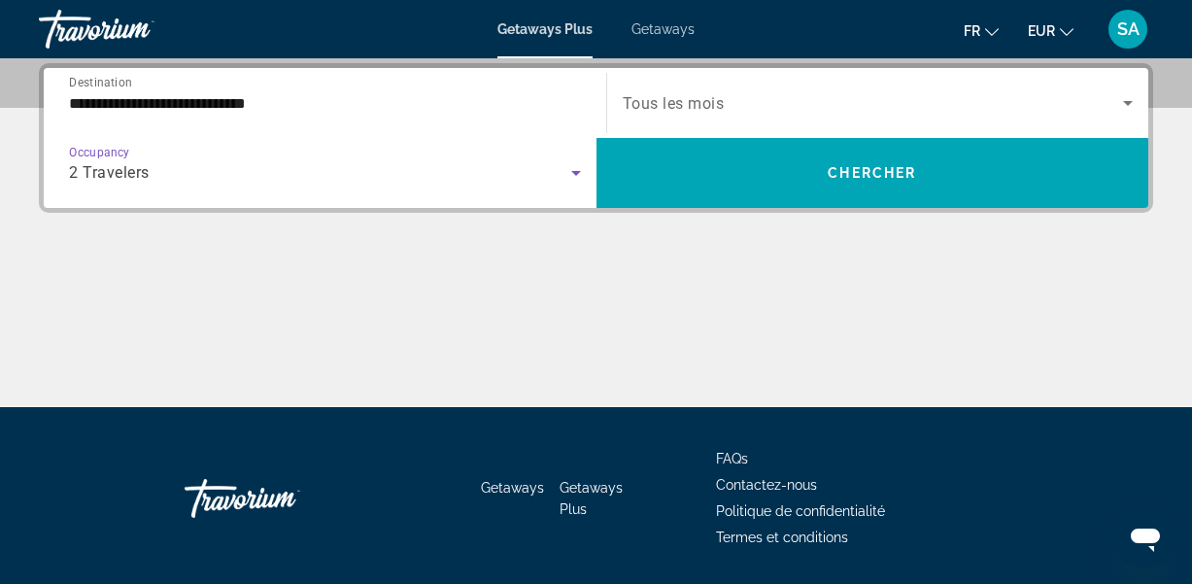
click at [896, 99] on span "Search widget" at bounding box center [873, 102] width 501 height 23
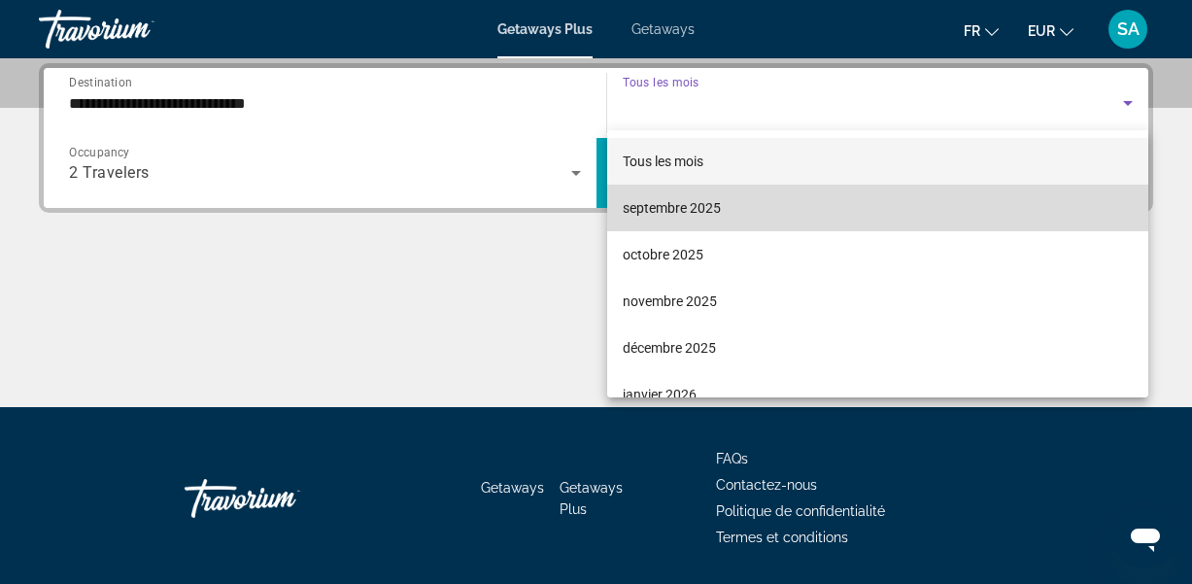
drag, startPoint x: 1130, startPoint y: 186, endPoint x: 1130, endPoint y: 197, distance: 11.7
click at [1130, 197] on mat-option "septembre 2025" at bounding box center [878, 208] width 542 height 47
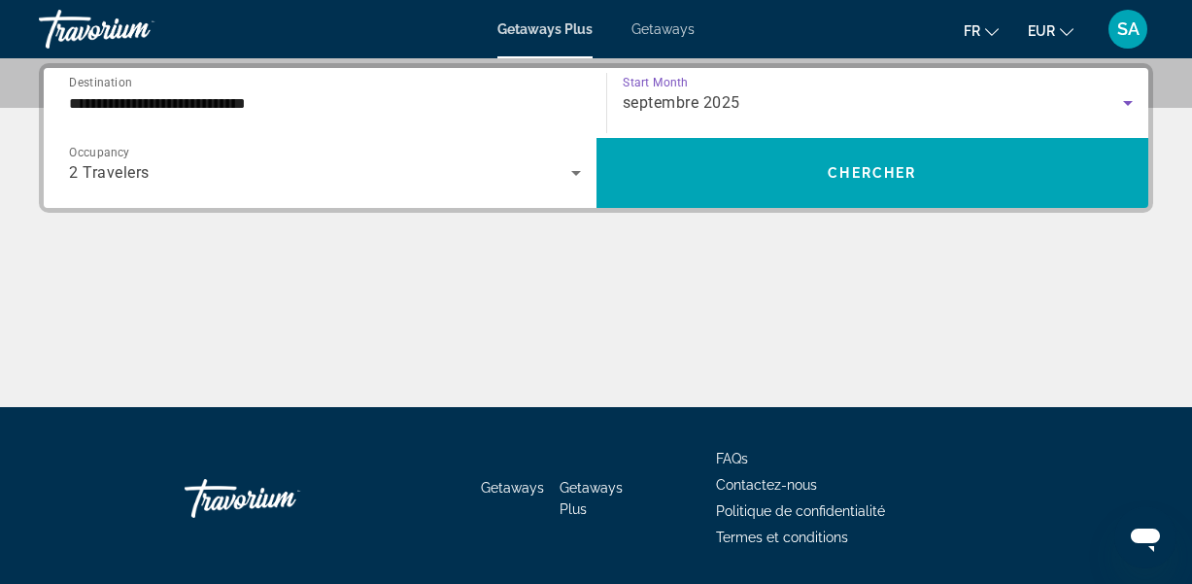
click at [1131, 107] on icon "Search widget" at bounding box center [1127, 102] width 23 height 23
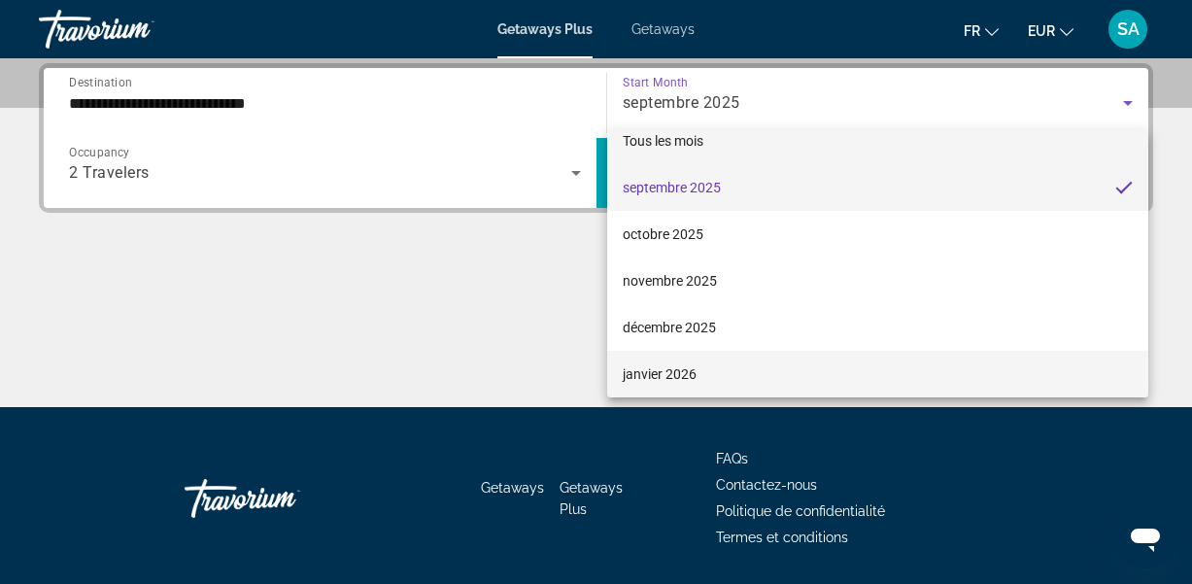
scroll to position [67, 0]
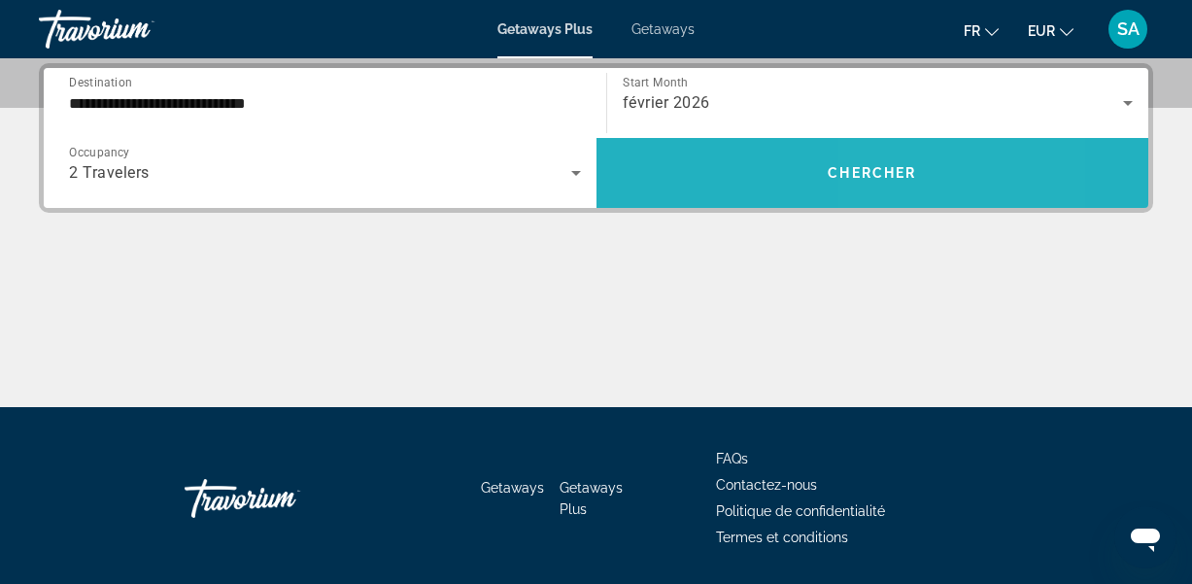
click at [941, 197] on span "Search widget" at bounding box center [872, 173] width 553 height 70
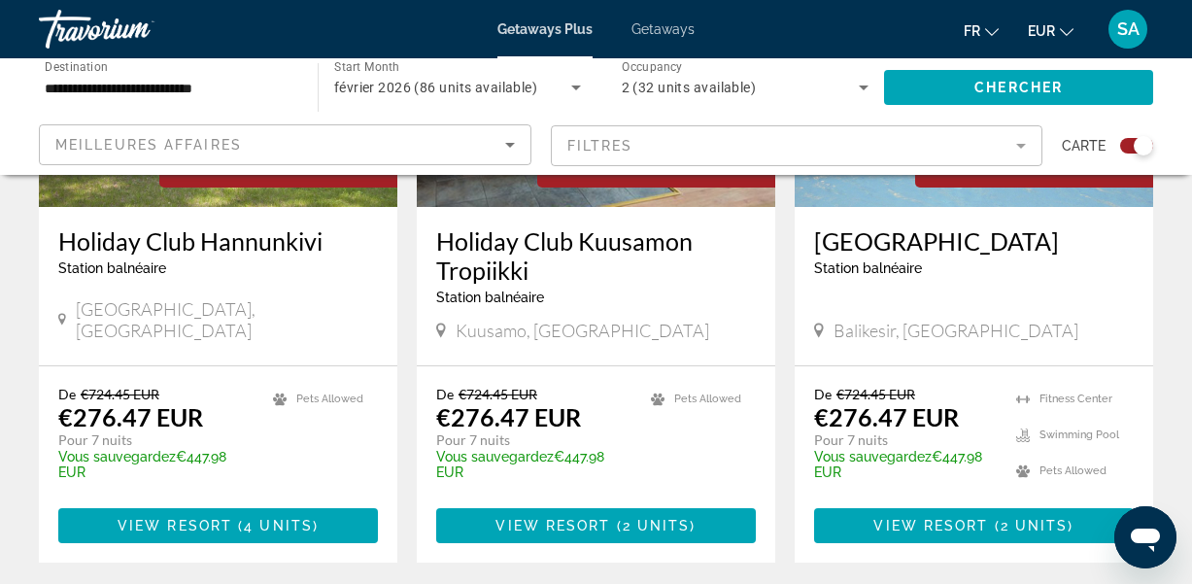
scroll to position [3068, 0]
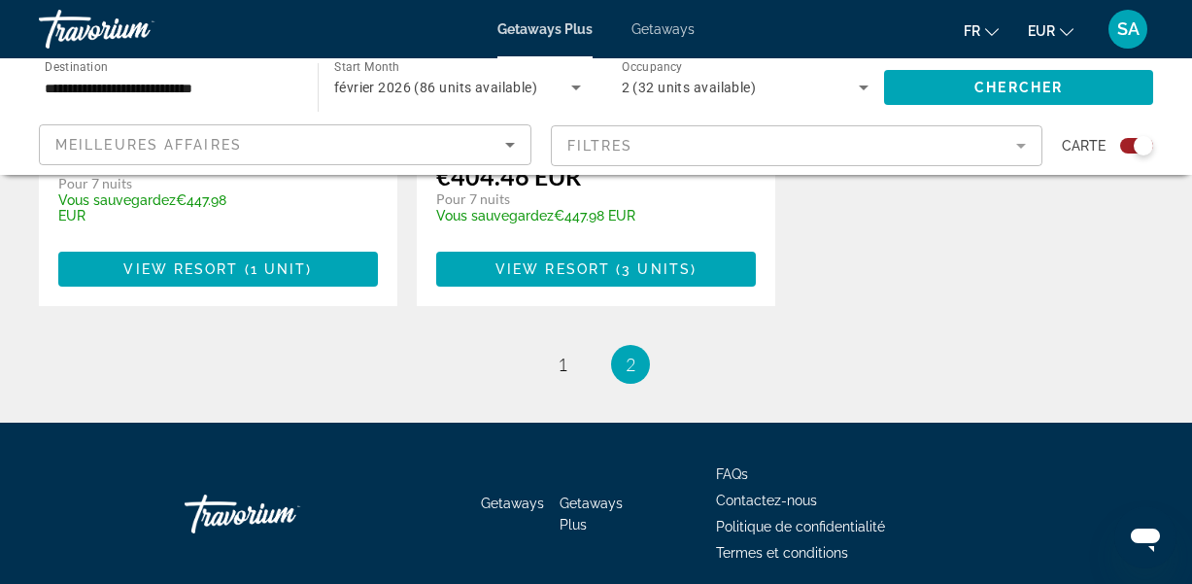
scroll to position [3367, 0]
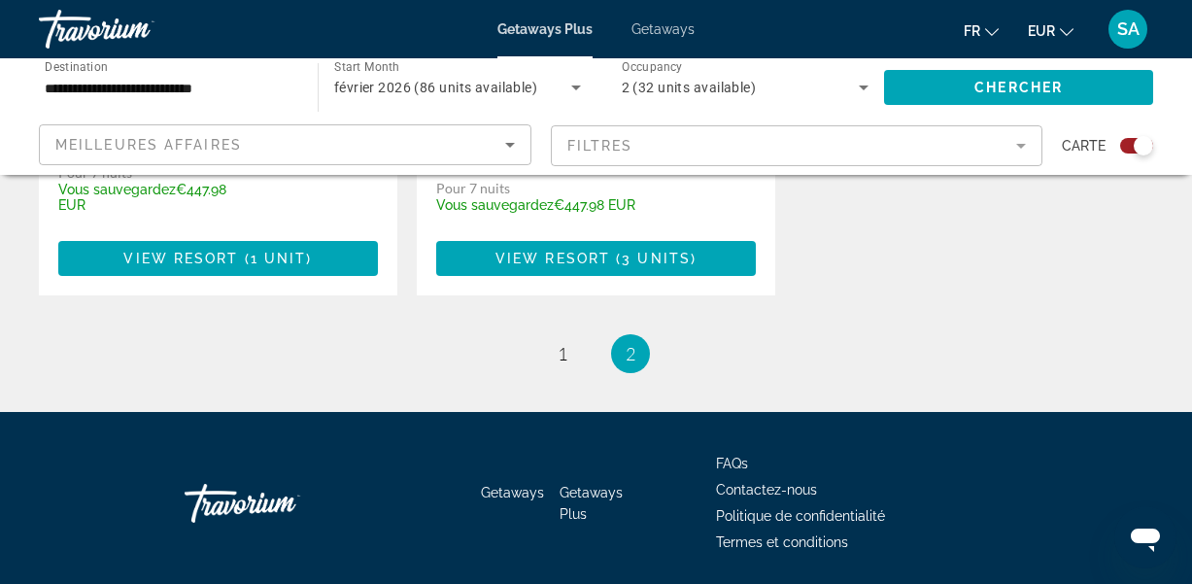
click at [645, 30] on span "Getaways" at bounding box center [662, 29] width 63 height 16
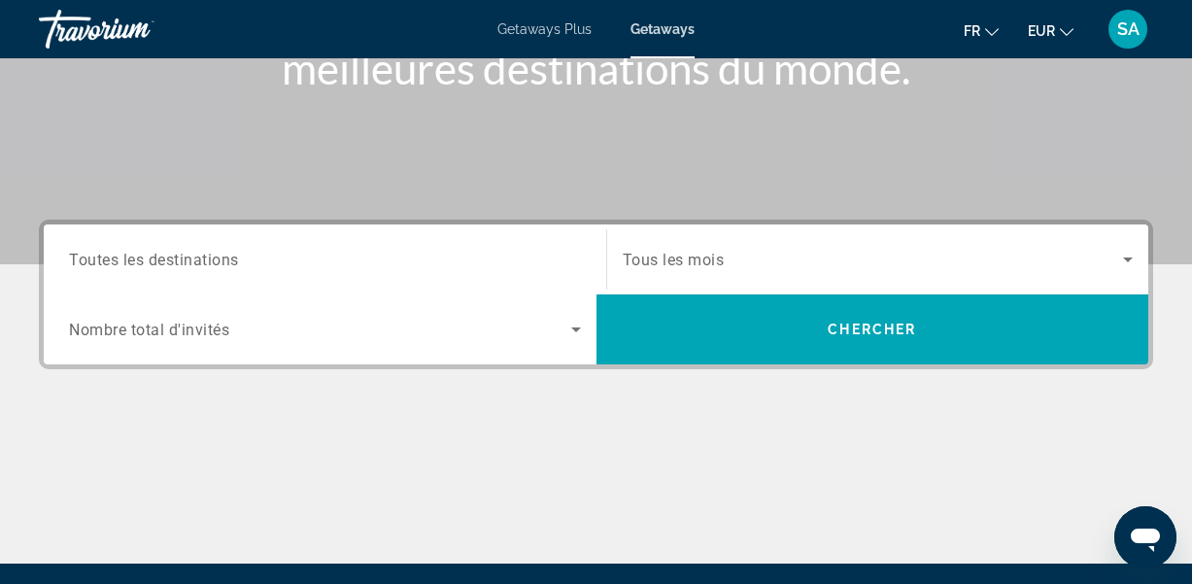
scroll to position [323, 0]
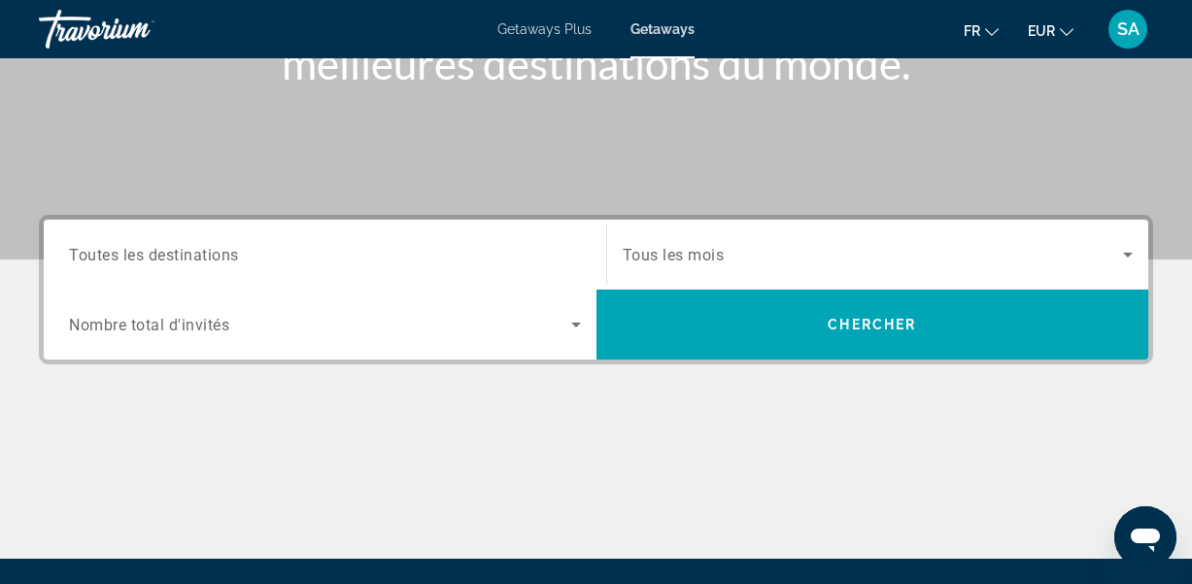
click at [214, 255] on span "Toutes les destinations" at bounding box center [154, 254] width 170 height 18
click at [214, 255] on input "Destination Toutes les destinations" at bounding box center [325, 255] width 512 height 23
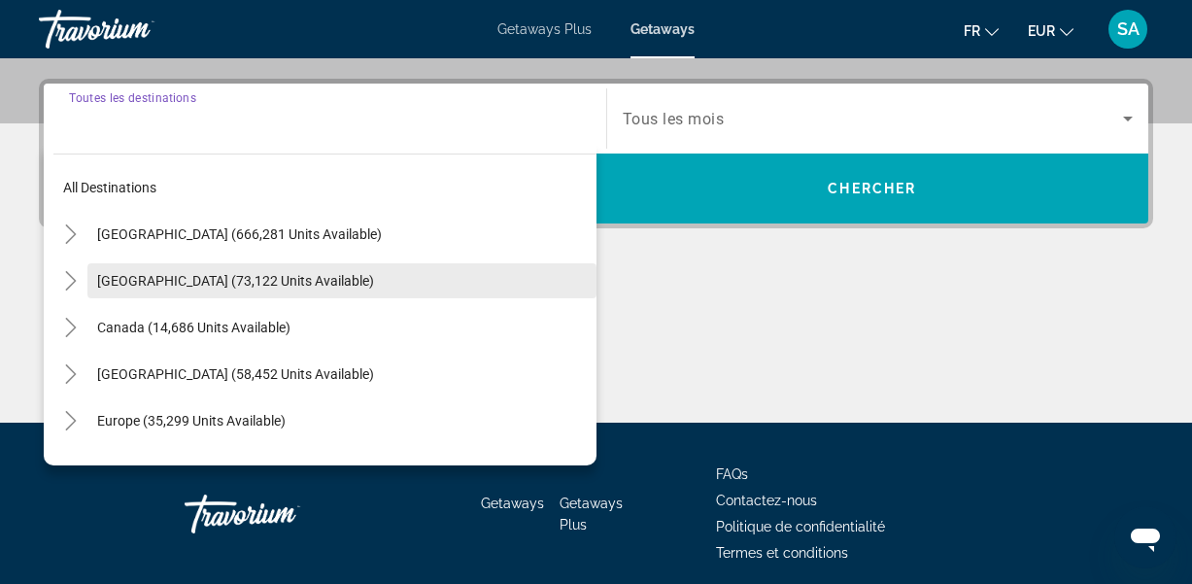
scroll to position [475, 0]
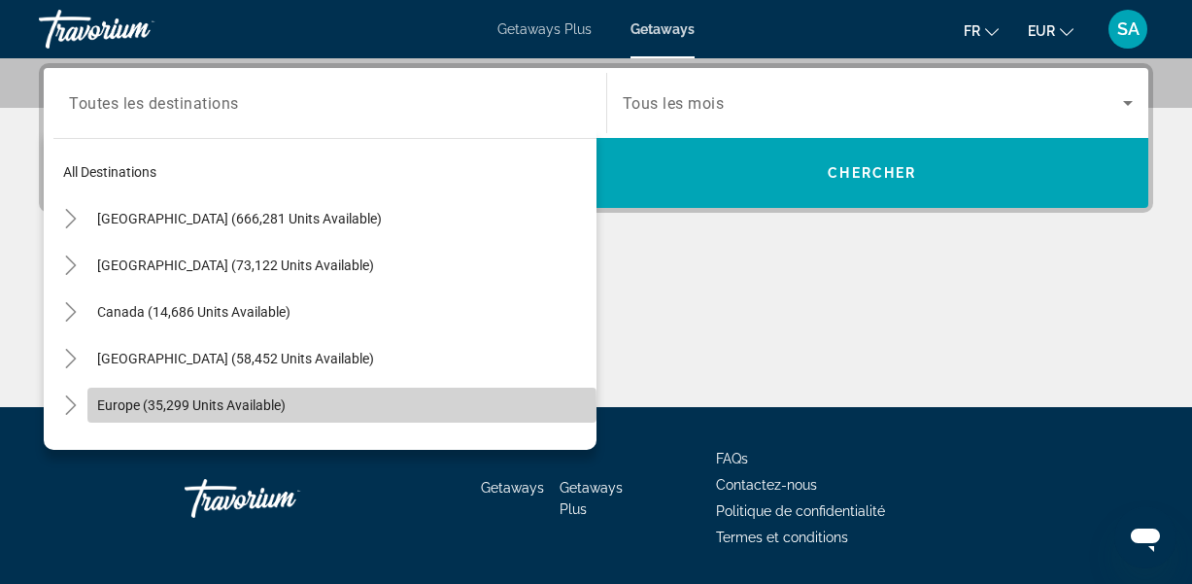
click at [112, 410] on span "Europe (35,299 units available)" at bounding box center [191, 405] width 188 height 16
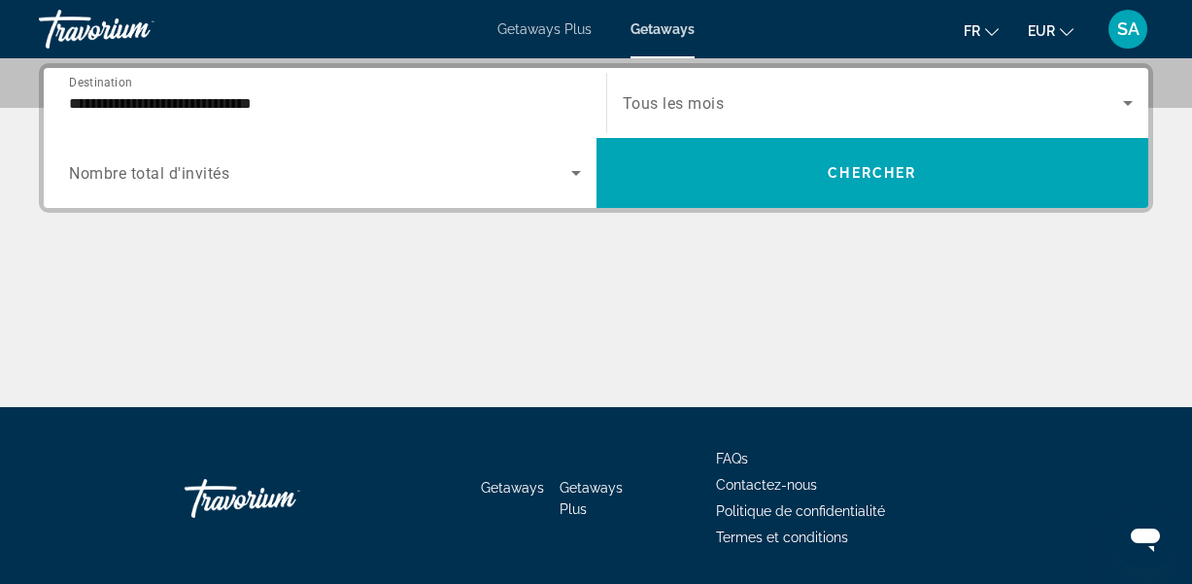
click at [105, 121] on div "**********" at bounding box center [325, 103] width 512 height 55
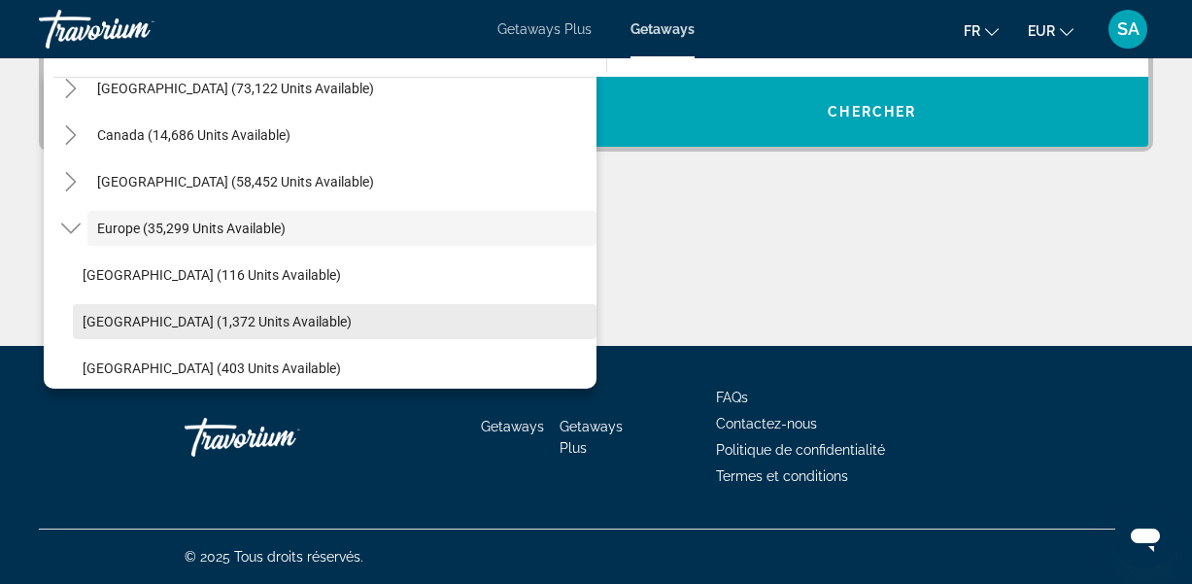
scroll to position [536, 0]
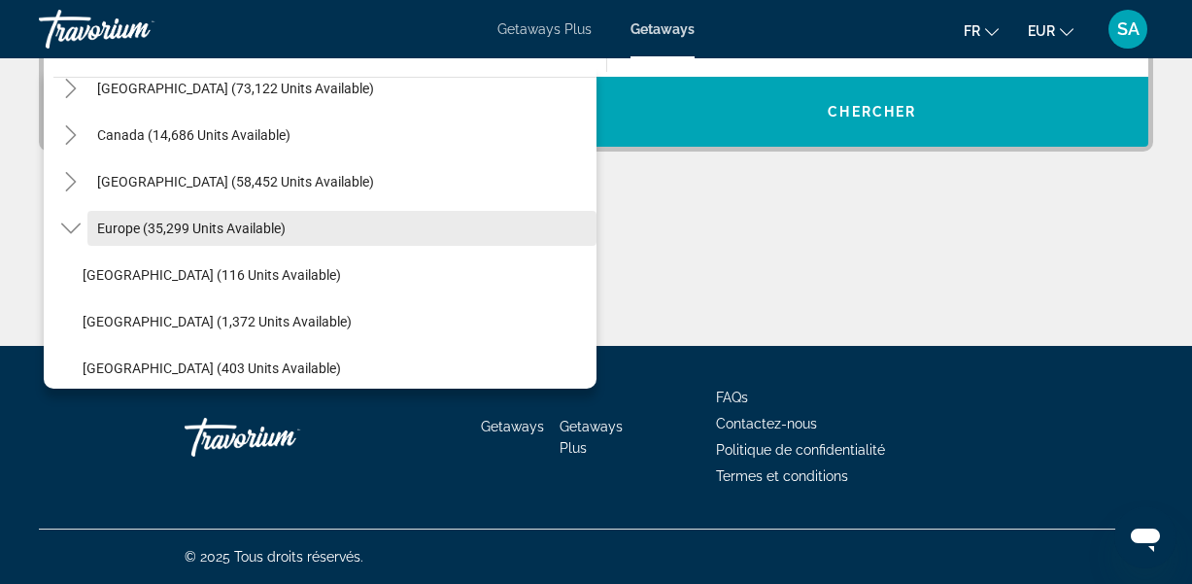
drag, startPoint x: 592, startPoint y: 144, endPoint x: 558, endPoint y: 268, distance: 128.9
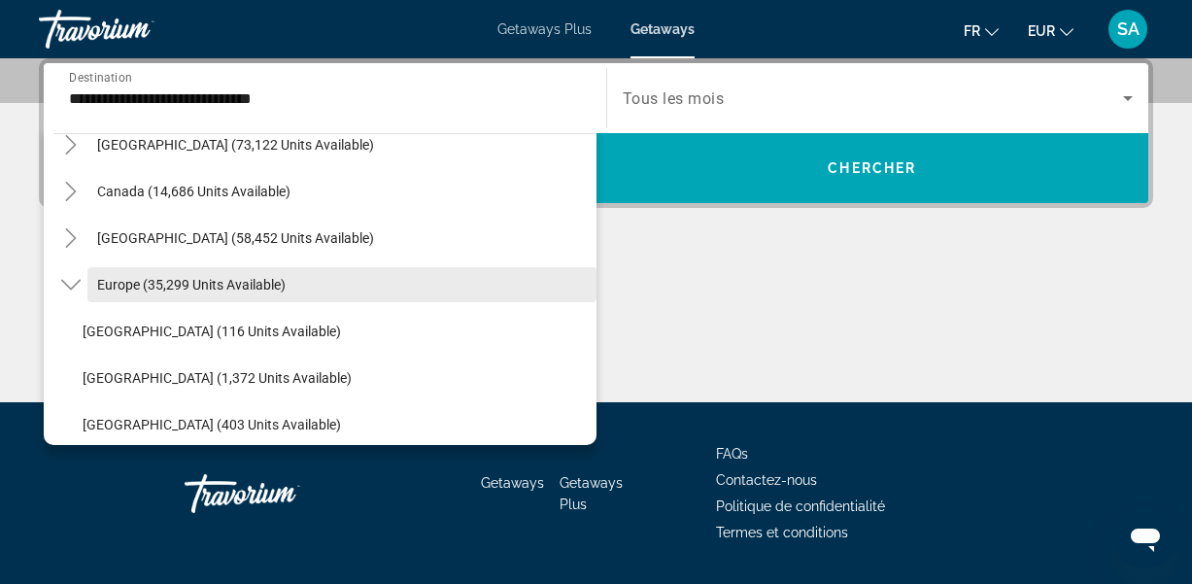
scroll to position [475, 0]
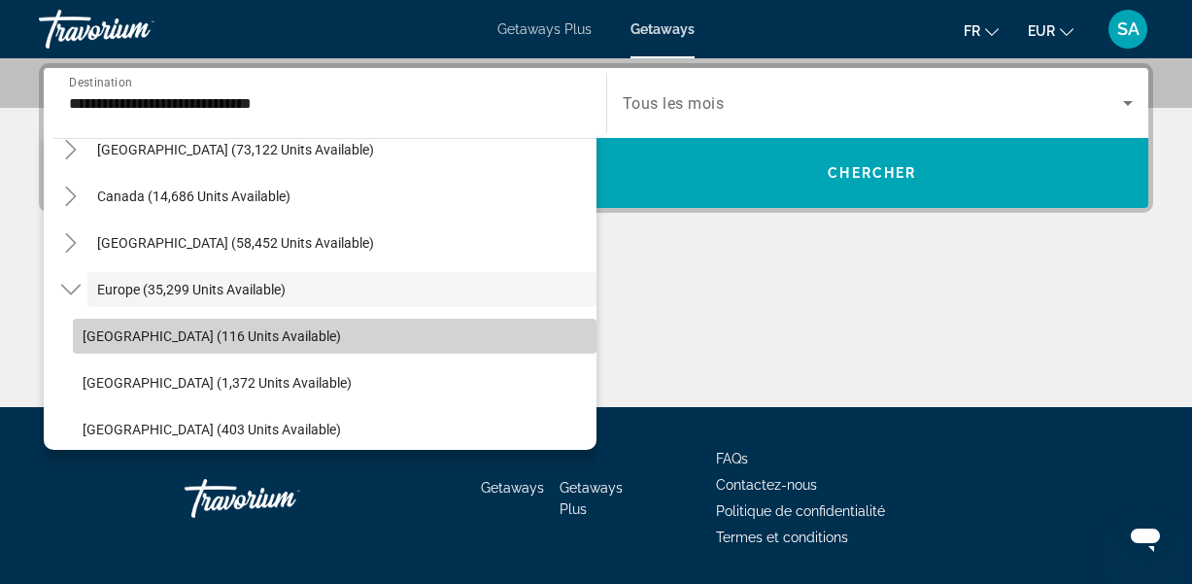
click at [497, 341] on span "Search widget" at bounding box center [335, 336] width 524 height 47
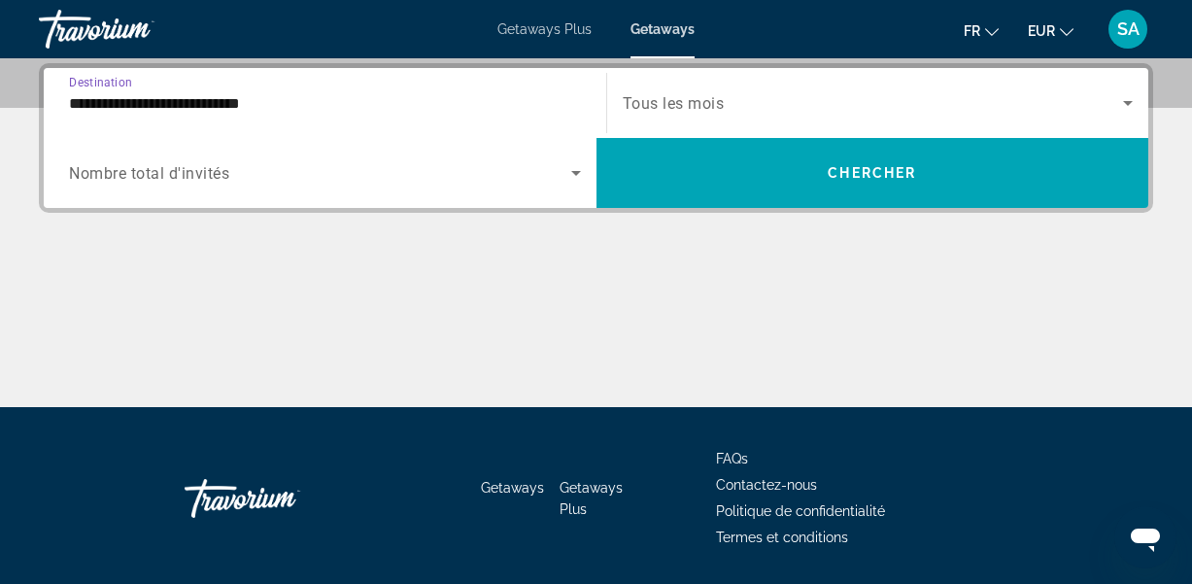
click at [559, 103] on input "**********" at bounding box center [325, 103] width 512 height 23
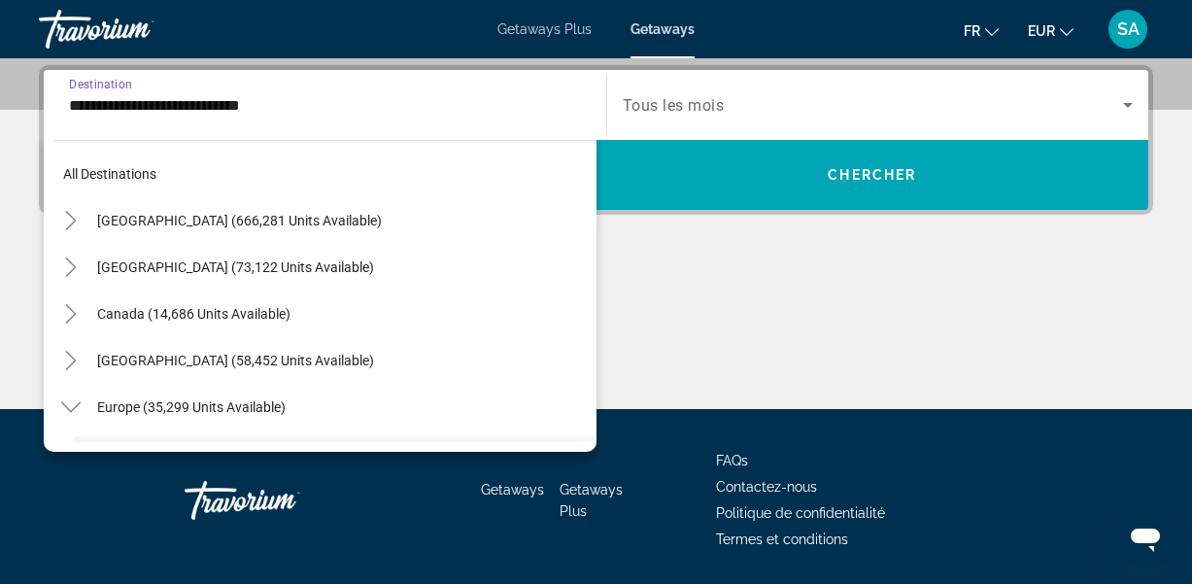
scroll to position [162, 0]
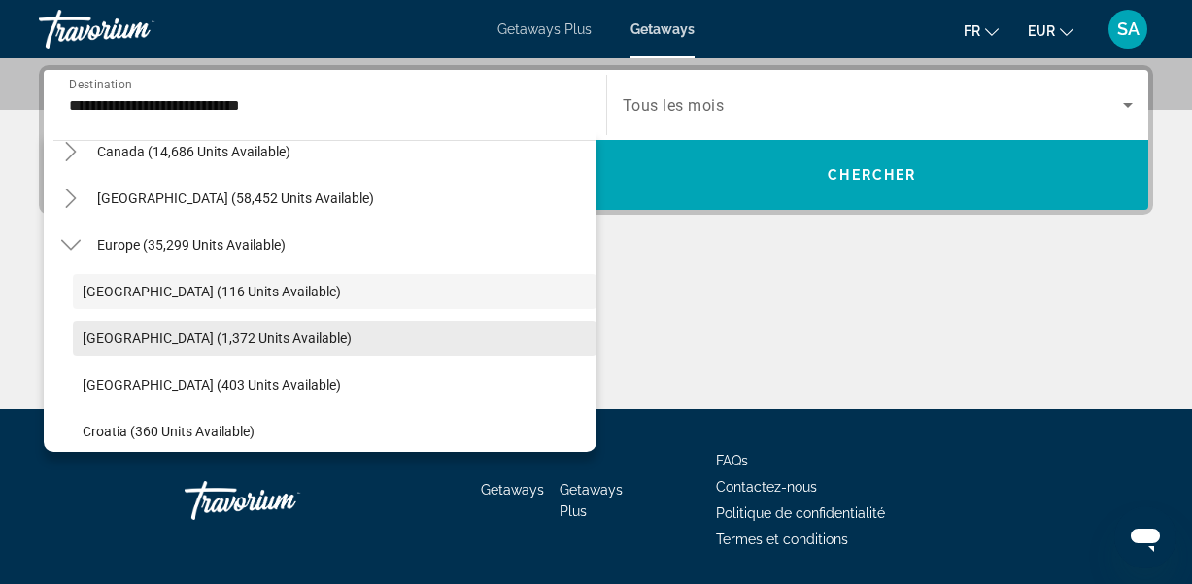
drag, startPoint x: 572, startPoint y: 155, endPoint x: 591, endPoint y: 320, distance: 165.2
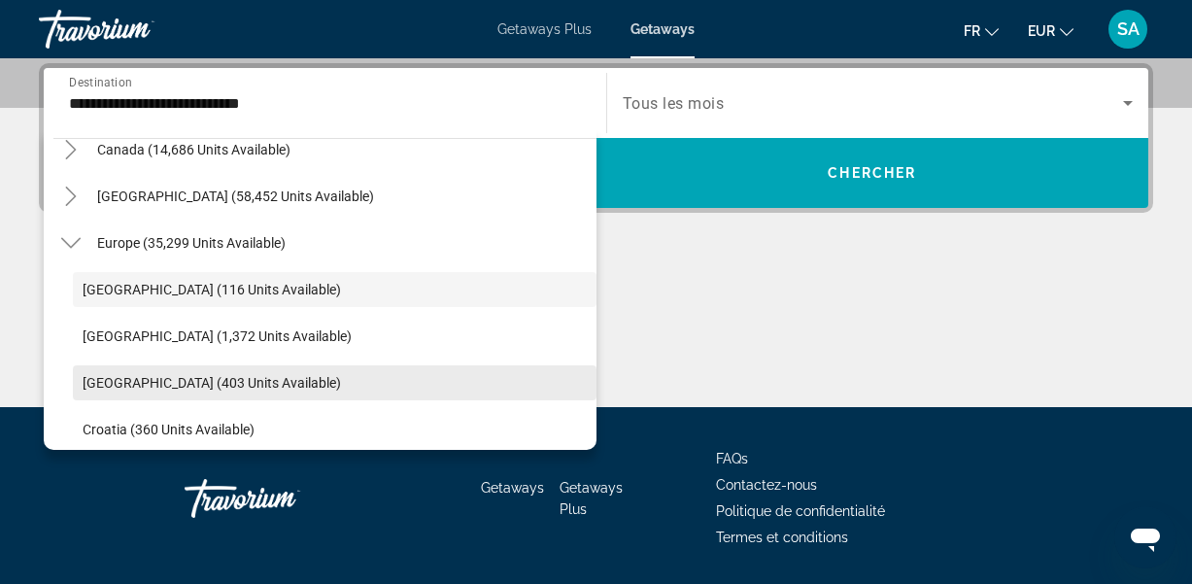
drag, startPoint x: 589, startPoint y: 208, endPoint x: 594, endPoint y: 378, distance: 170.1
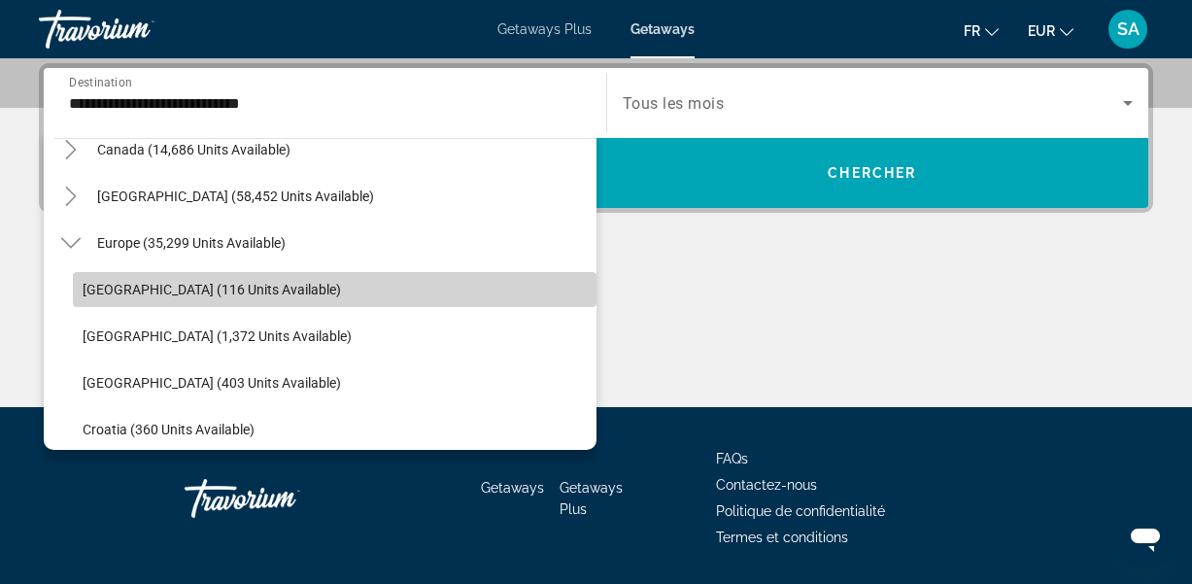
click at [570, 278] on span "Search widget" at bounding box center [335, 289] width 524 height 47
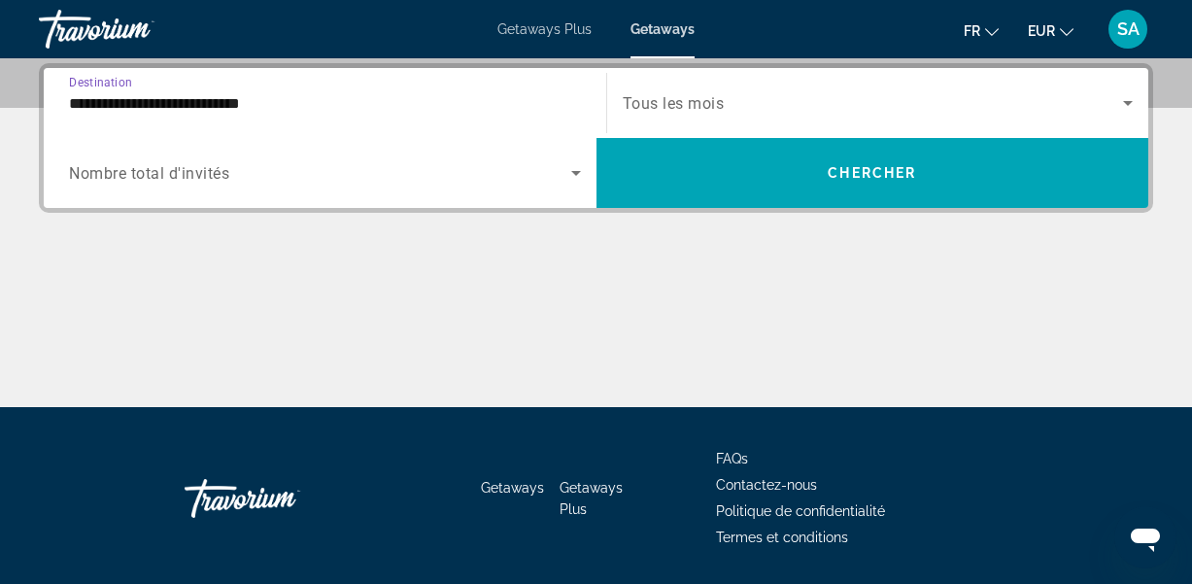
click at [533, 112] on input "**********" at bounding box center [325, 103] width 512 height 23
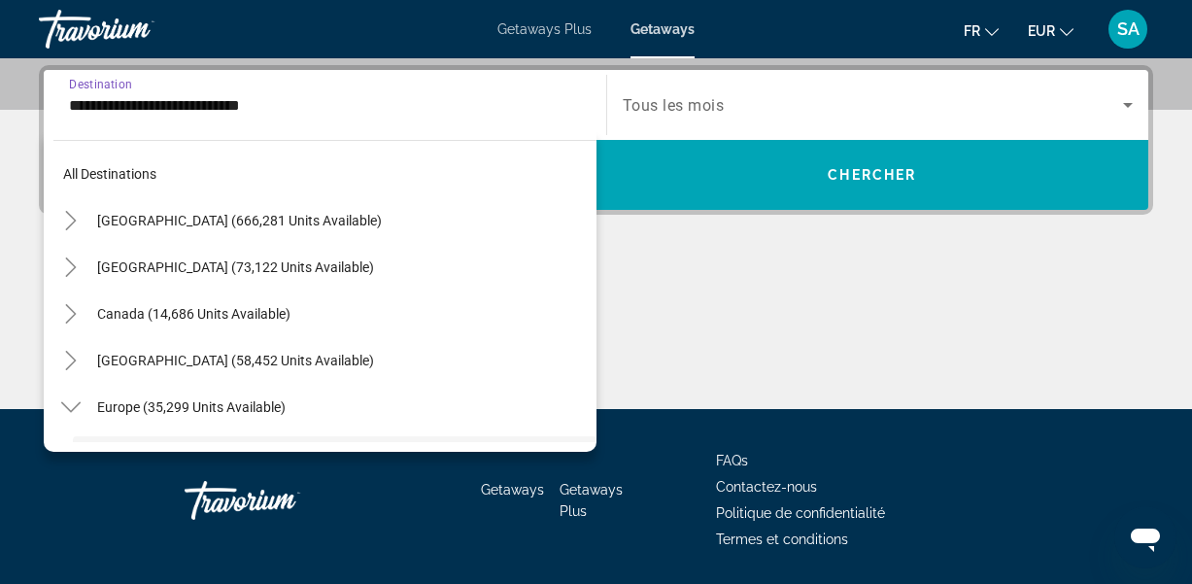
scroll to position [162, 0]
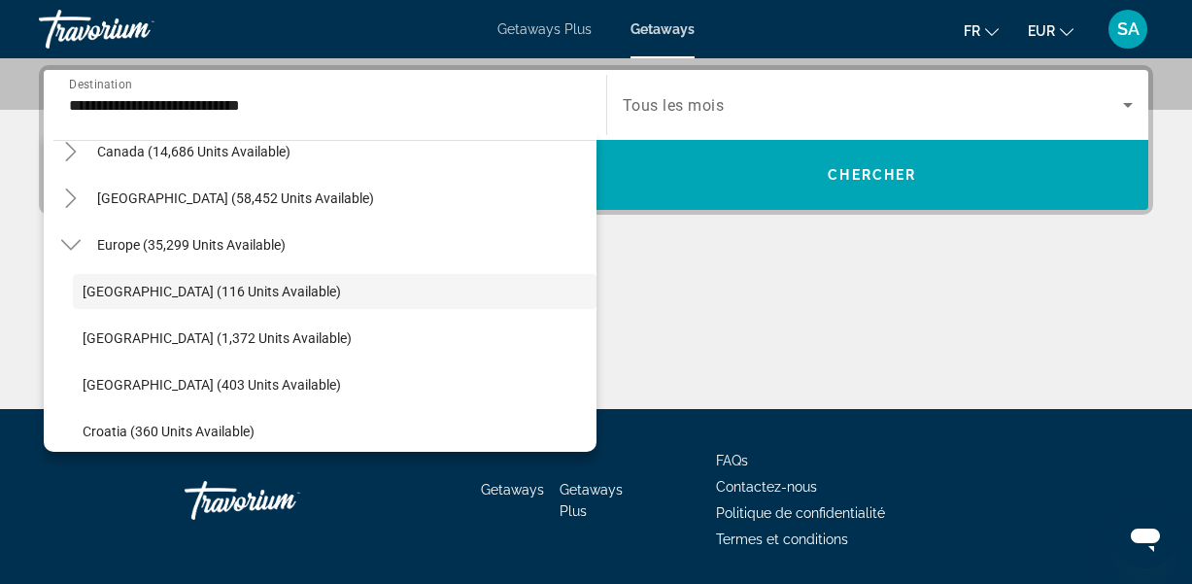
drag, startPoint x: 574, startPoint y: 160, endPoint x: 476, endPoint y: 460, distance: 315.8
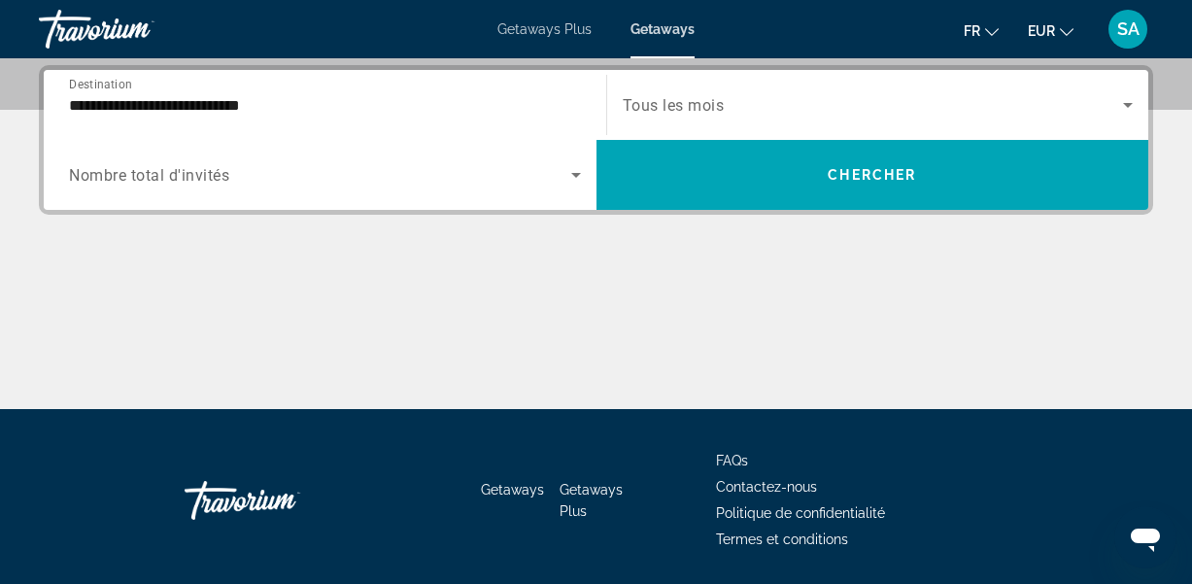
click at [466, 98] on input "**********" at bounding box center [325, 105] width 512 height 23
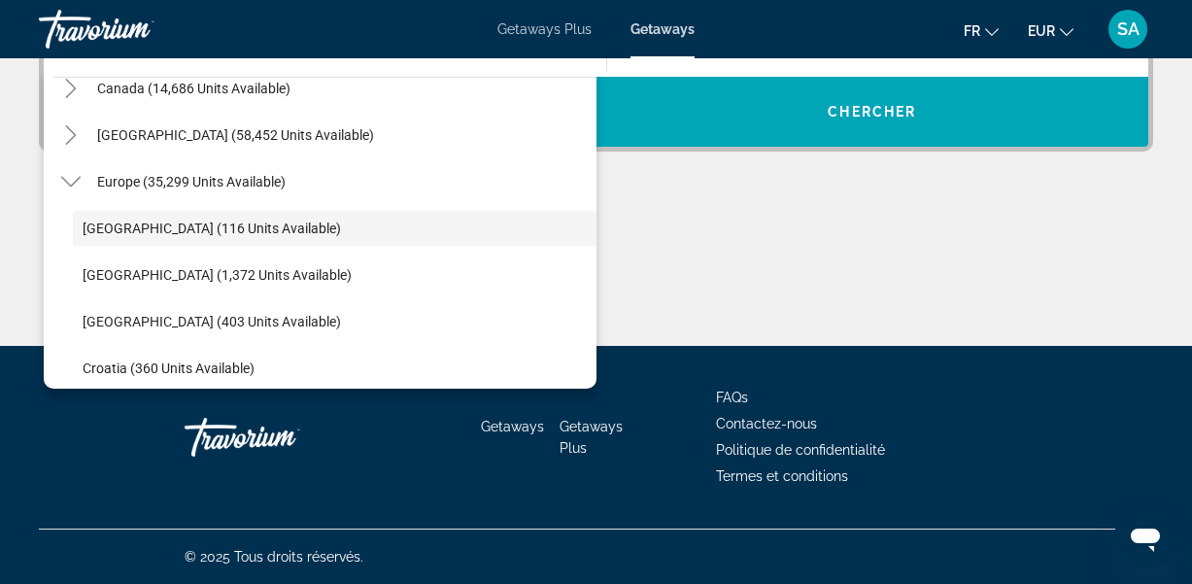
scroll to position [536, 0]
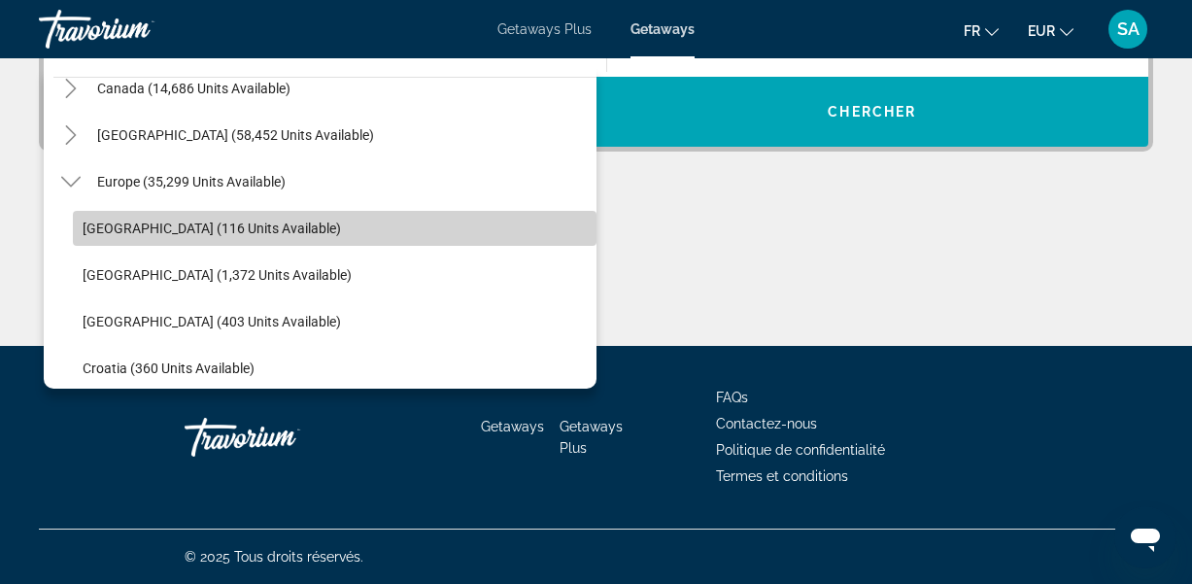
click at [411, 222] on span "Search widget" at bounding box center [335, 228] width 524 height 47
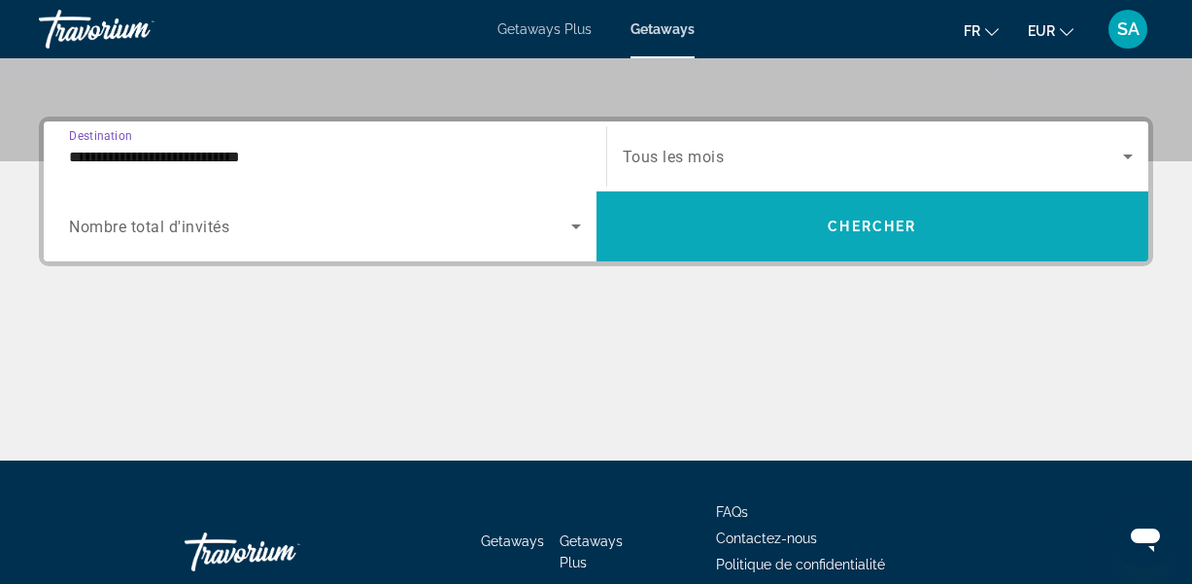
scroll to position [411, 0]
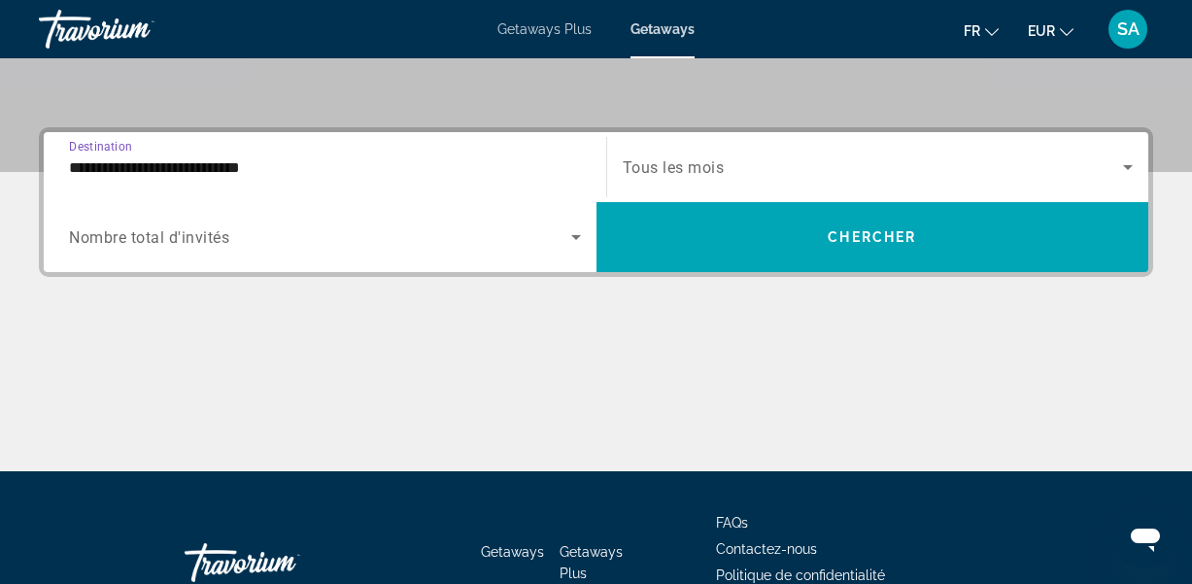
click at [556, 170] on input "**********" at bounding box center [325, 167] width 512 height 23
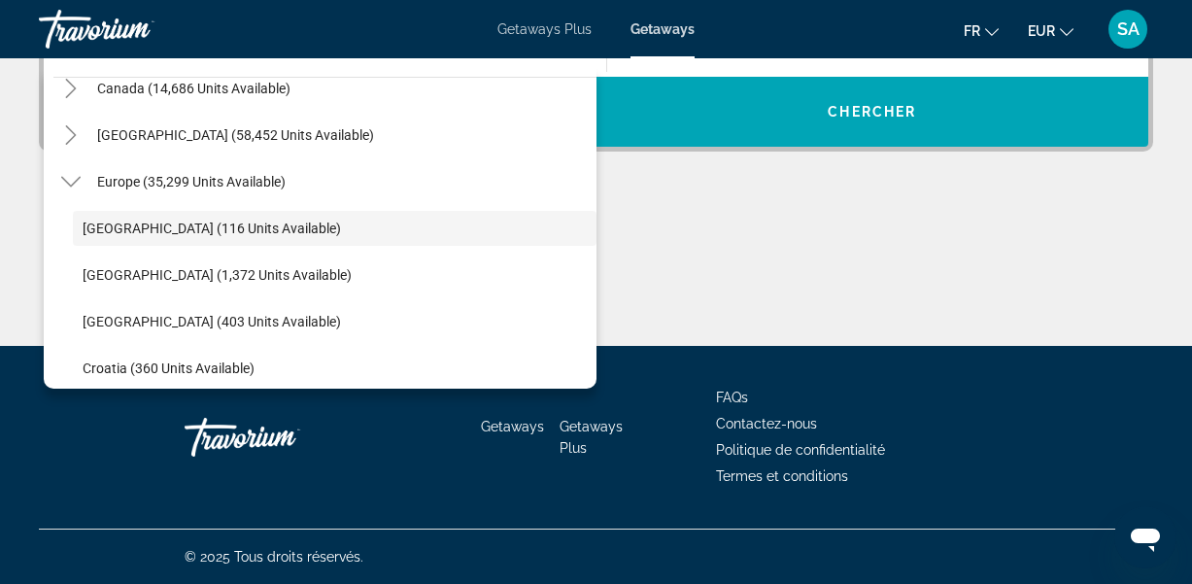
scroll to position [536, 0]
click at [75, 188] on icon "Toggle Europe (35,299 units available)" at bounding box center [70, 181] width 19 height 19
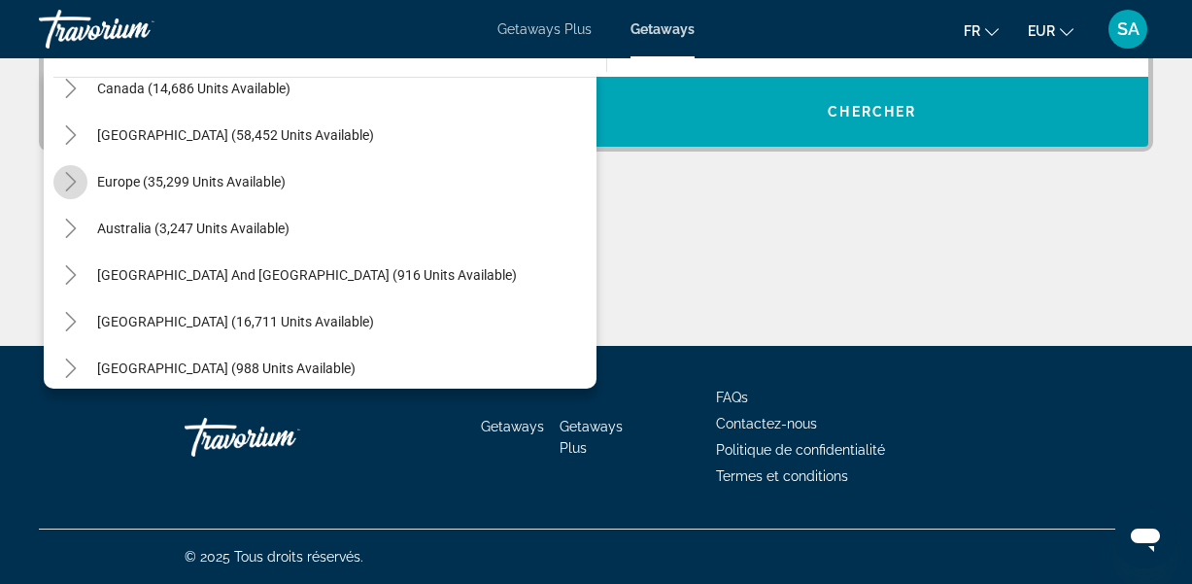
click at [67, 187] on icon "Toggle Europe (35,299 units available)" at bounding box center [70, 181] width 19 height 19
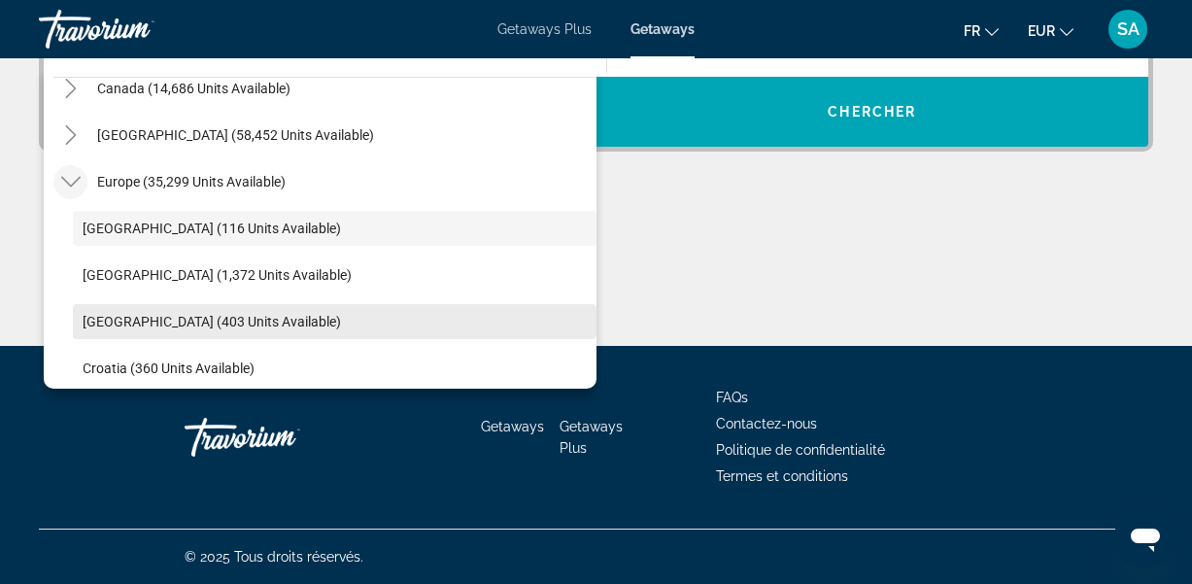
drag, startPoint x: 588, startPoint y: 159, endPoint x: 564, endPoint y: 332, distance: 174.5
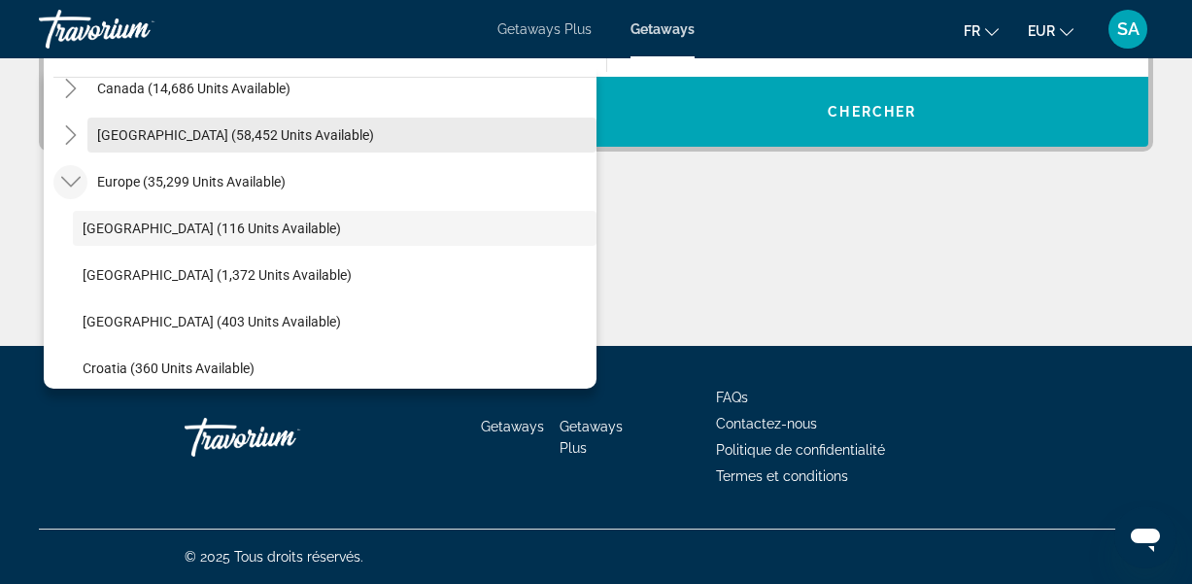
scroll to position [475, 0]
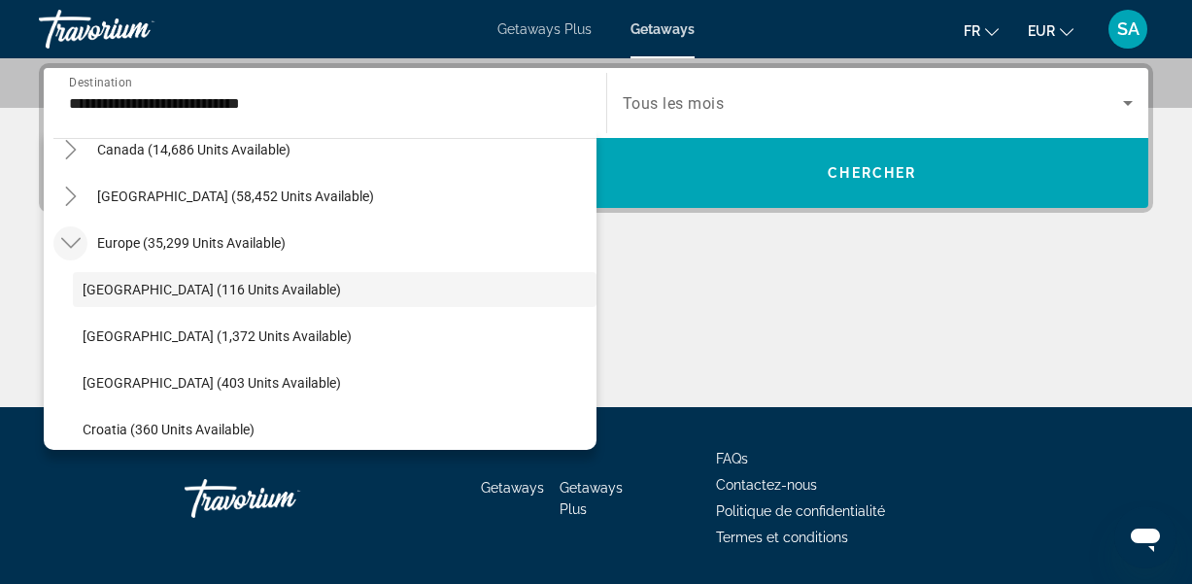
drag, startPoint x: 592, startPoint y: 188, endPoint x: 456, endPoint y: 491, distance: 331.3
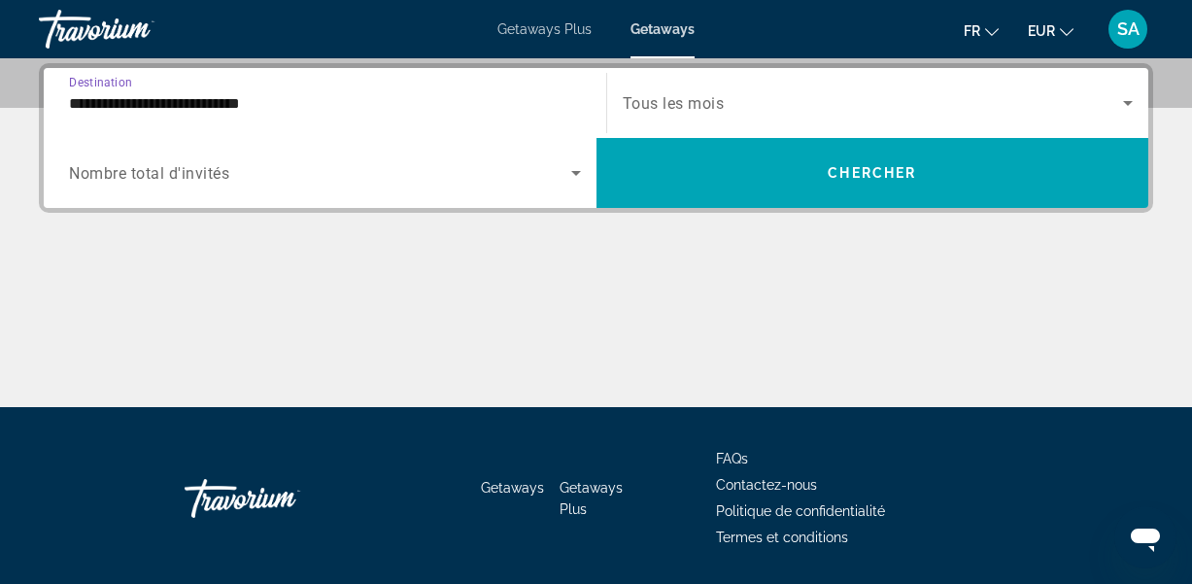
click at [347, 97] on input "**********" at bounding box center [325, 103] width 512 height 23
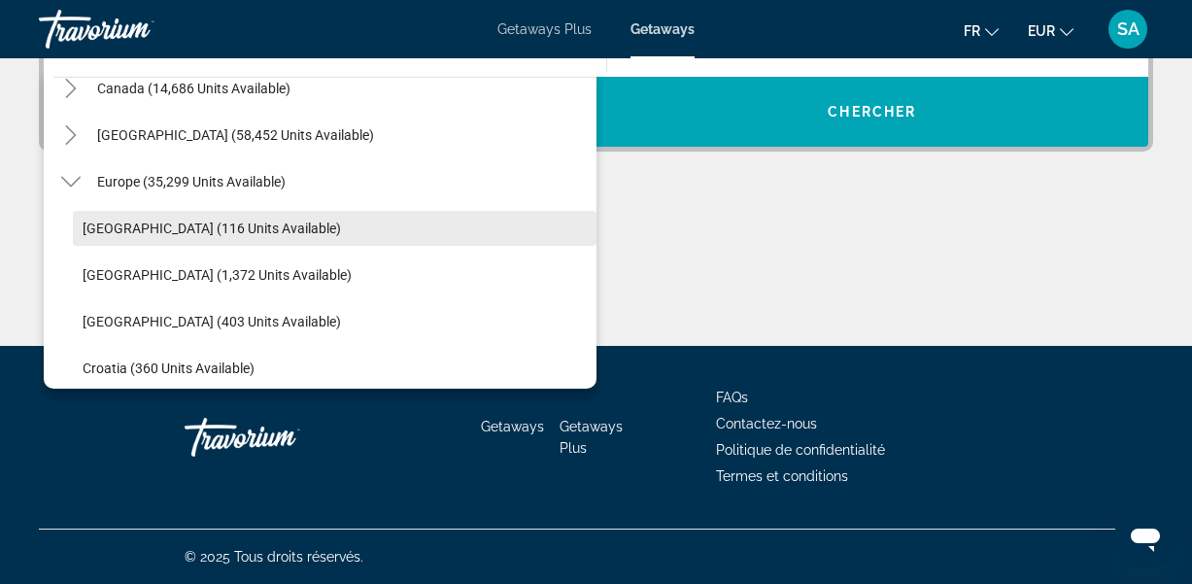
scroll to position [536, 0]
drag, startPoint x: 475, startPoint y: 386, endPoint x: 550, endPoint y: 294, distance: 118.0
click at [507, 353] on div "All destinations [GEOGRAPHIC_DATA] (666,281 units available) [GEOGRAPHIC_DATA] …" at bounding box center [320, 228] width 553 height 322
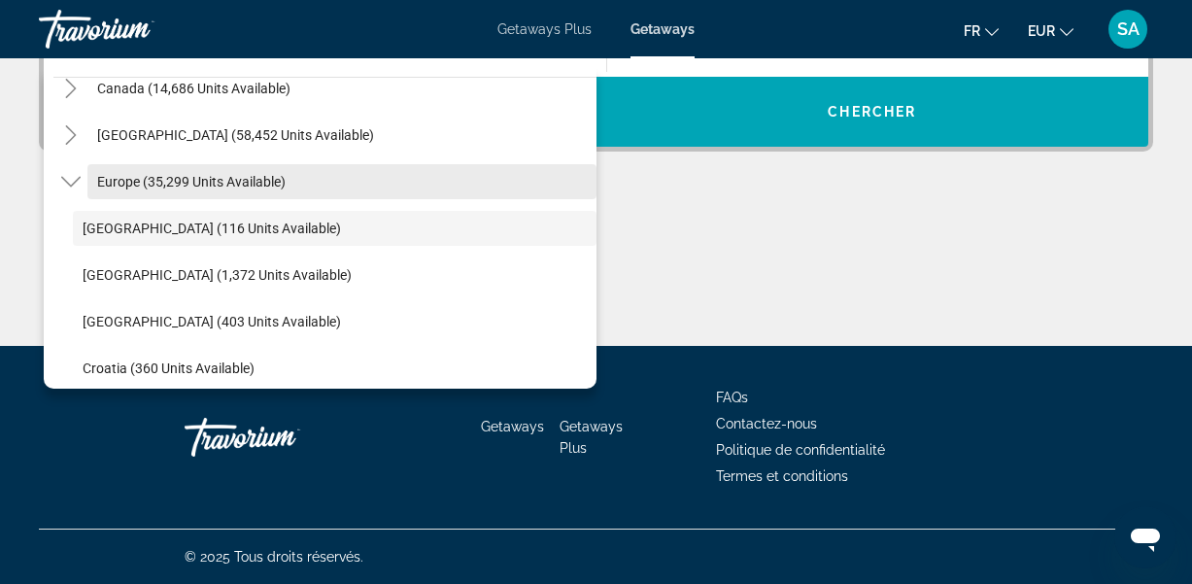
scroll to position [475, 0]
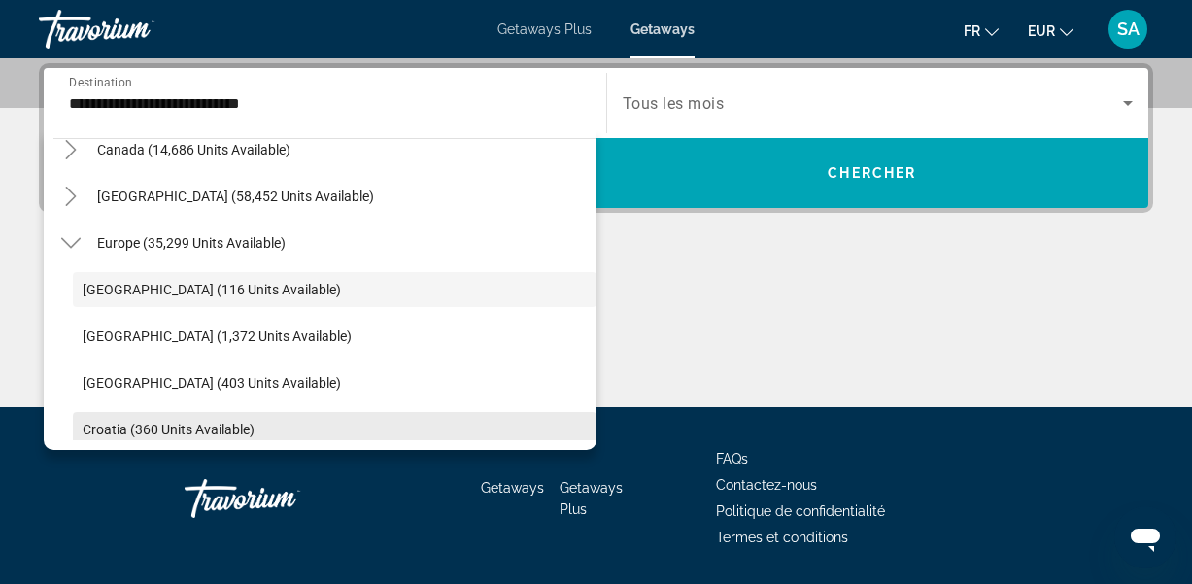
drag, startPoint x: 590, startPoint y: 193, endPoint x: 558, endPoint y: 435, distance: 244.0
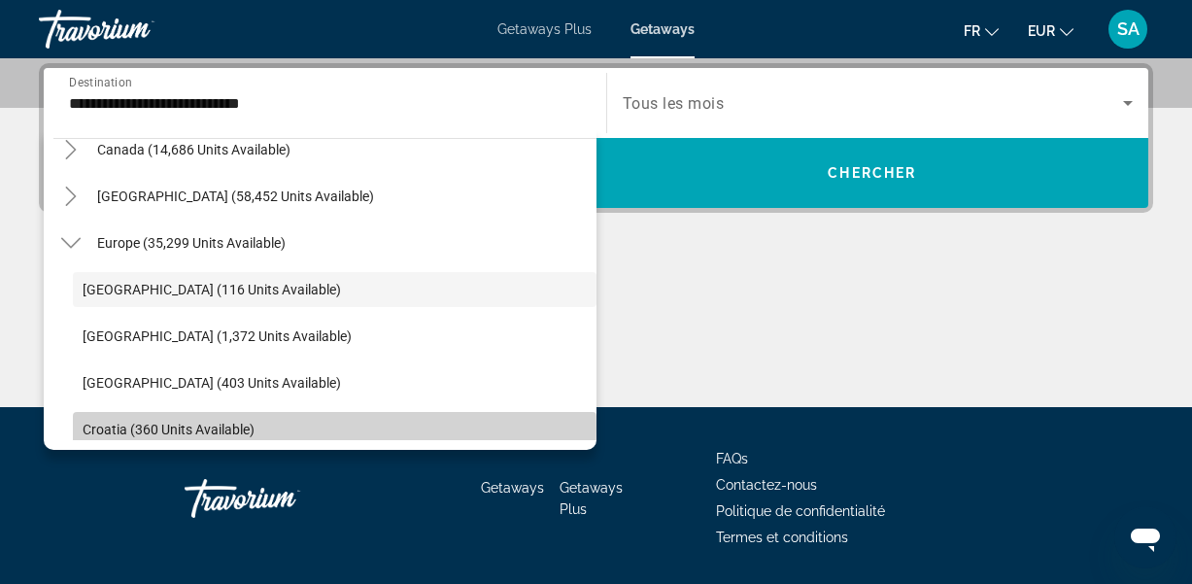
click at [232, 429] on span "Croatia (360 units available)" at bounding box center [169, 430] width 172 height 16
type input "**********"
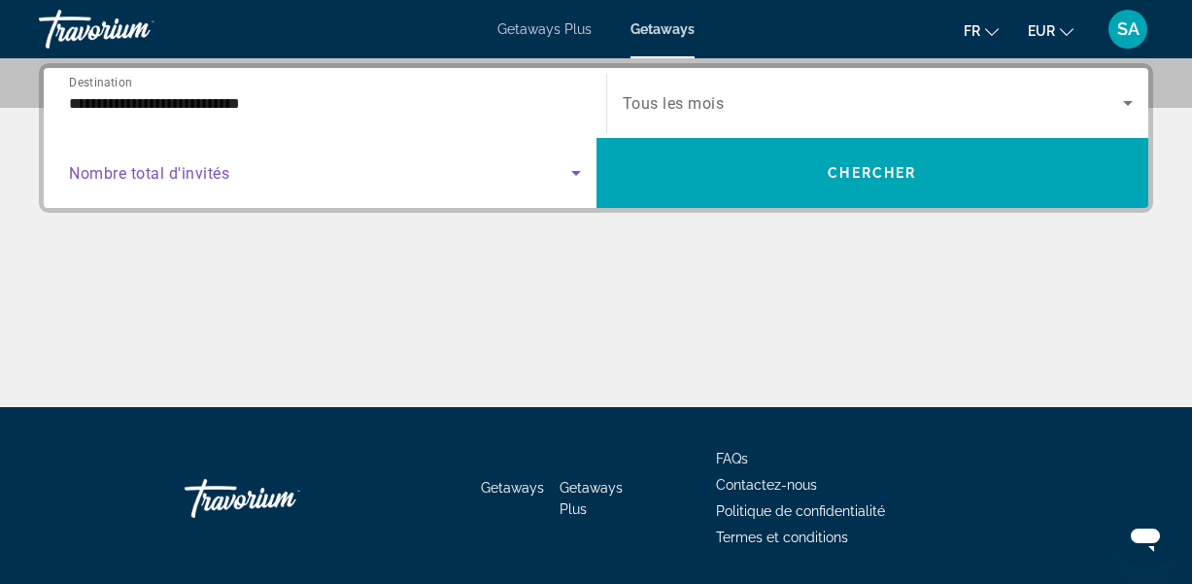
click at [240, 175] on span "Search widget" at bounding box center [320, 172] width 502 height 23
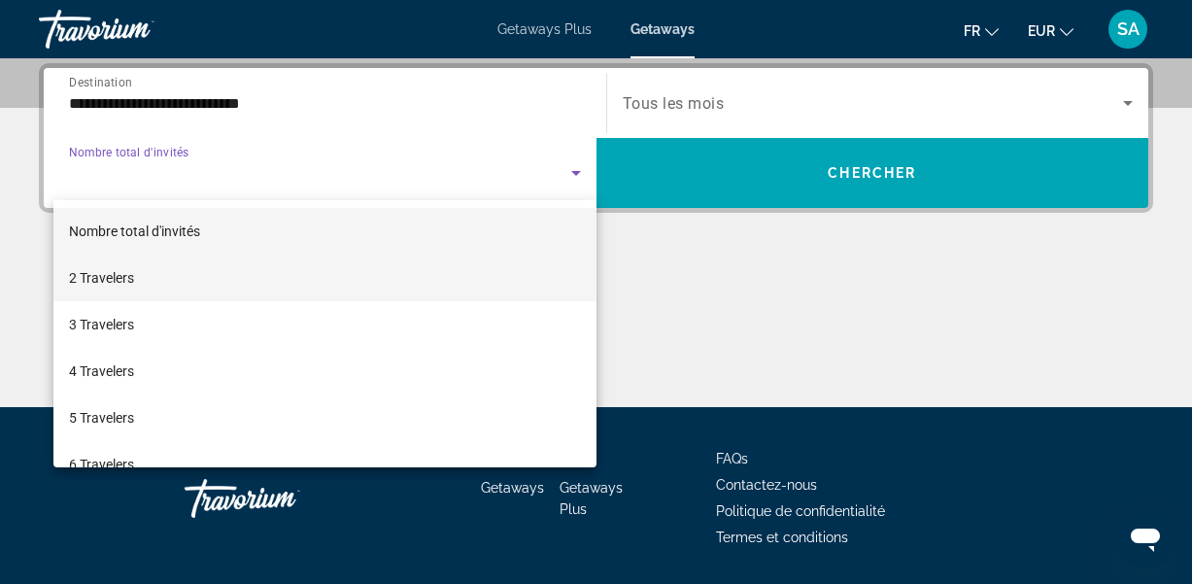
click at [177, 284] on mat-option "2 Travelers" at bounding box center [324, 277] width 543 height 47
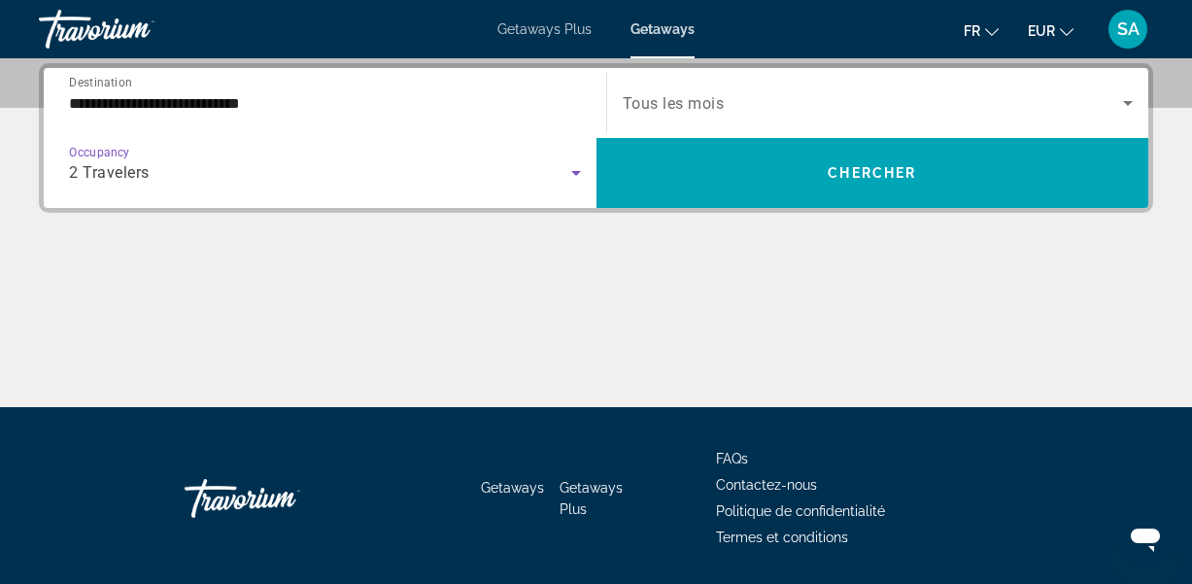
click at [638, 111] on span "Tous les mois" at bounding box center [674, 103] width 102 height 18
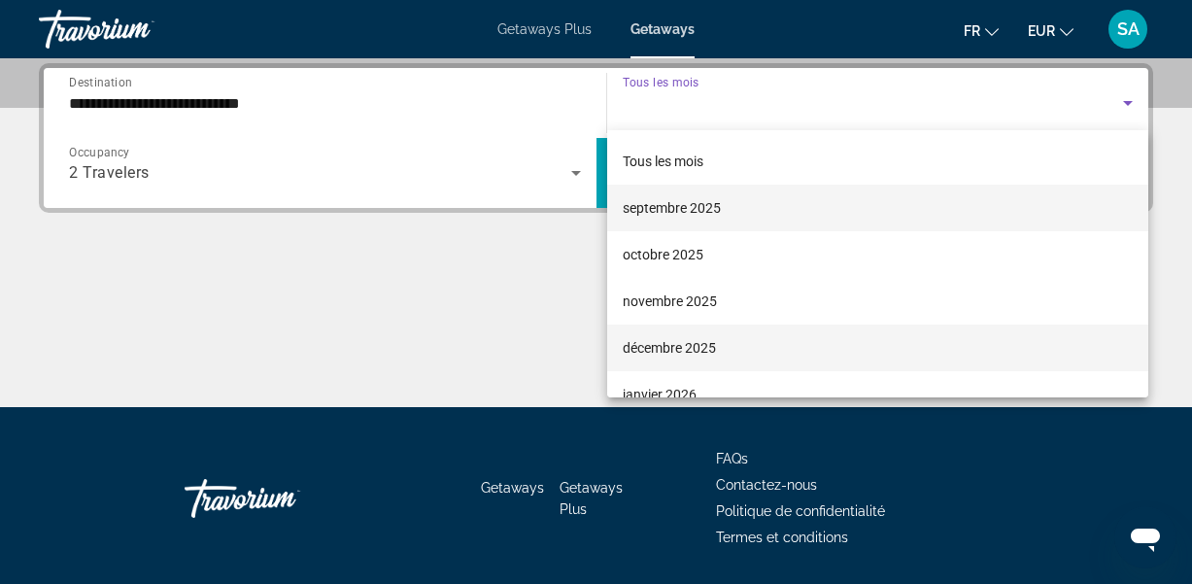
click at [649, 362] on mat-option "décembre 2025" at bounding box center [878, 347] width 542 height 47
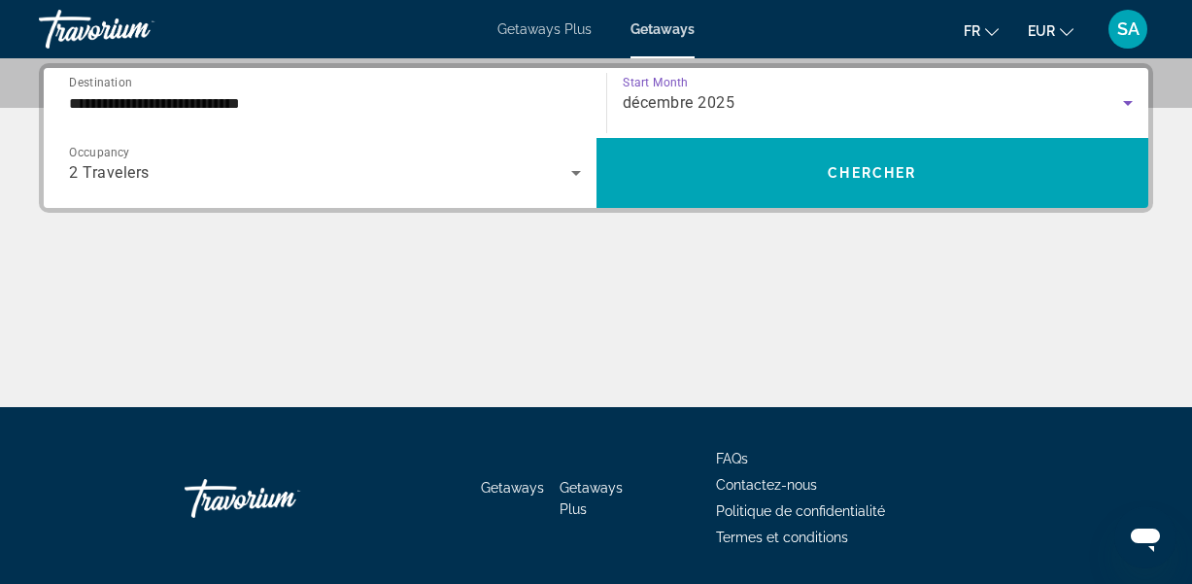
click at [788, 93] on div "décembre 2025" at bounding box center [873, 102] width 501 height 23
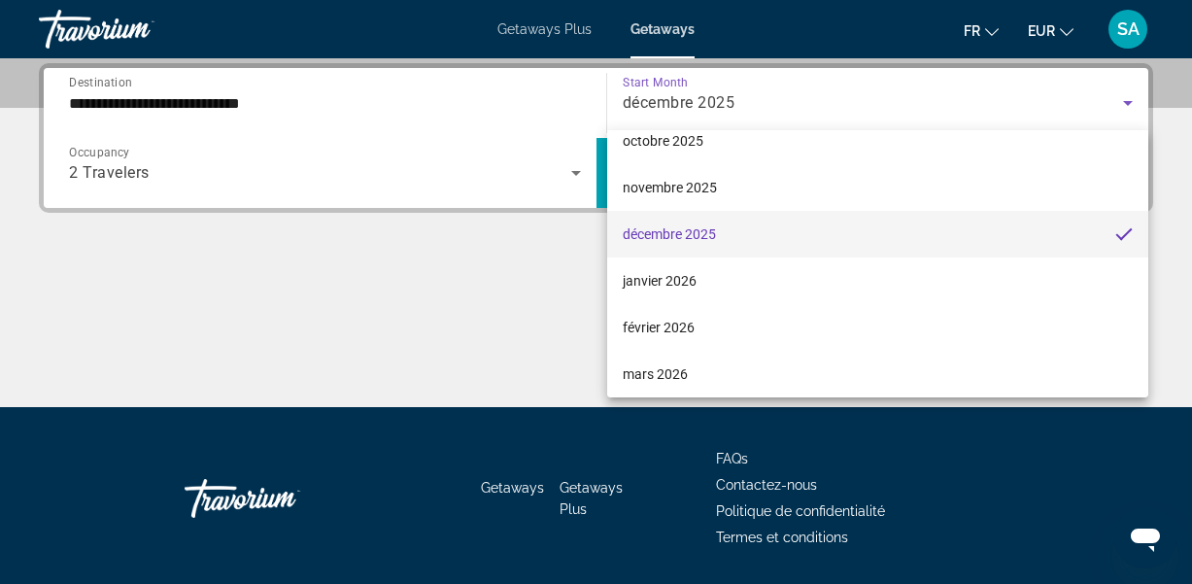
scroll to position [160, 0]
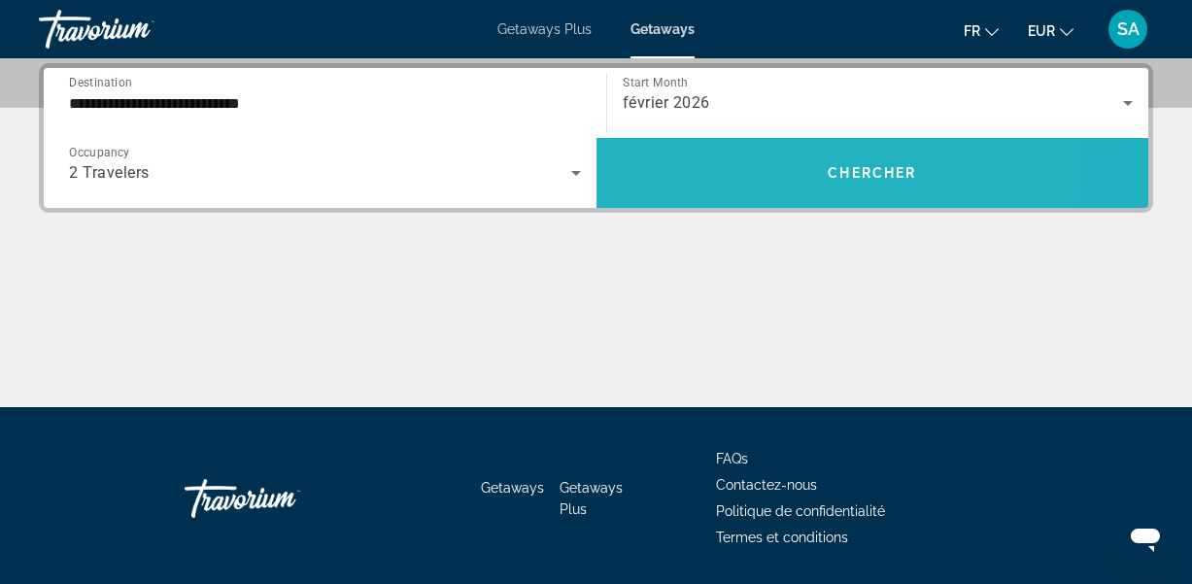
click at [743, 179] on span "Search widget" at bounding box center [872, 173] width 553 height 47
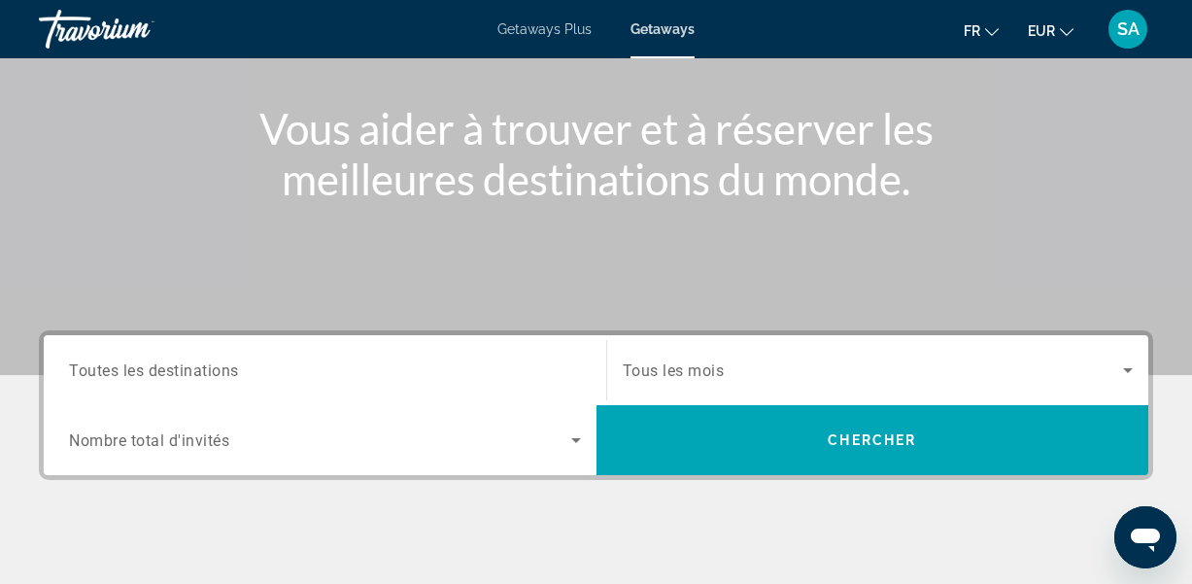
scroll to position [221, 0]
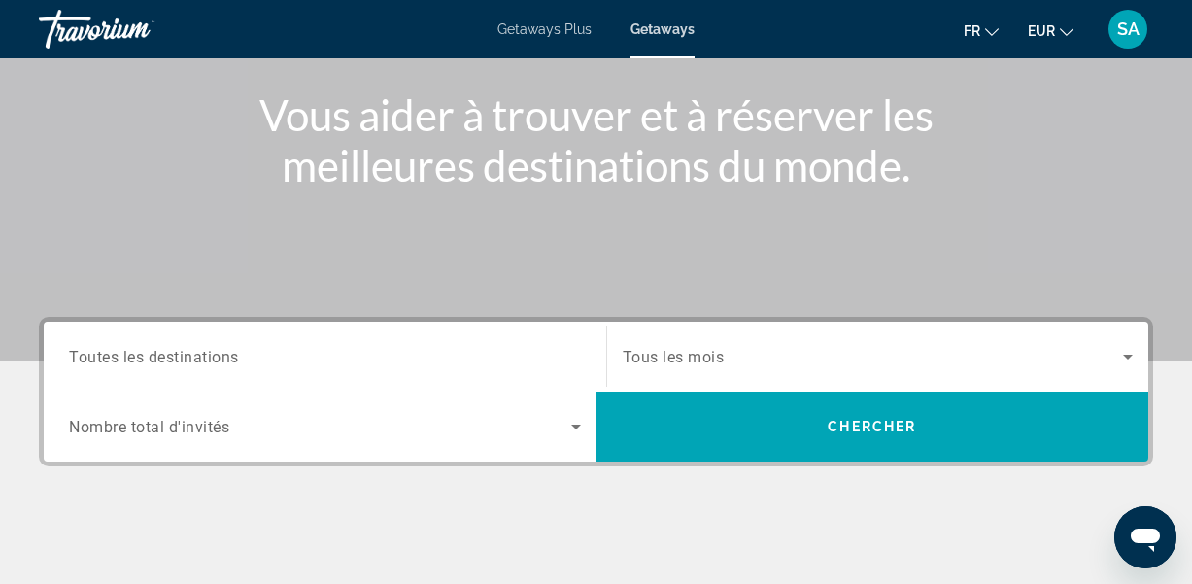
click at [222, 374] on div "Search widget" at bounding box center [325, 356] width 512 height 55
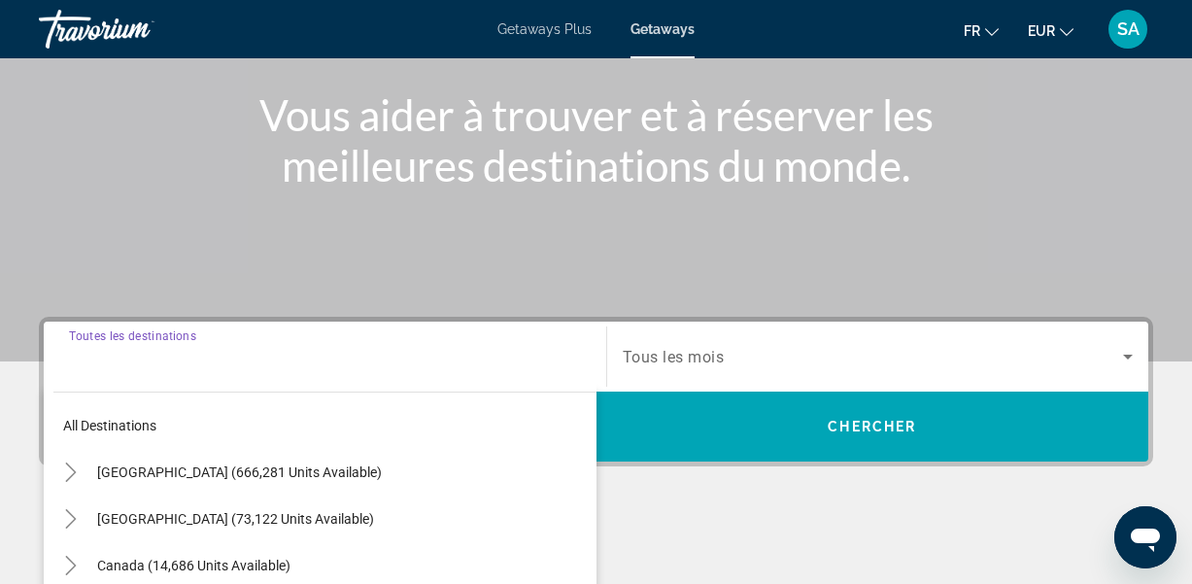
scroll to position [475, 0]
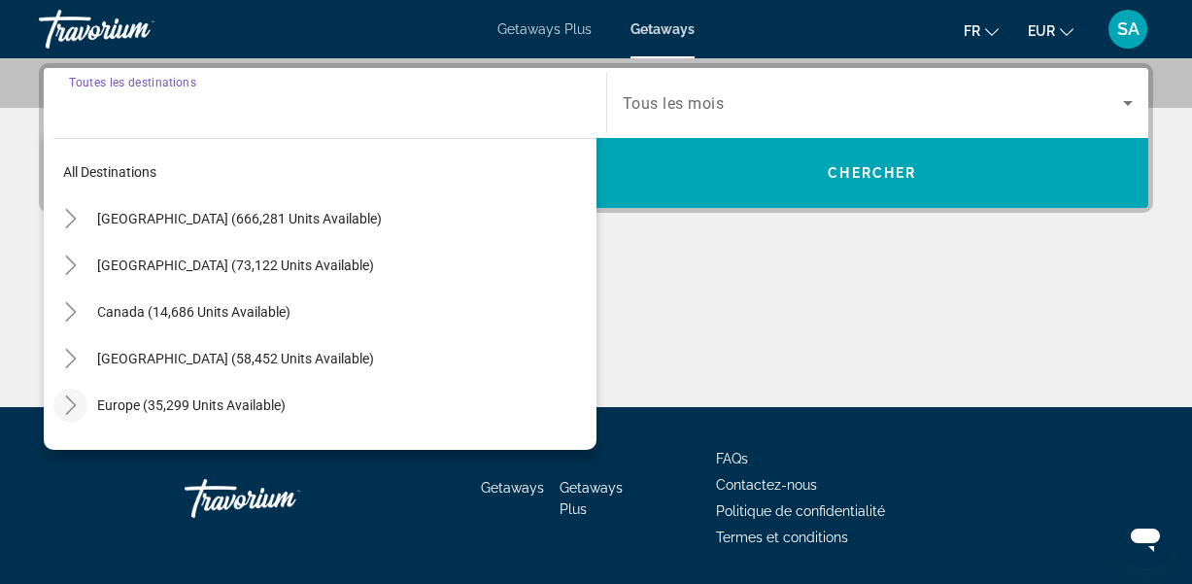
click at [81, 408] on mat-icon "Toggle Europe (35,299 units available)" at bounding box center [70, 406] width 34 height 34
drag, startPoint x: 593, startPoint y: 172, endPoint x: 603, endPoint y: 362, distance: 190.7
click at [603, 362] on div "Destination Toutes les destinations All destinations [GEOGRAPHIC_DATA] (666,281…" at bounding box center [596, 235] width 1192 height 344
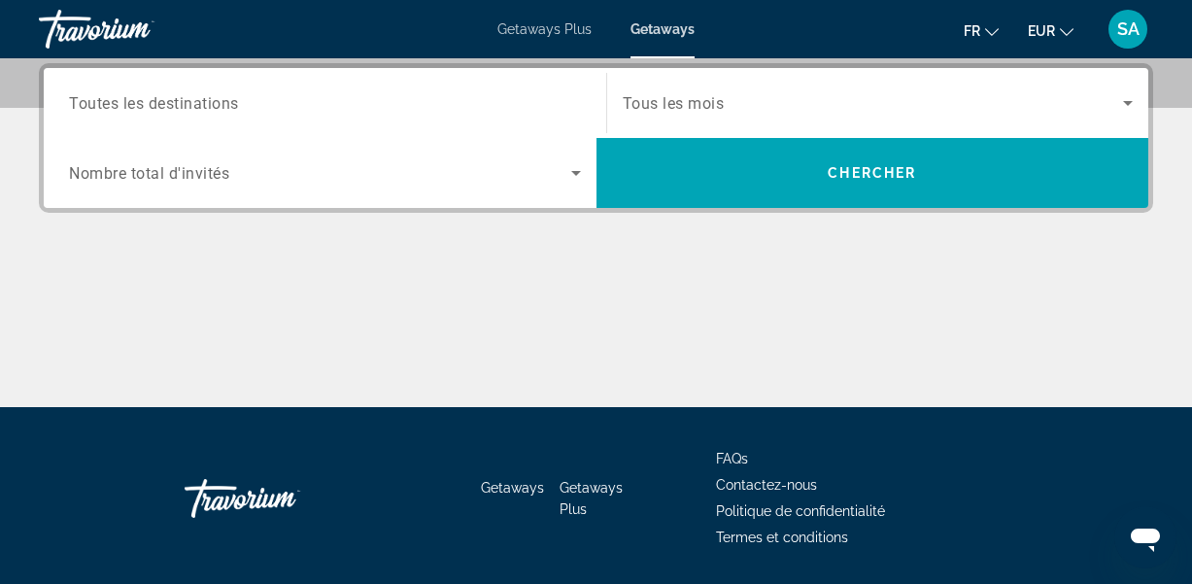
click at [557, 88] on div "Search widget" at bounding box center [325, 103] width 512 height 55
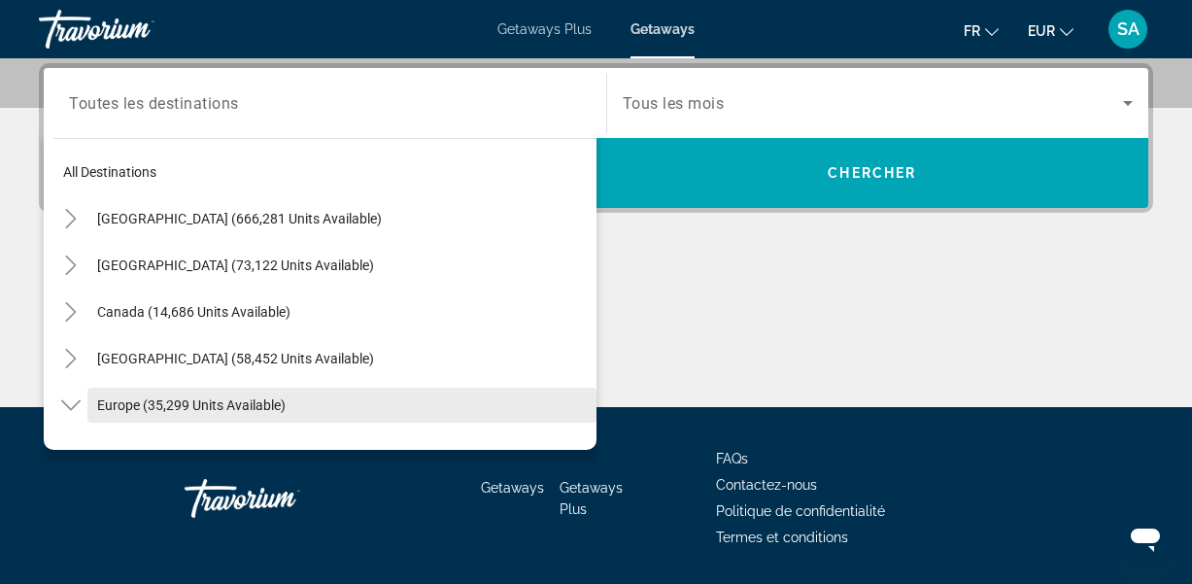
drag, startPoint x: 592, startPoint y: 172, endPoint x: 386, endPoint y: 410, distance: 314.7
click at [172, 395] on span "Search widget" at bounding box center [341, 405] width 509 height 47
type input "**********"
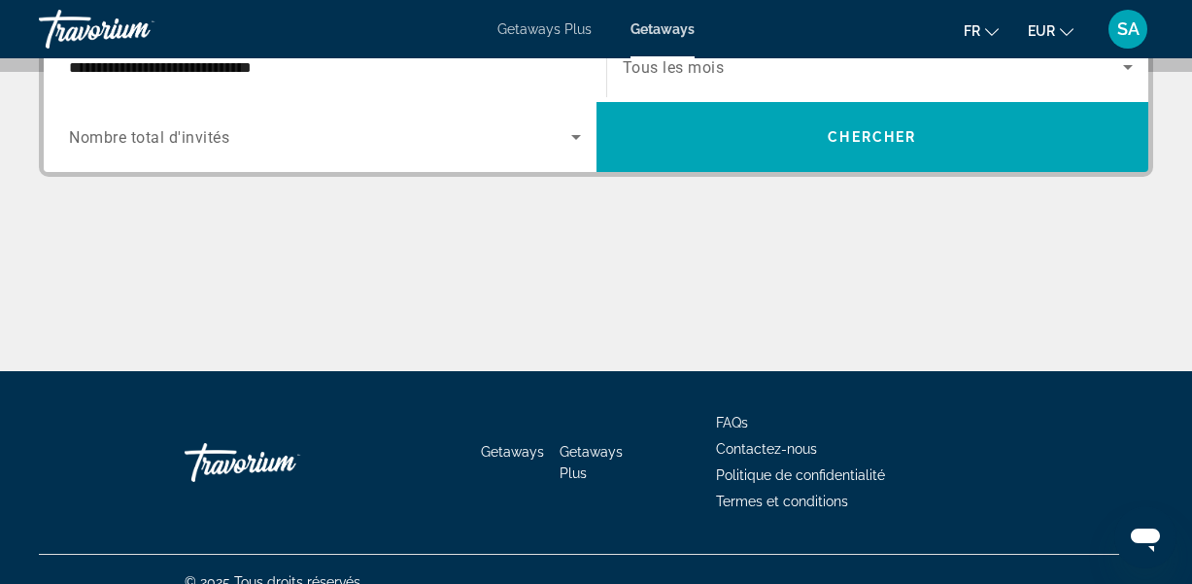
scroll to position [538, 0]
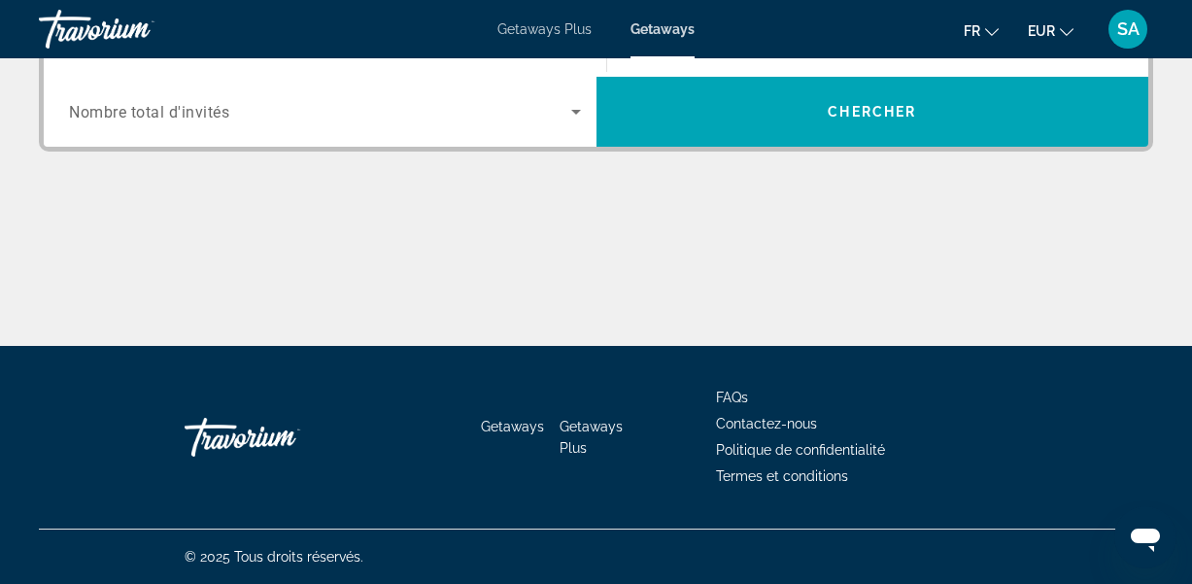
click at [239, 122] on div "Search widget" at bounding box center [325, 112] width 512 height 54
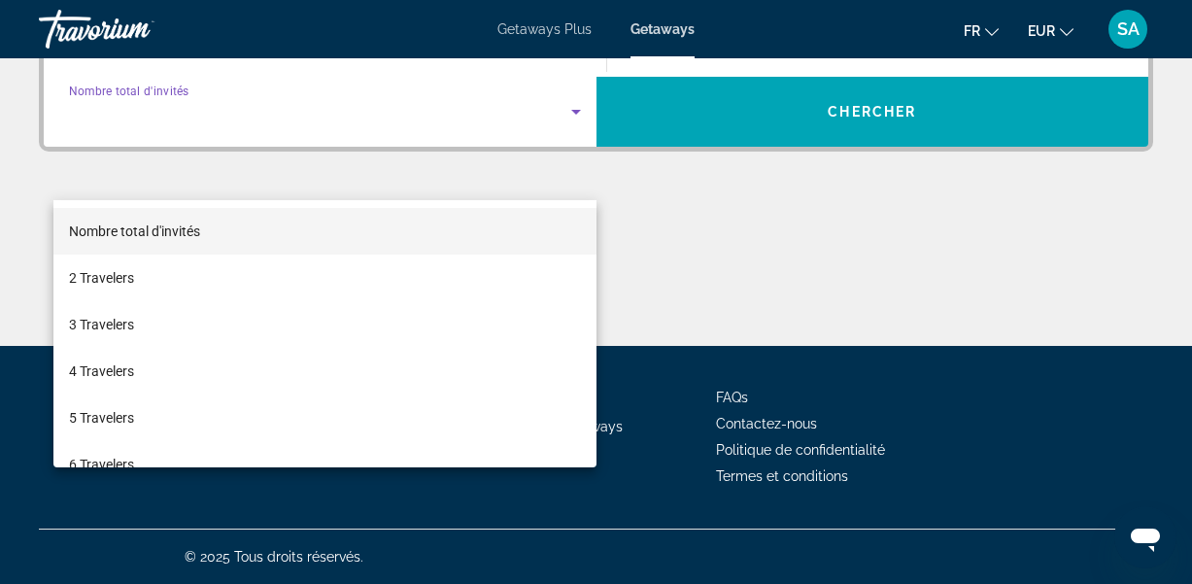
scroll to position [475, 0]
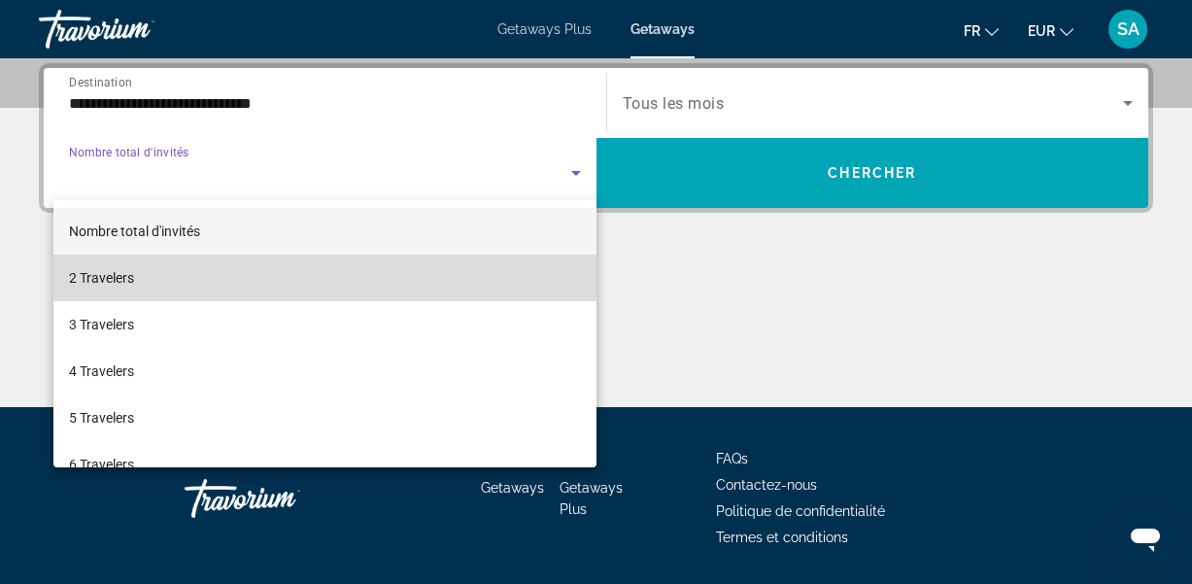
click at [221, 258] on mat-option "2 Travelers" at bounding box center [324, 277] width 543 height 47
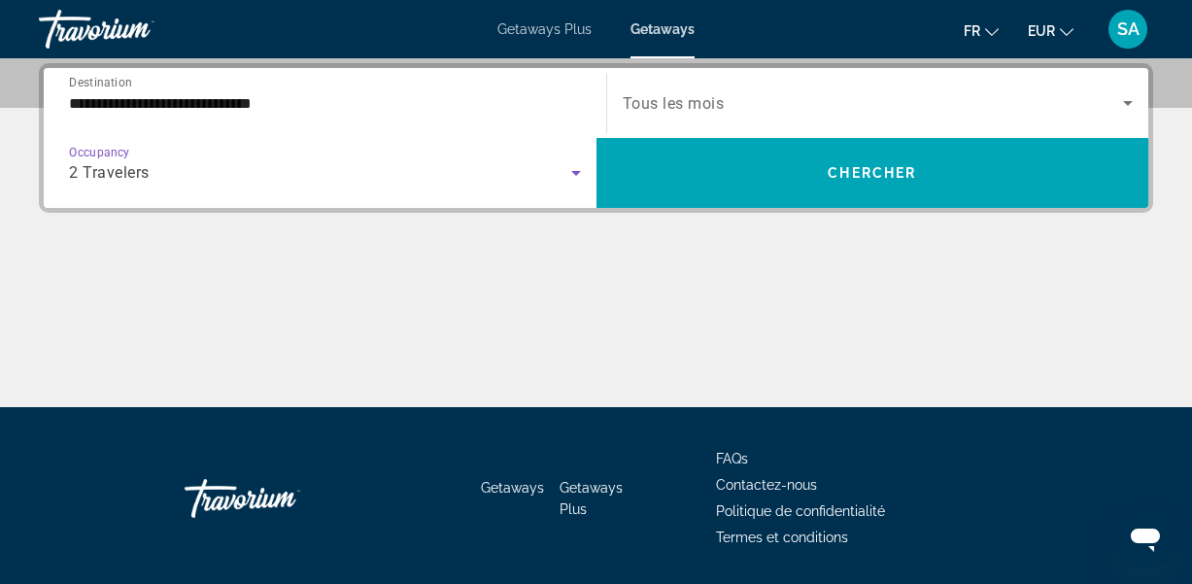
click at [635, 112] on span "Tous les mois" at bounding box center [674, 103] width 102 height 18
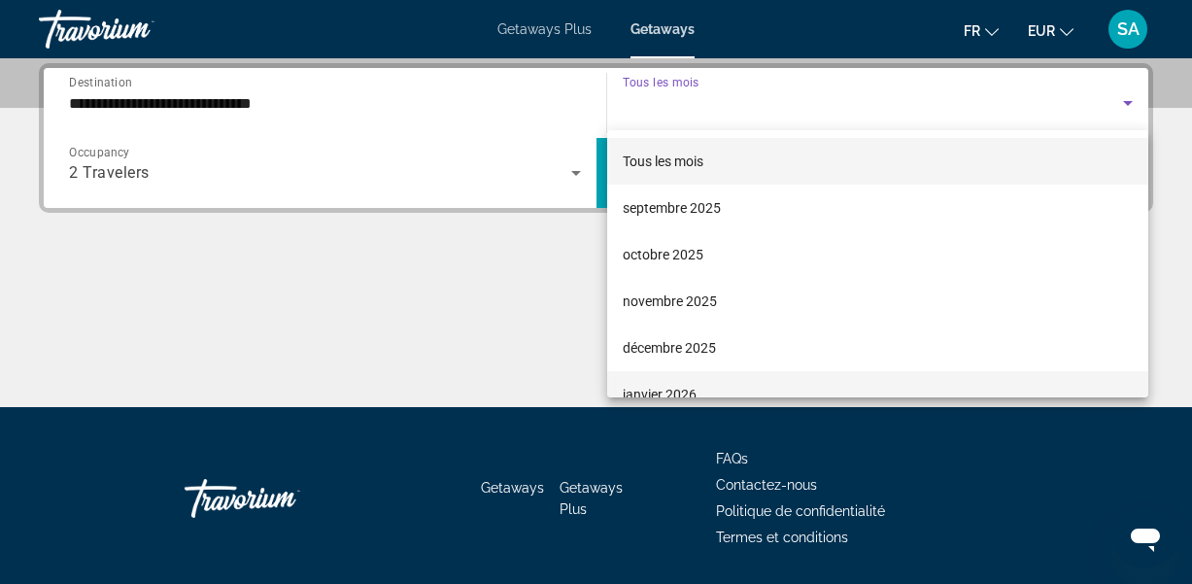
click at [658, 391] on span "janvier 2026" at bounding box center [660, 394] width 74 height 23
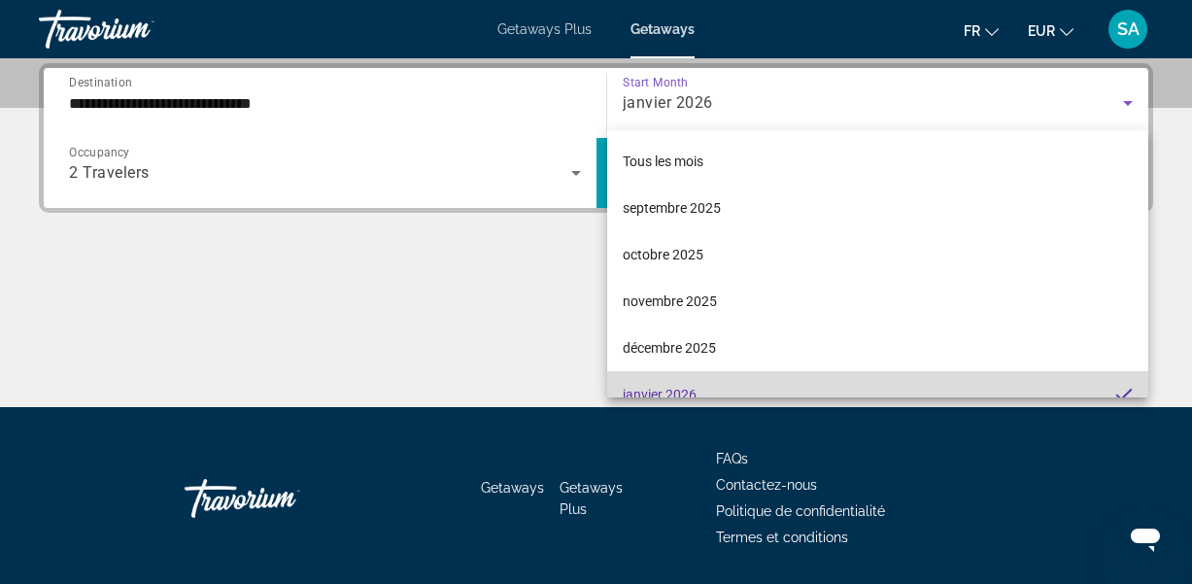
scroll to position [0, 0]
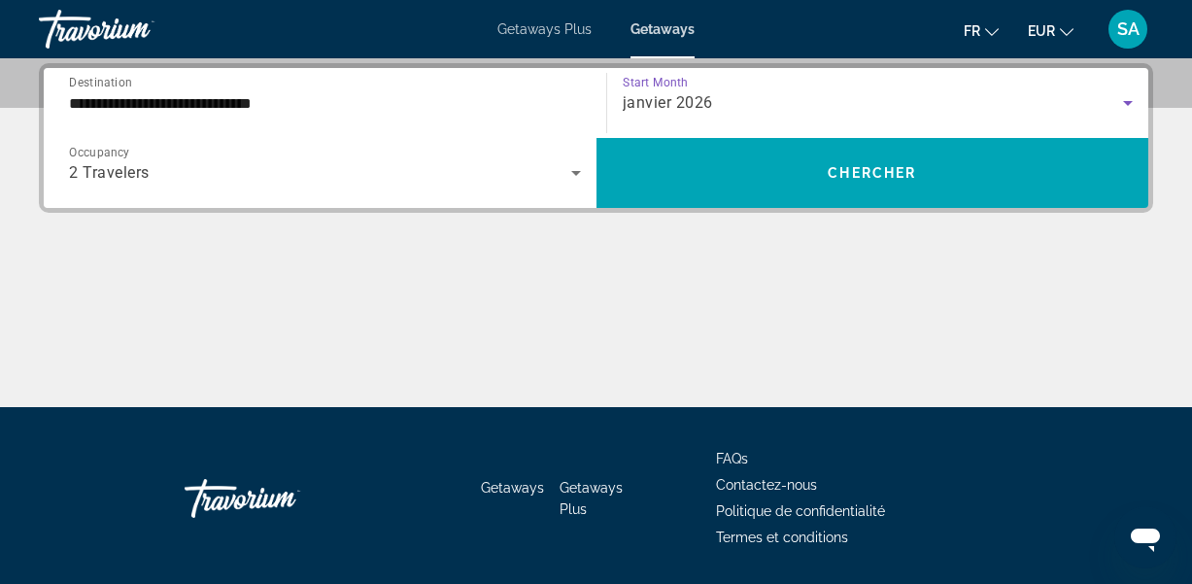
click at [820, 102] on div "janvier 2026" at bounding box center [873, 102] width 501 height 23
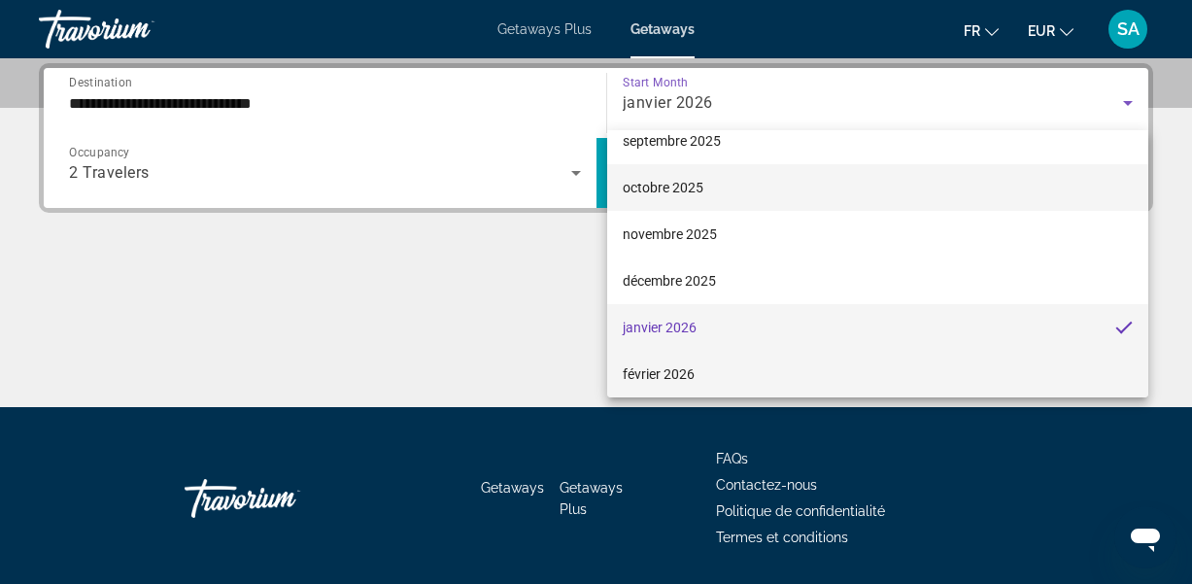
scroll to position [48, 0]
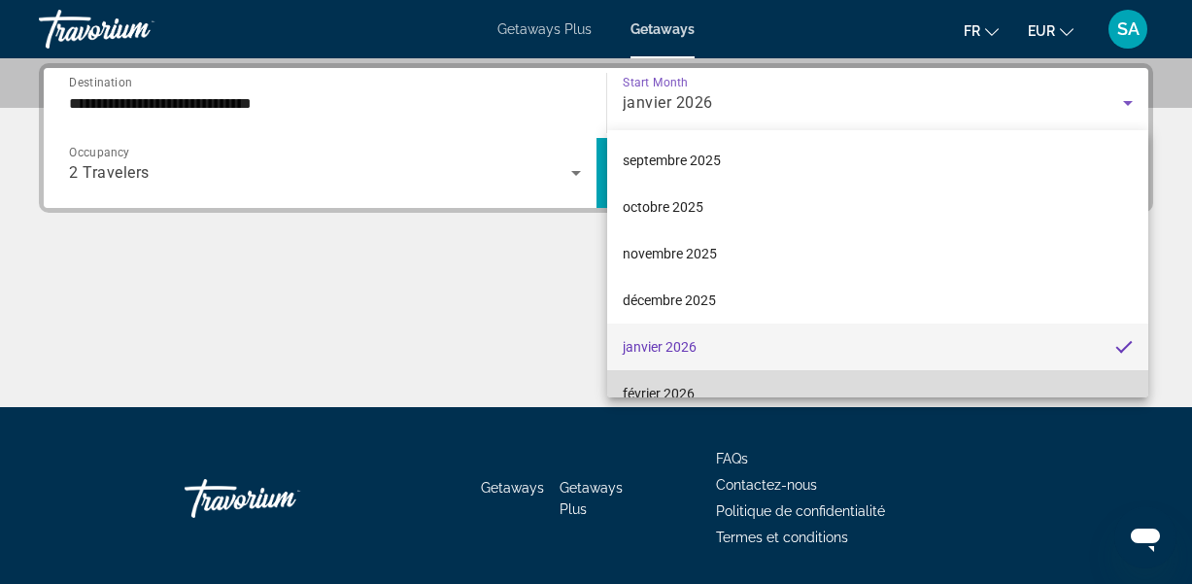
click at [642, 386] on span "février 2026" at bounding box center [659, 393] width 72 height 23
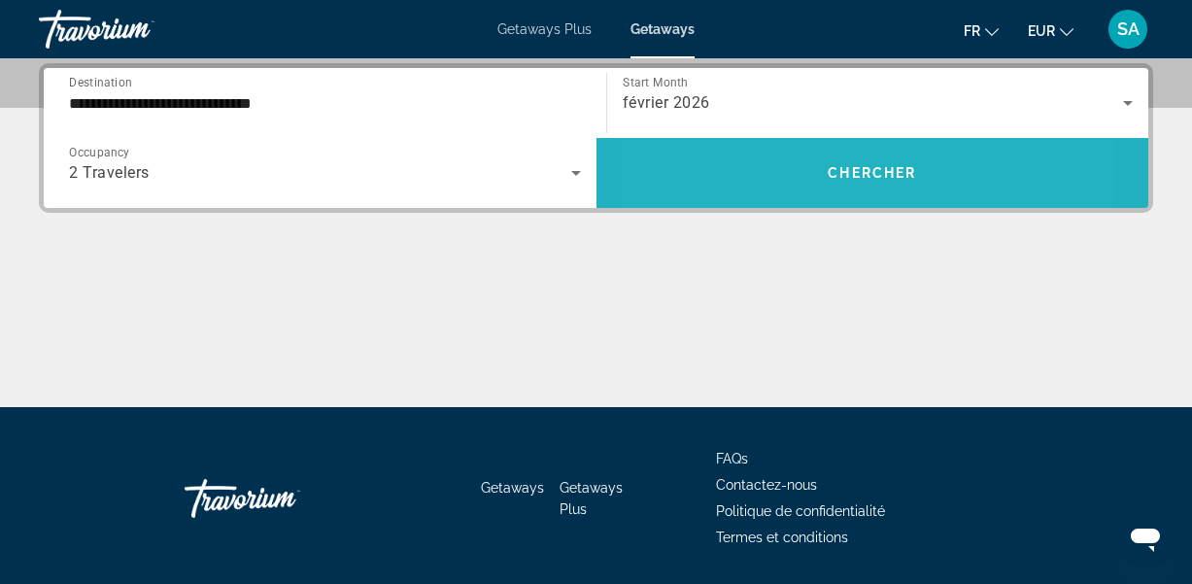
click at [763, 185] on span "Search widget" at bounding box center [872, 173] width 553 height 47
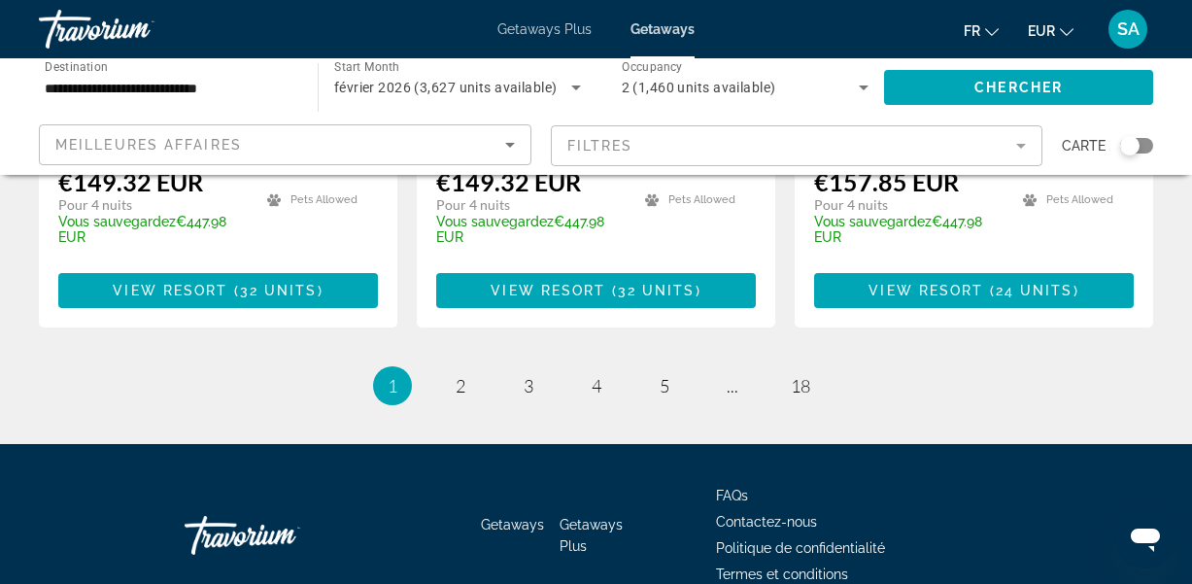
scroll to position [2797, 0]
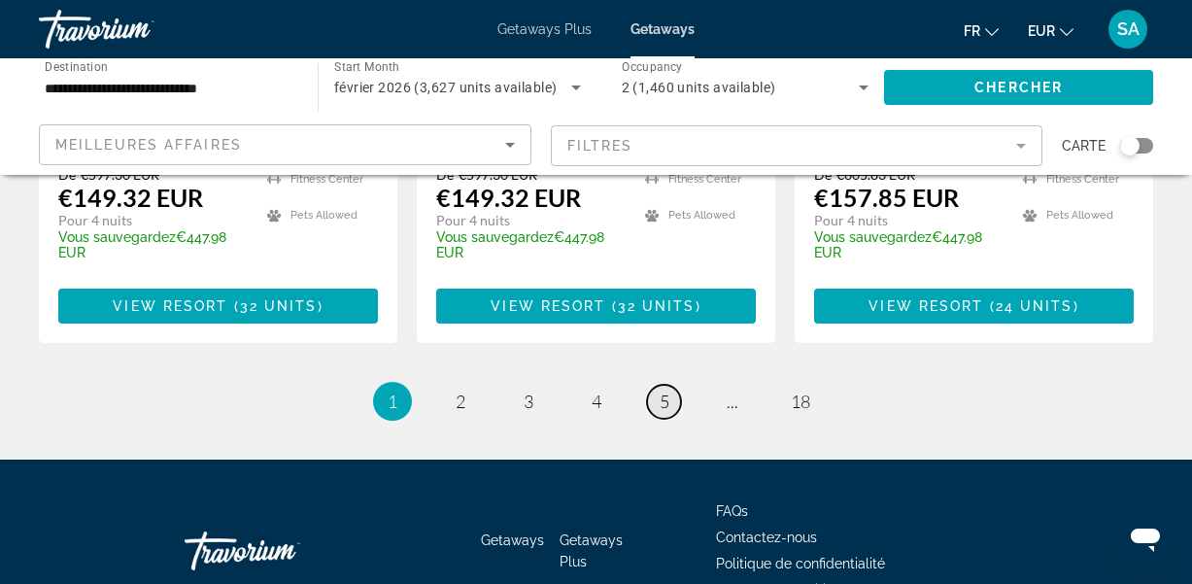
click at [662, 390] on span "5" at bounding box center [665, 400] width 10 height 21
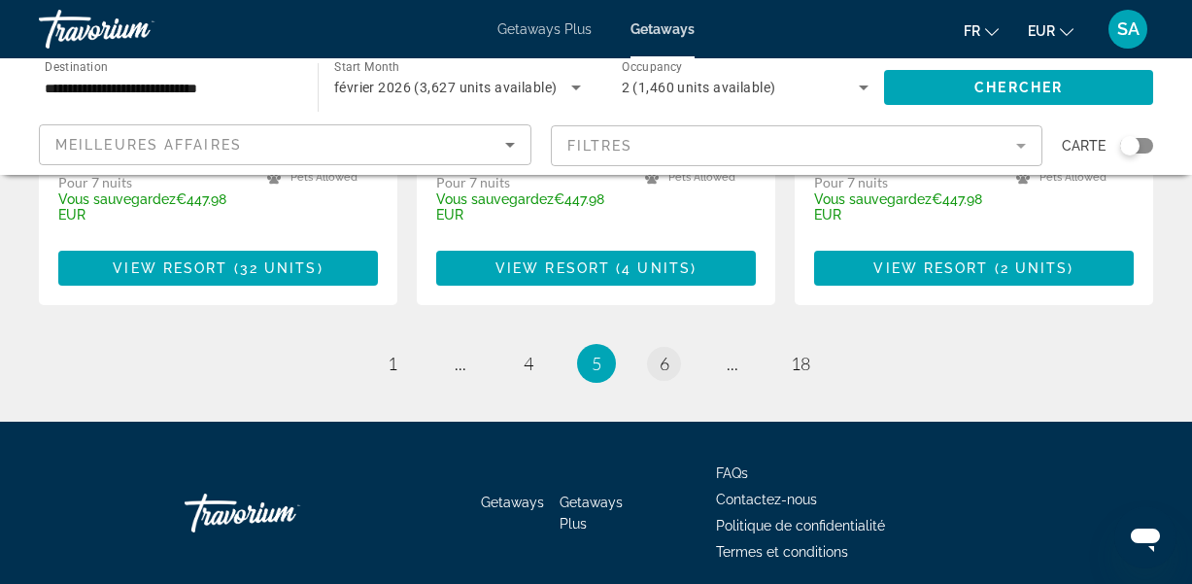
scroll to position [2723, 0]
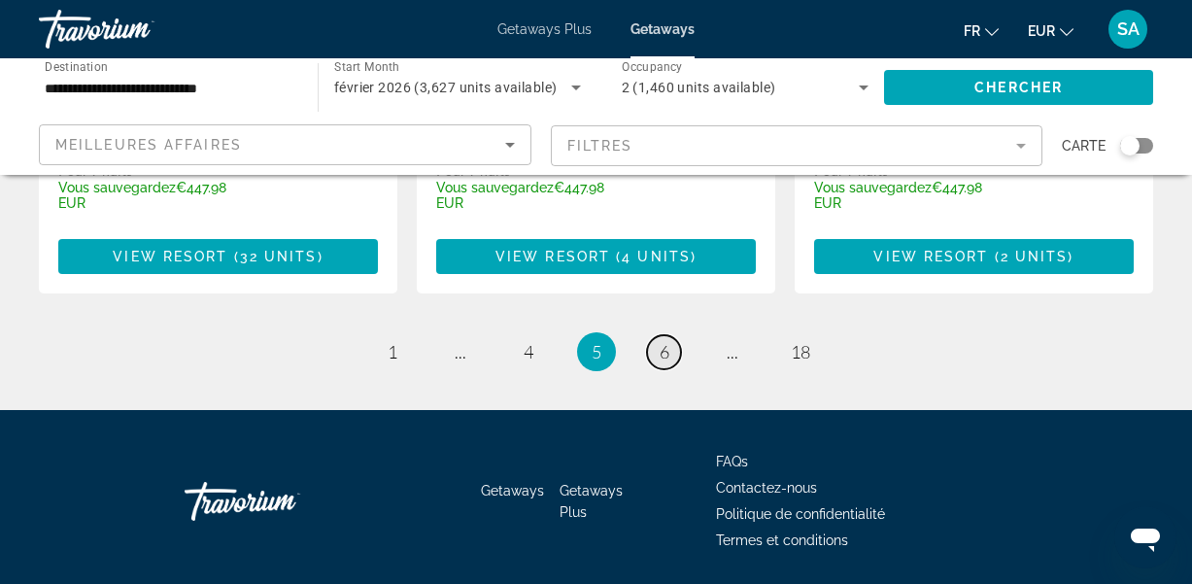
click at [662, 341] on span "6" at bounding box center [665, 351] width 10 height 21
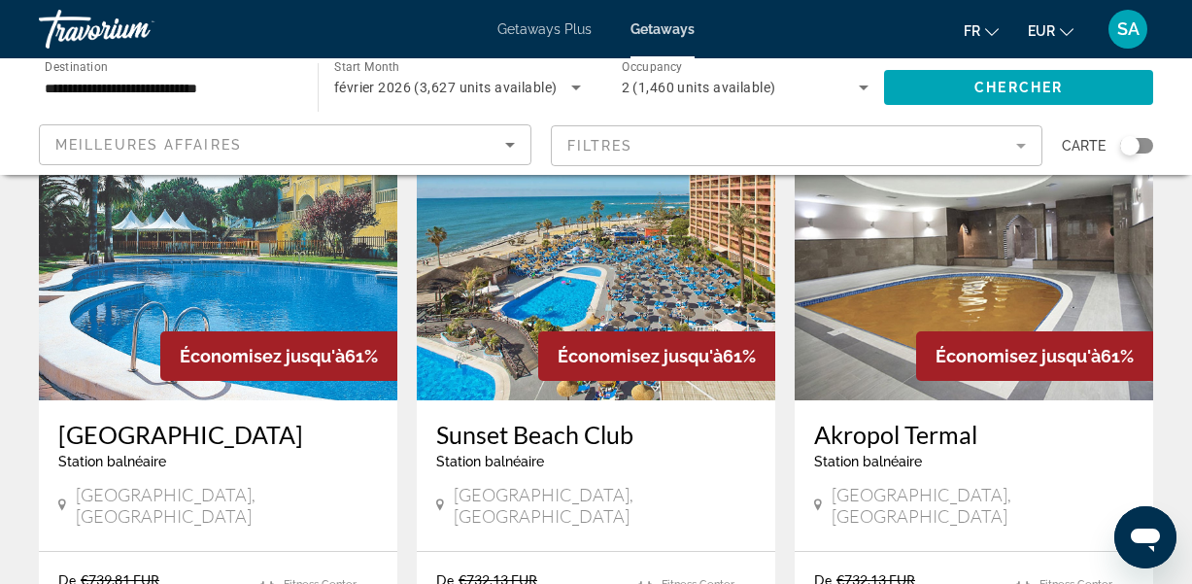
scroll to position [1640, 0]
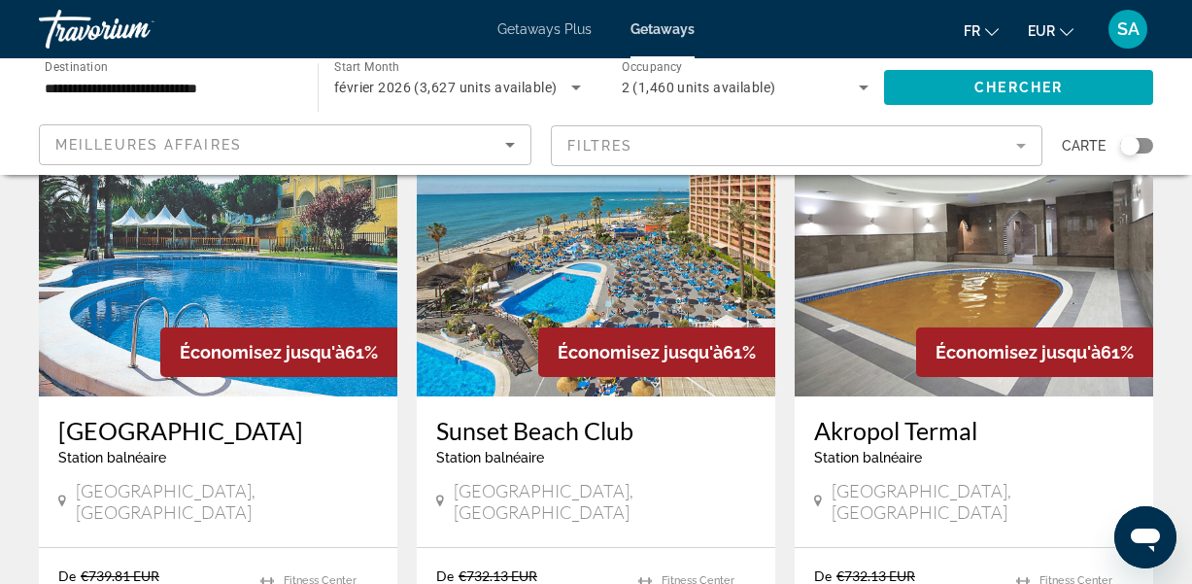
click at [493, 286] on img "Main content" at bounding box center [596, 240] width 358 height 311
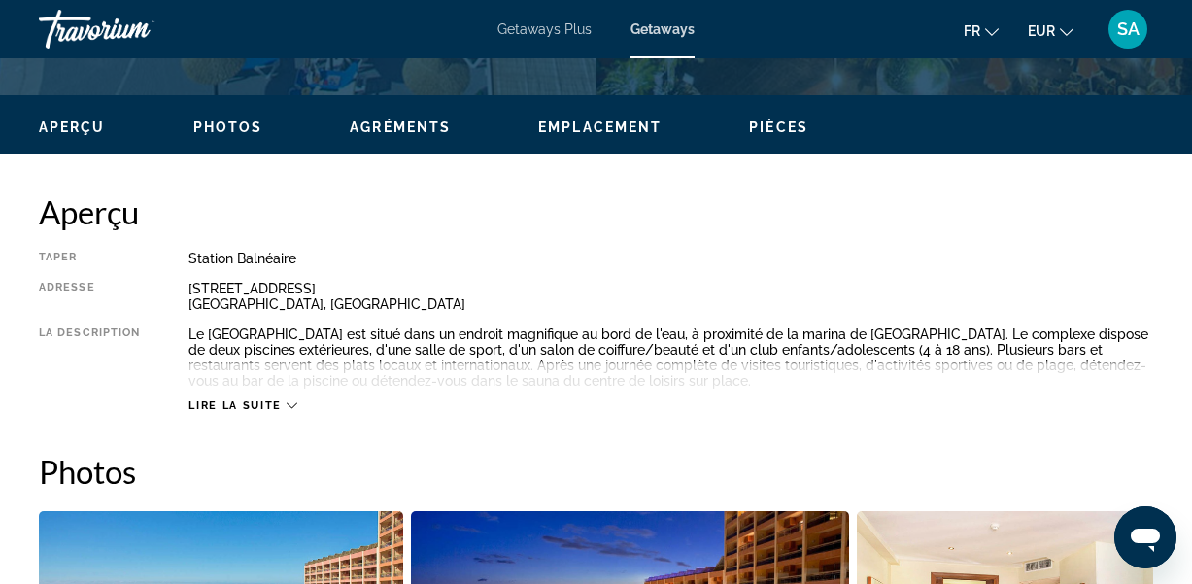
scroll to position [903, 0]
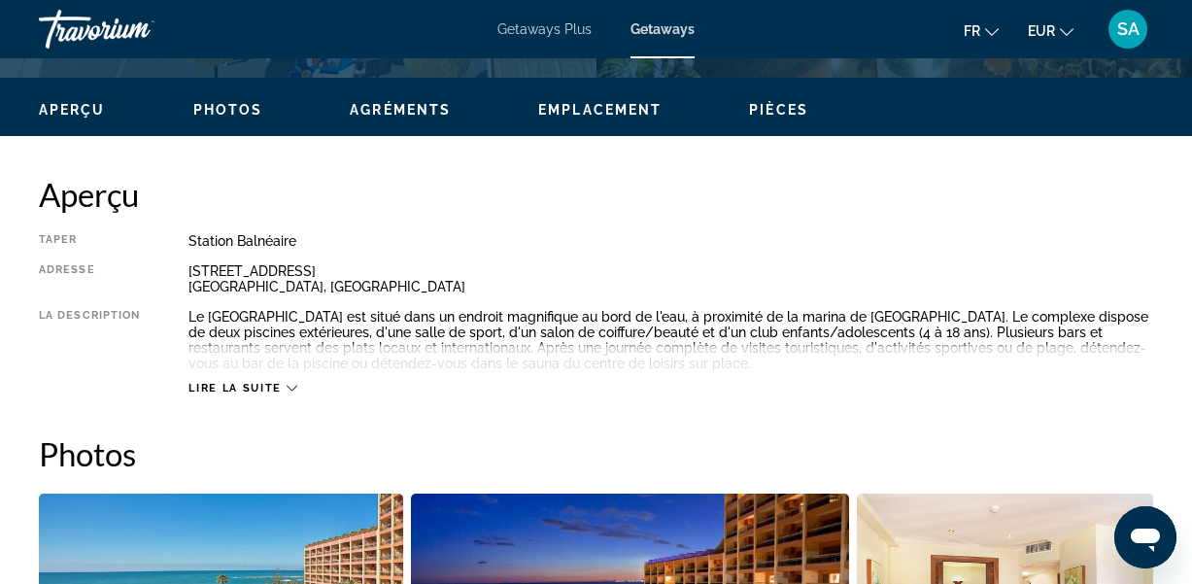
click at [284, 384] on div "Lire la suite" at bounding box center [242, 388] width 108 height 13
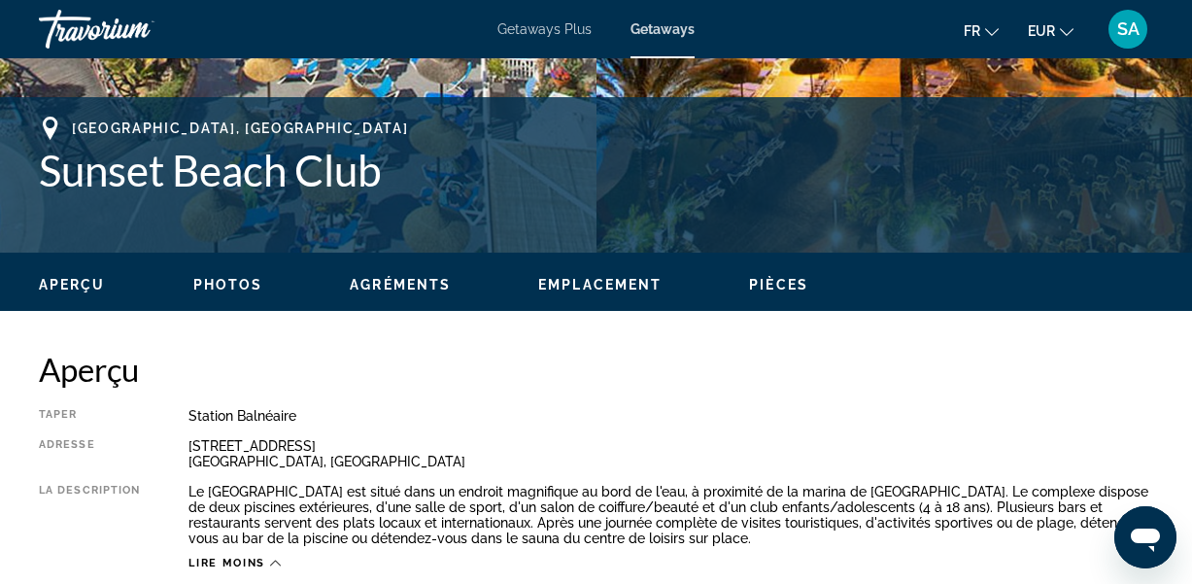
scroll to position [724, 0]
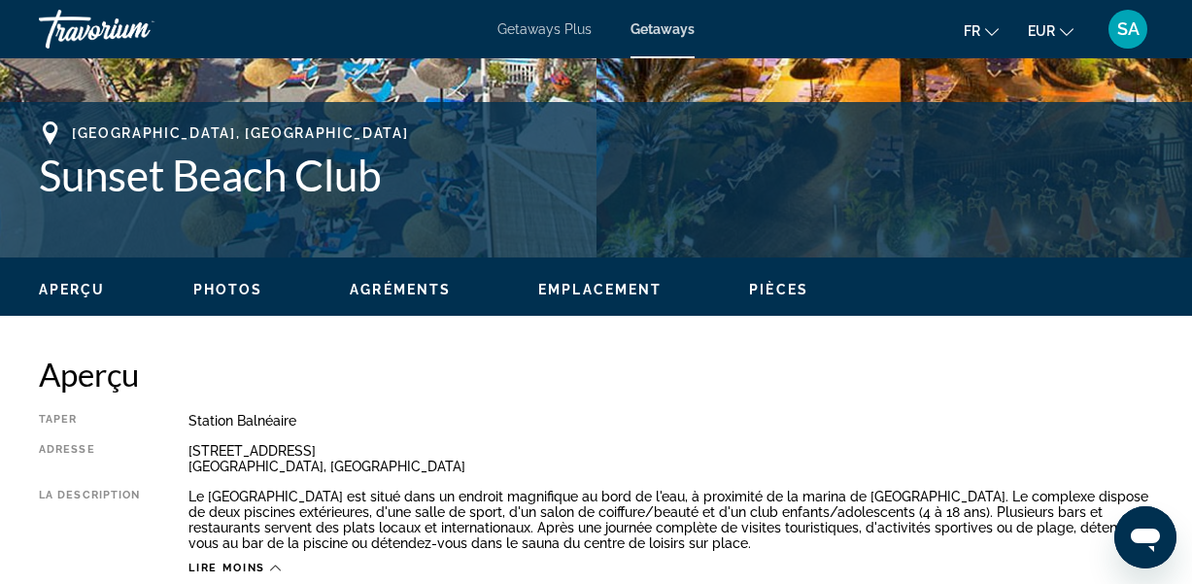
click at [280, 385] on h2 "Aperçu" at bounding box center [596, 374] width 1114 height 39
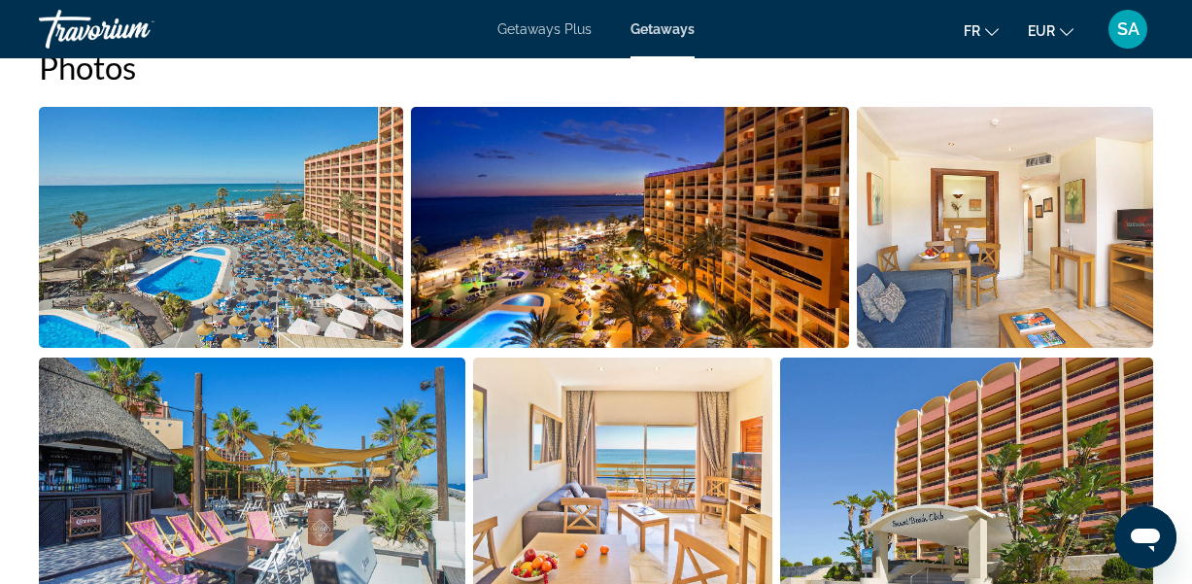
scroll to position [1238, 0]
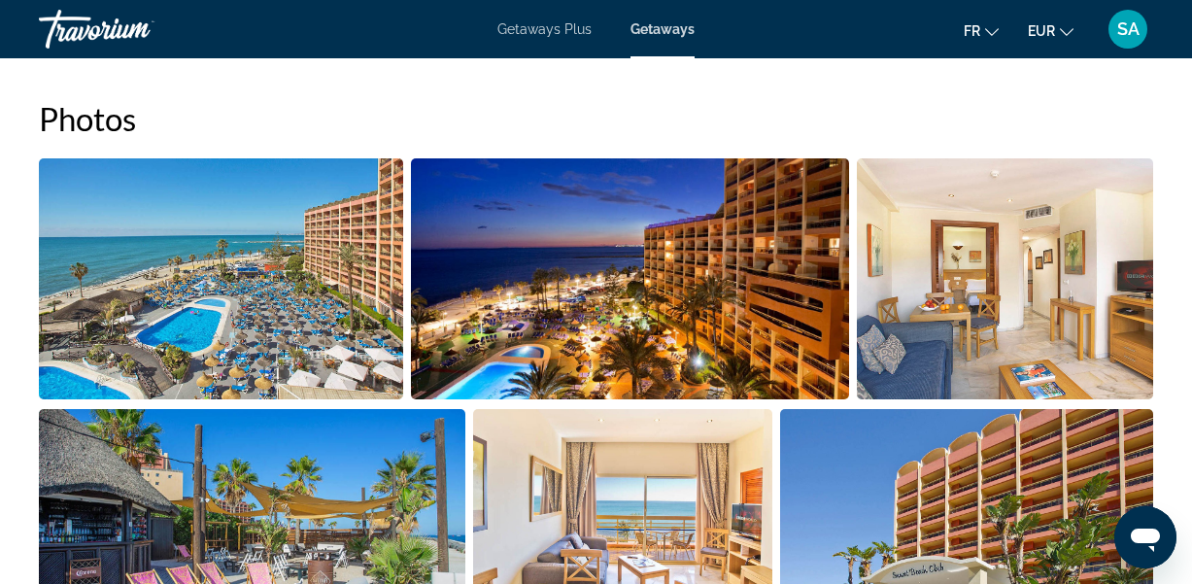
click at [125, 330] on img "Open full-screen image slider" at bounding box center [221, 278] width 364 height 241
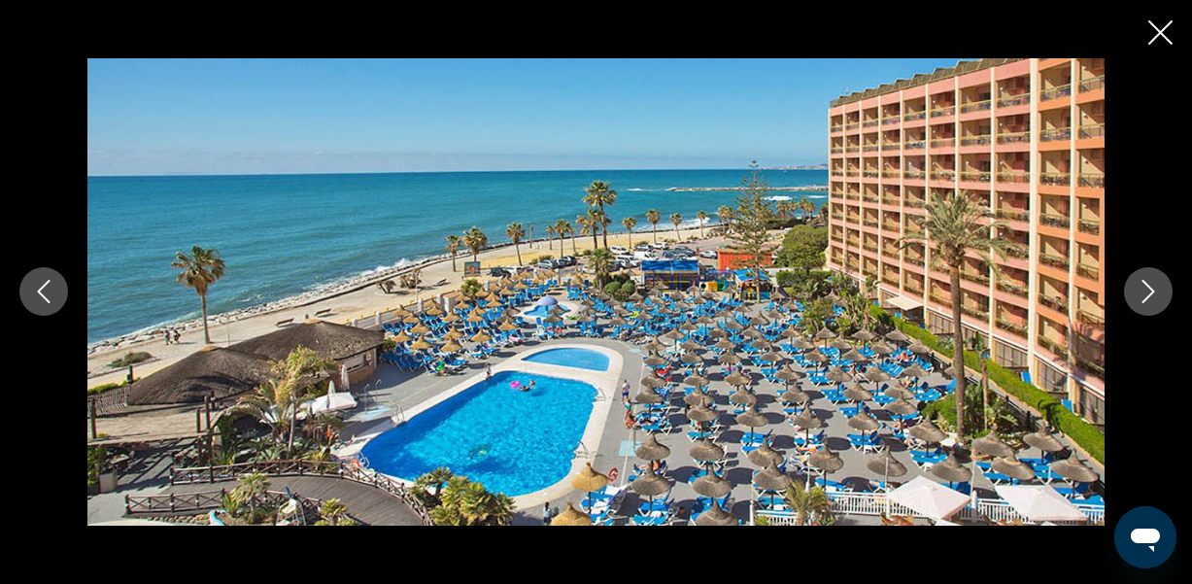
click at [1142, 299] on icon "Next image" at bounding box center [1147, 291] width 23 height 23
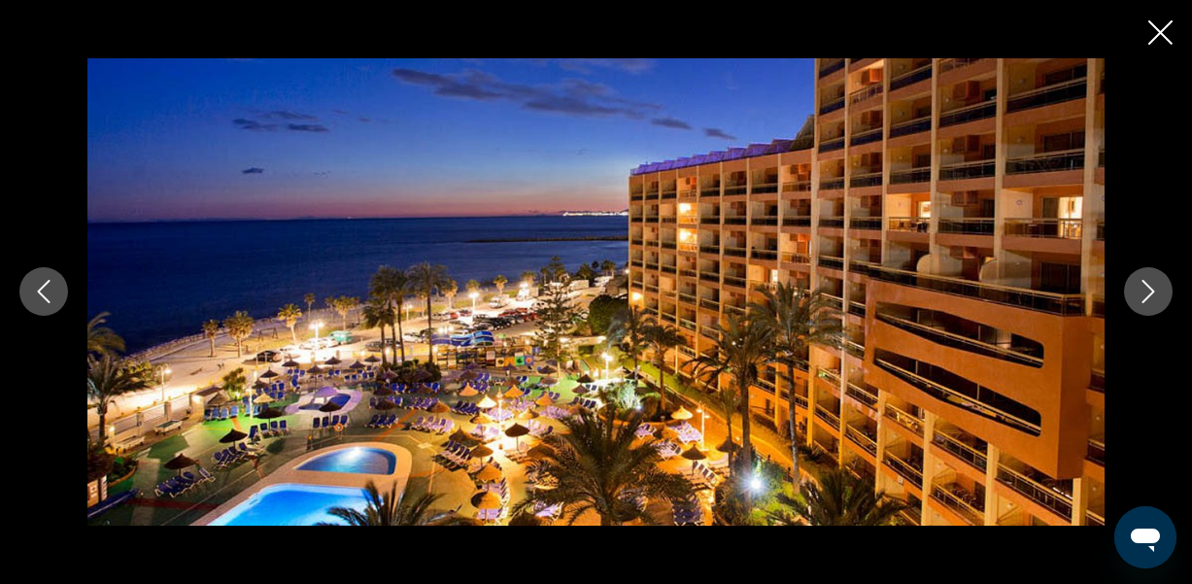
click at [1142, 299] on icon "Next image" at bounding box center [1147, 291] width 23 height 23
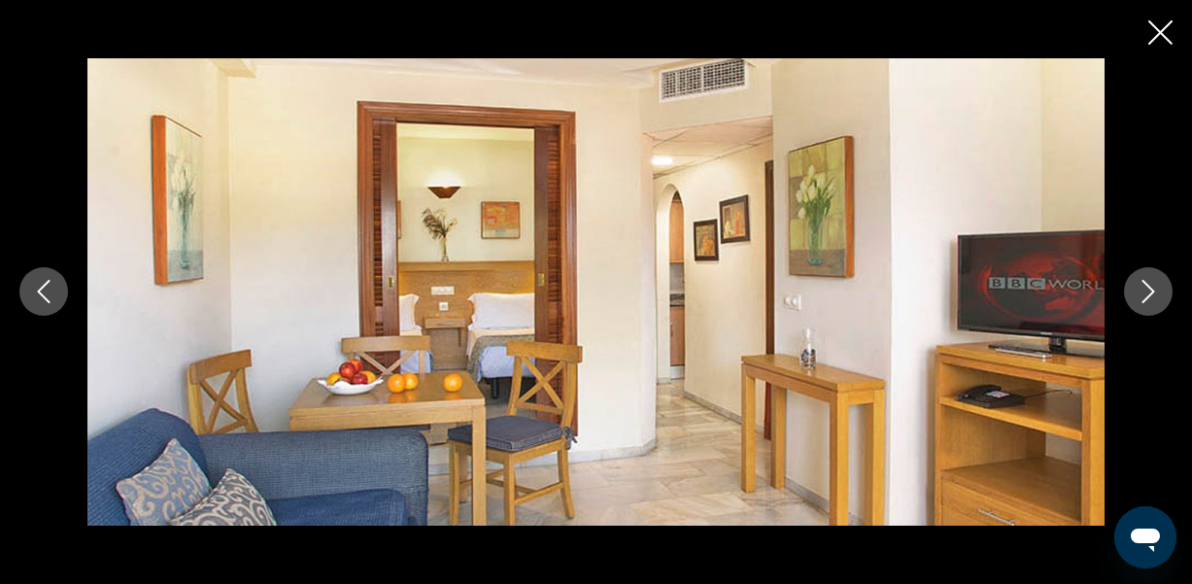
click at [1142, 299] on icon "Next image" at bounding box center [1147, 291] width 23 height 23
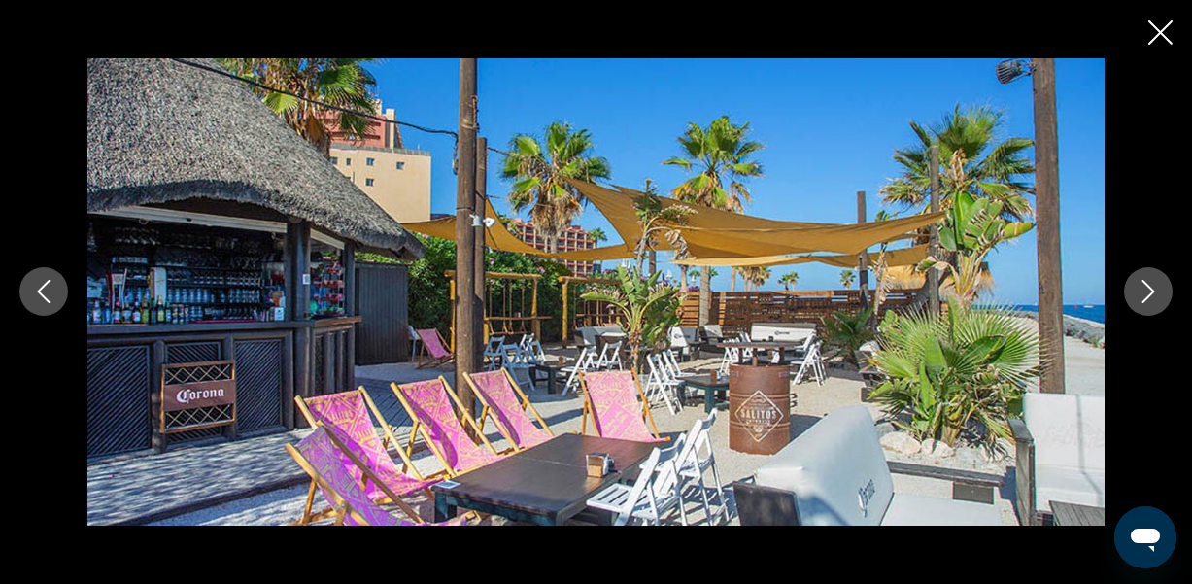
click at [1142, 299] on icon "Next image" at bounding box center [1147, 291] width 23 height 23
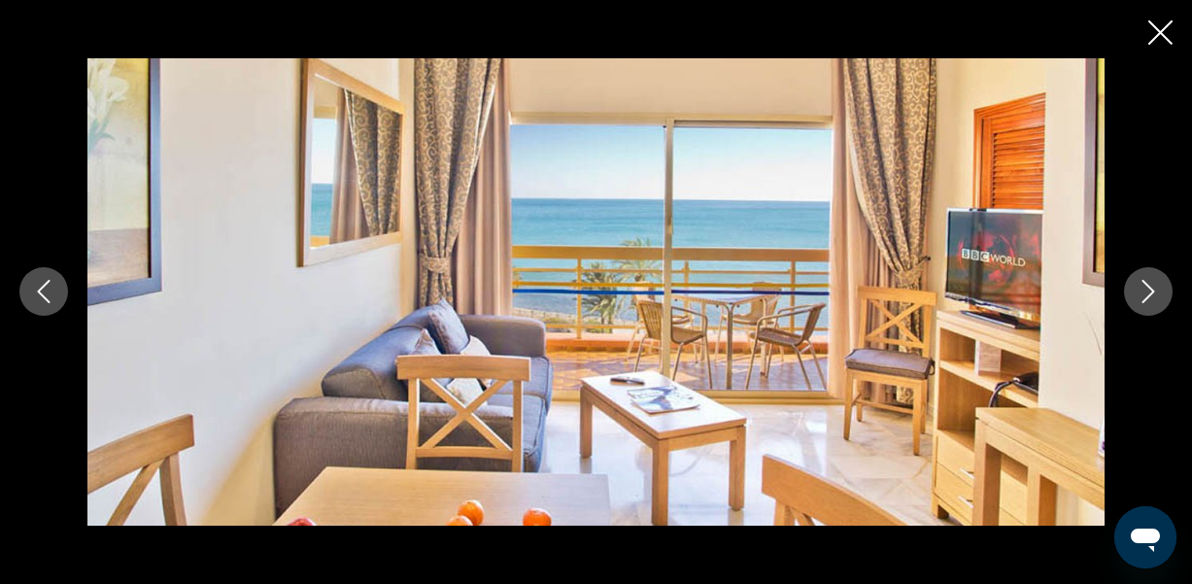
click at [1142, 299] on icon "Next image" at bounding box center [1147, 291] width 23 height 23
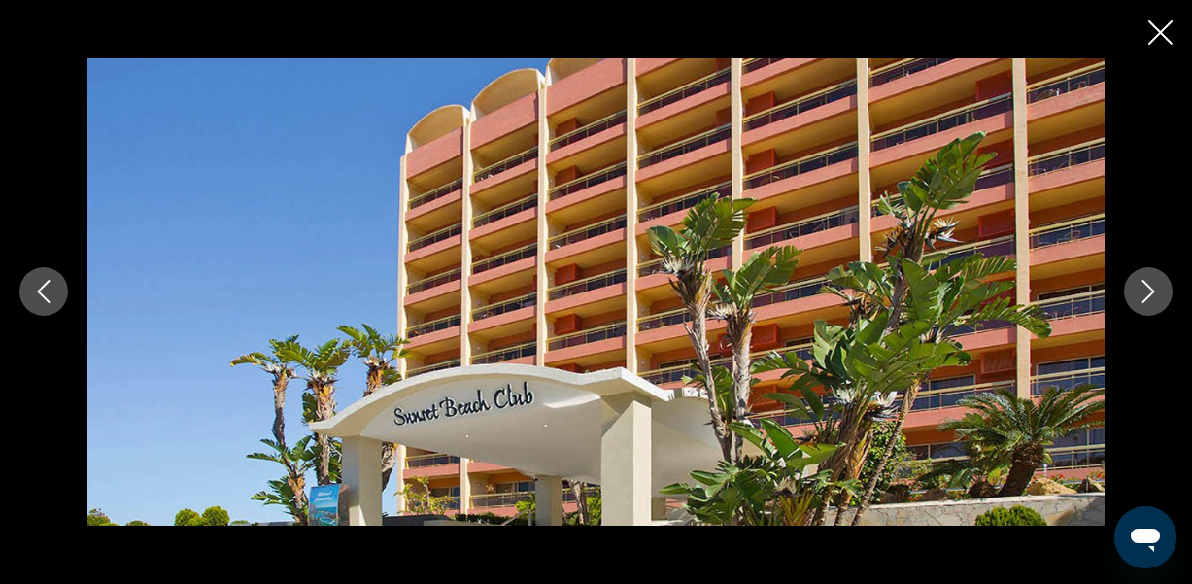
click at [1142, 299] on icon "Next image" at bounding box center [1147, 291] width 23 height 23
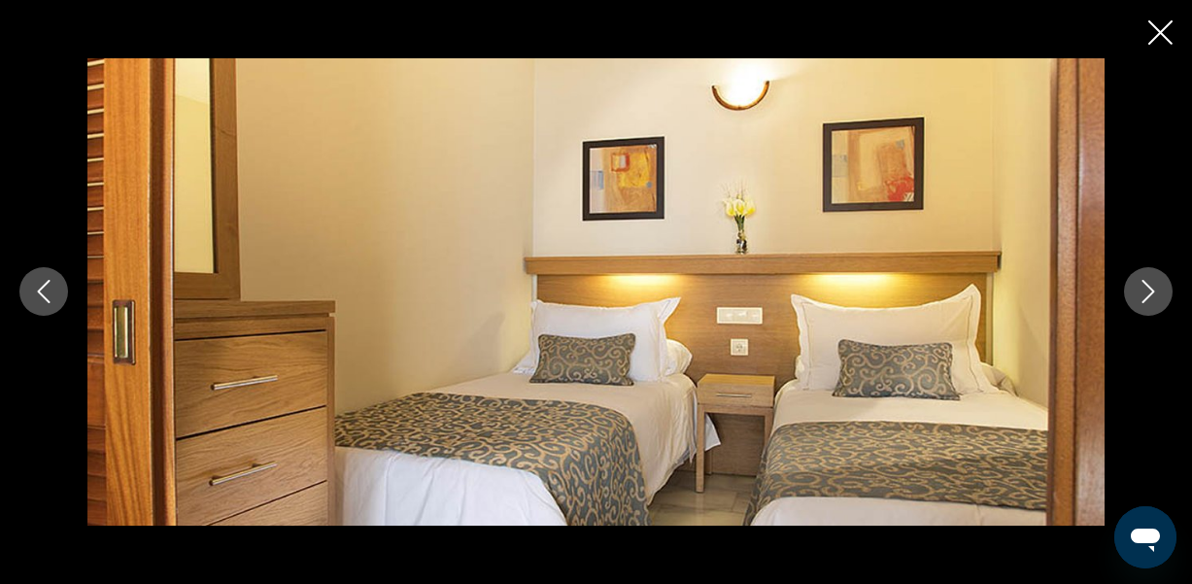
click at [1142, 299] on icon "Next image" at bounding box center [1147, 291] width 23 height 23
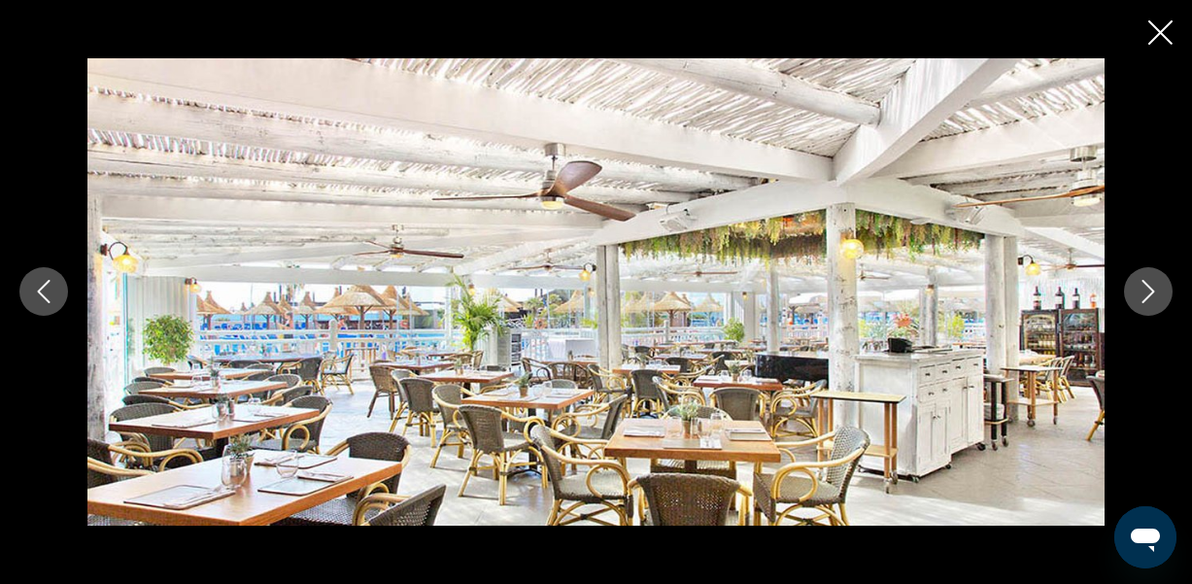
click at [1142, 299] on icon "Next image" at bounding box center [1147, 291] width 23 height 23
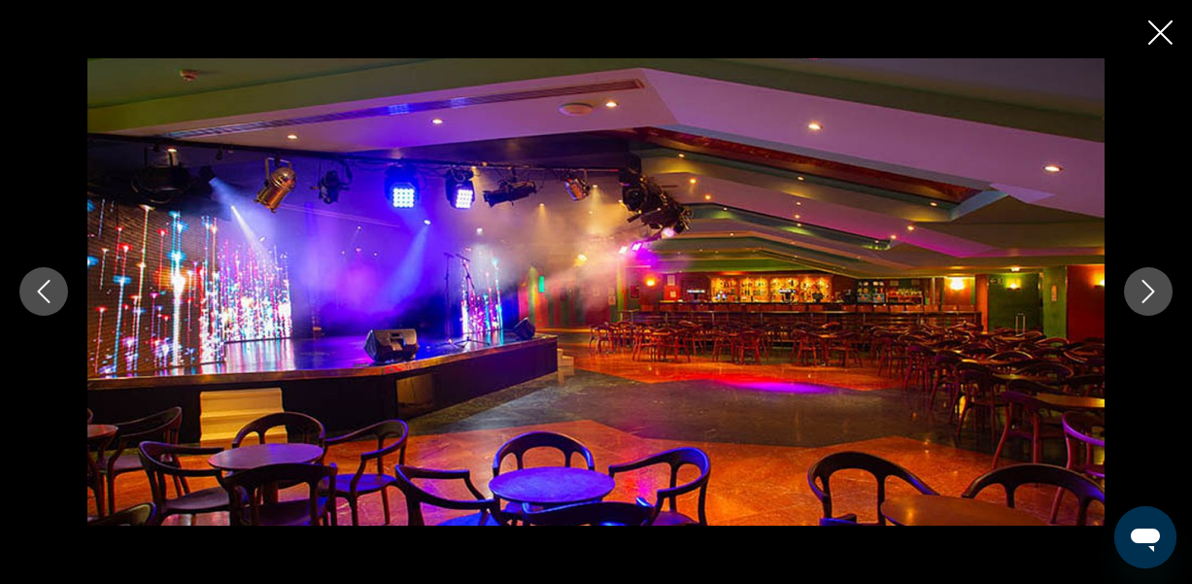
click at [1142, 299] on icon "Next image" at bounding box center [1147, 291] width 23 height 23
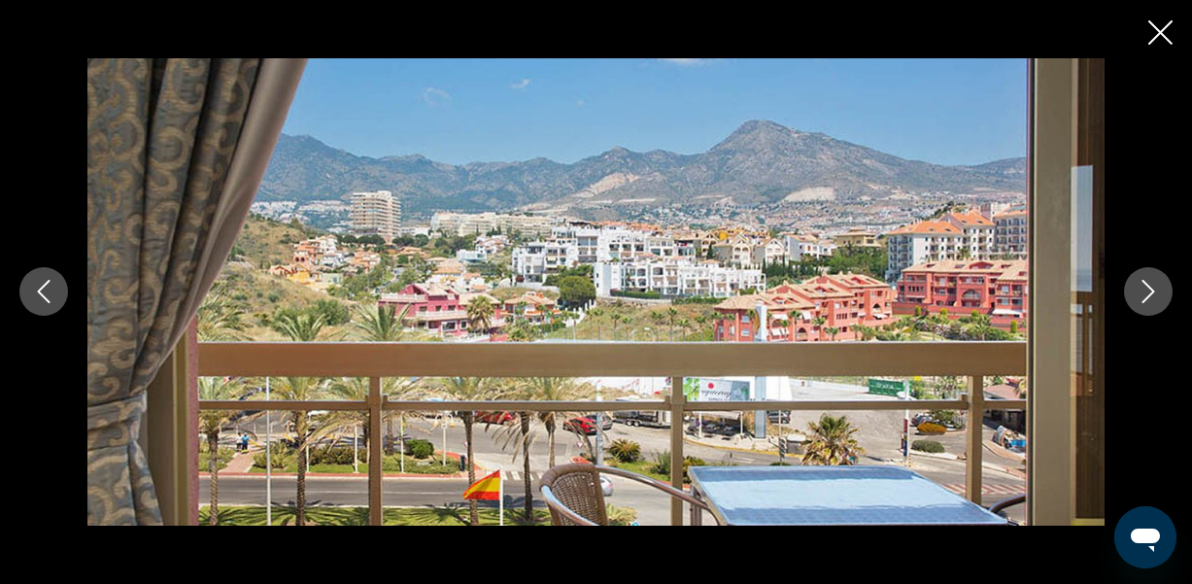
click at [1142, 299] on icon "Next image" at bounding box center [1147, 291] width 23 height 23
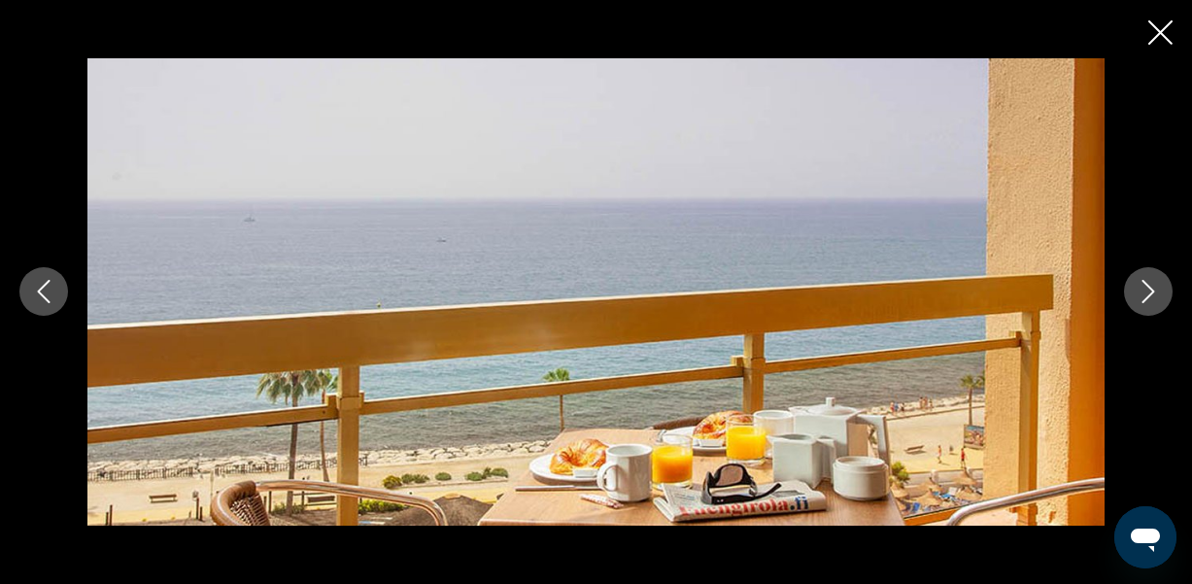
click at [1142, 299] on icon "Next image" at bounding box center [1147, 291] width 23 height 23
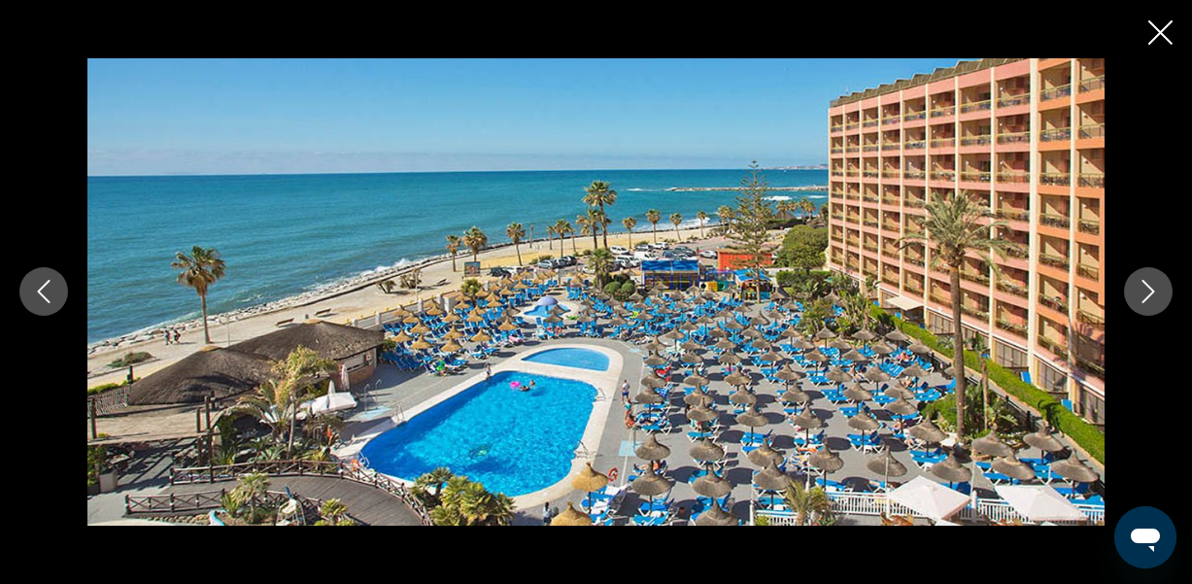
click at [1142, 299] on icon "Next image" at bounding box center [1147, 291] width 23 height 23
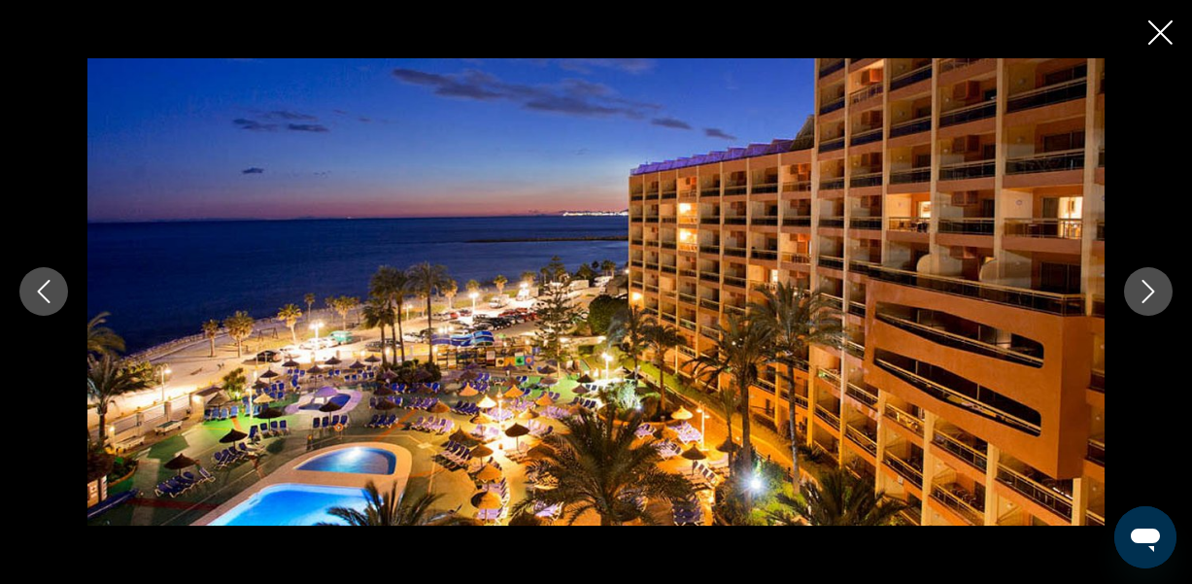
click at [1142, 299] on icon "Next image" at bounding box center [1147, 291] width 23 height 23
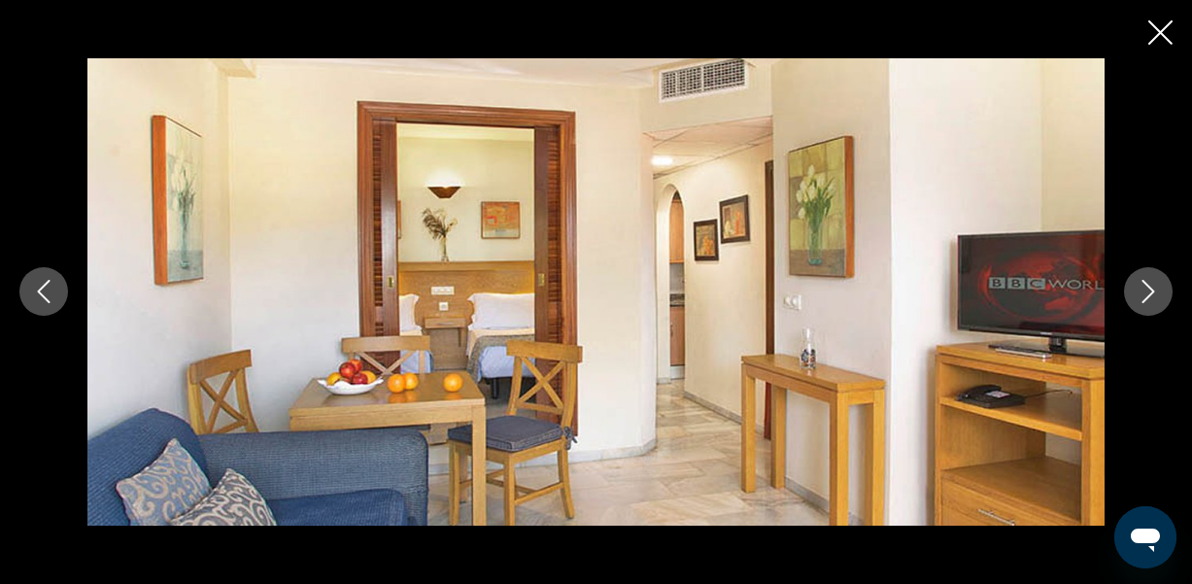
click at [1142, 299] on icon "Next image" at bounding box center [1147, 291] width 23 height 23
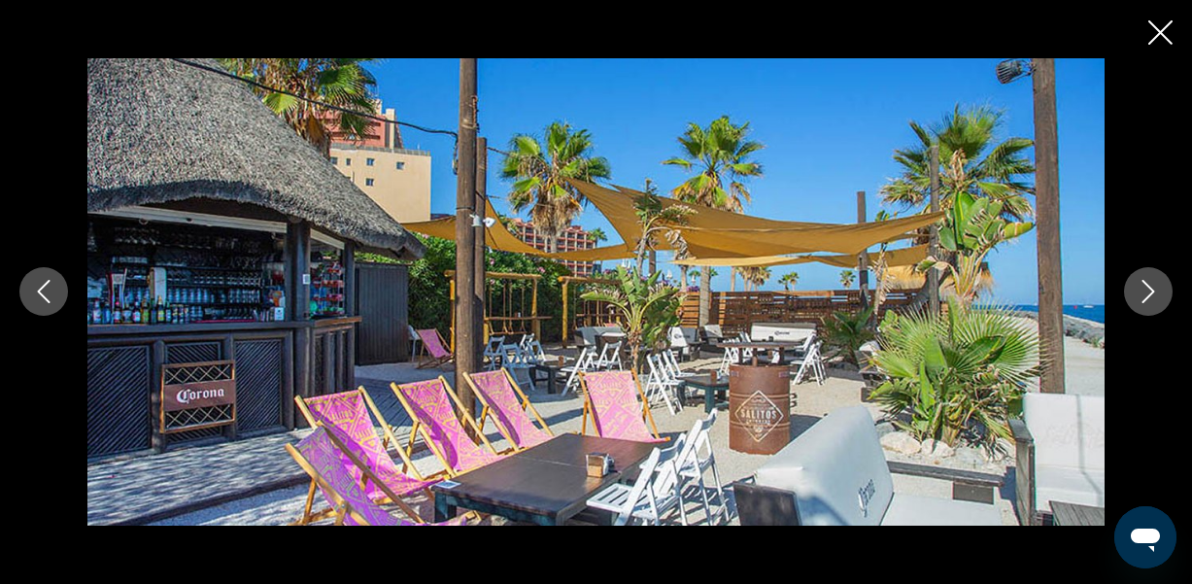
click at [1155, 38] on icon "Close slideshow" at bounding box center [1160, 32] width 24 height 24
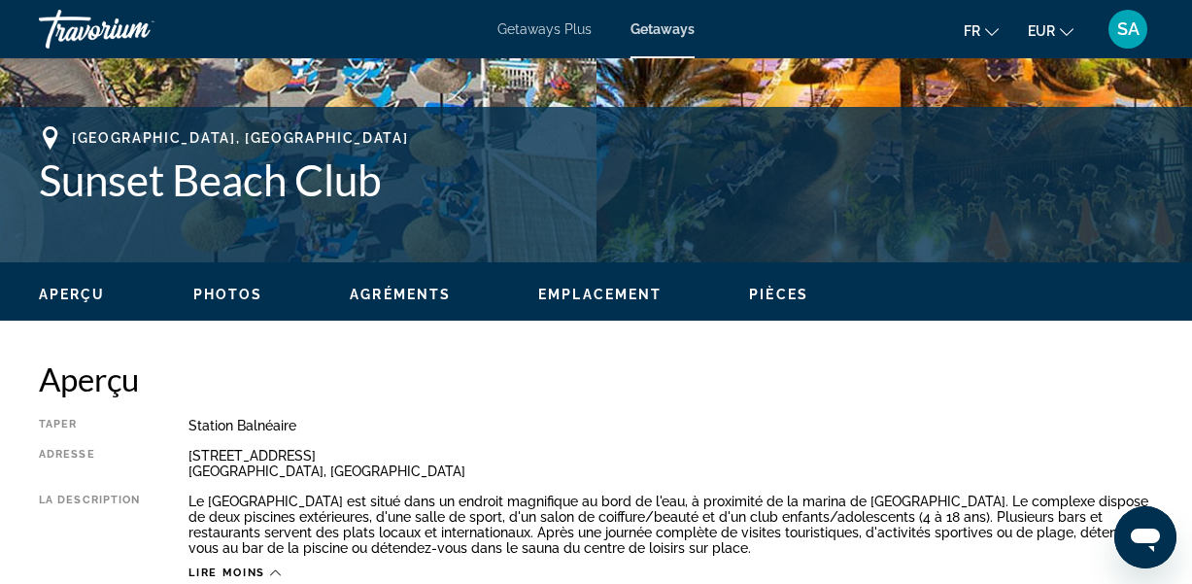
scroll to position [708, 0]
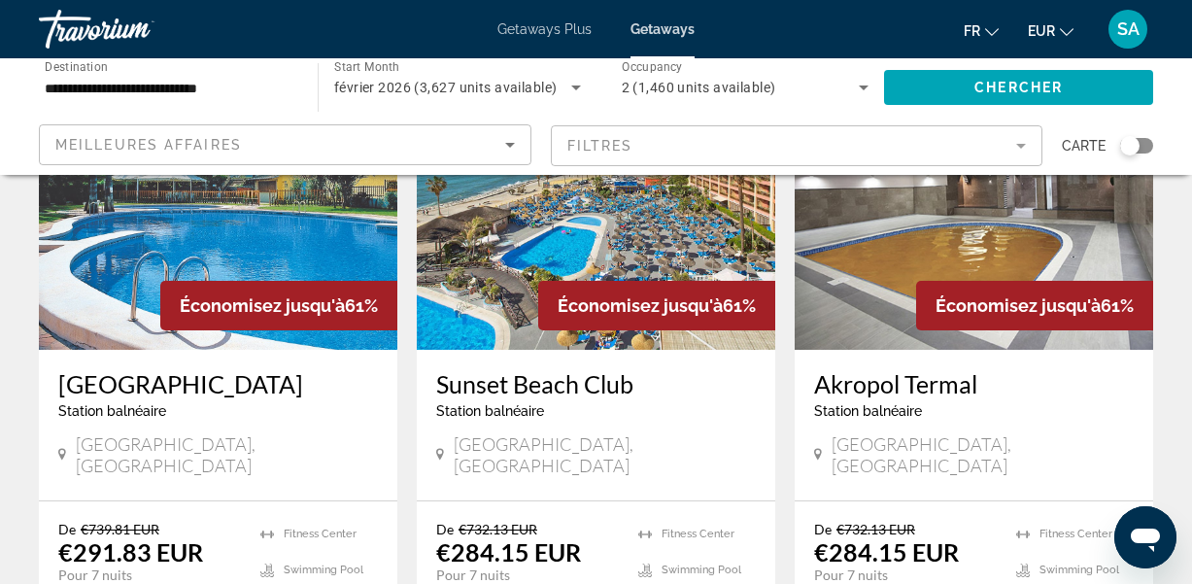
scroll to position [1697, 0]
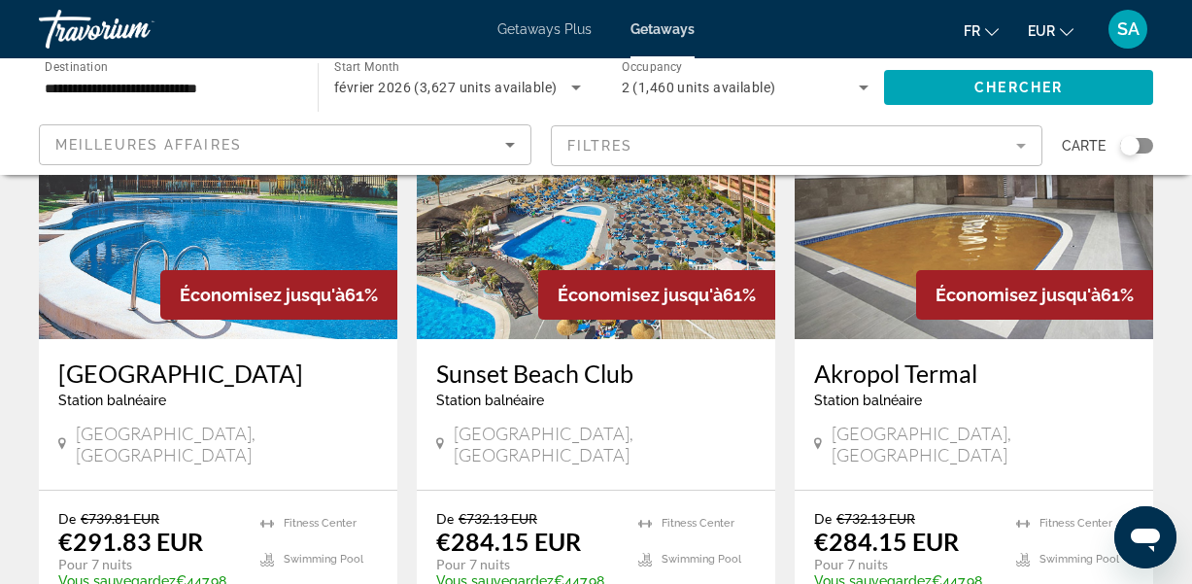
click at [96, 229] on img "Main content" at bounding box center [218, 183] width 358 height 311
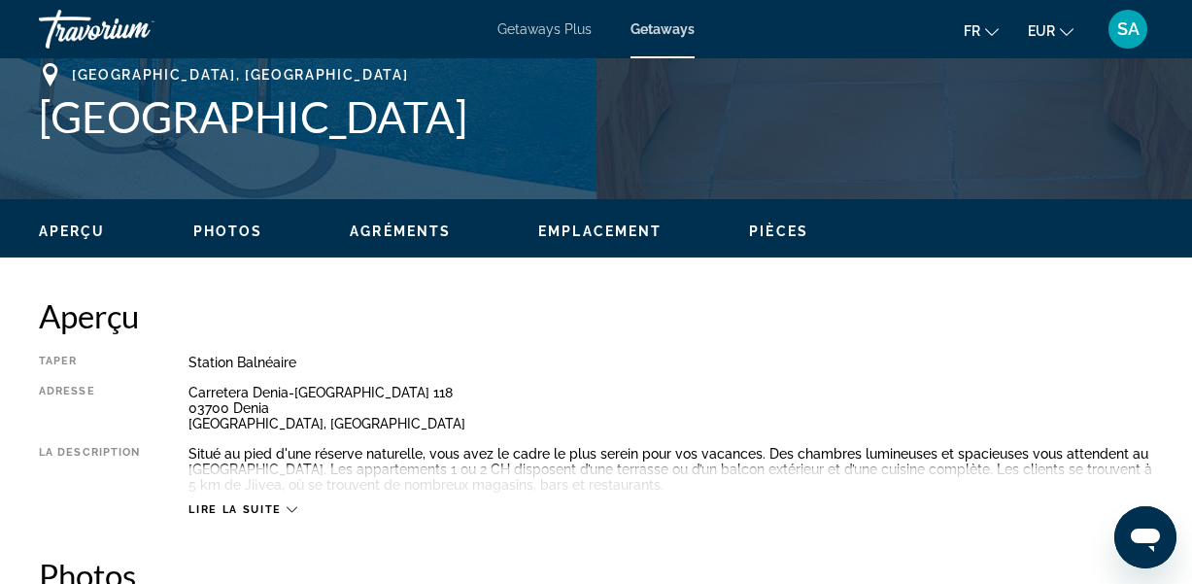
scroll to position [819, 0]
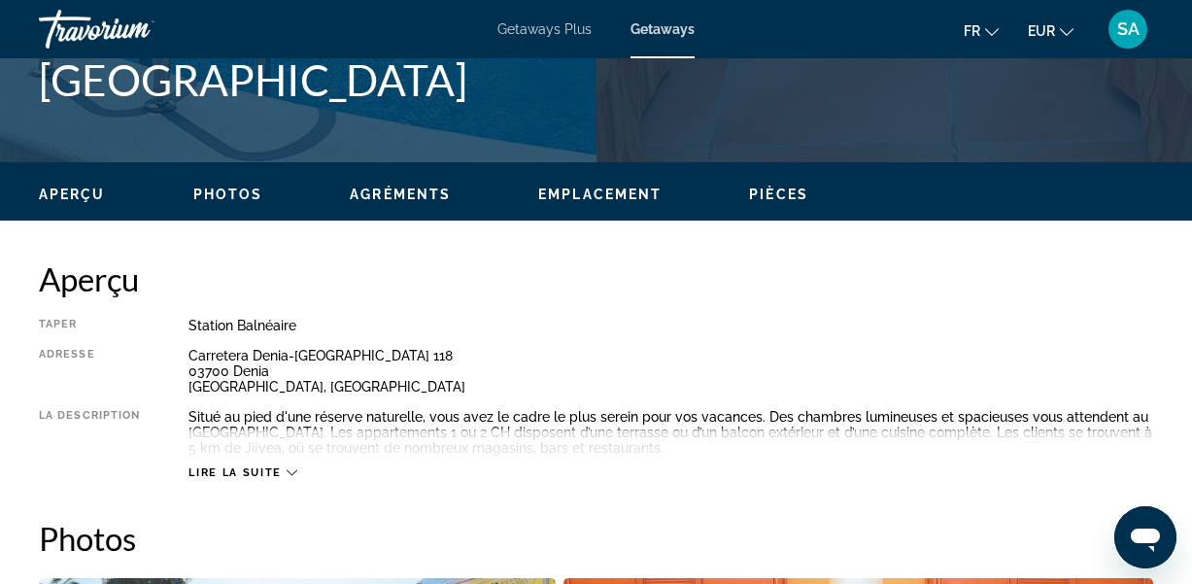
click at [291, 468] on icon "Main content" at bounding box center [292, 472] width 11 height 11
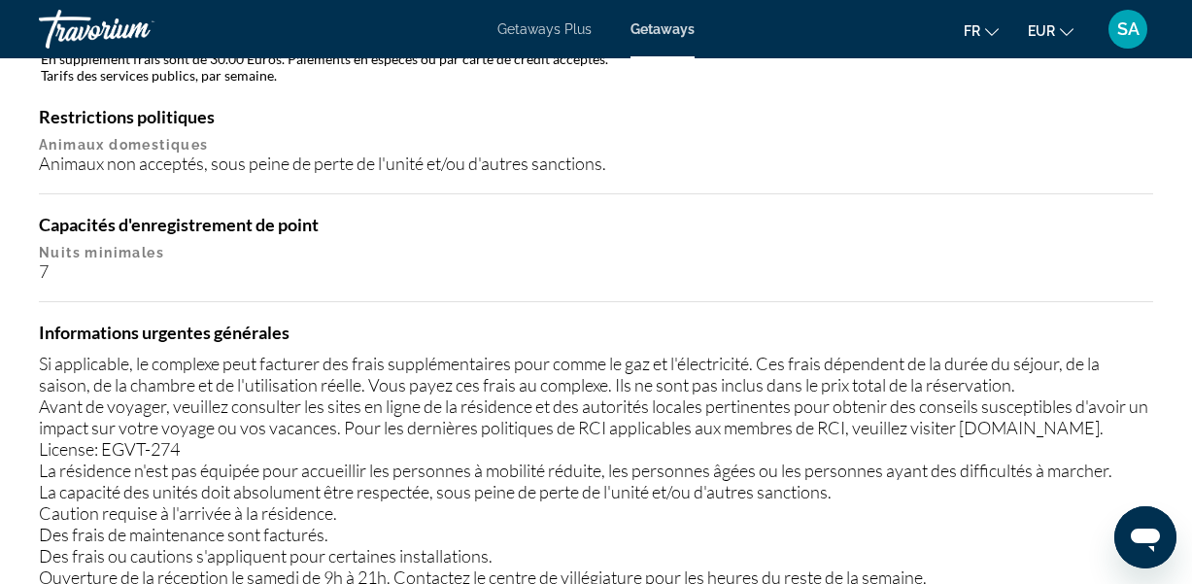
scroll to position [2139, 0]
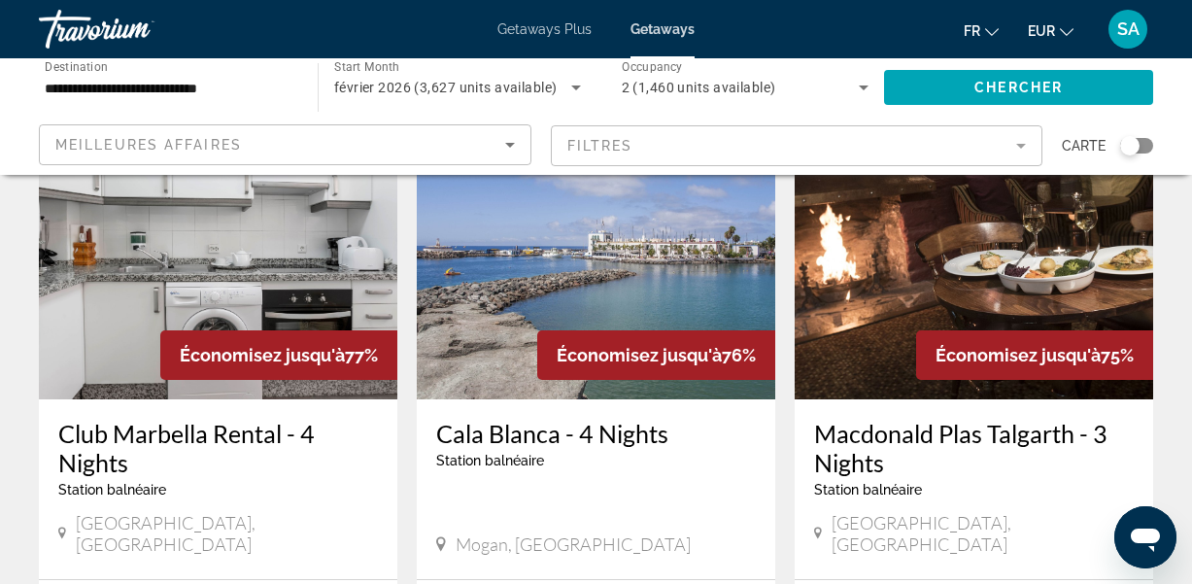
scroll to position [1624, 0]
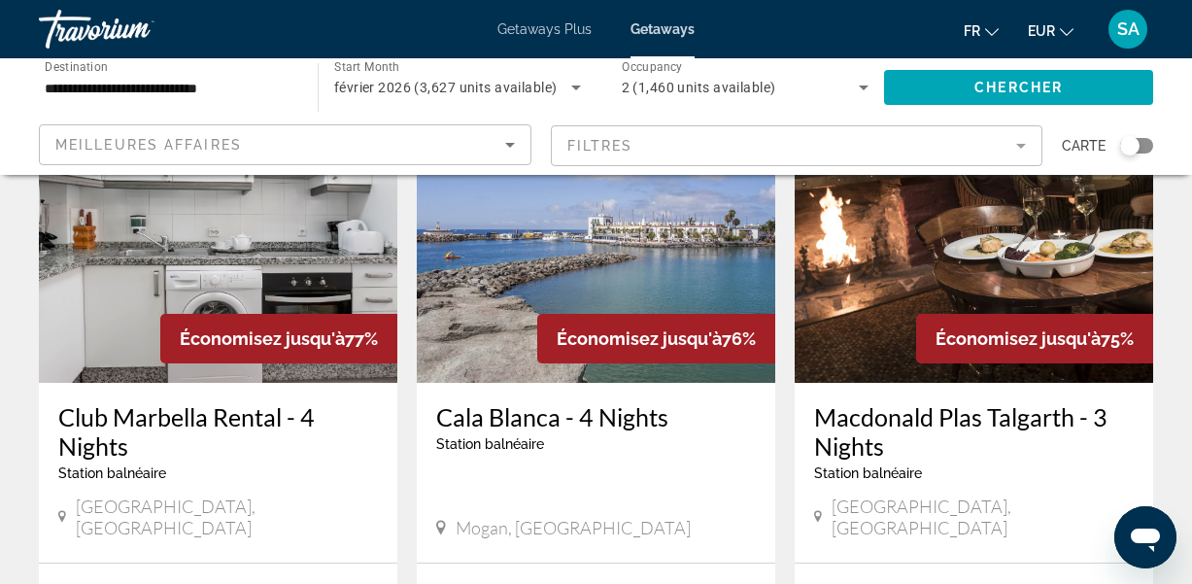
click at [95, 219] on img "Main content" at bounding box center [218, 227] width 358 height 311
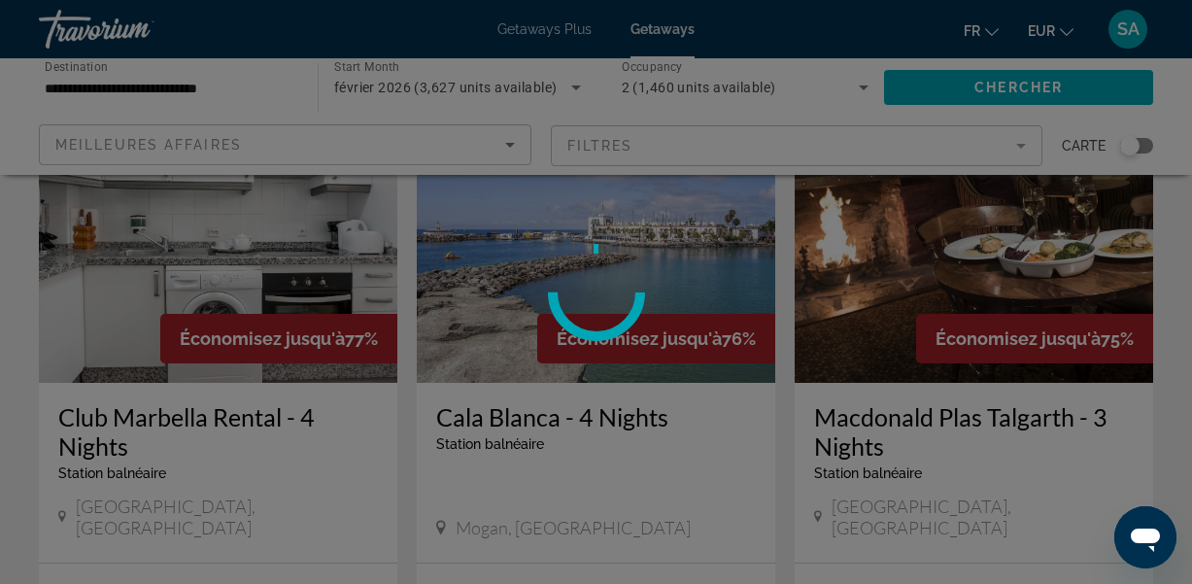
click at [95, 219] on div at bounding box center [596, 292] width 1192 height 584
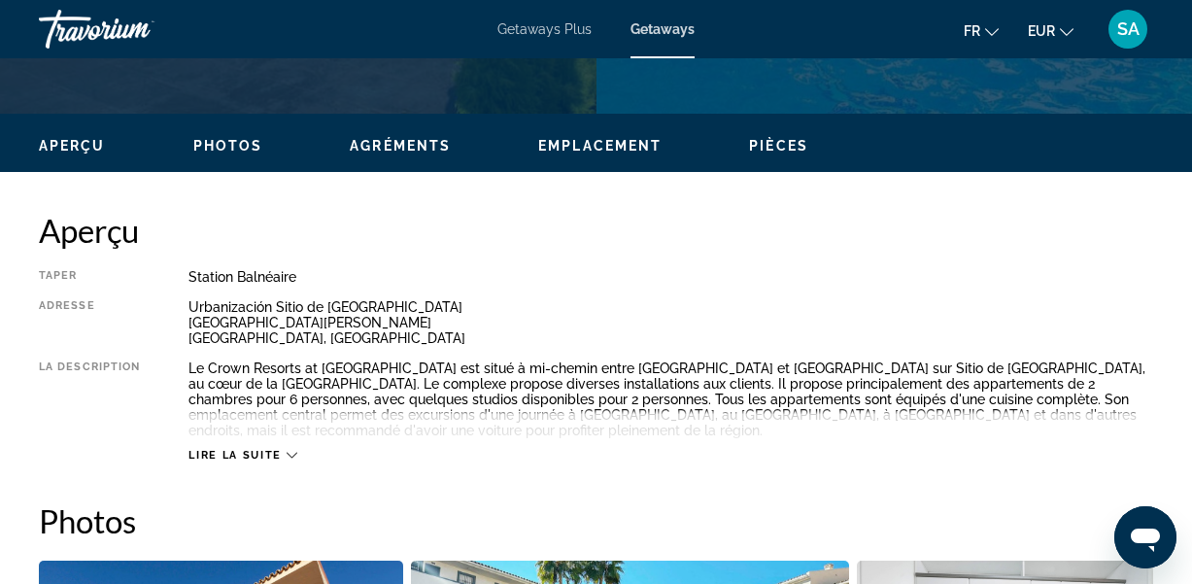
scroll to position [870, 0]
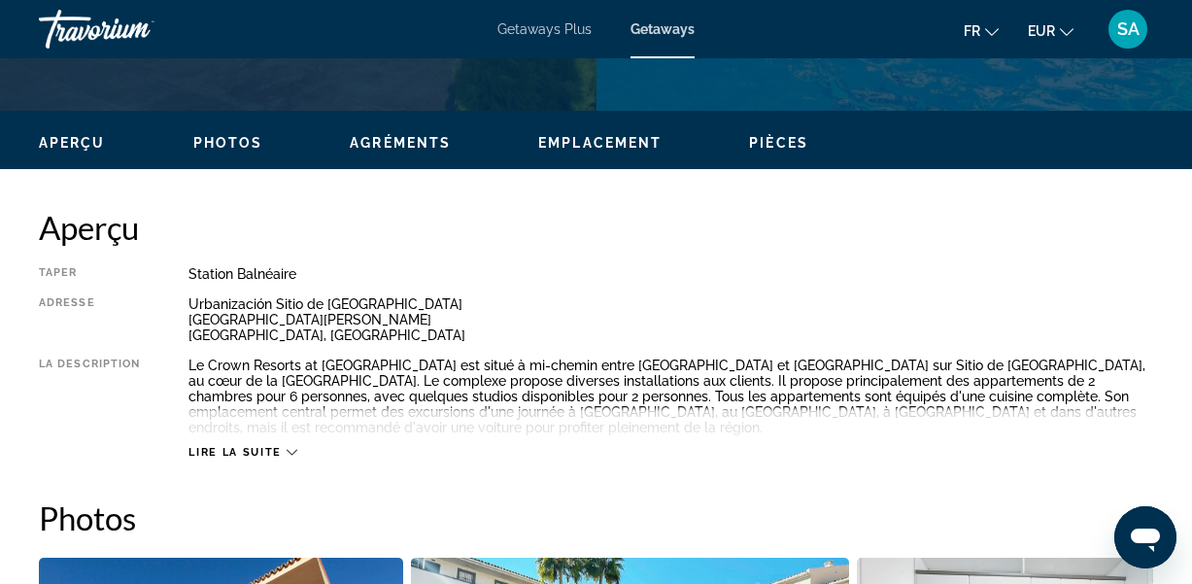
click at [280, 446] on span "Lire la suite" at bounding box center [234, 452] width 92 height 13
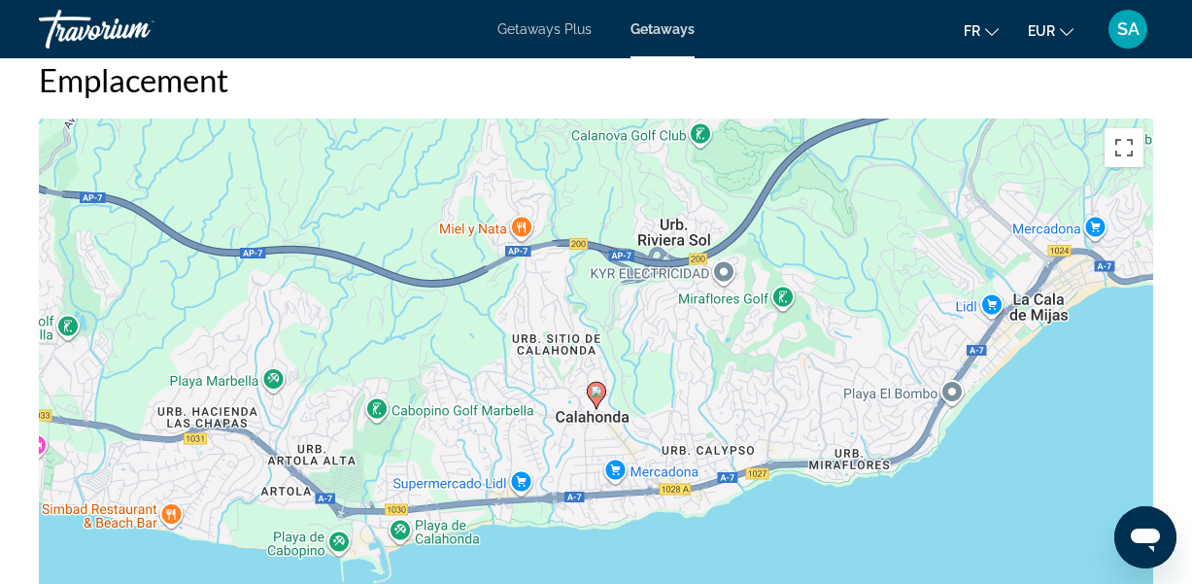
scroll to position [2805, 0]
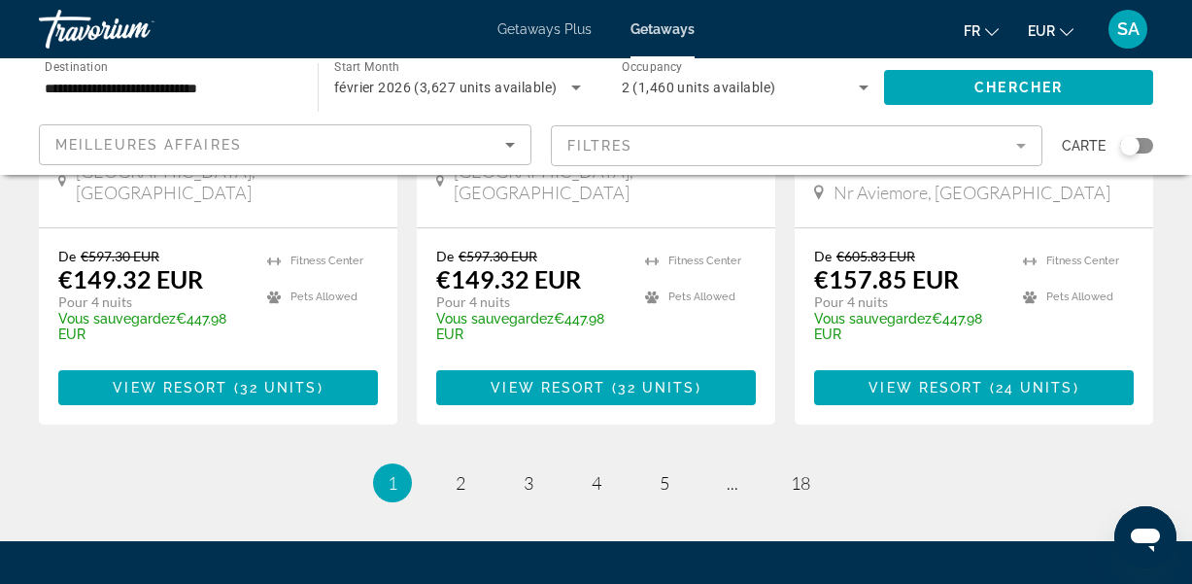
scroll to position [2797, 0]
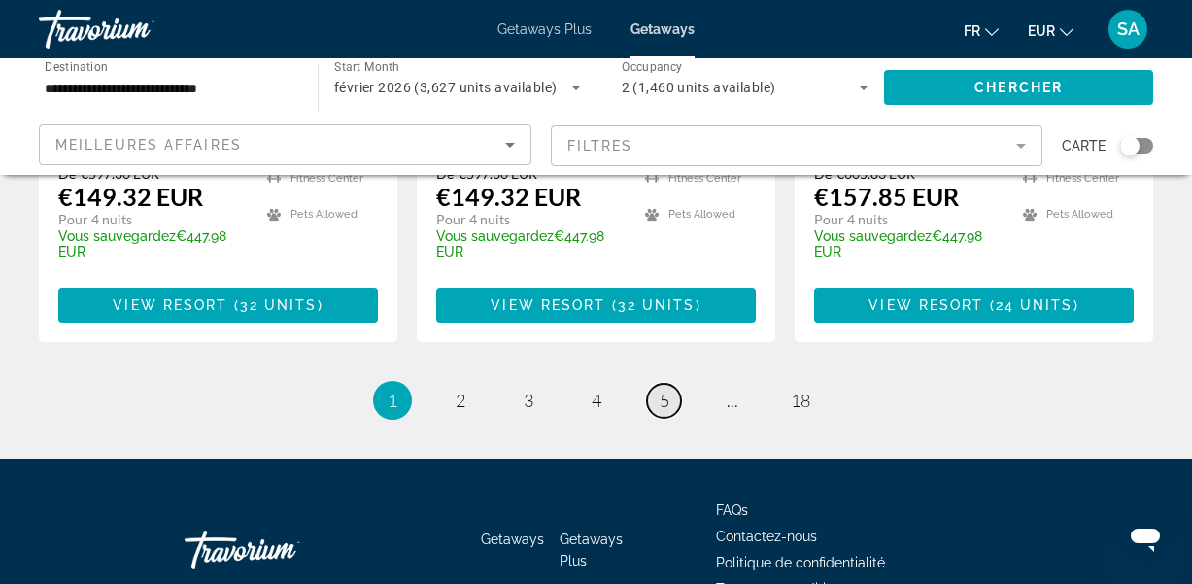
click at [657, 384] on link "page 5" at bounding box center [664, 401] width 34 height 34
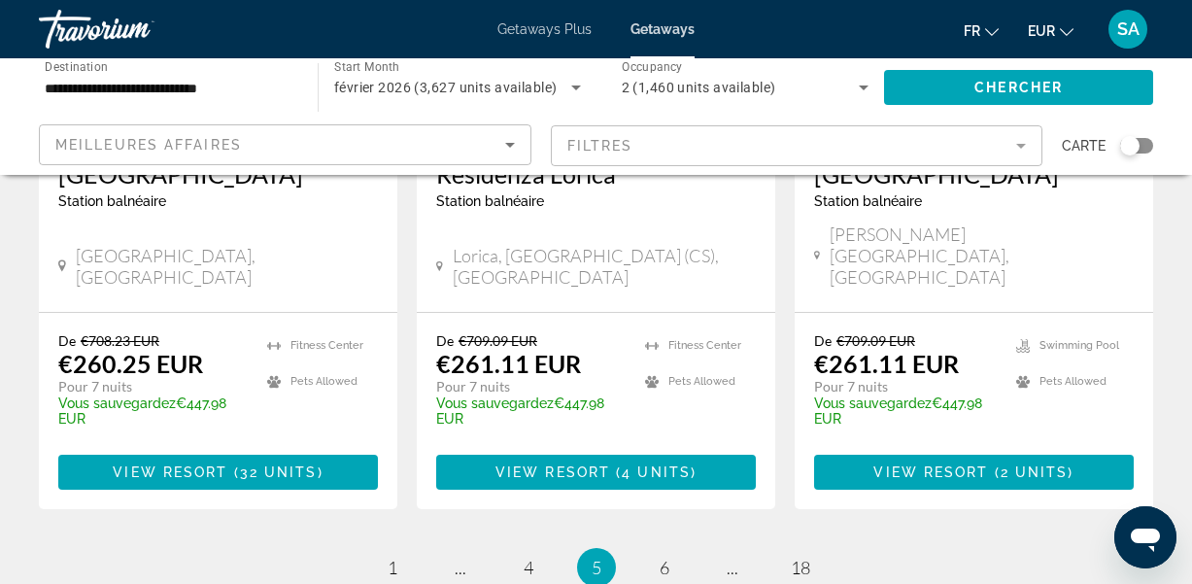
scroll to position [2509, 0]
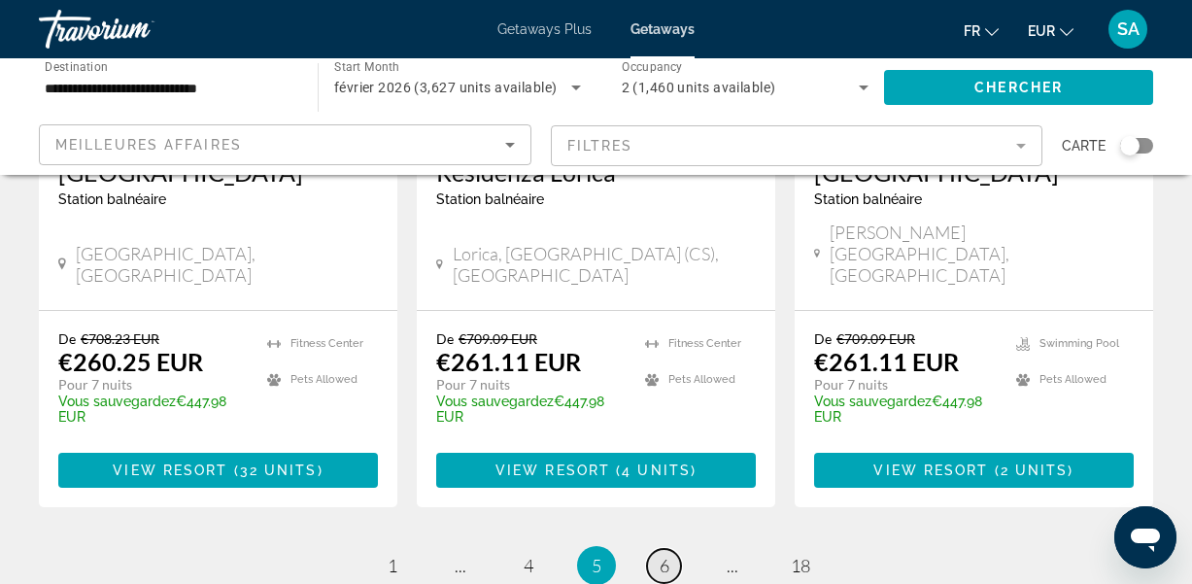
click at [660, 555] on span "6" at bounding box center [665, 565] width 10 height 21
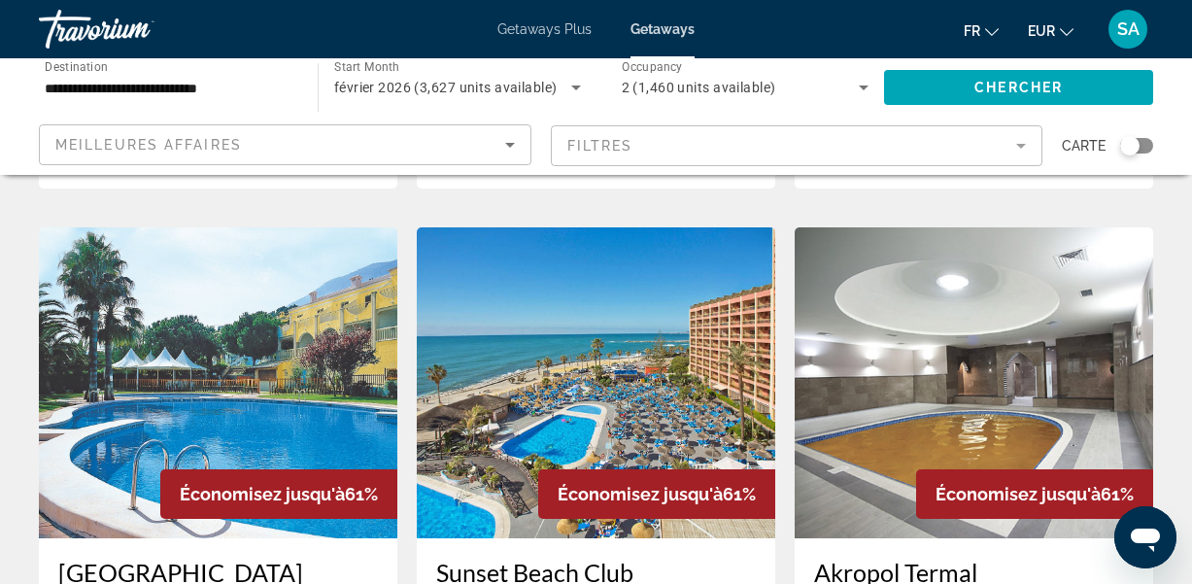
scroll to position [1511, 0]
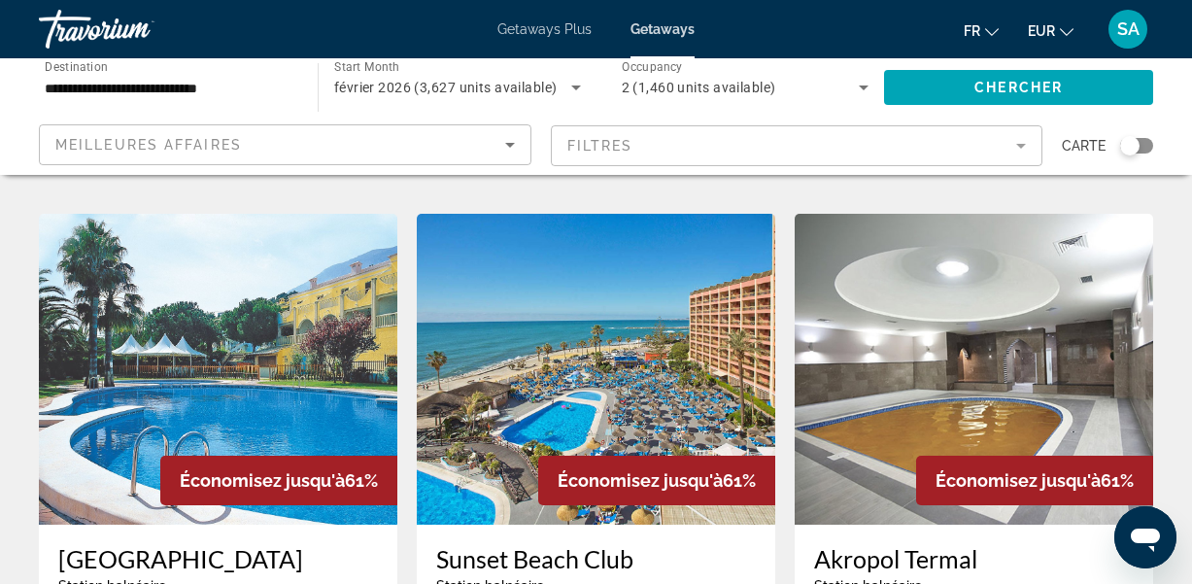
click at [857, 299] on img "Main content" at bounding box center [974, 369] width 358 height 311
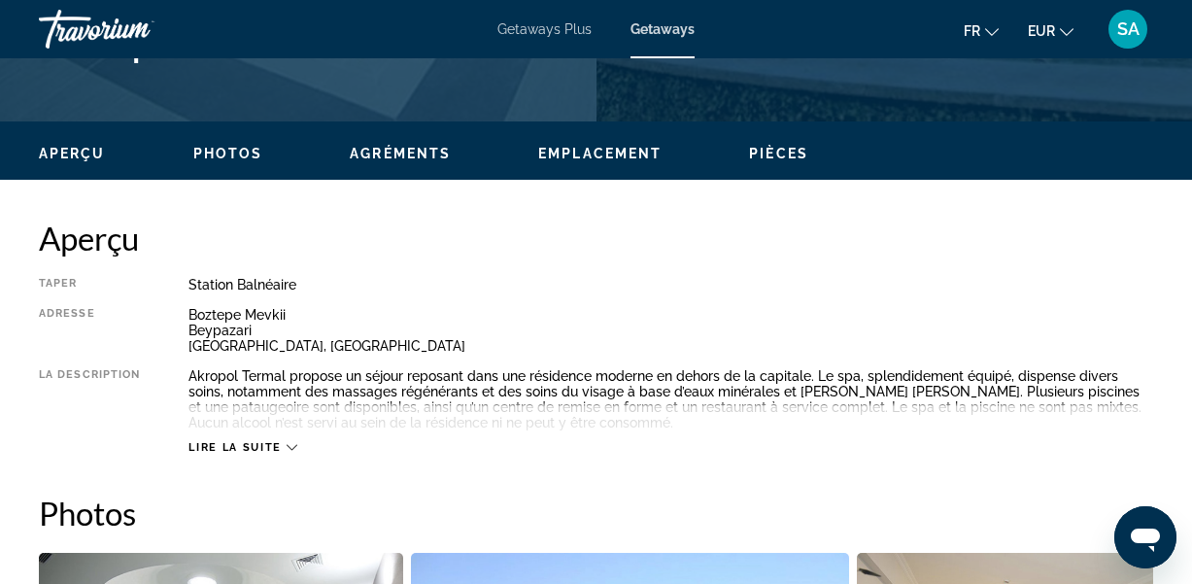
scroll to position [881, 0]
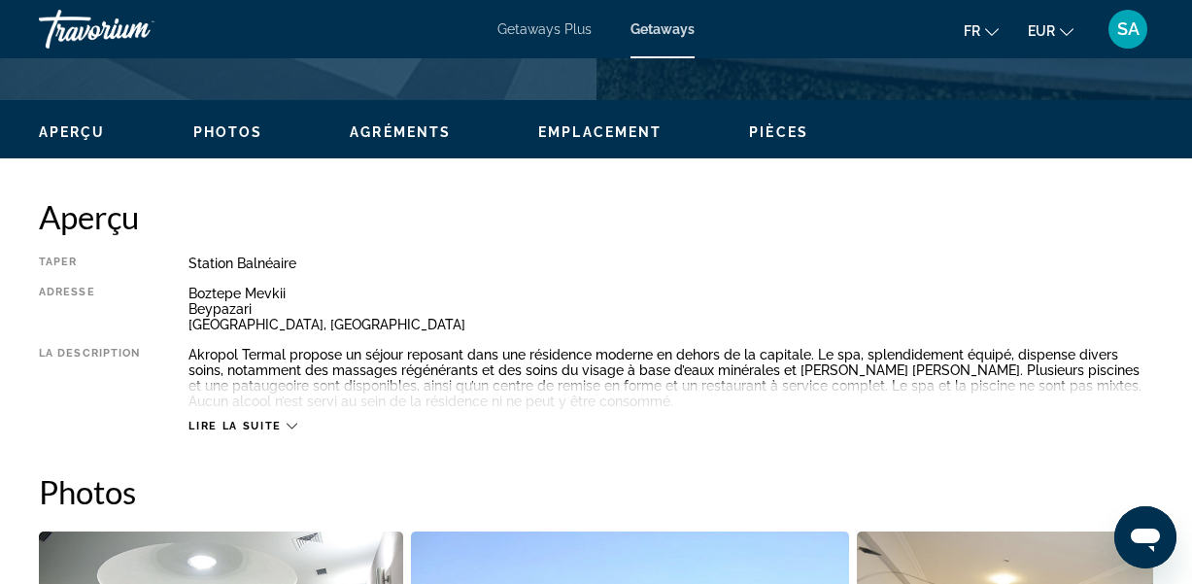
click at [290, 429] on div "Lire la suite" at bounding box center [242, 426] width 108 height 13
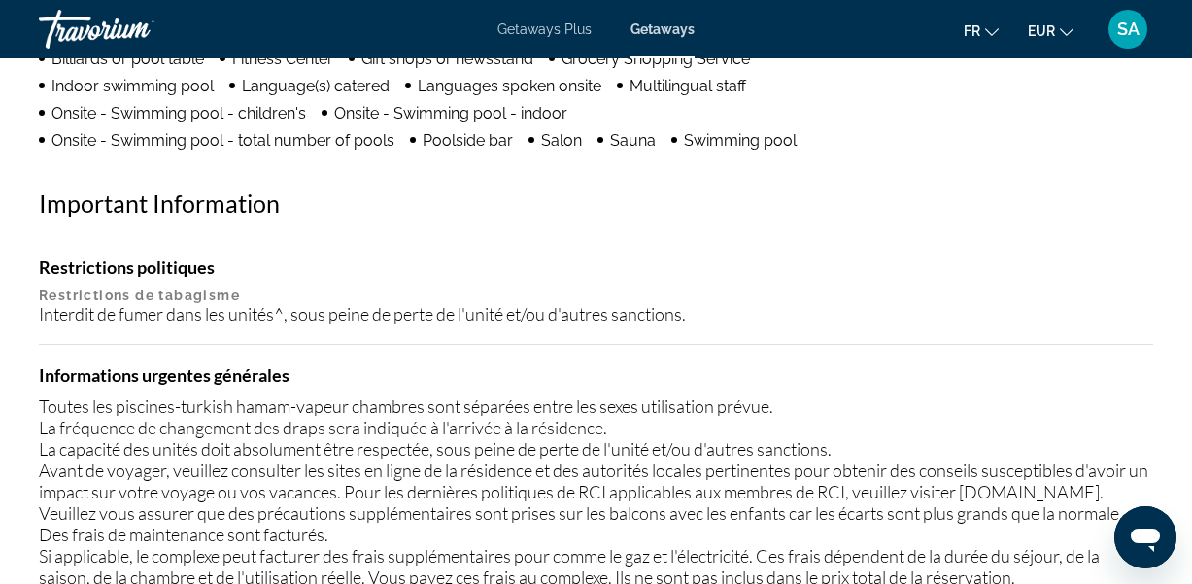
scroll to position [2088, 0]
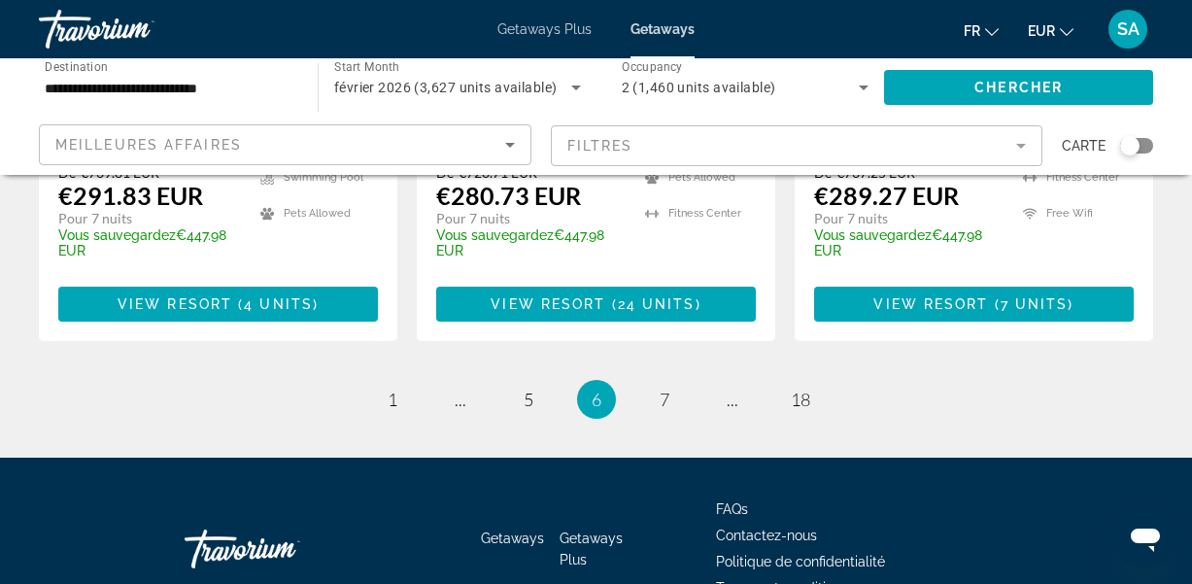
scroll to position [2767, 0]
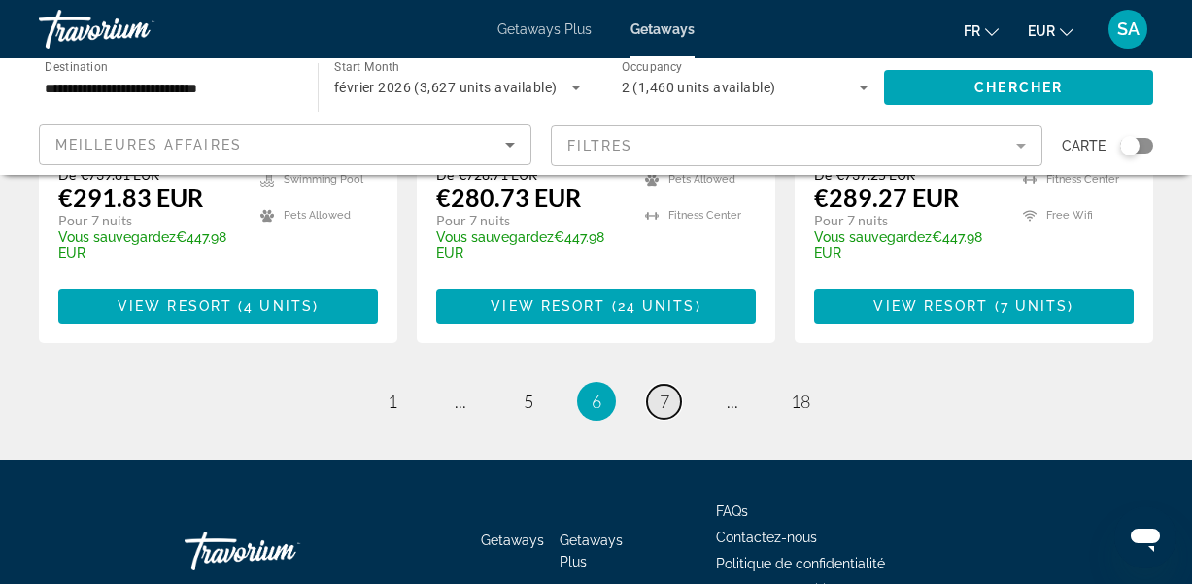
click at [666, 390] on span "7" at bounding box center [665, 400] width 10 height 21
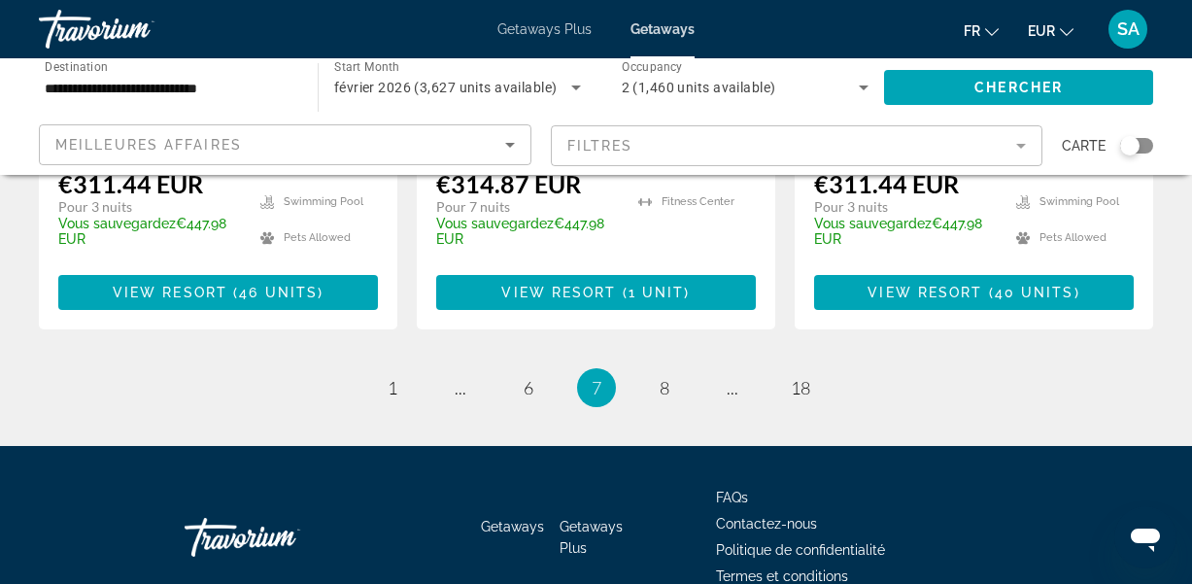
scroll to position [2792, 0]
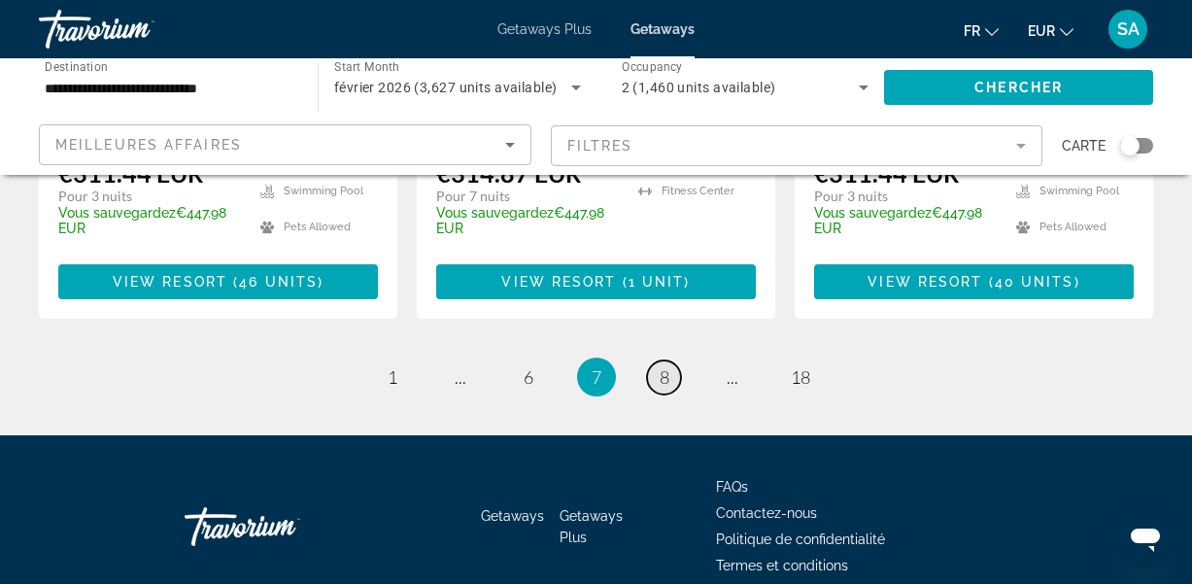
click at [660, 366] on span "8" at bounding box center [665, 376] width 10 height 21
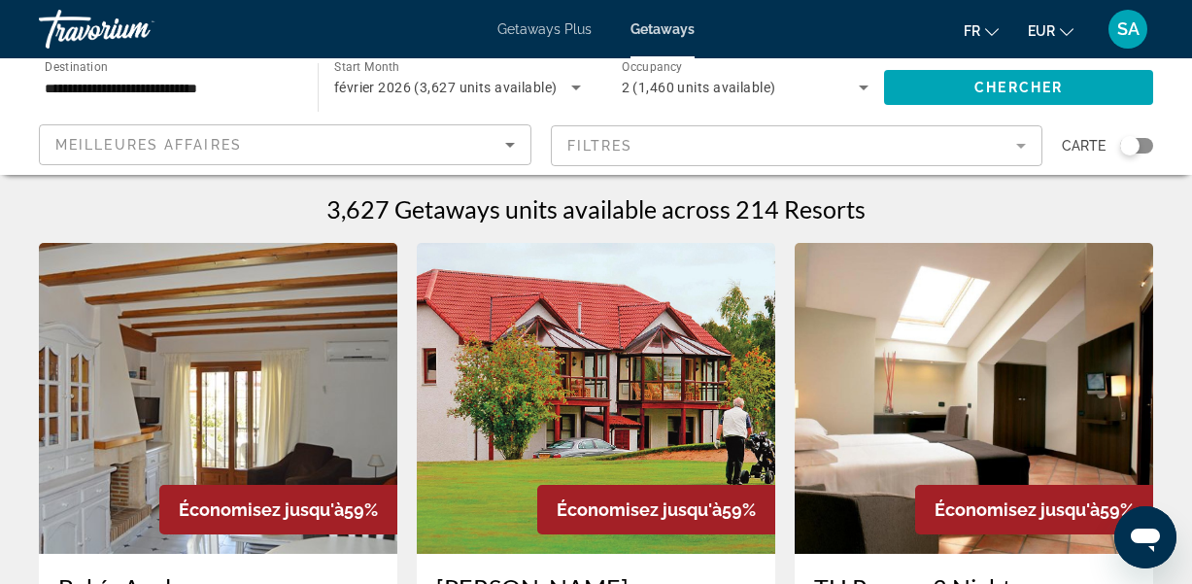
click at [993, 322] on img "Main content" at bounding box center [974, 398] width 358 height 311
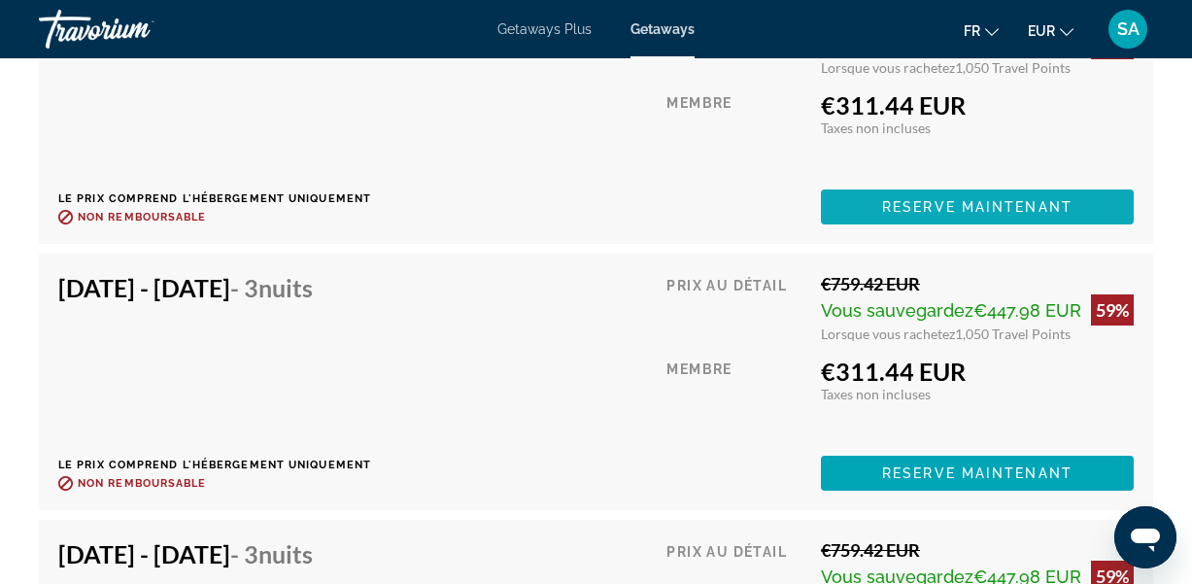
scroll to position [3643, 0]
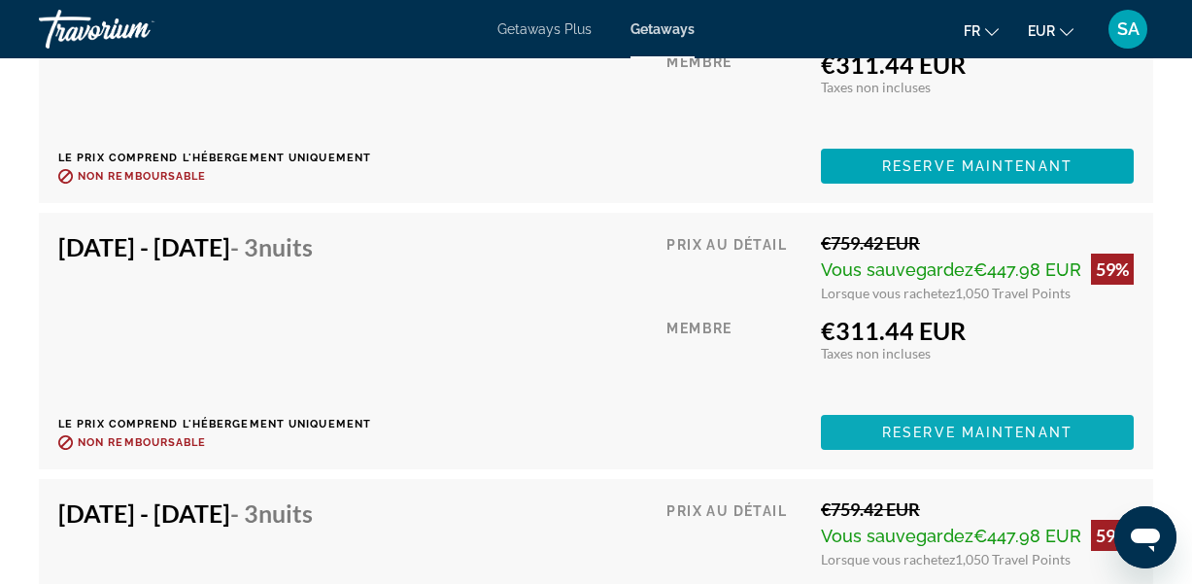
click at [1002, 444] on span "Main content" at bounding box center [977, 432] width 313 height 47
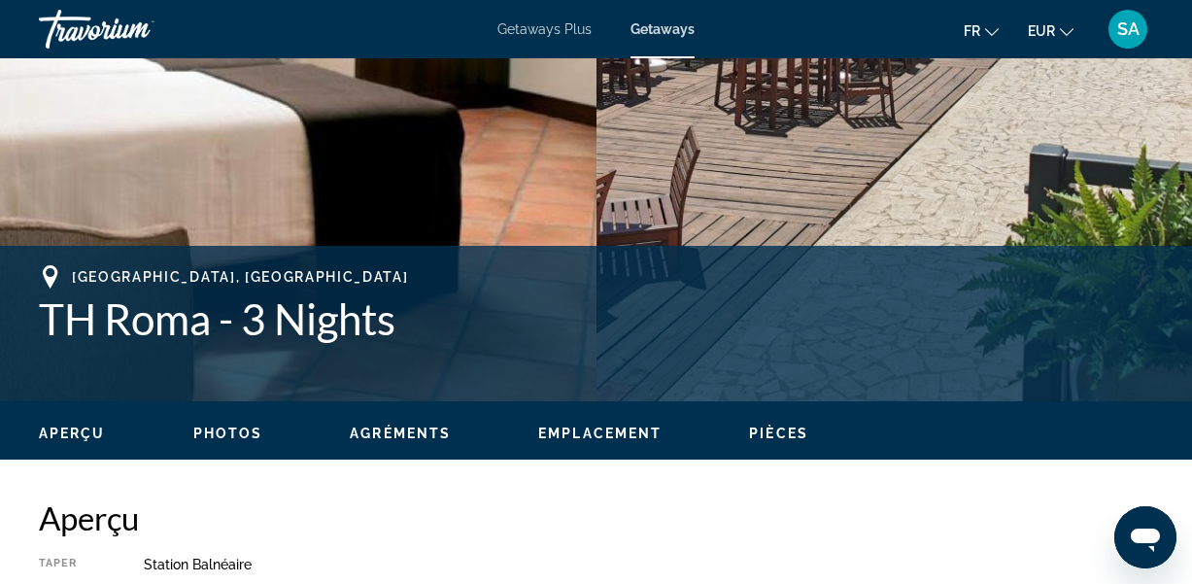
scroll to position [591, 0]
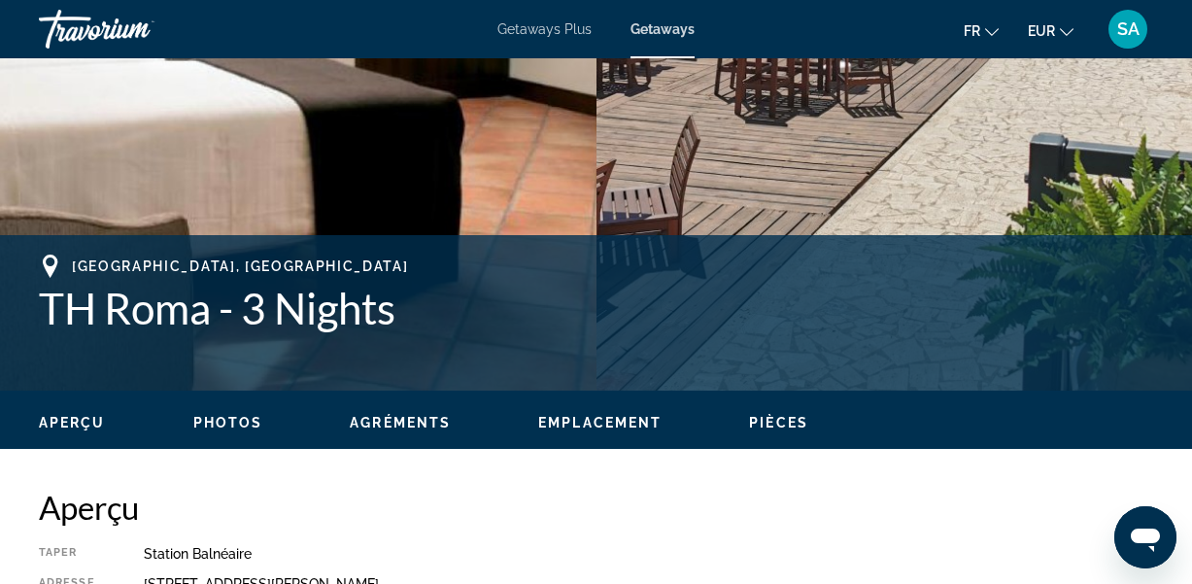
click at [228, 421] on span "Photos" at bounding box center [228, 423] width 70 height 16
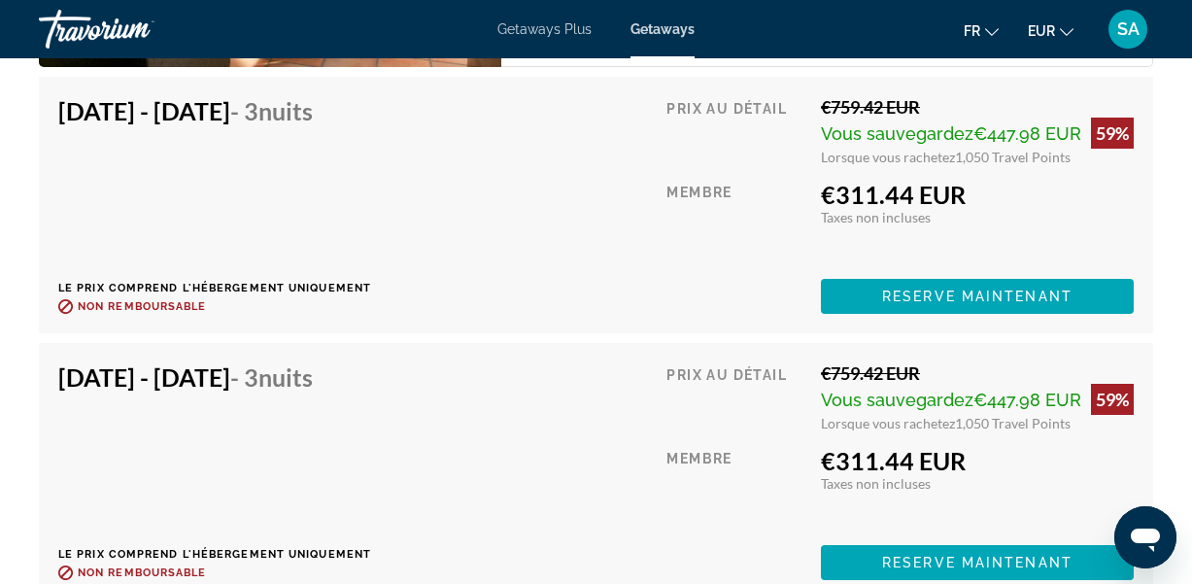
scroll to position [3622, 0]
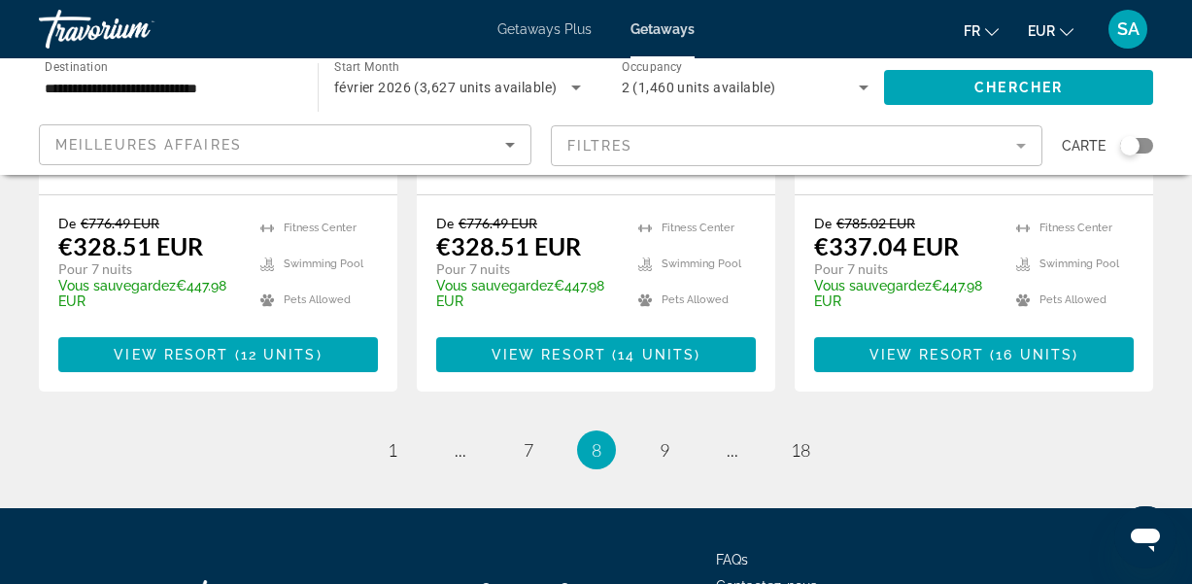
scroll to position [2775, 0]
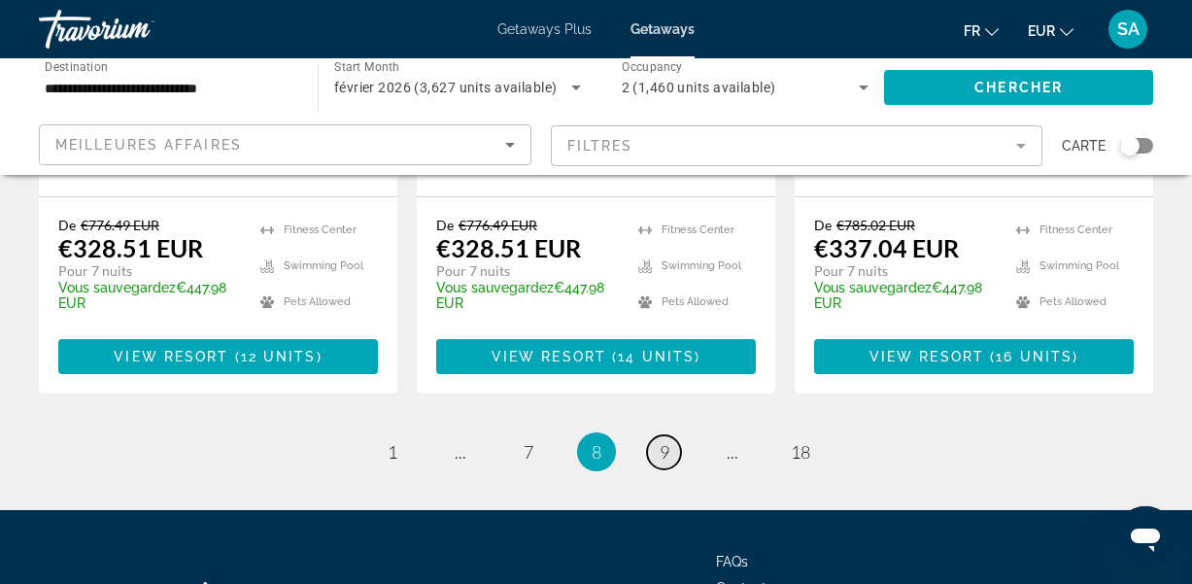
click at [662, 441] on span "9" at bounding box center [665, 451] width 10 height 21
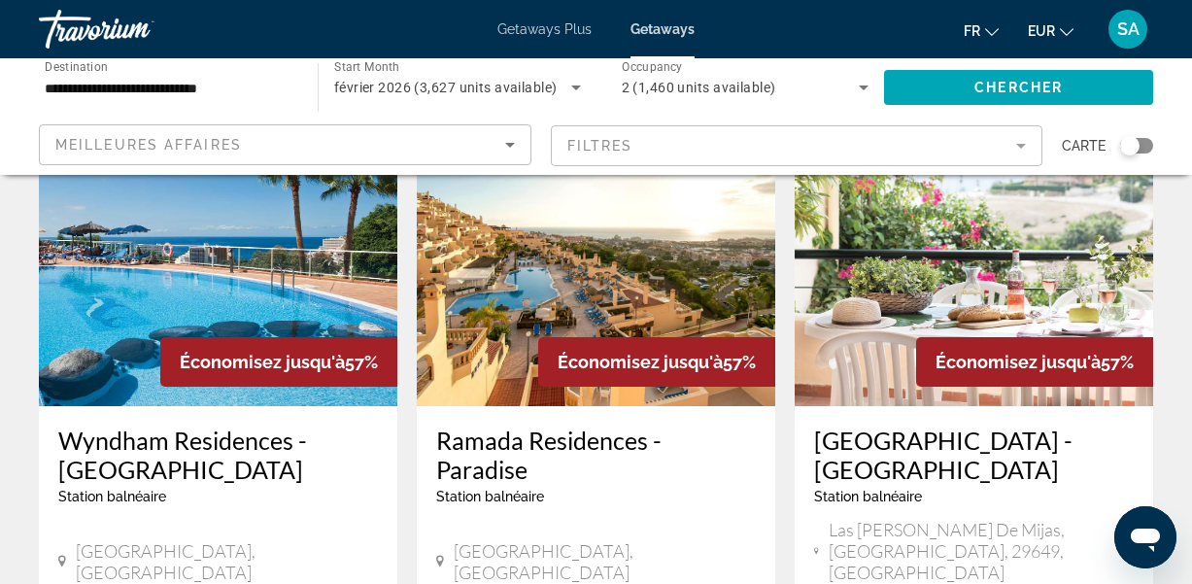
scroll to position [146, 0]
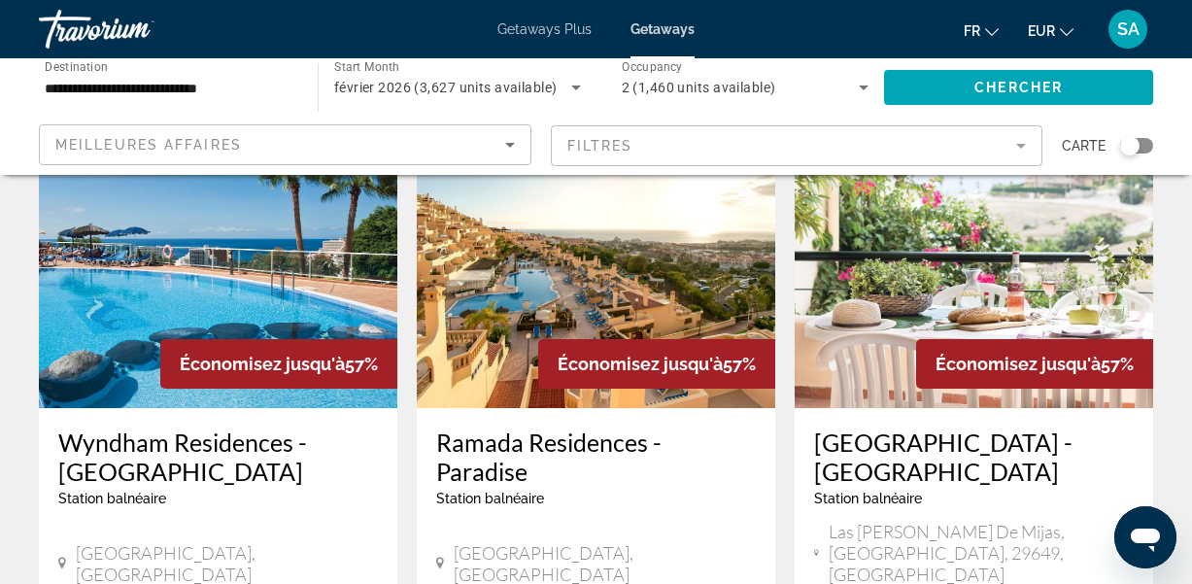
click at [102, 272] on img "Main content" at bounding box center [218, 252] width 358 height 311
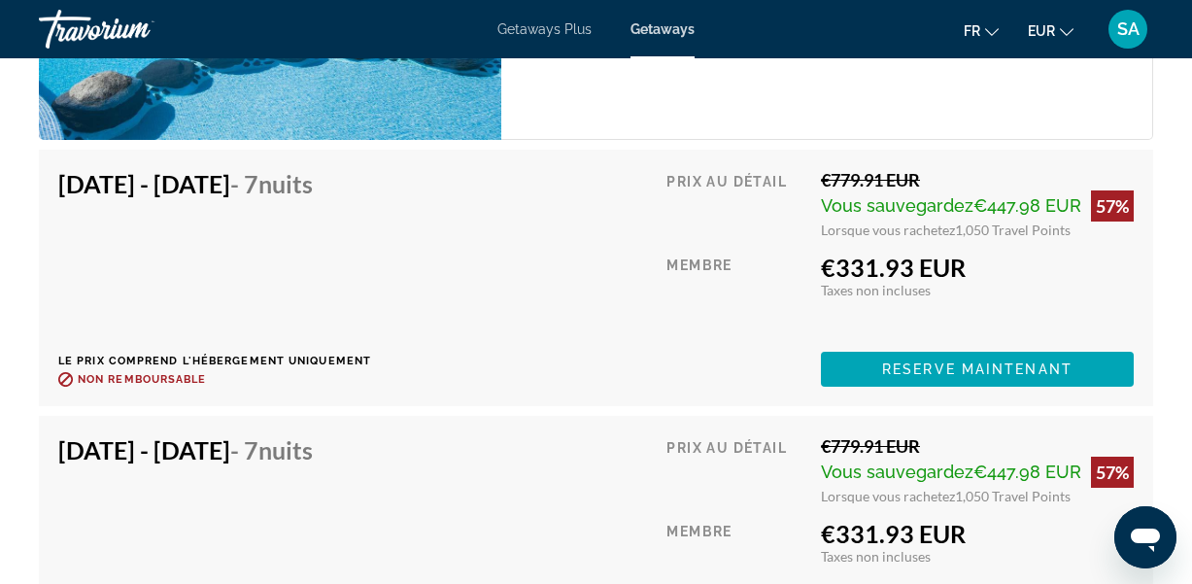
scroll to position [3982, 0]
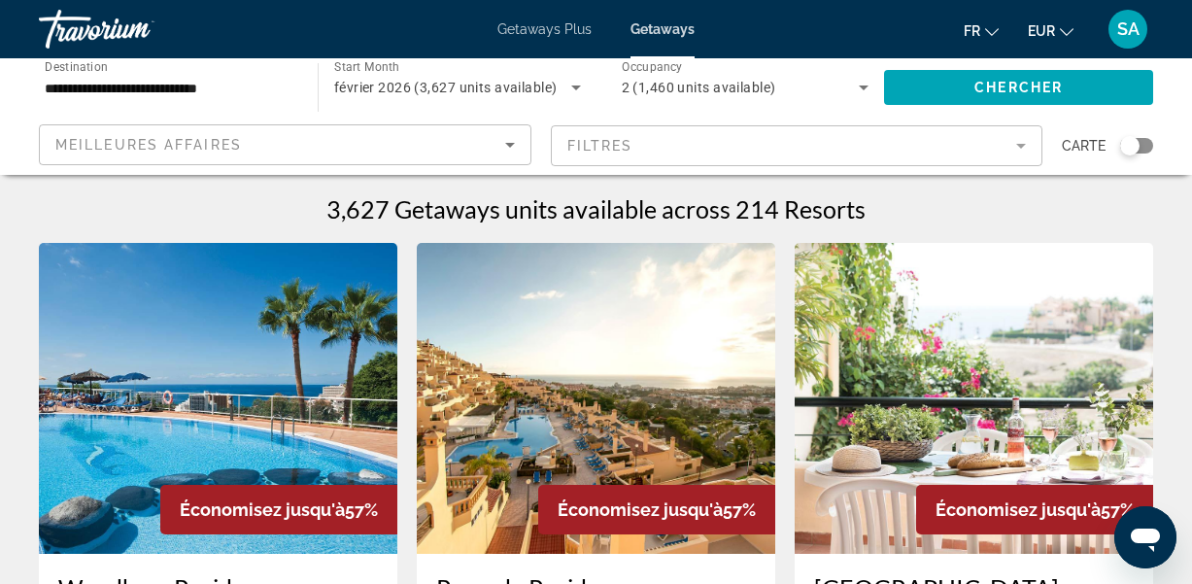
click at [626, 404] on img "Main content" at bounding box center [596, 398] width 358 height 311
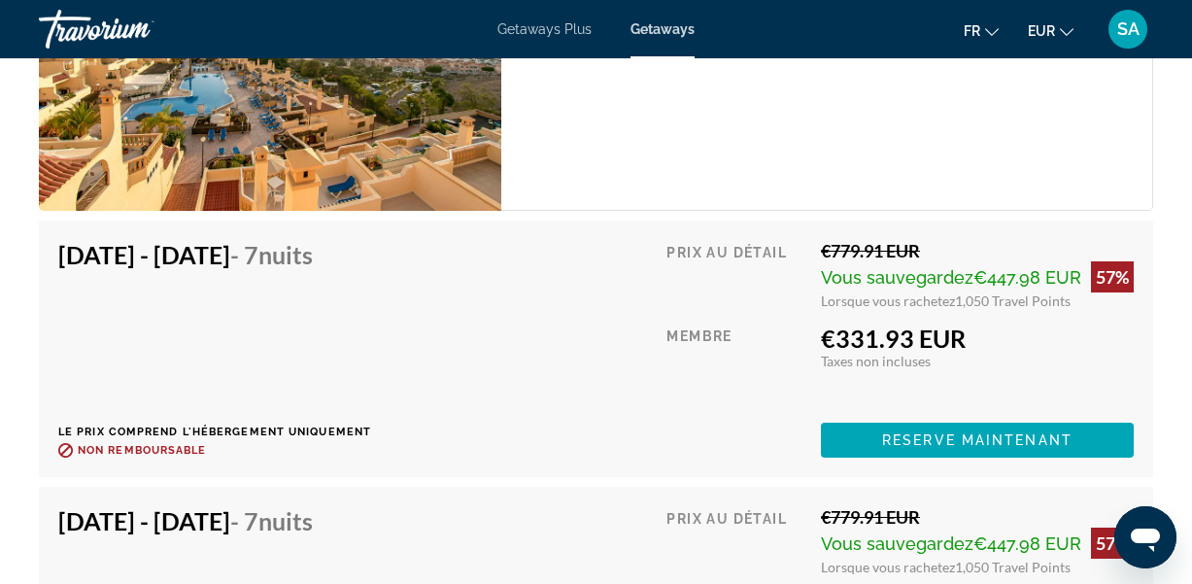
scroll to position [4025, 0]
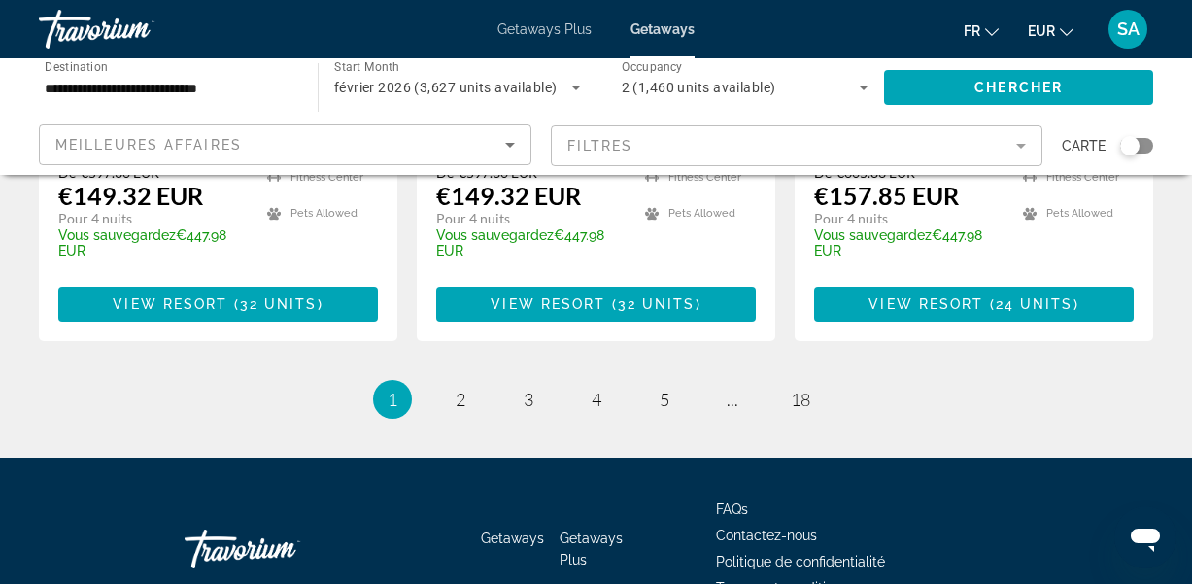
scroll to position [2797, 0]
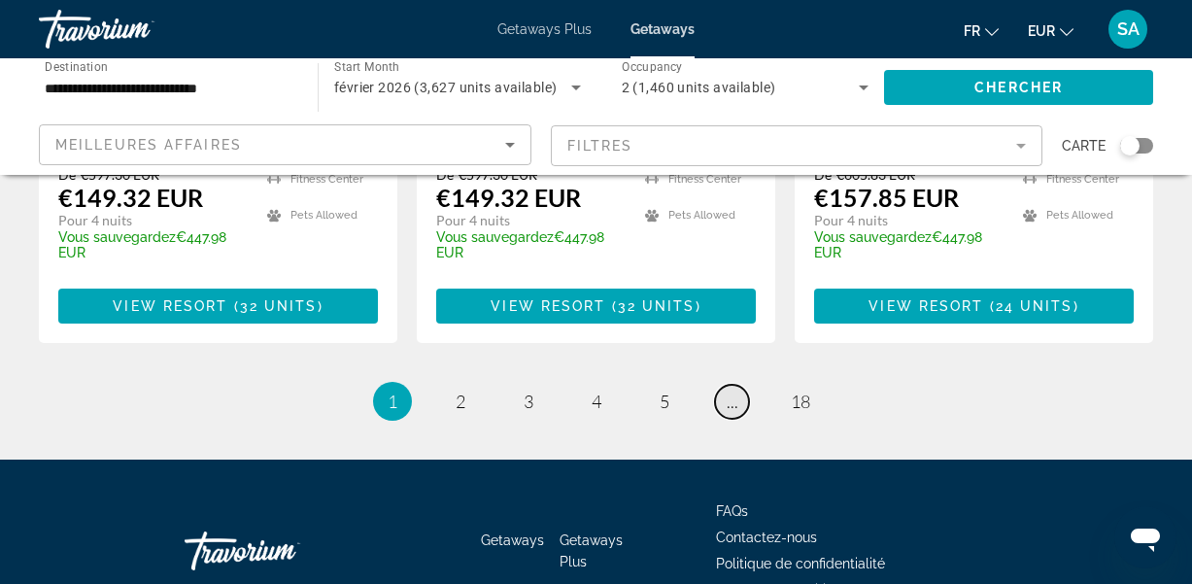
click at [737, 385] on link "page ..." at bounding box center [732, 402] width 34 height 34
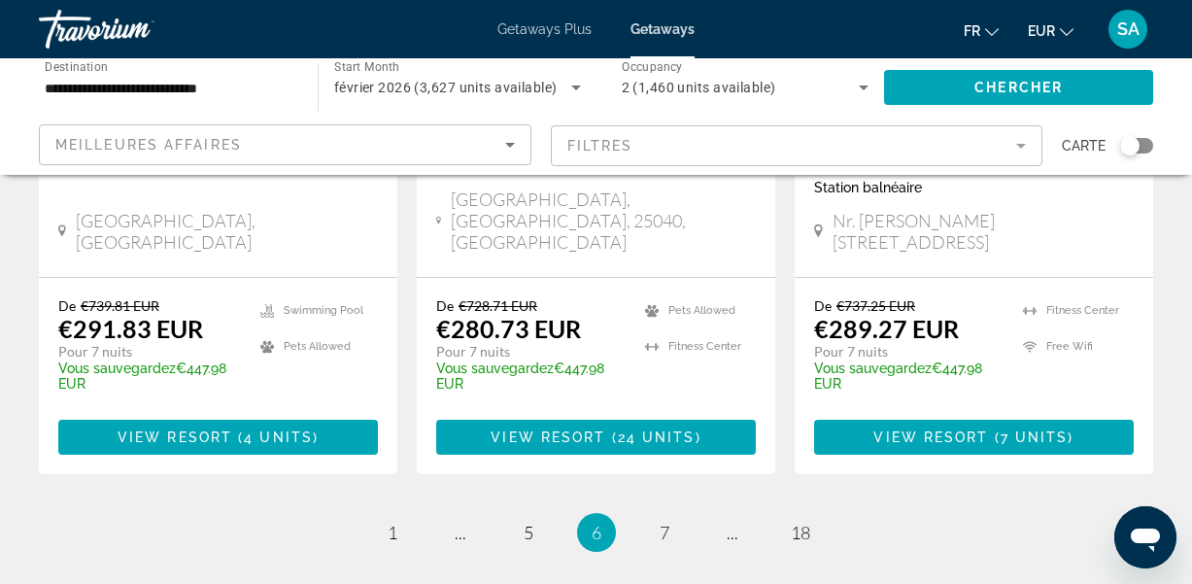
scroll to position [2639, 0]
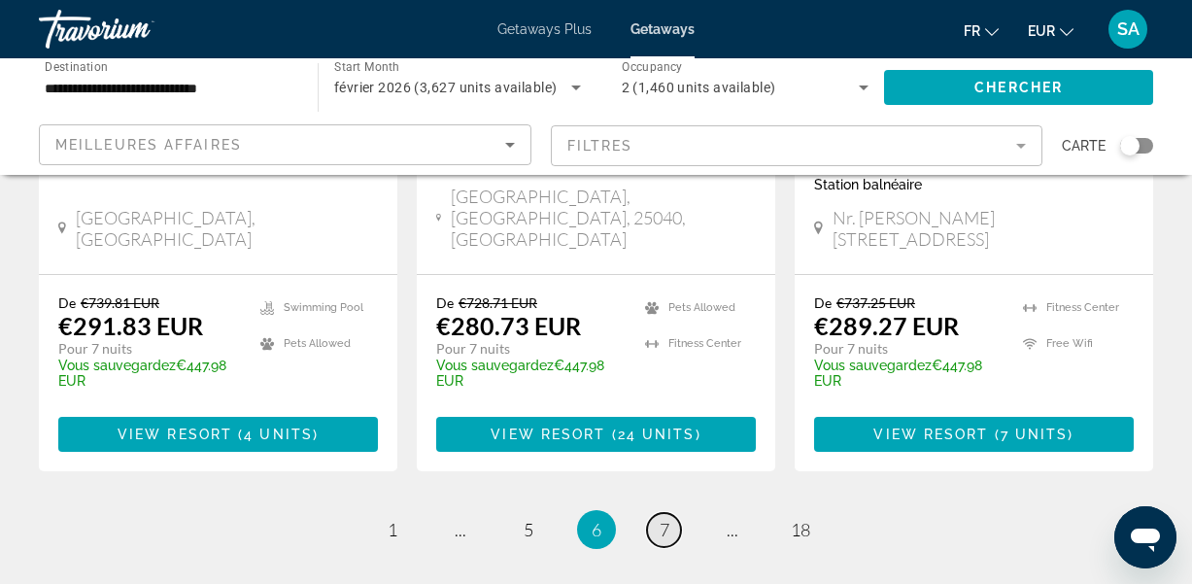
click at [666, 519] on span "7" at bounding box center [665, 529] width 10 height 21
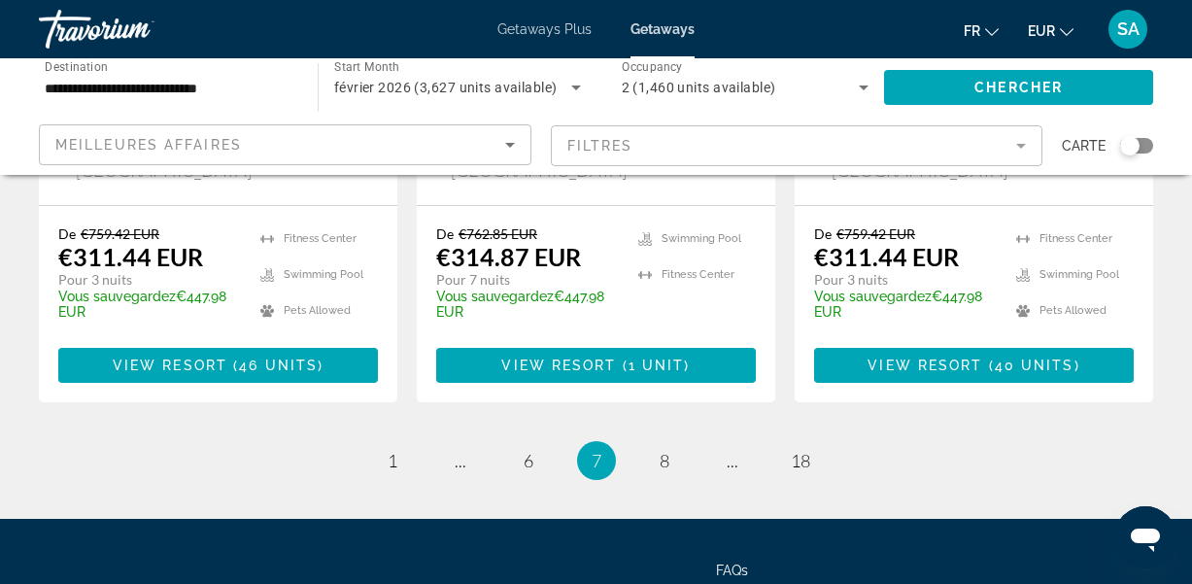
scroll to position [2764, 0]
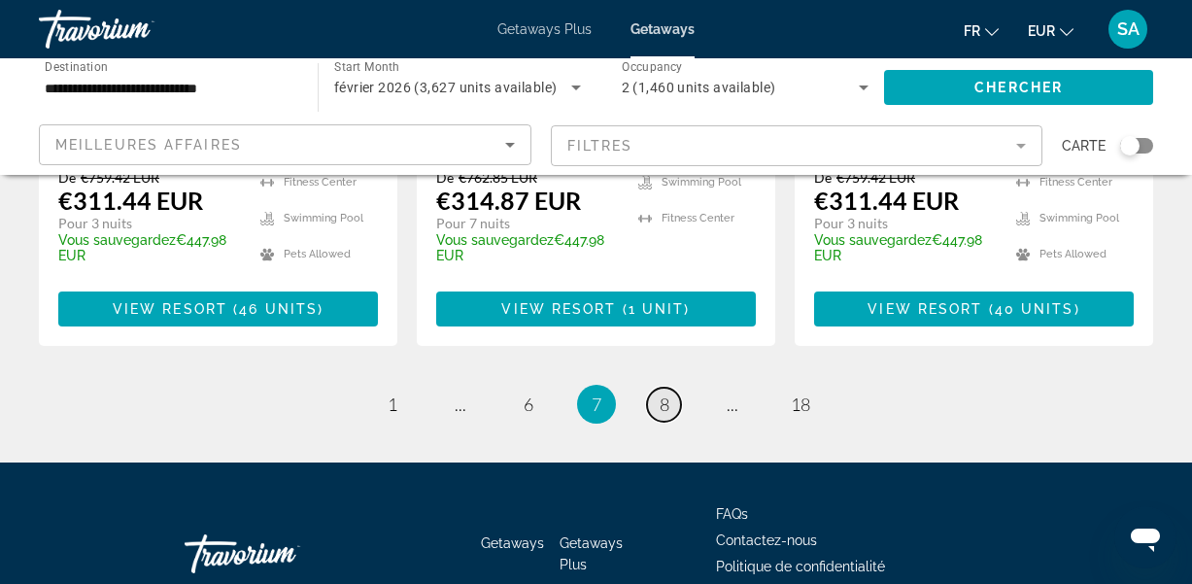
click at [665, 388] on link "page 8" at bounding box center [664, 405] width 34 height 34
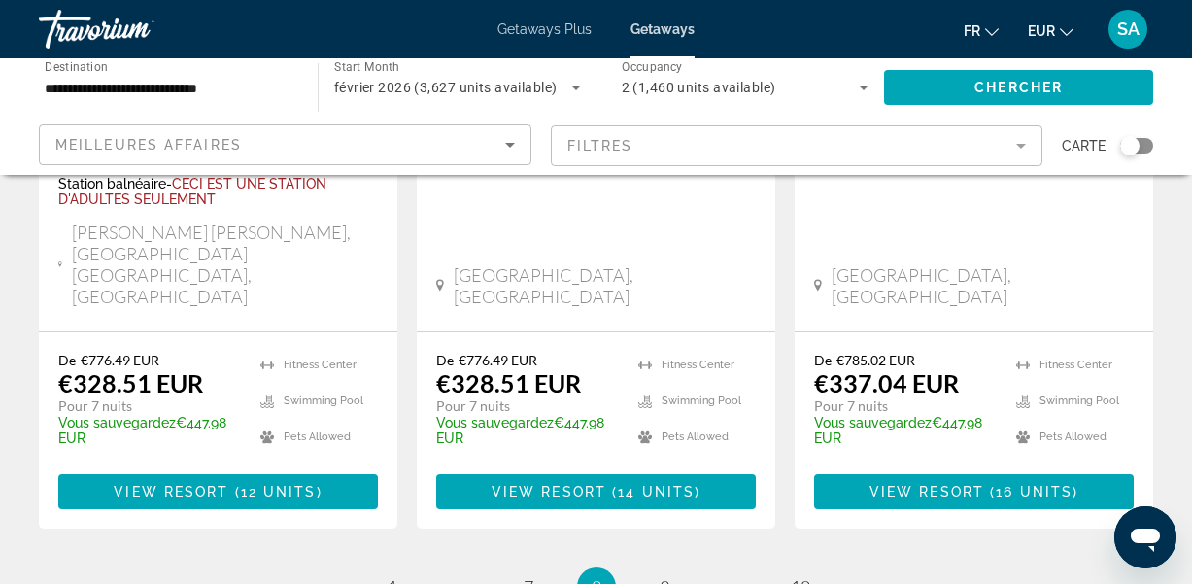
scroll to position [2701, 0]
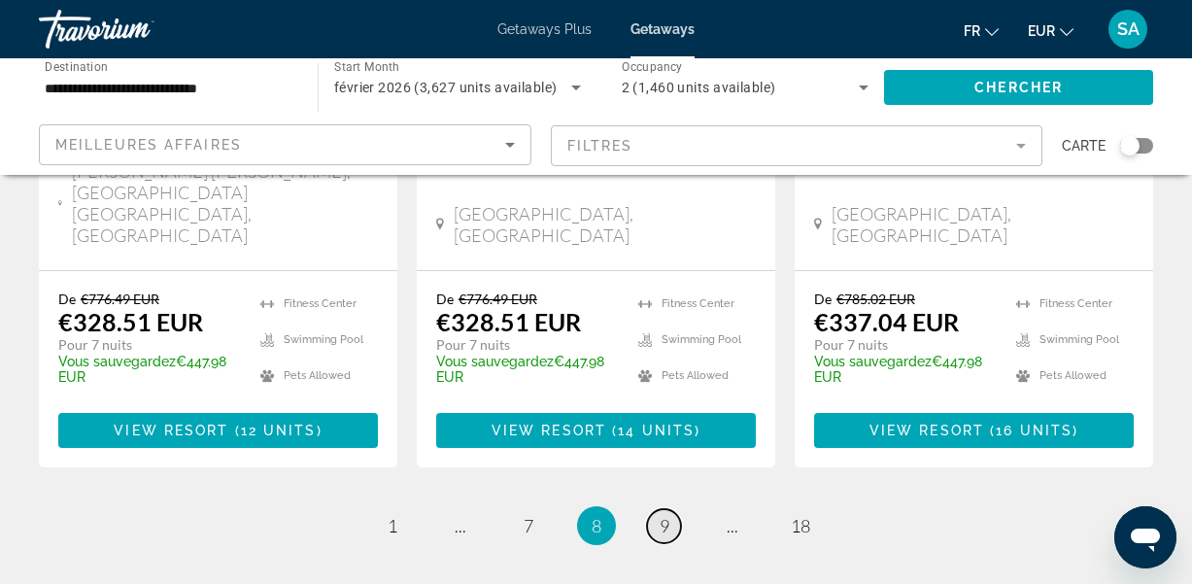
click at [661, 515] on span "9" at bounding box center [665, 525] width 10 height 21
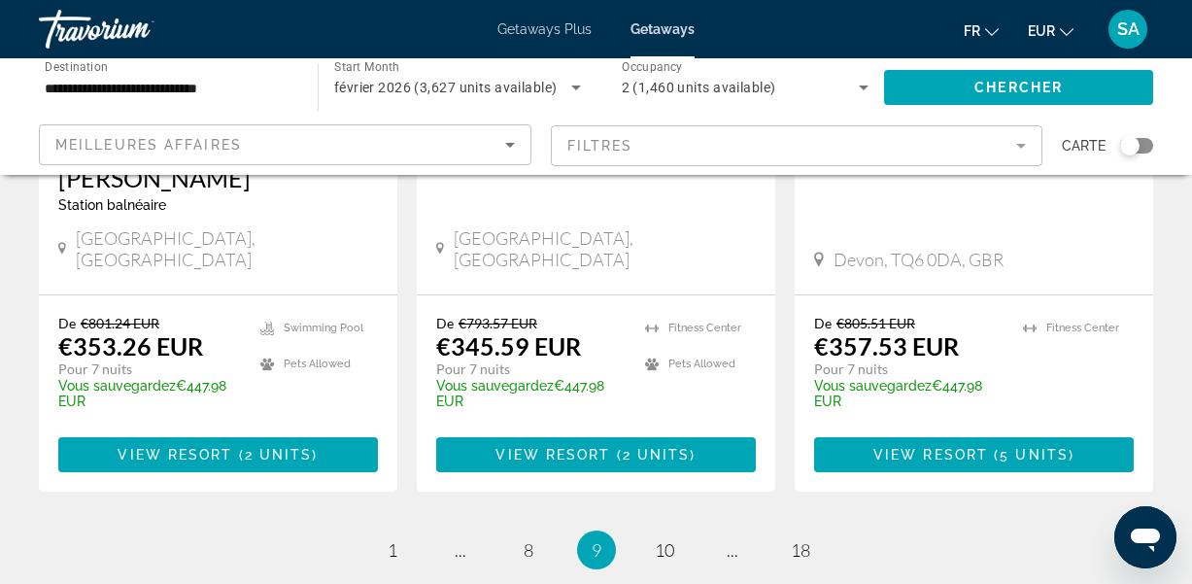
scroll to position [2686, 0]
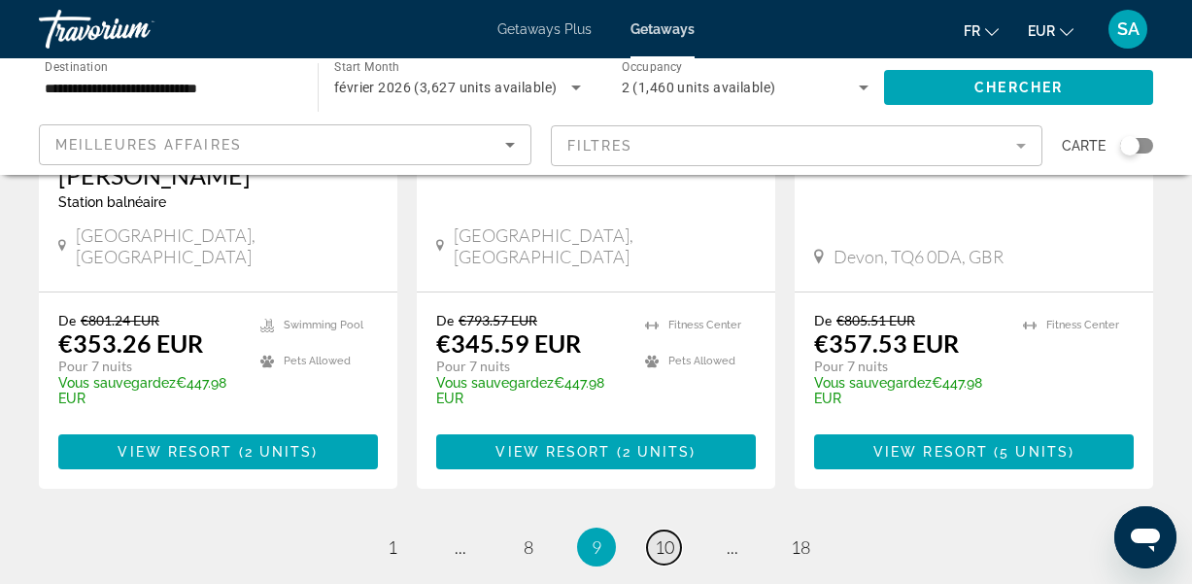
click at [662, 536] on span "10" at bounding box center [664, 546] width 19 height 21
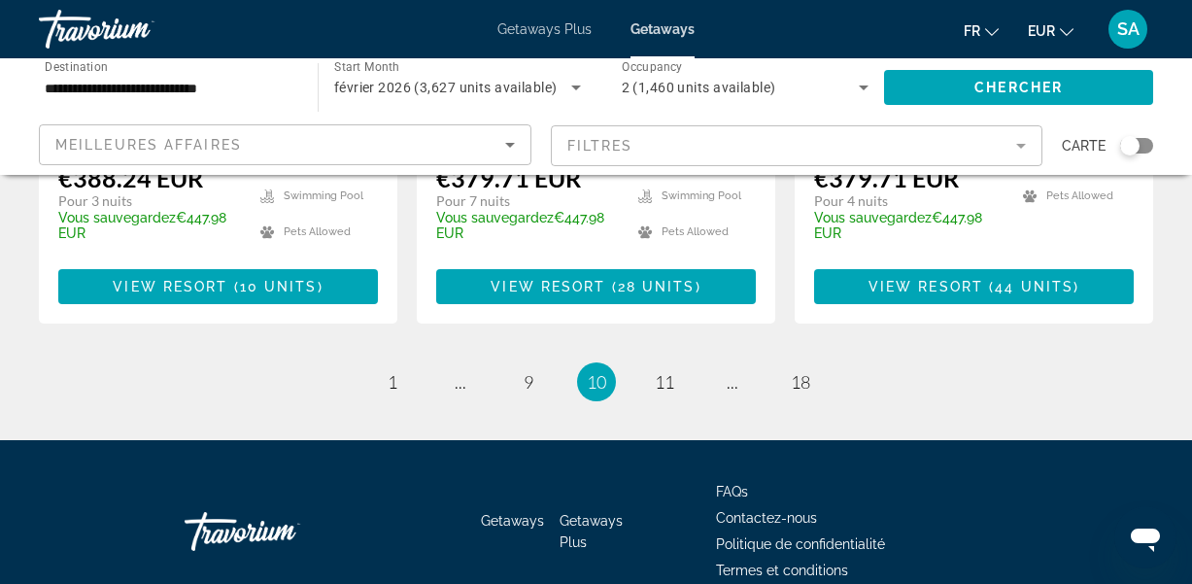
scroll to position [2781, 0]
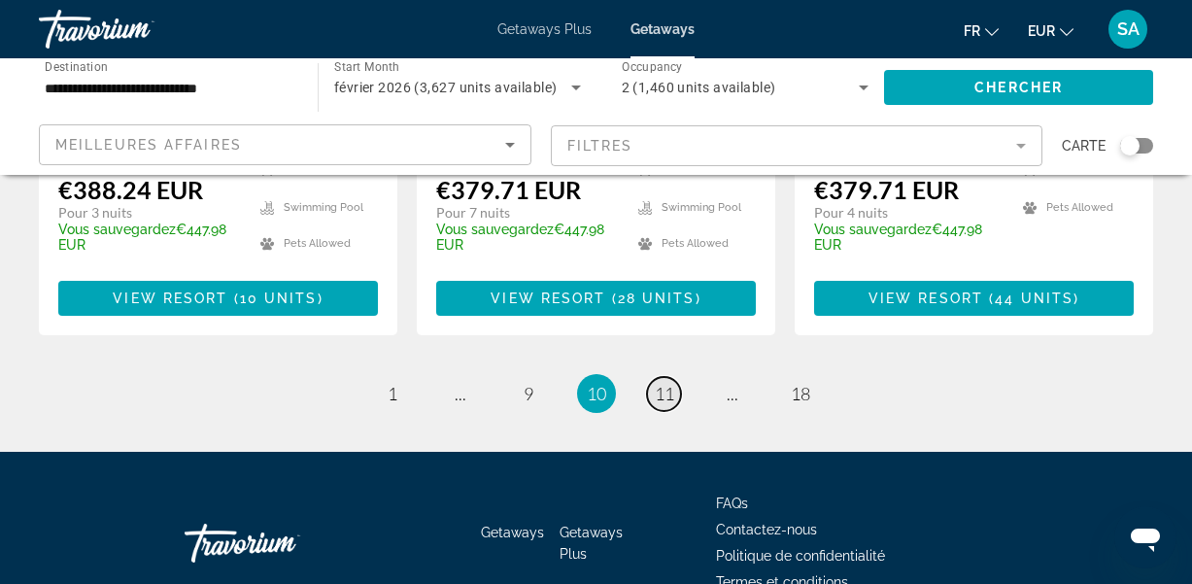
click at [666, 383] on span "11" at bounding box center [664, 393] width 19 height 21
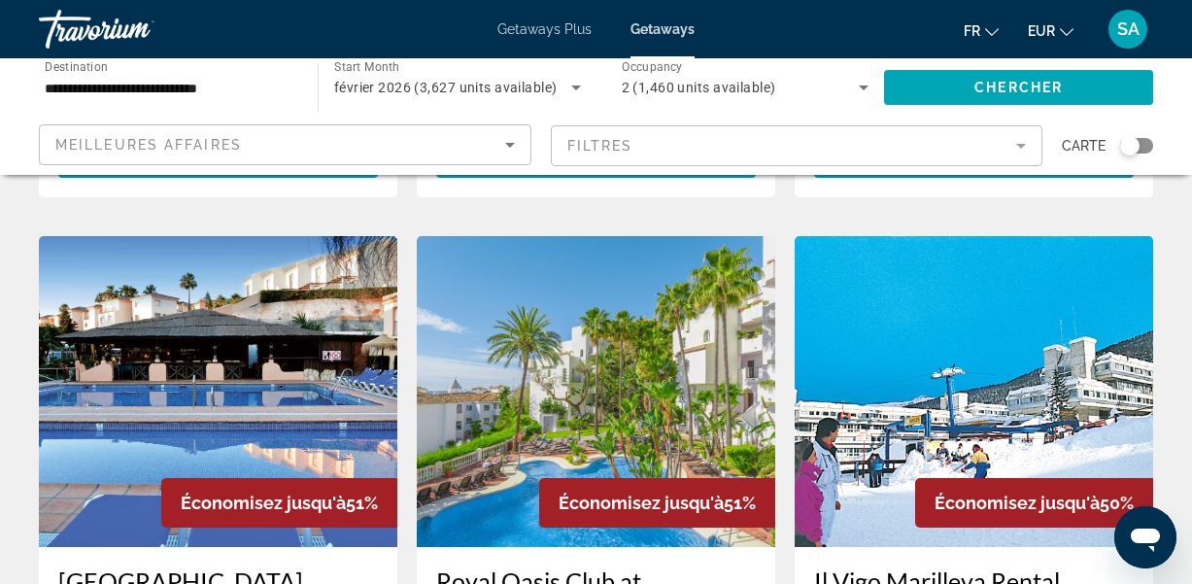
scroll to position [2095, 0]
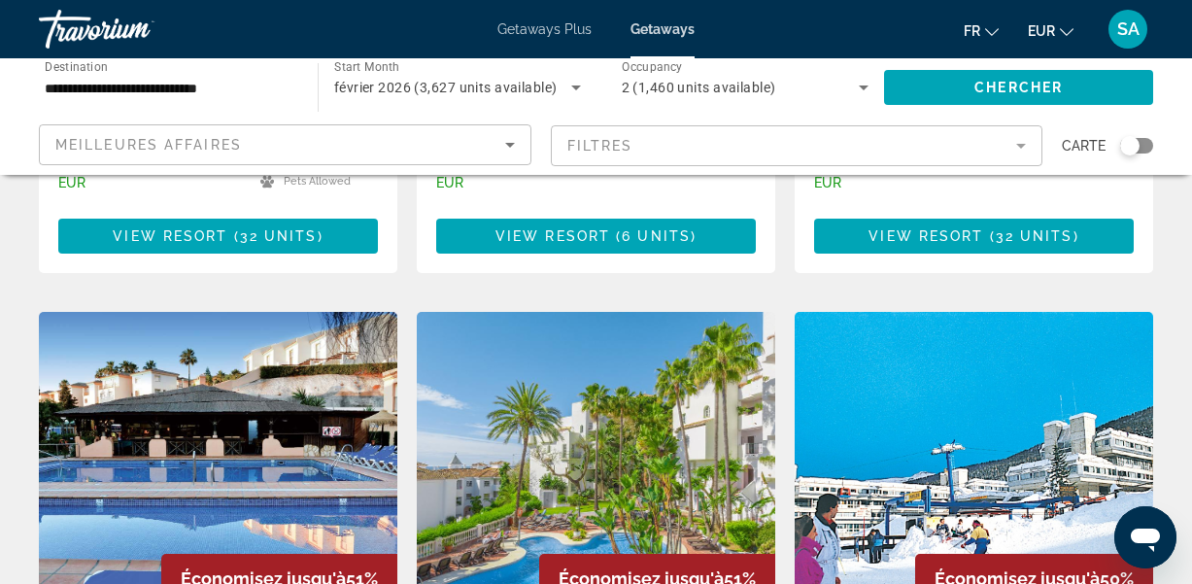
click at [213, 374] on img "Main content" at bounding box center [218, 467] width 358 height 311
click at [0, 0] on div at bounding box center [0, 0] width 0 height 0
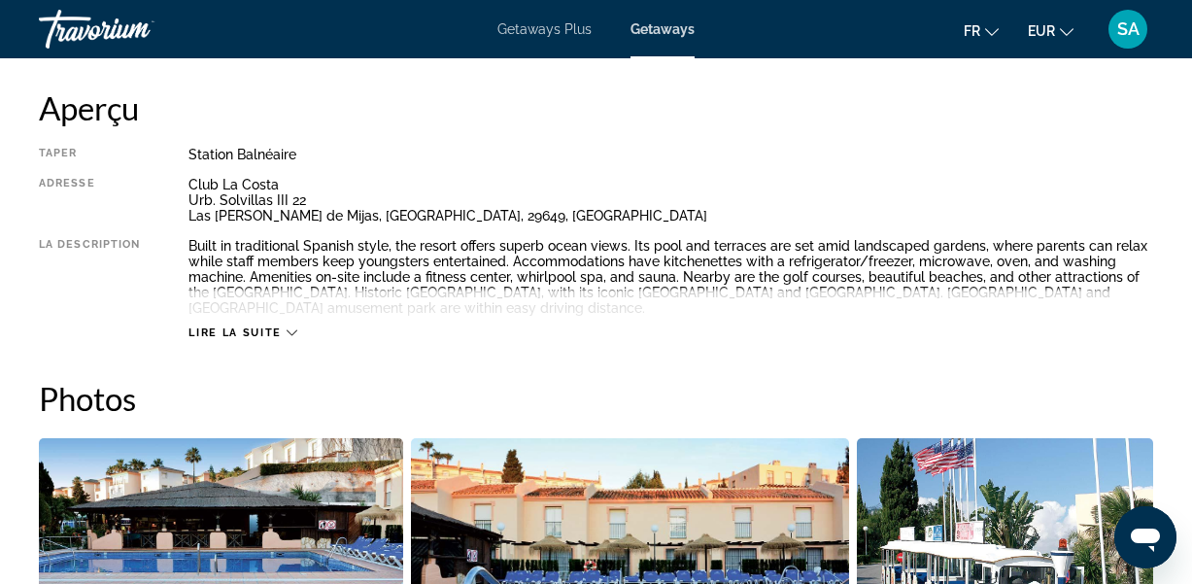
scroll to position [993, 0]
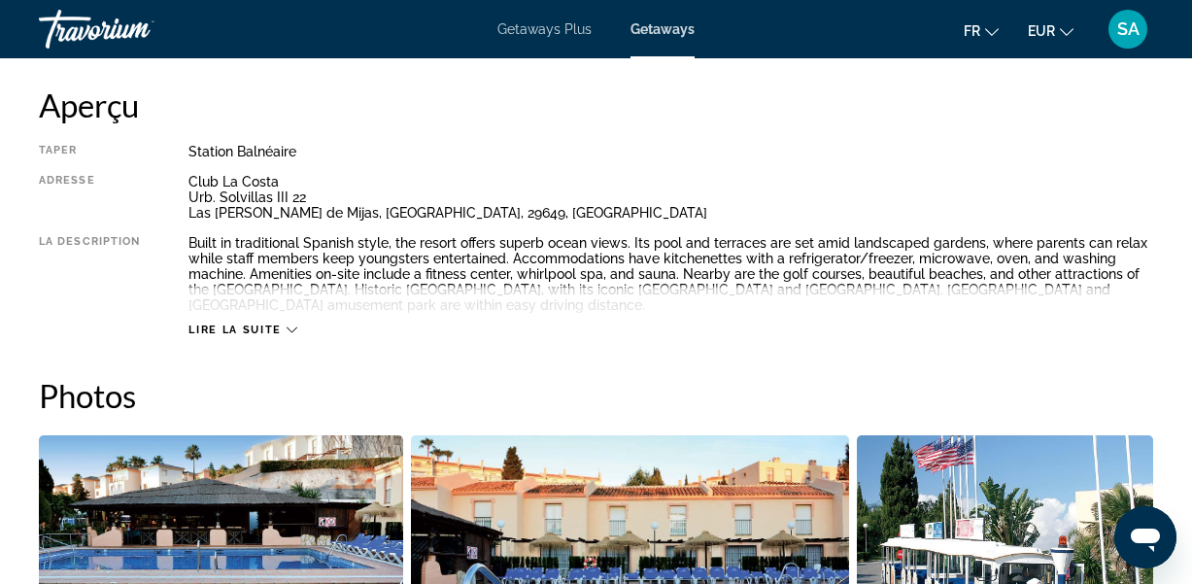
click at [287, 327] on icon "Main content" at bounding box center [292, 330] width 11 height 6
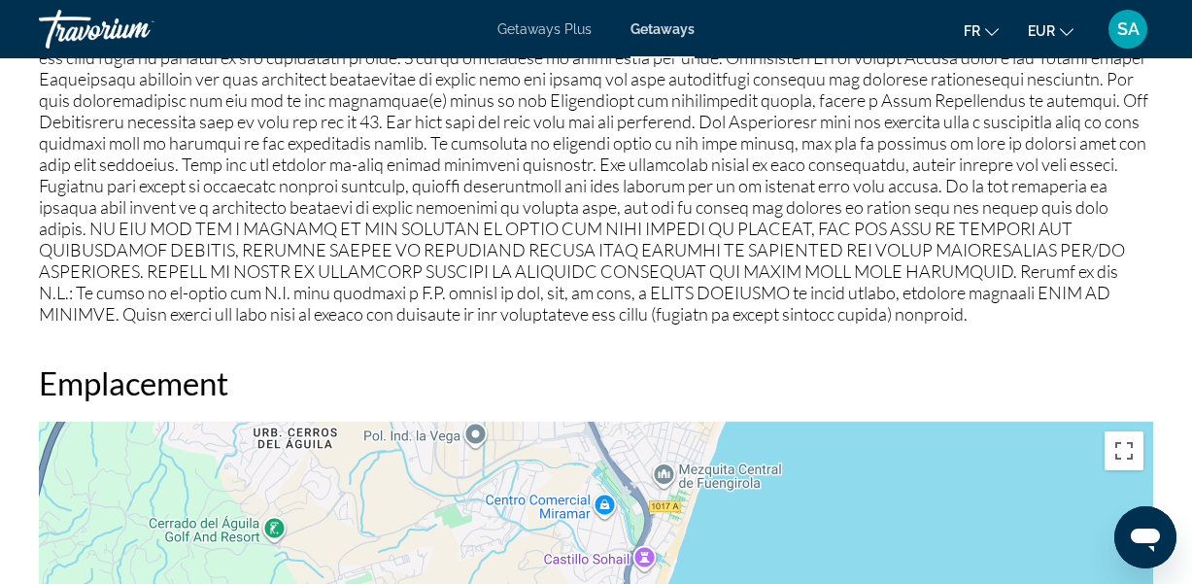
scroll to position [2781, 0]
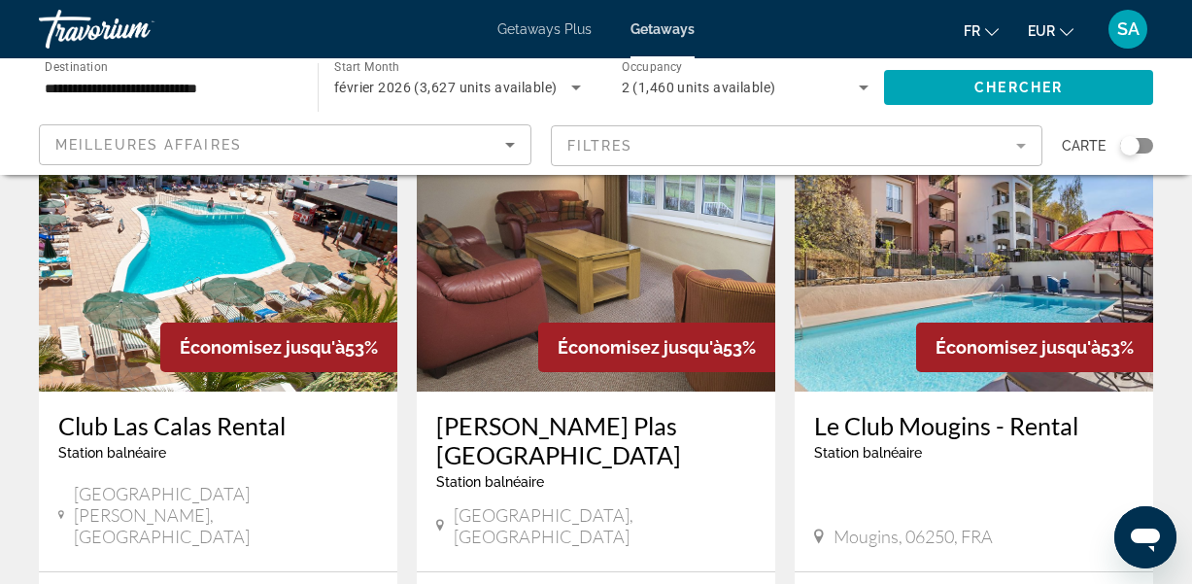
scroll to position [861, 0]
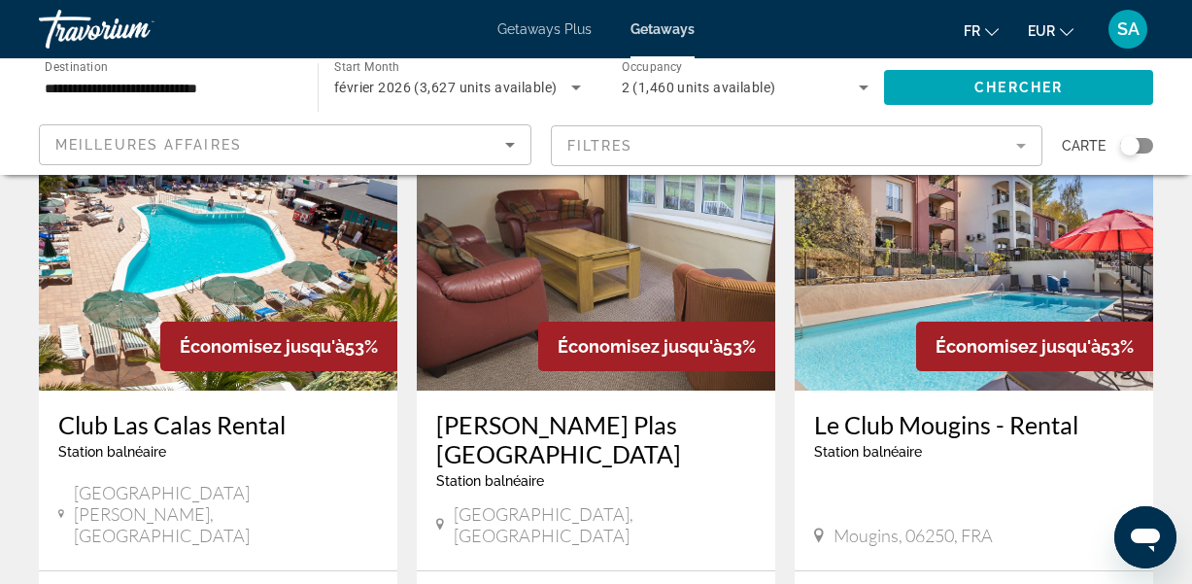
click at [865, 213] on img "Main content" at bounding box center [974, 235] width 358 height 311
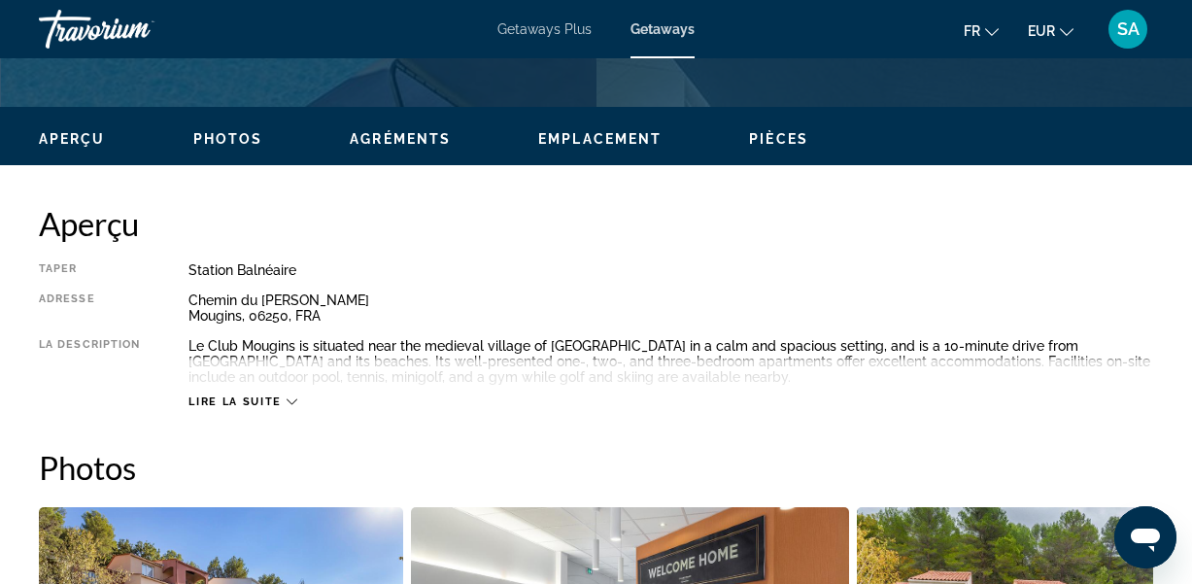
scroll to position [923, 0]
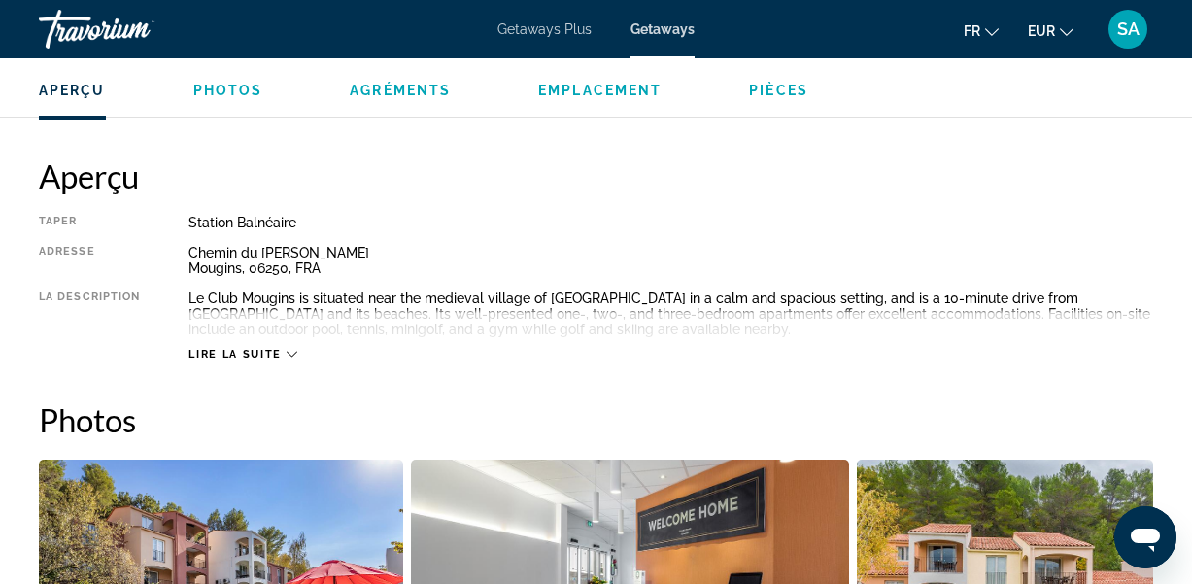
click at [290, 355] on icon "Main content" at bounding box center [292, 354] width 11 height 11
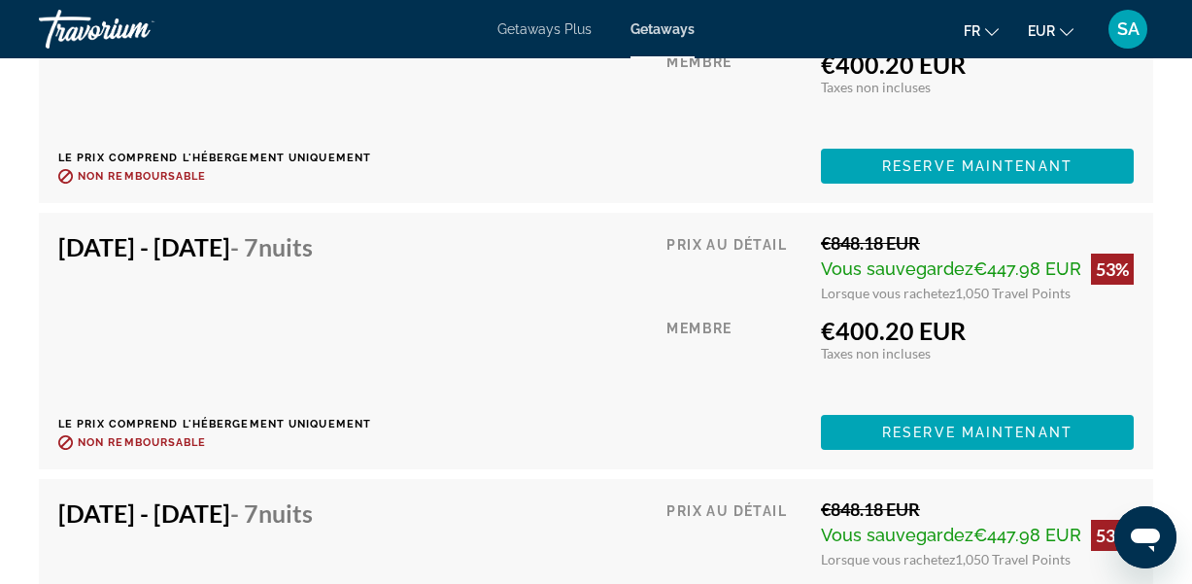
scroll to position [4247, 0]
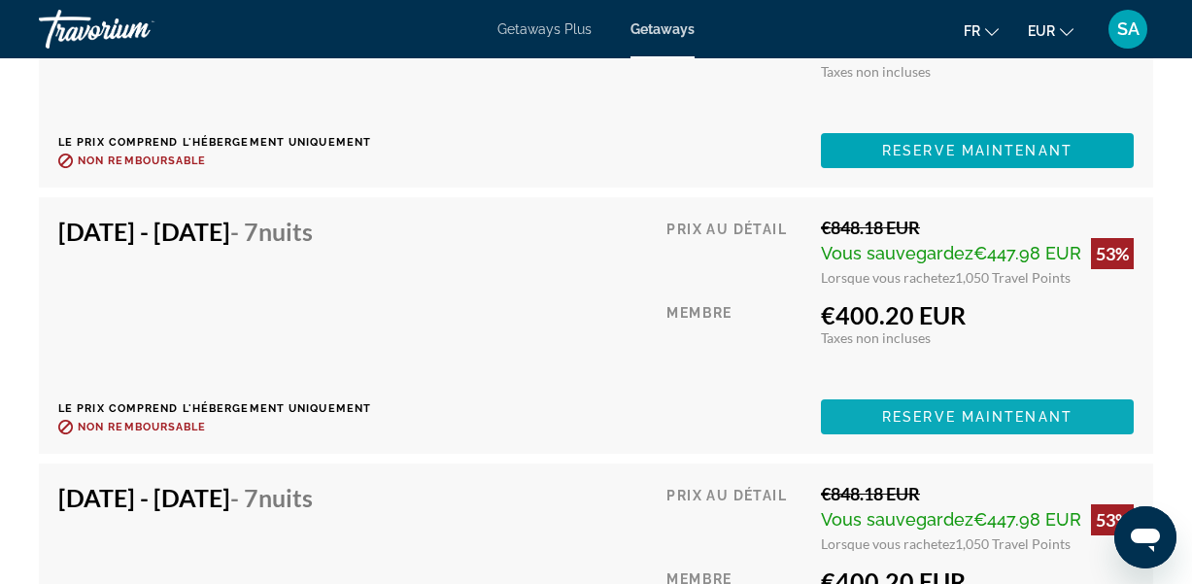
click at [833, 426] on span "Main content" at bounding box center [977, 416] width 313 height 47
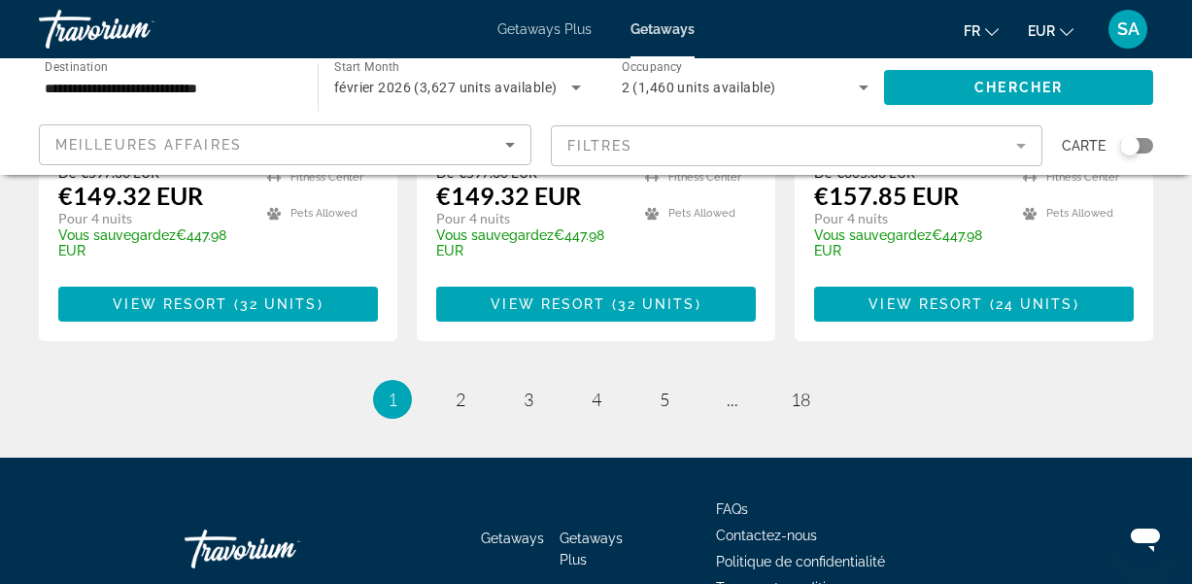
scroll to position [2797, 0]
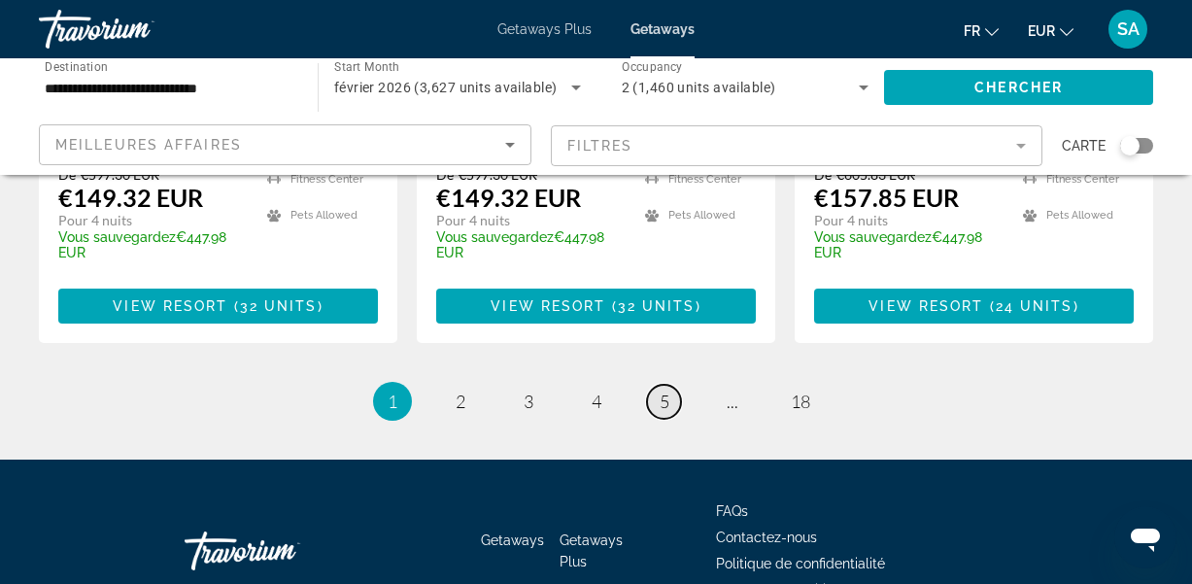
click at [663, 390] on span "5" at bounding box center [665, 400] width 10 height 21
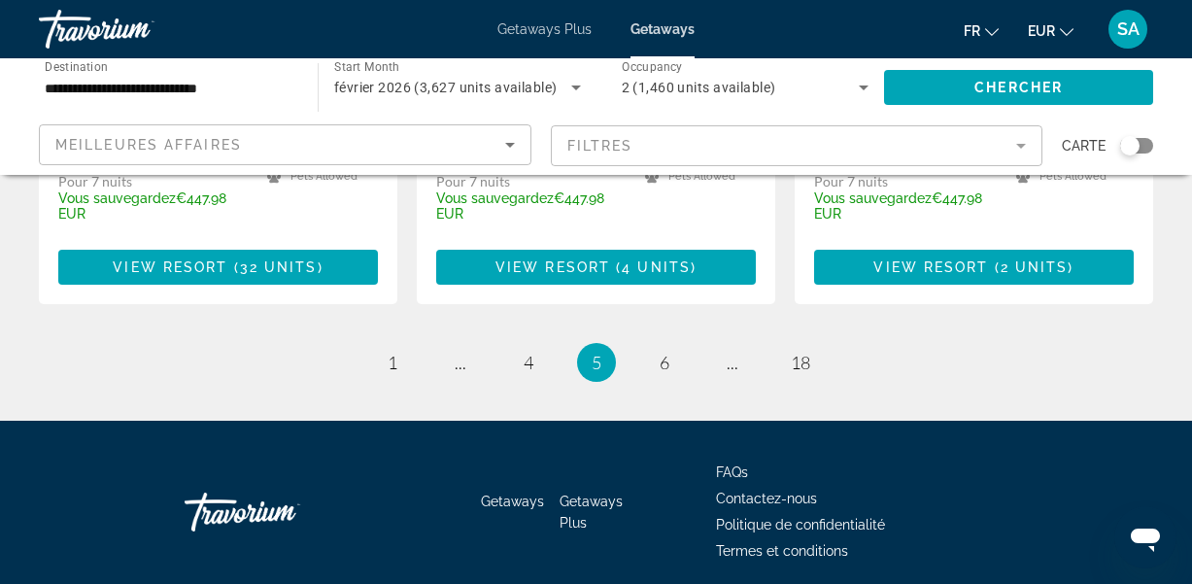
scroll to position [2710, 0]
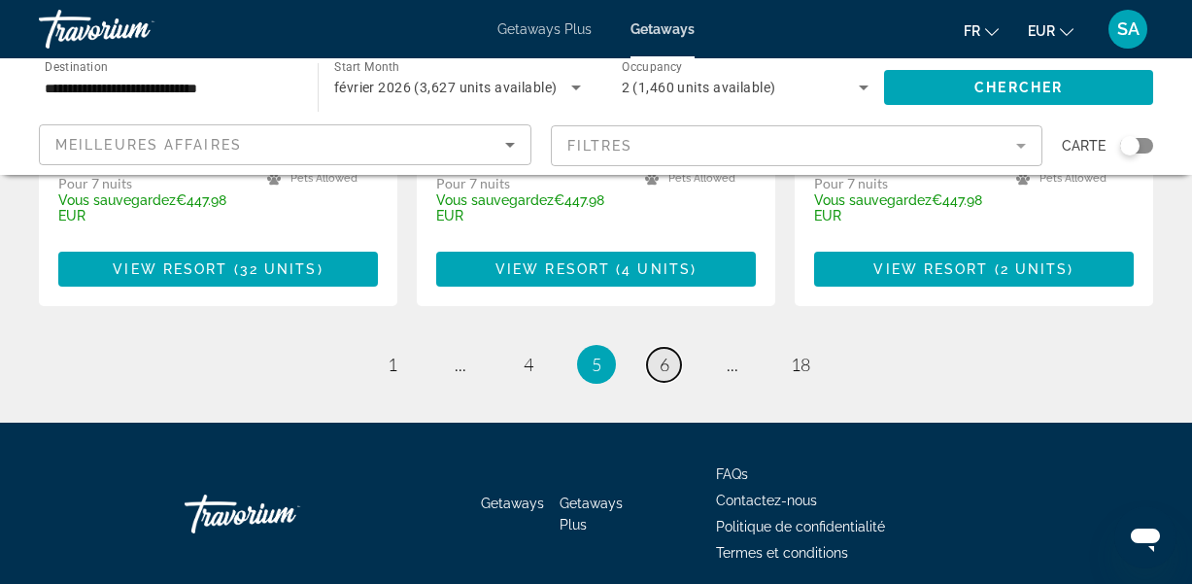
click at [667, 354] on span "6" at bounding box center [665, 364] width 10 height 21
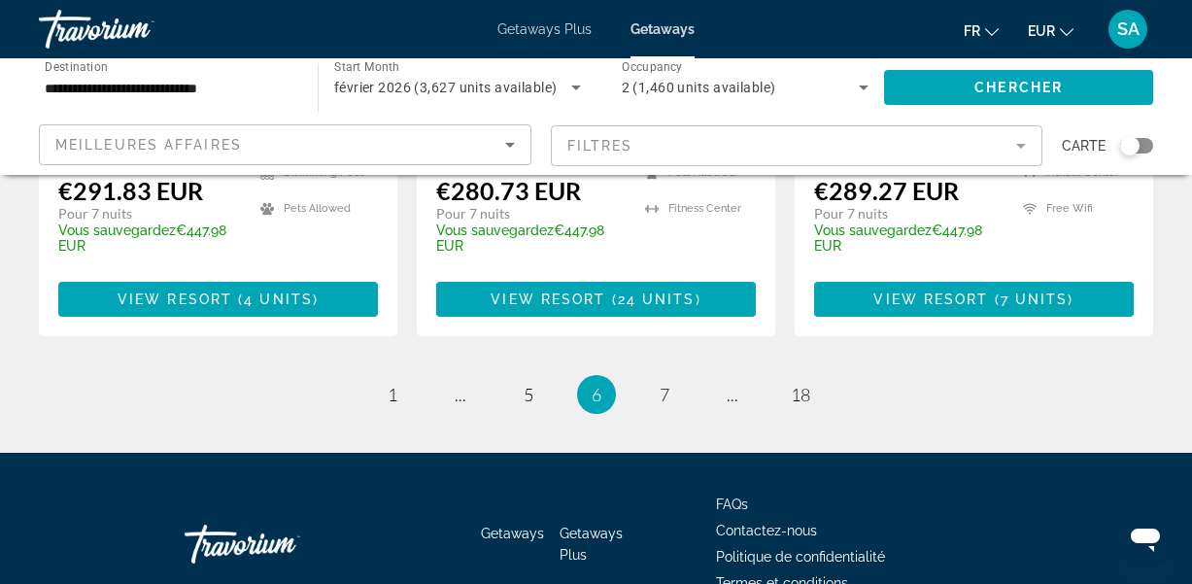
scroll to position [2767, 0]
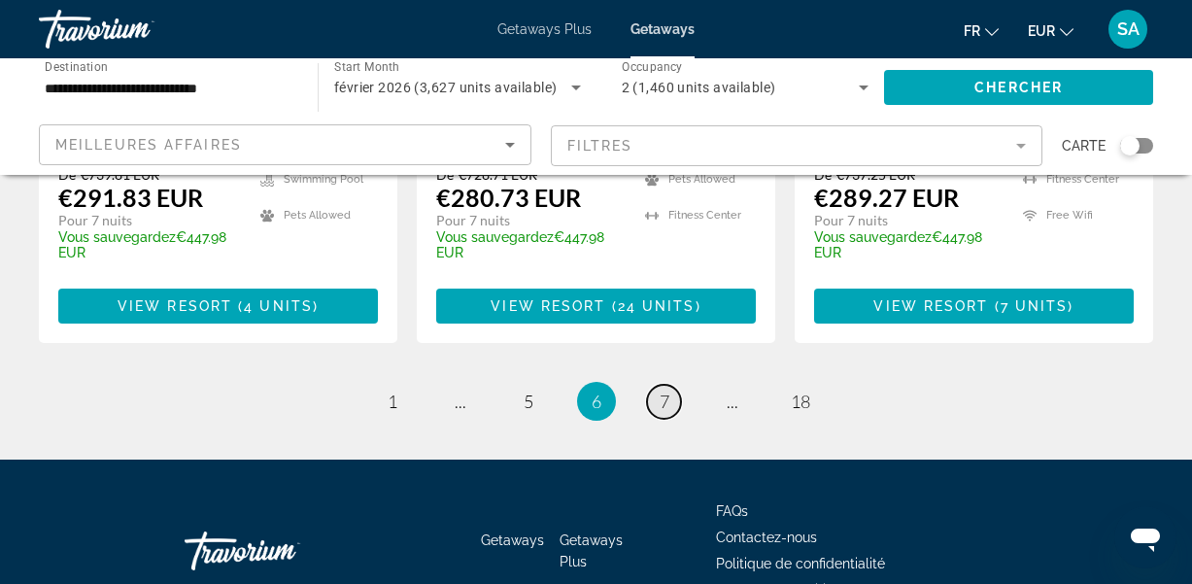
click at [671, 385] on link "page 7" at bounding box center [664, 402] width 34 height 34
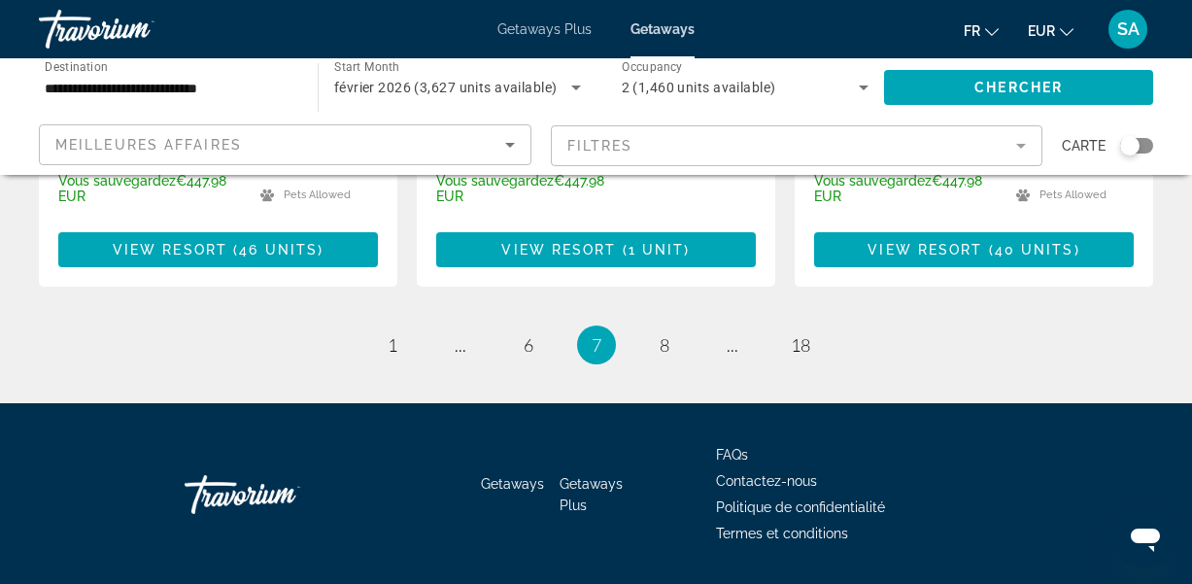
scroll to position [2818, 0]
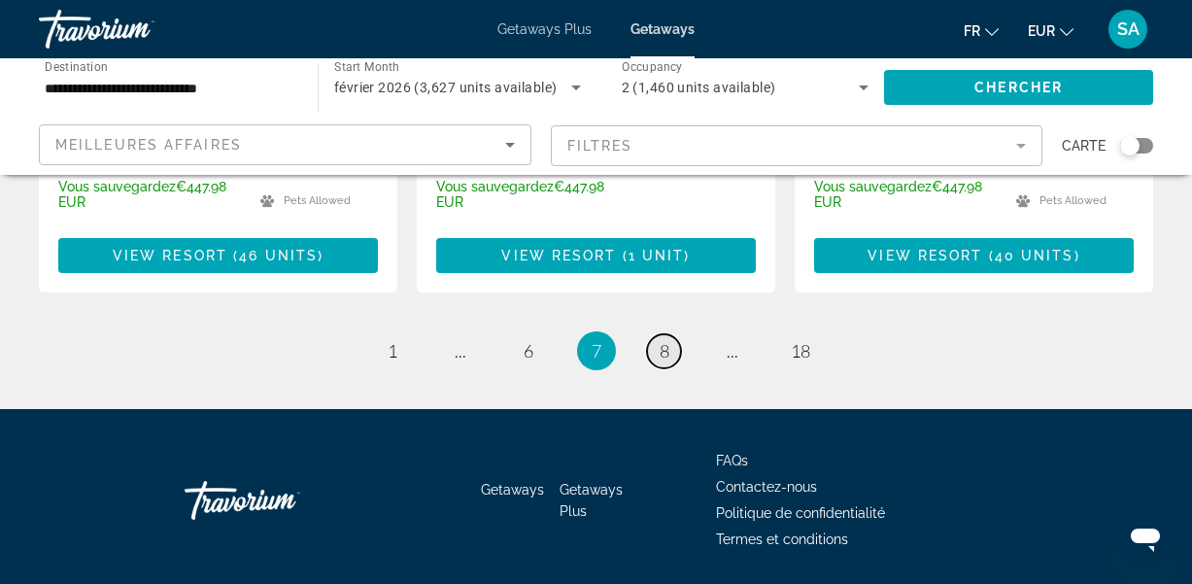
click at [662, 340] on span "8" at bounding box center [665, 350] width 10 height 21
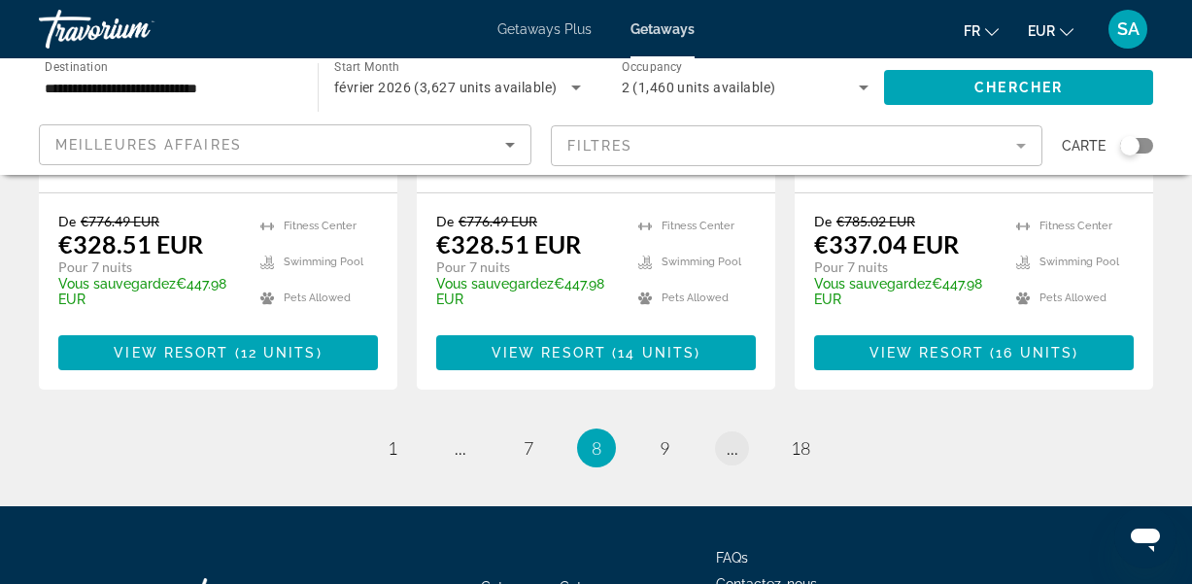
scroll to position [2775, 0]
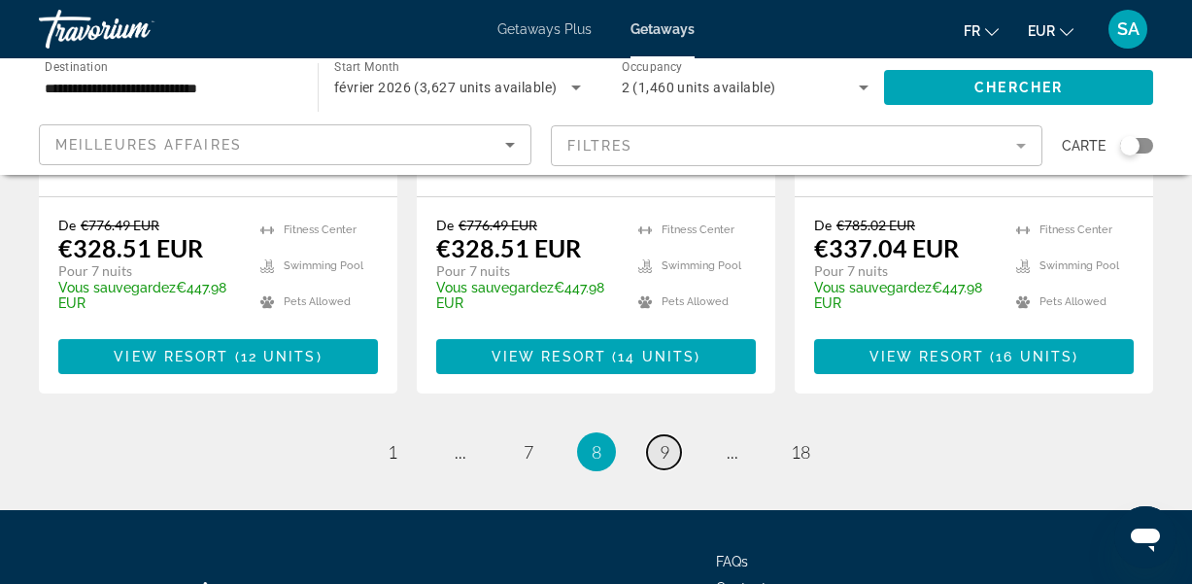
click at [661, 441] on span "9" at bounding box center [665, 451] width 10 height 21
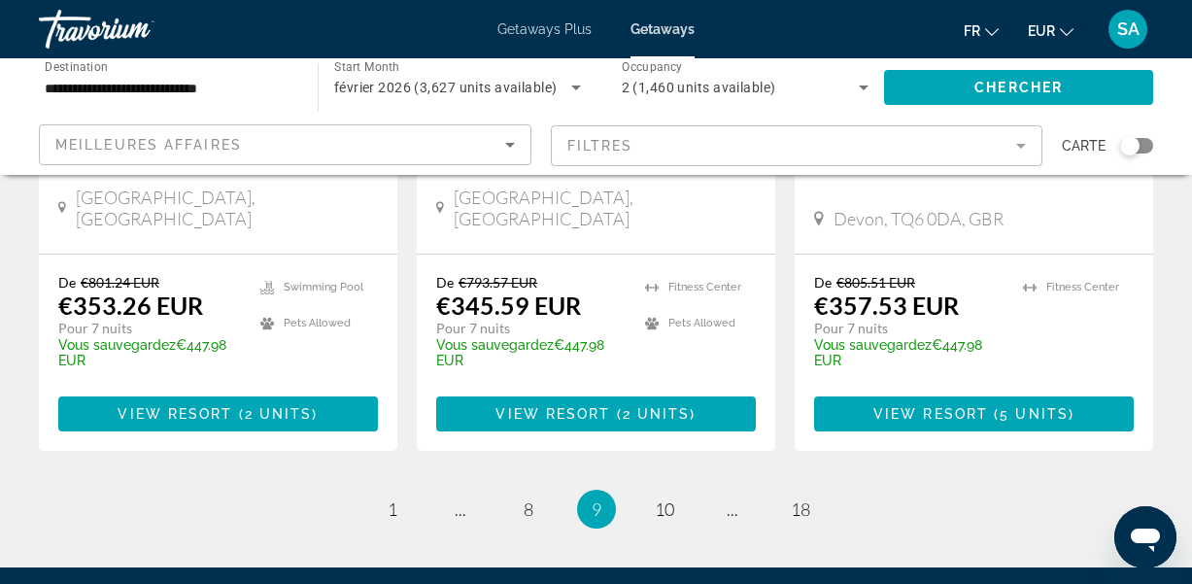
scroll to position [2731, 0]
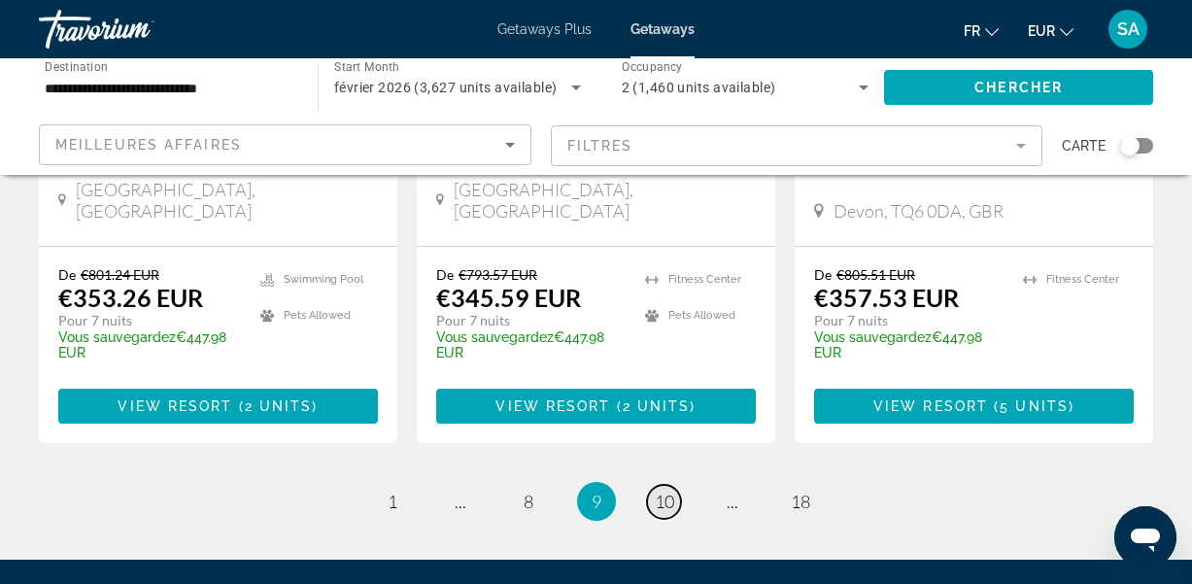
click at [665, 491] on span "10" at bounding box center [664, 501] width 19 height 21
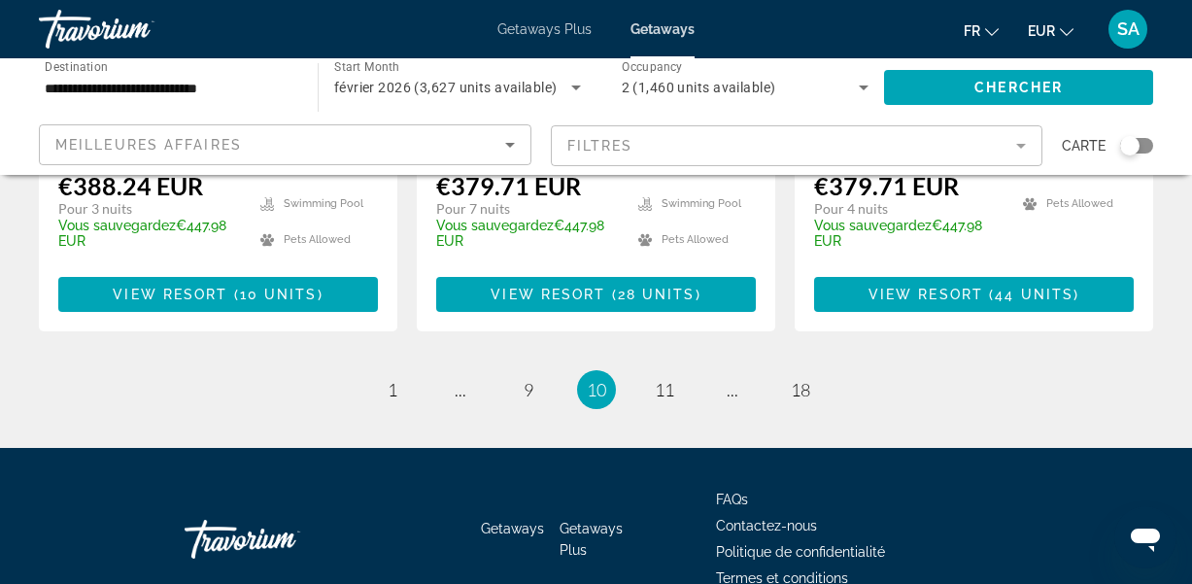
scroll to position [2781, 0]
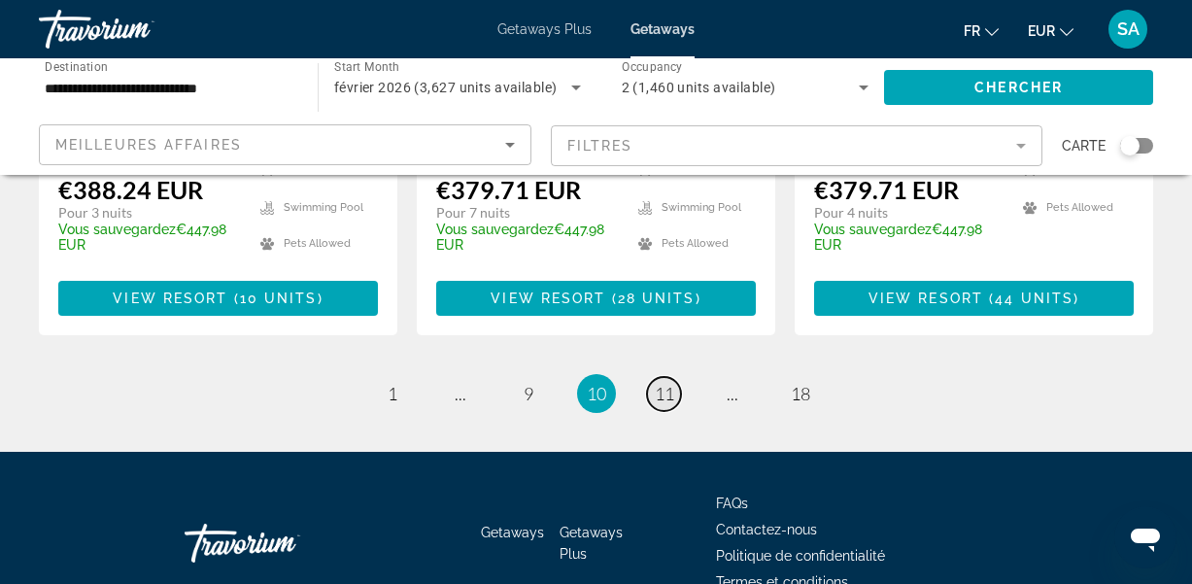
click at [668, 383] on span "11" at bounding box center [664, 393] width 19 height 21
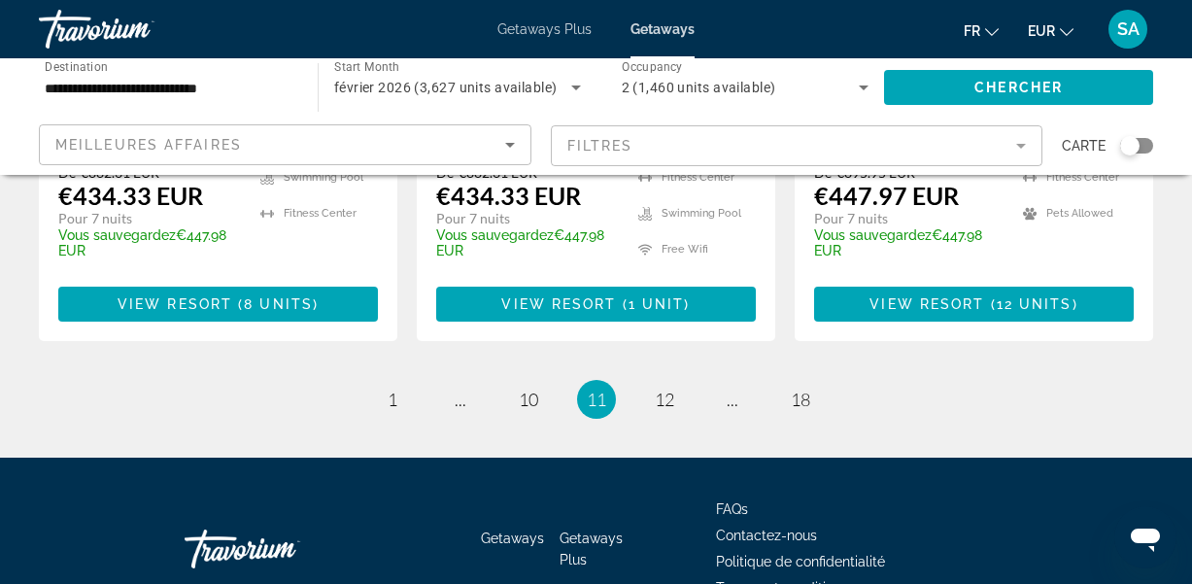
scroll to position [2789, 0]
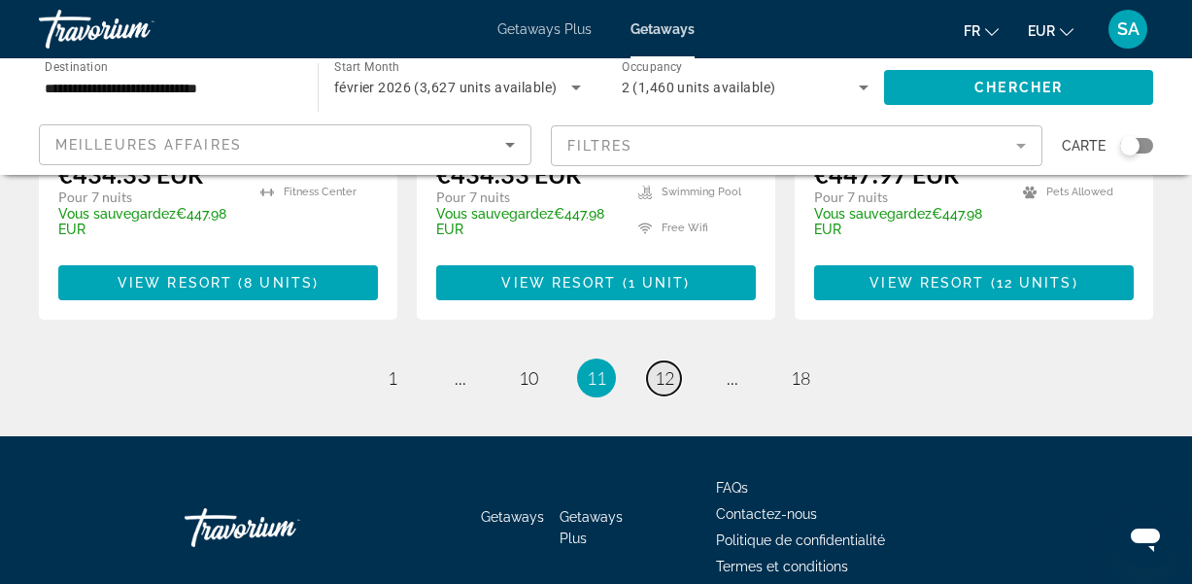
click at [672, 367] on span "12" at bounding box center [664, 377] width 19 height 21
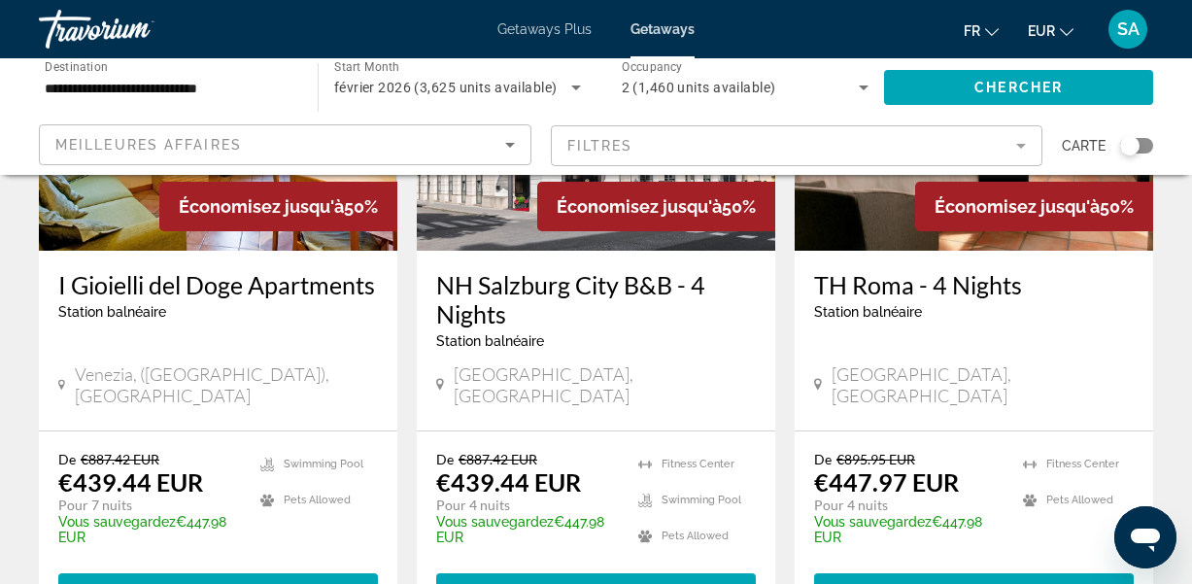
scroll to position [311, 0]
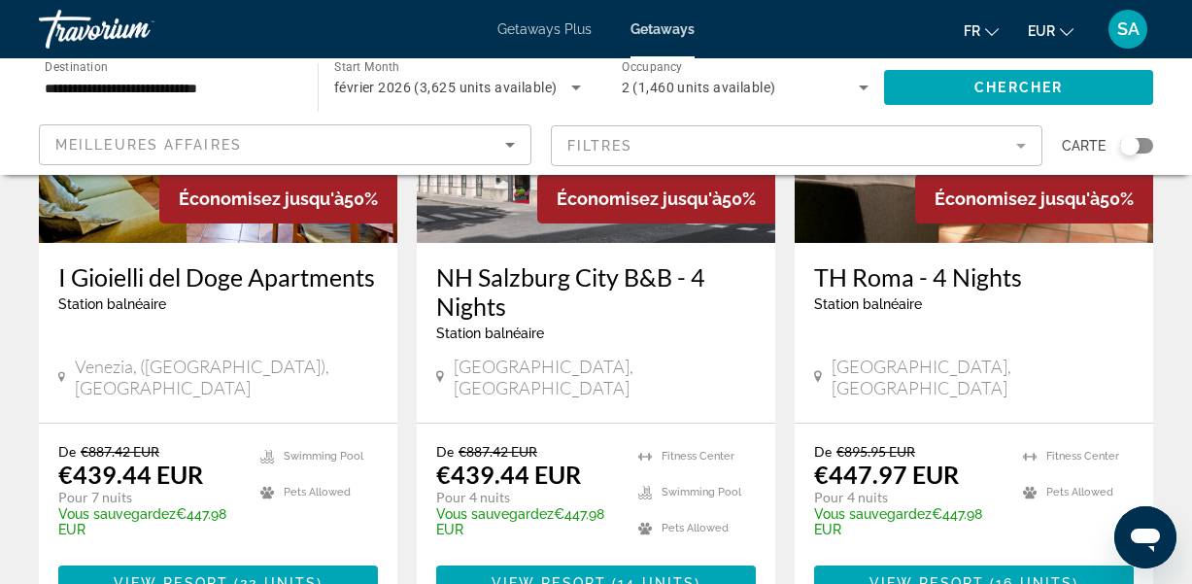
click at [916, 342] on div "TH Roma - 4 Nights Station balnéaire - Ceci est une station d'adultes seulement…" at bounding box center [974, 333] width 358 height 180
click at [899, 211] on img "Main content" at bounding box center [974, 87] width 358 height 311
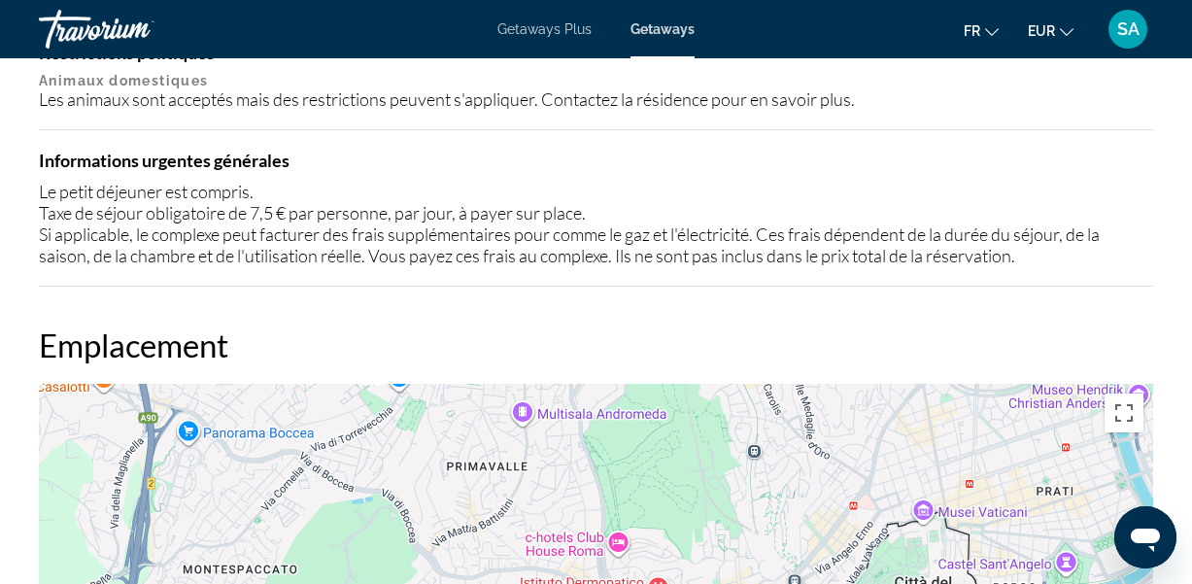
scroll to position [2169, 0]
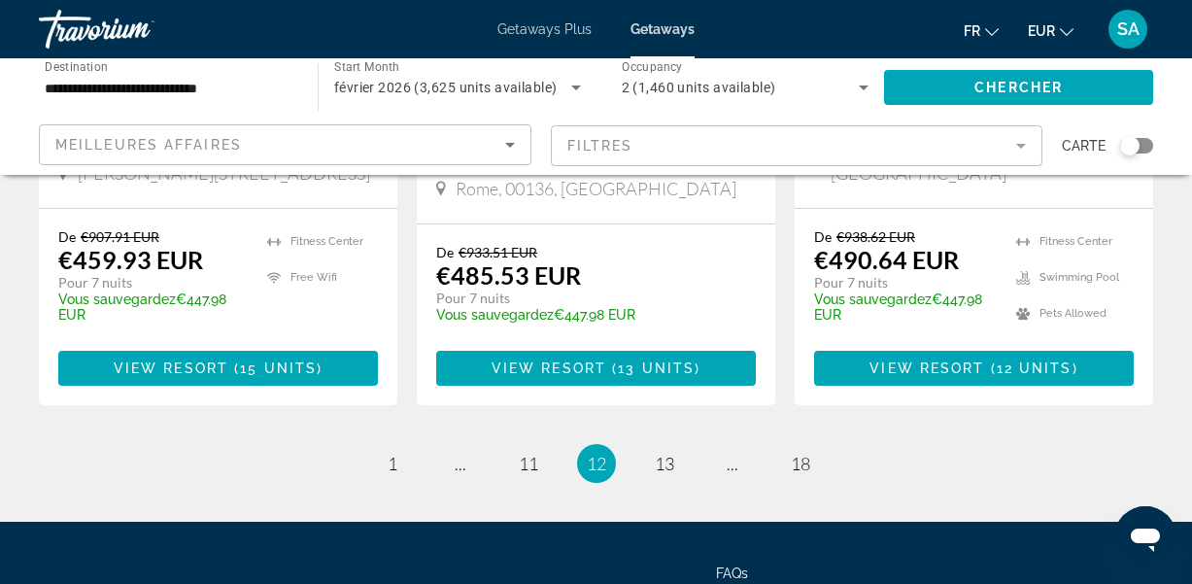
scroll to position [2820, 0]
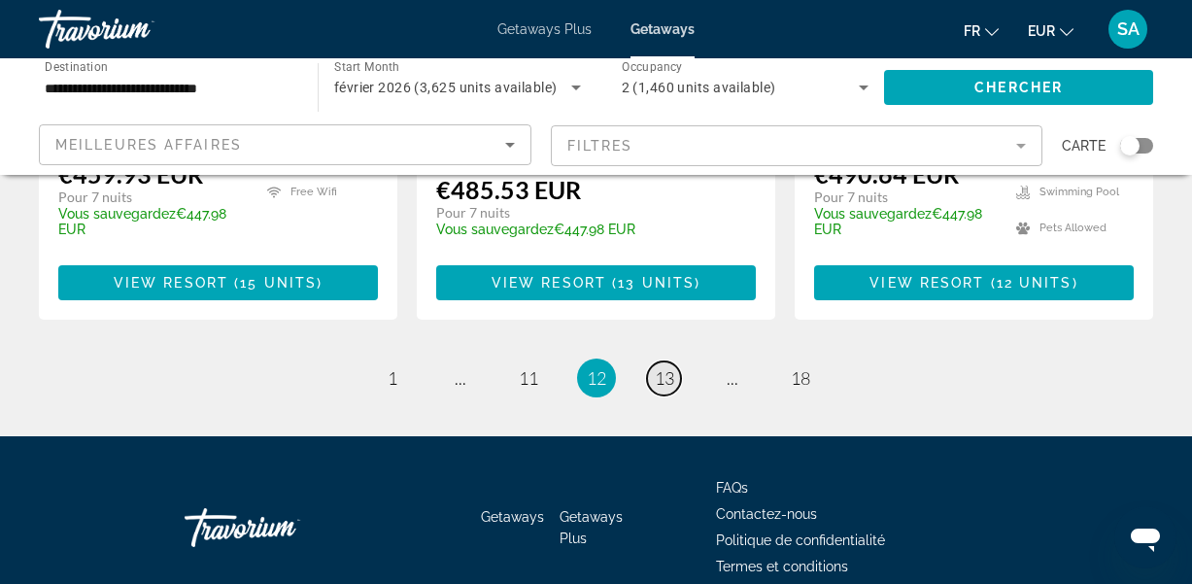
click at [671, 367] on span "13" at bounding box center [664, 377] width 19 height 21
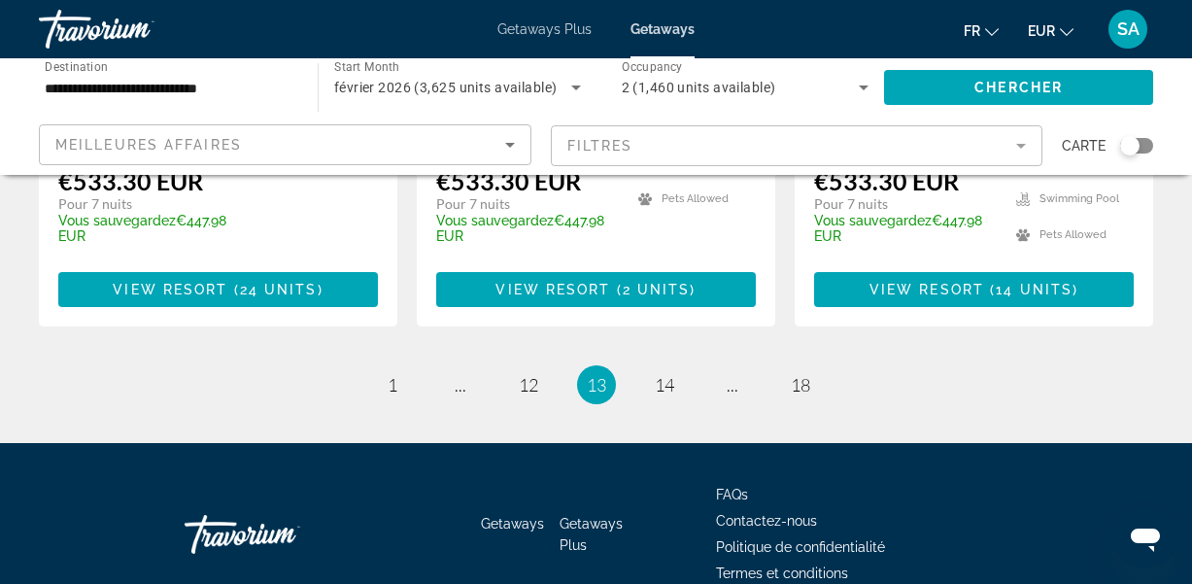
scroll to position [2855, 0]
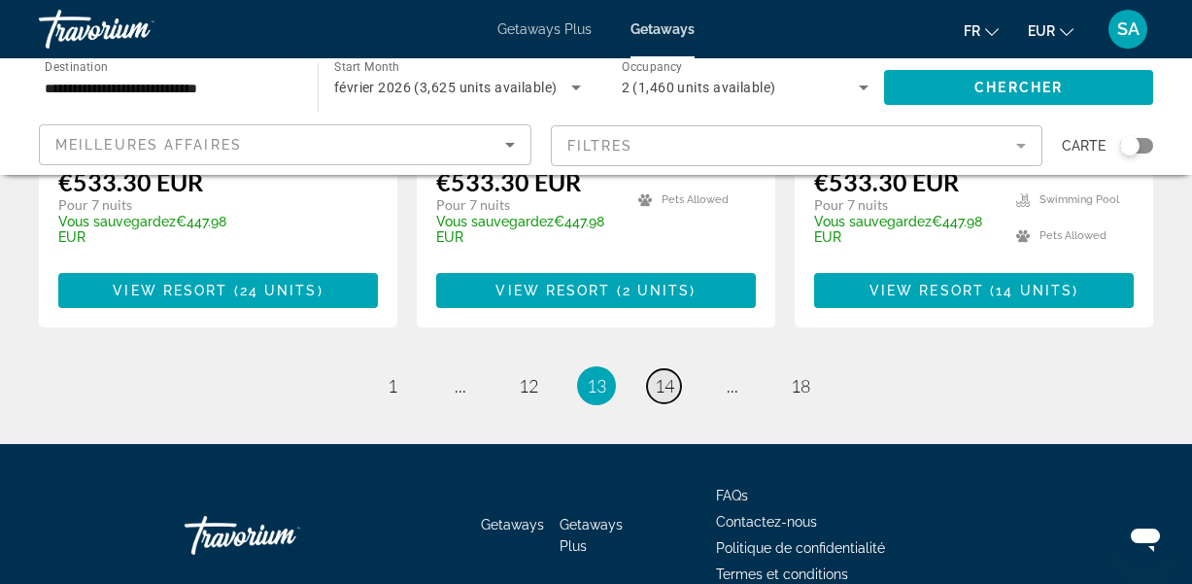
click at [666, 375] on span "14" at bounding box center [664, 385] width 19 height 21
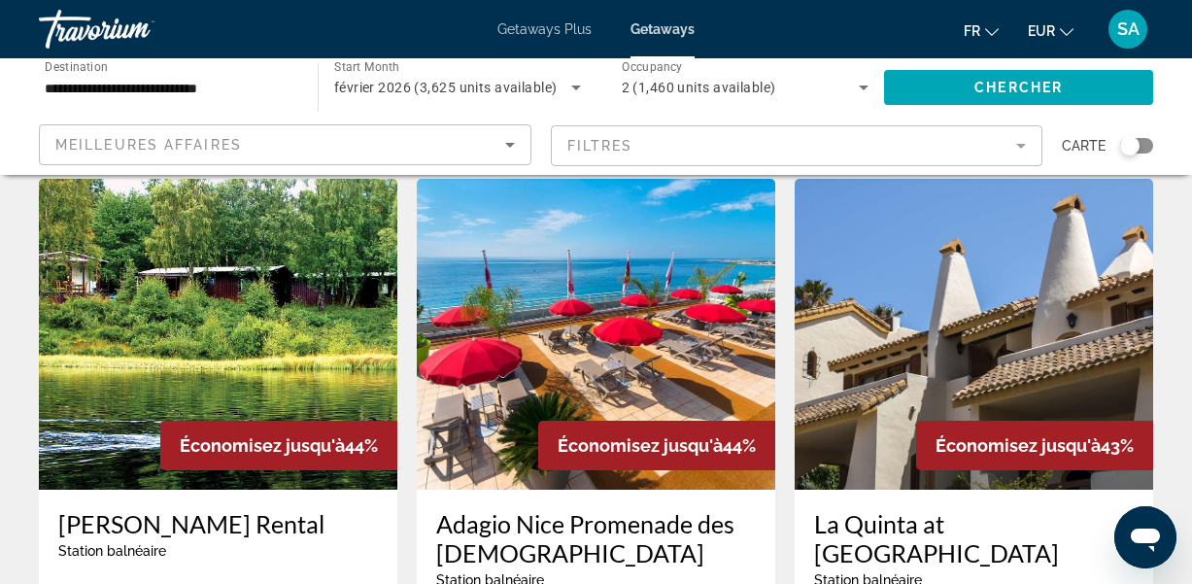
scroll to position [1686, 0]
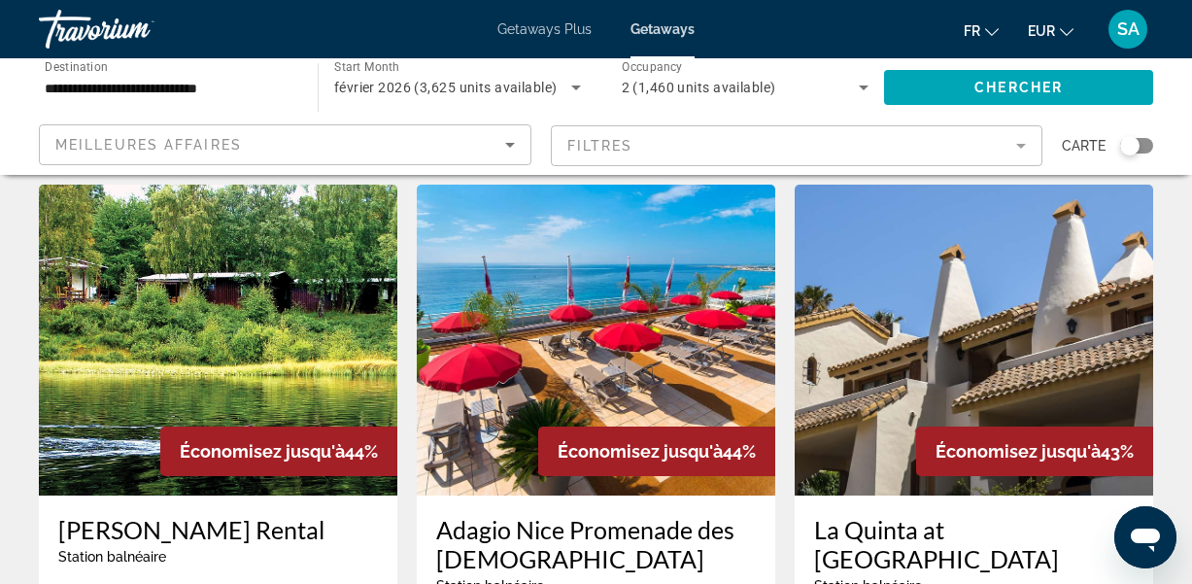
click at [603, 273] on img "Main content" at bounding box center [596, 340] width 358 height 311
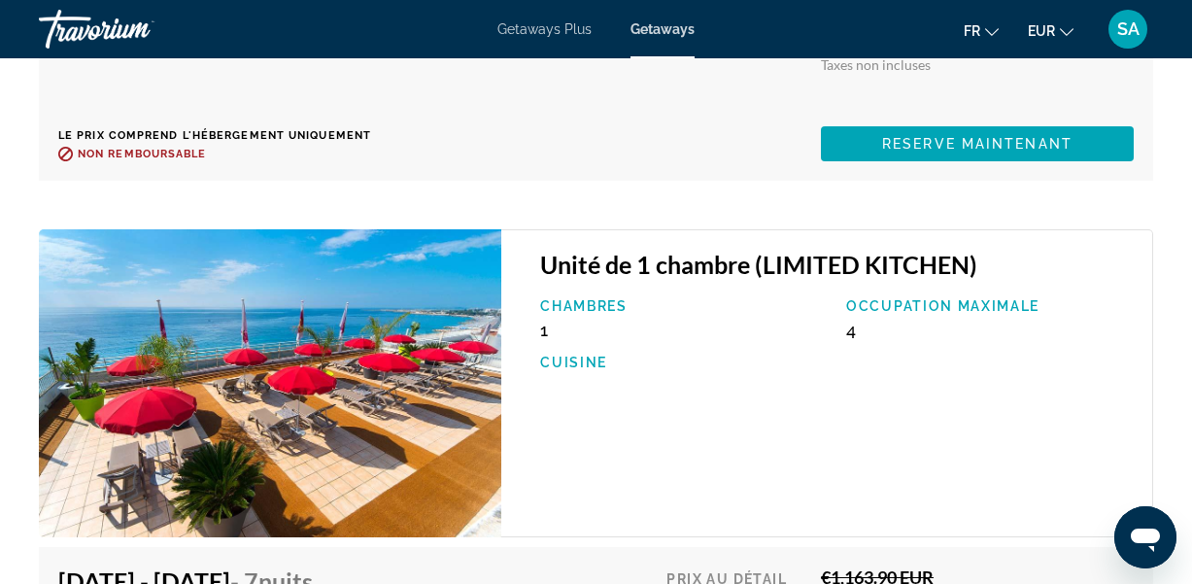
scroll to position [4307, 0]
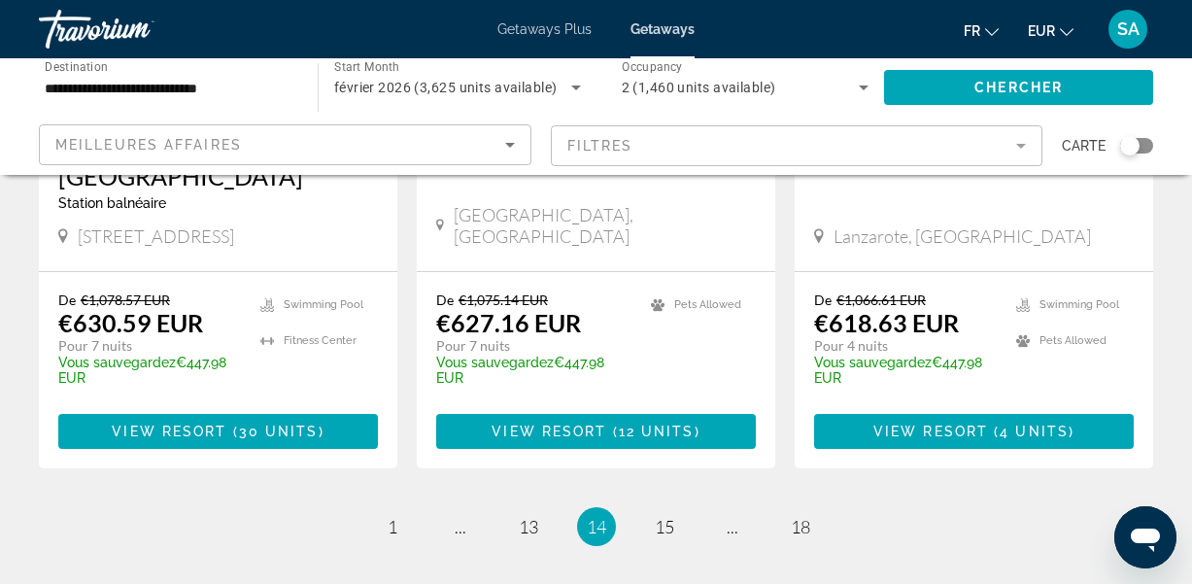
scroll to position [3000, 0]
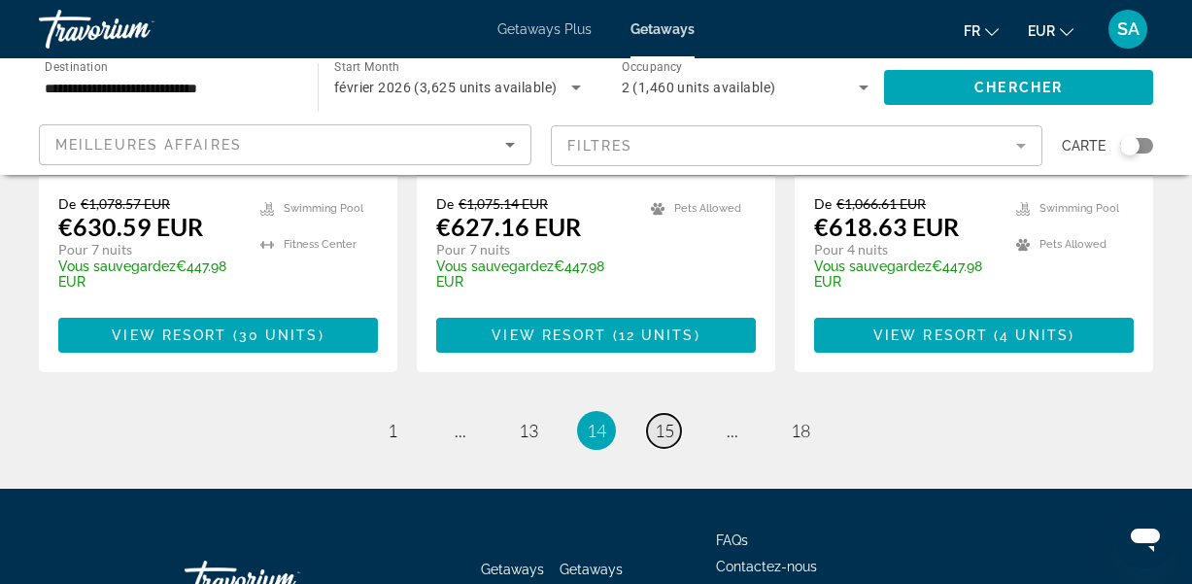
click at [661, 420] on span "15" at bounding box center [664, 430] width 19 height 21
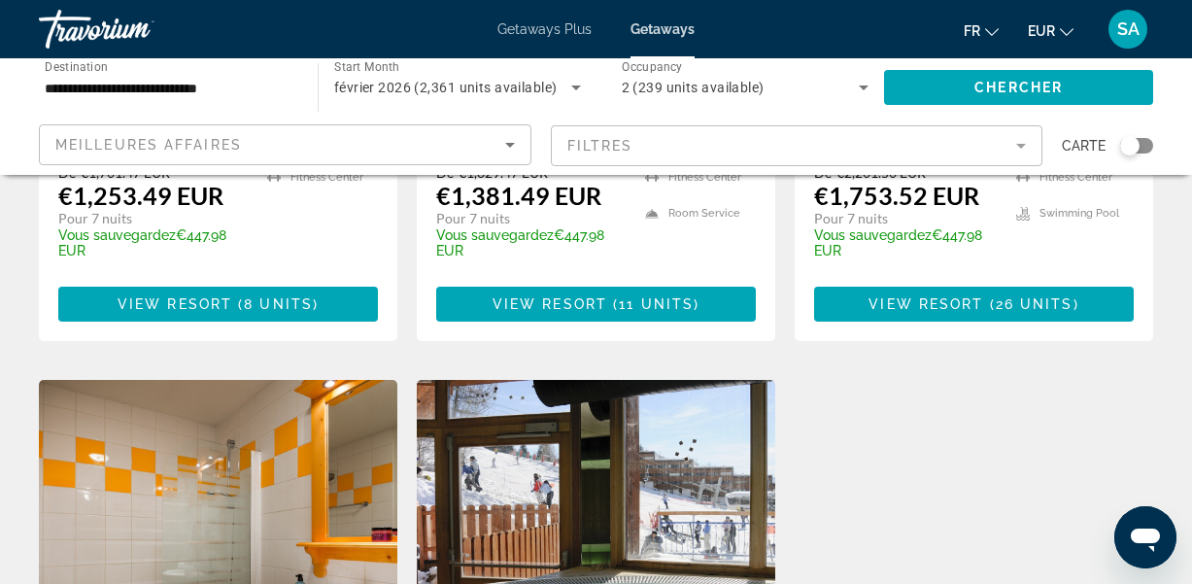
scroll to position [1356, 0]
